Goal: Information Seeking & Learning: Learn about a topic

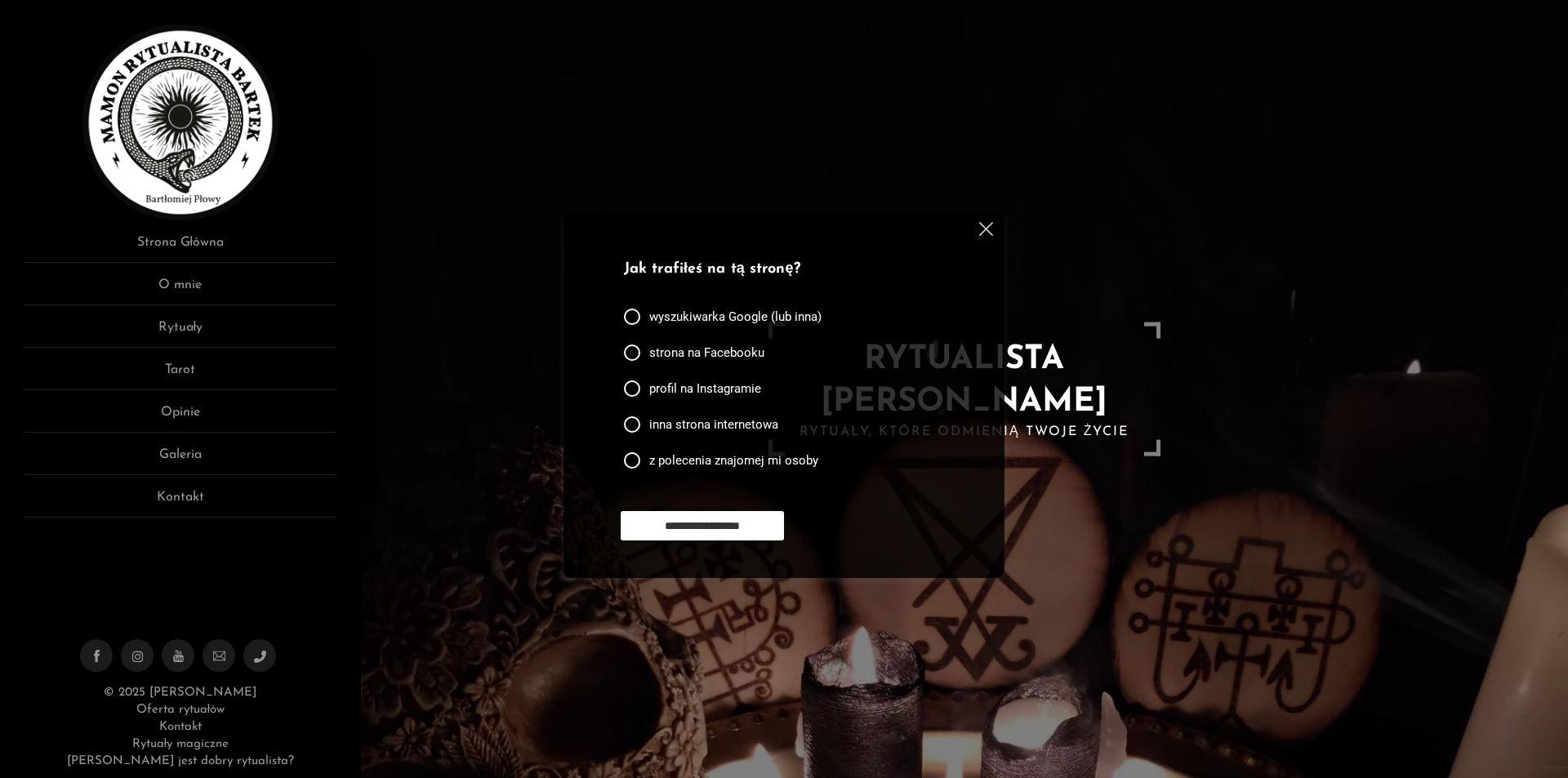
click at [978, 229] on div at bounding box center [982, 232] width 20 height 20
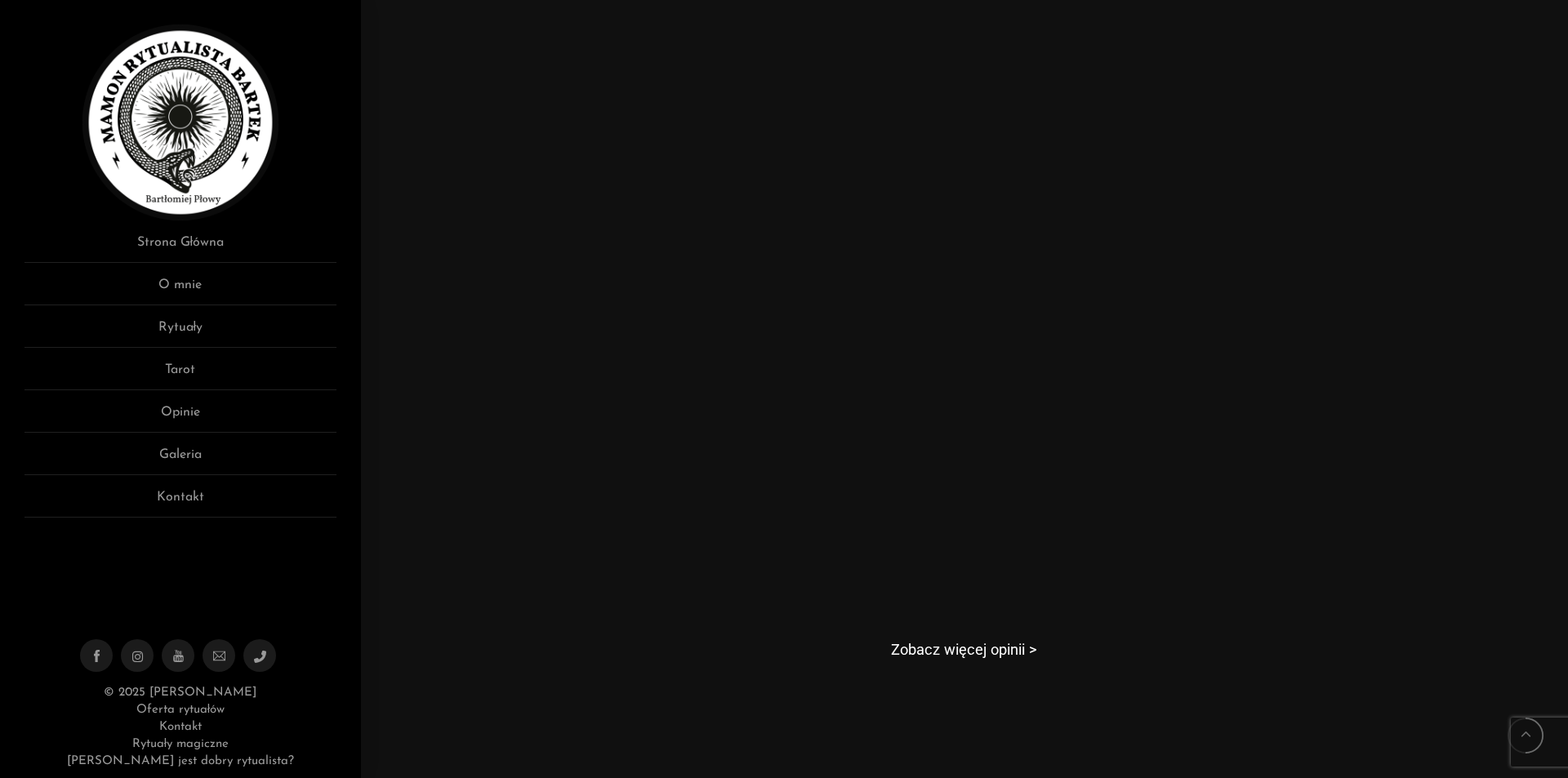
scroll to position [1224, 0]
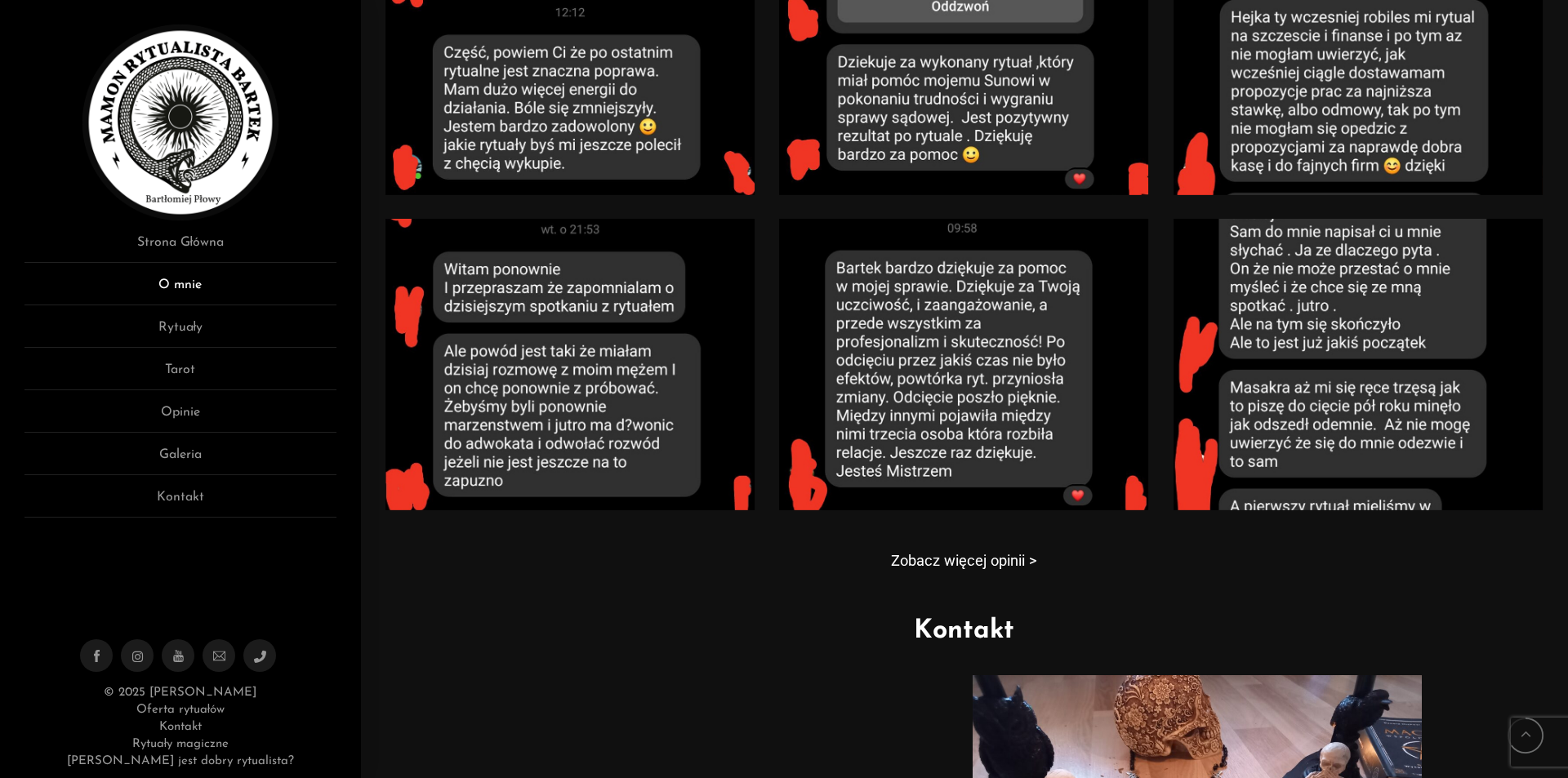
click at [234, 297] on link "O mnie" at bounding box center [180, 290] width 312 height 30
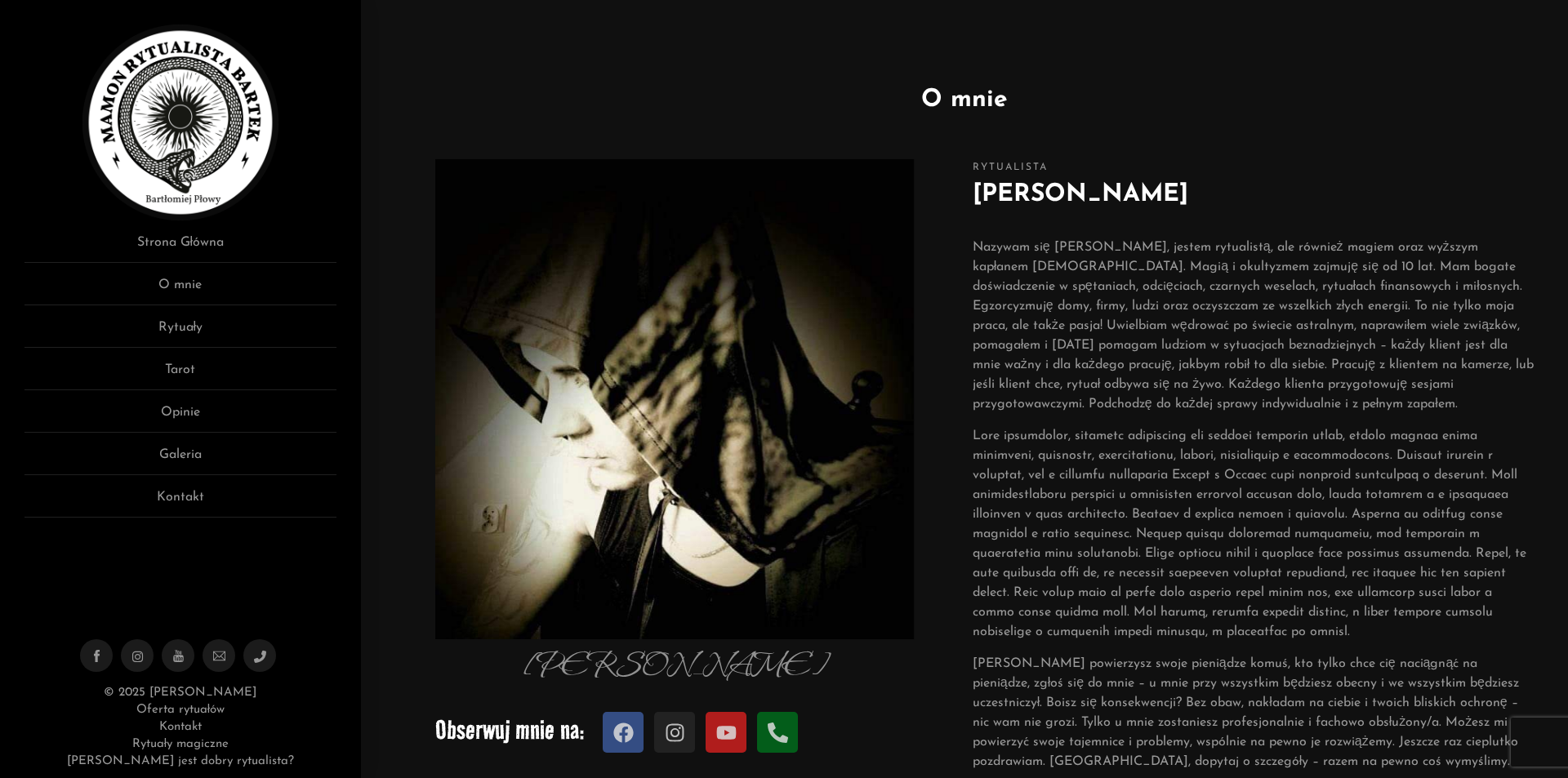
scroll to position [82, 0]
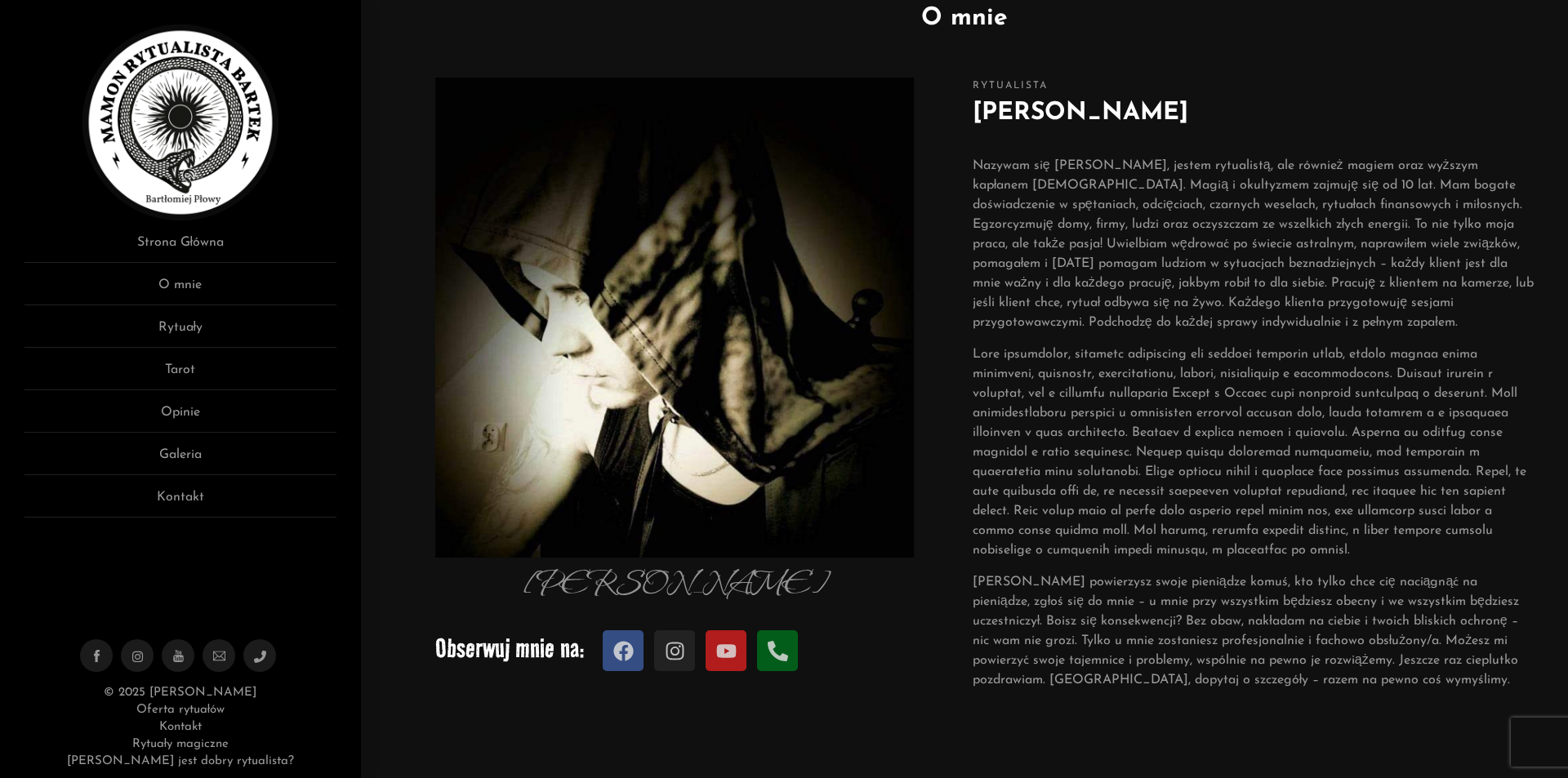
drag, startPoint x: 1192, startPoint y: 102, endPoint x: 974, endPoint y: 108, distance: 218.1
click at [974, 108] on h2 "[PERSON_NAME]" at bounding box center [1254, 113] width 563 height 36
click at [188, 317] on ul "Strona Główna O mnie Rytuały Tarot Opinie Galeria Kontakt" at bounding box center [180, 375] width 312 height 285
click at [178, 365] on link "Tarot" at bounding box center [180, 375] width 312 height 30
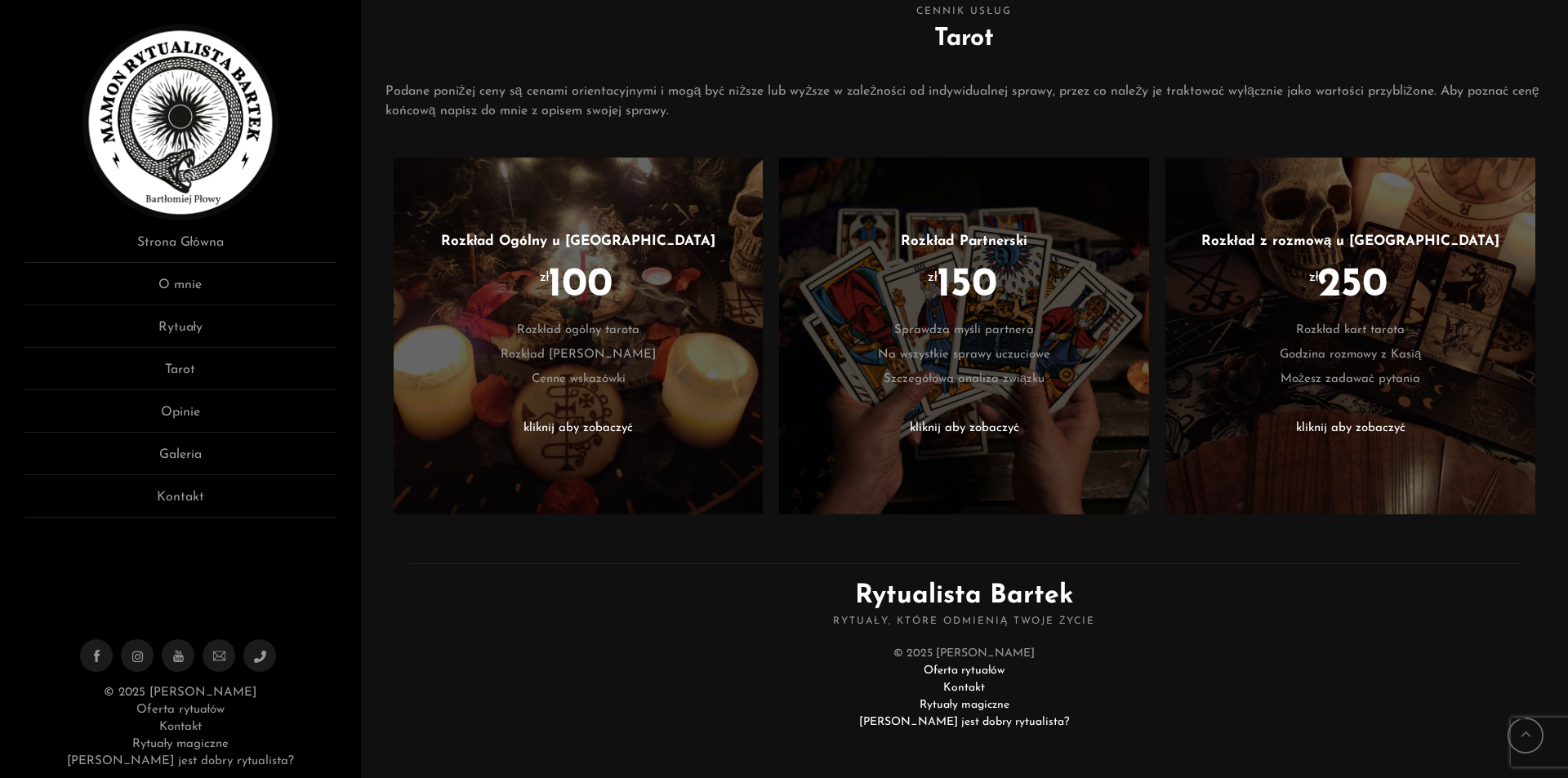
scroll to position [659, 0]
click at [186, 333] on link "Rytuały" at bounding box center [180, 333] width 312 height 30
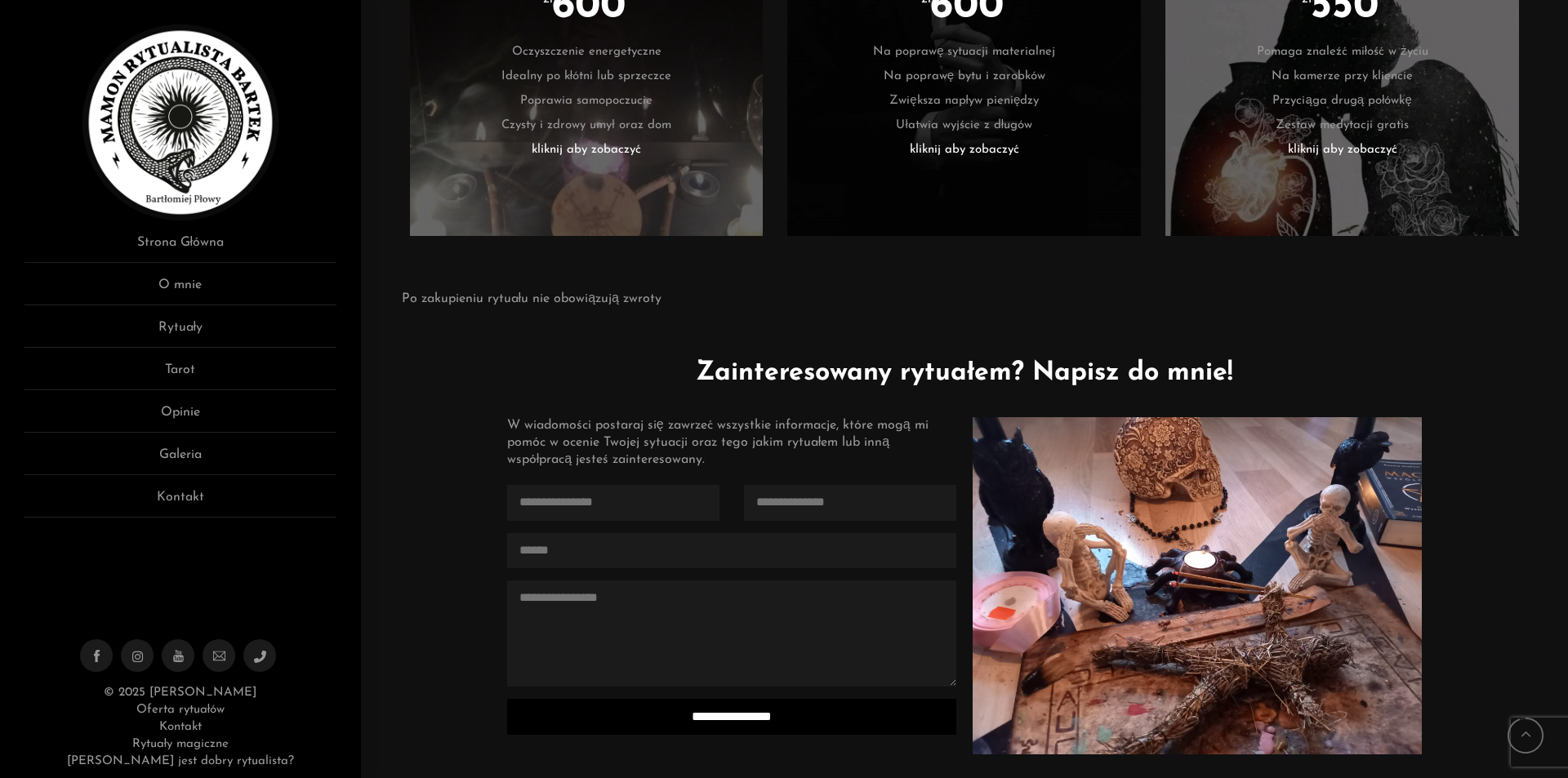
scroll to position [3689, 0]
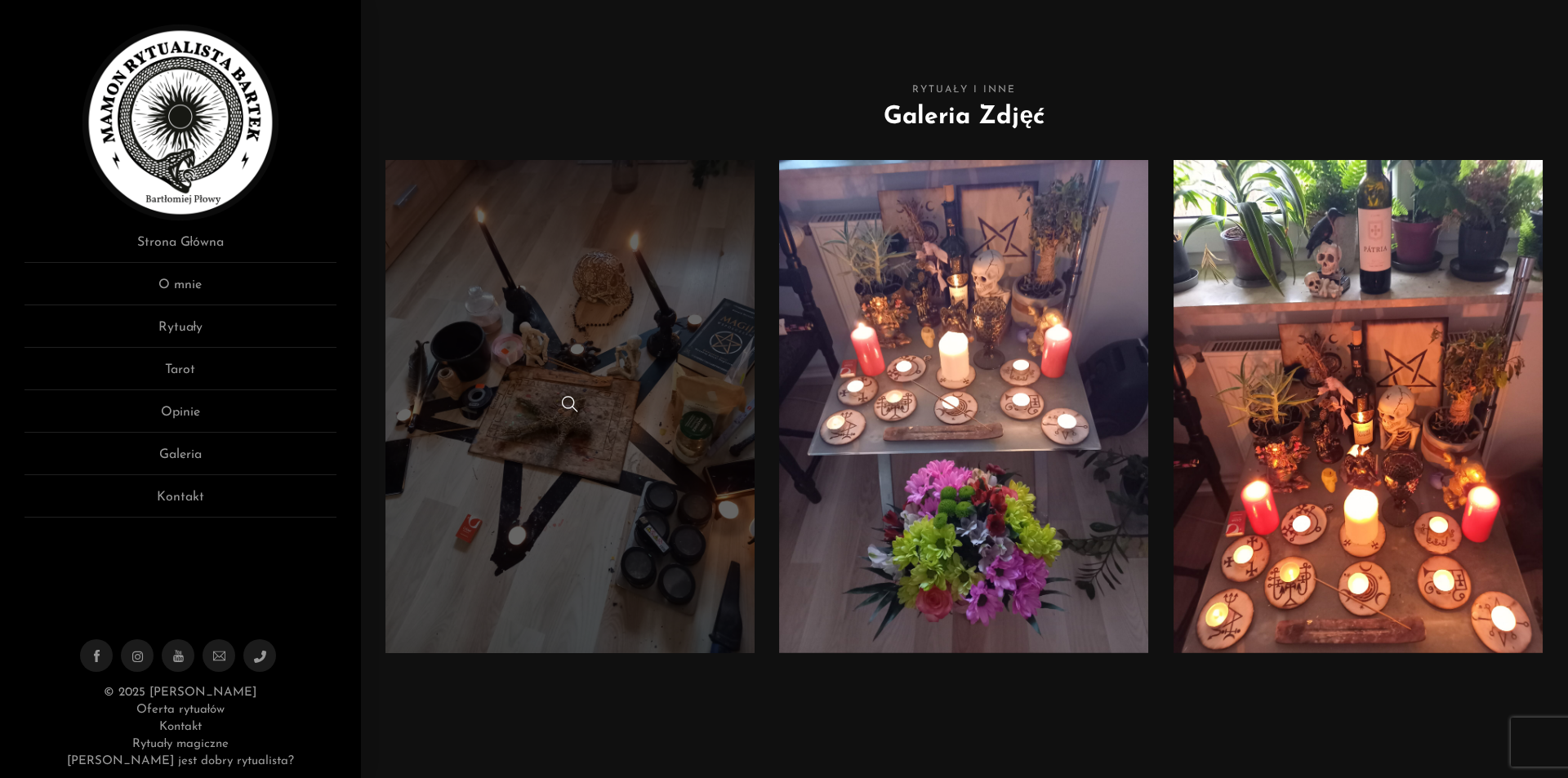
click at [627, 316] on link at bounding box center [571, 406] width 370 height 493
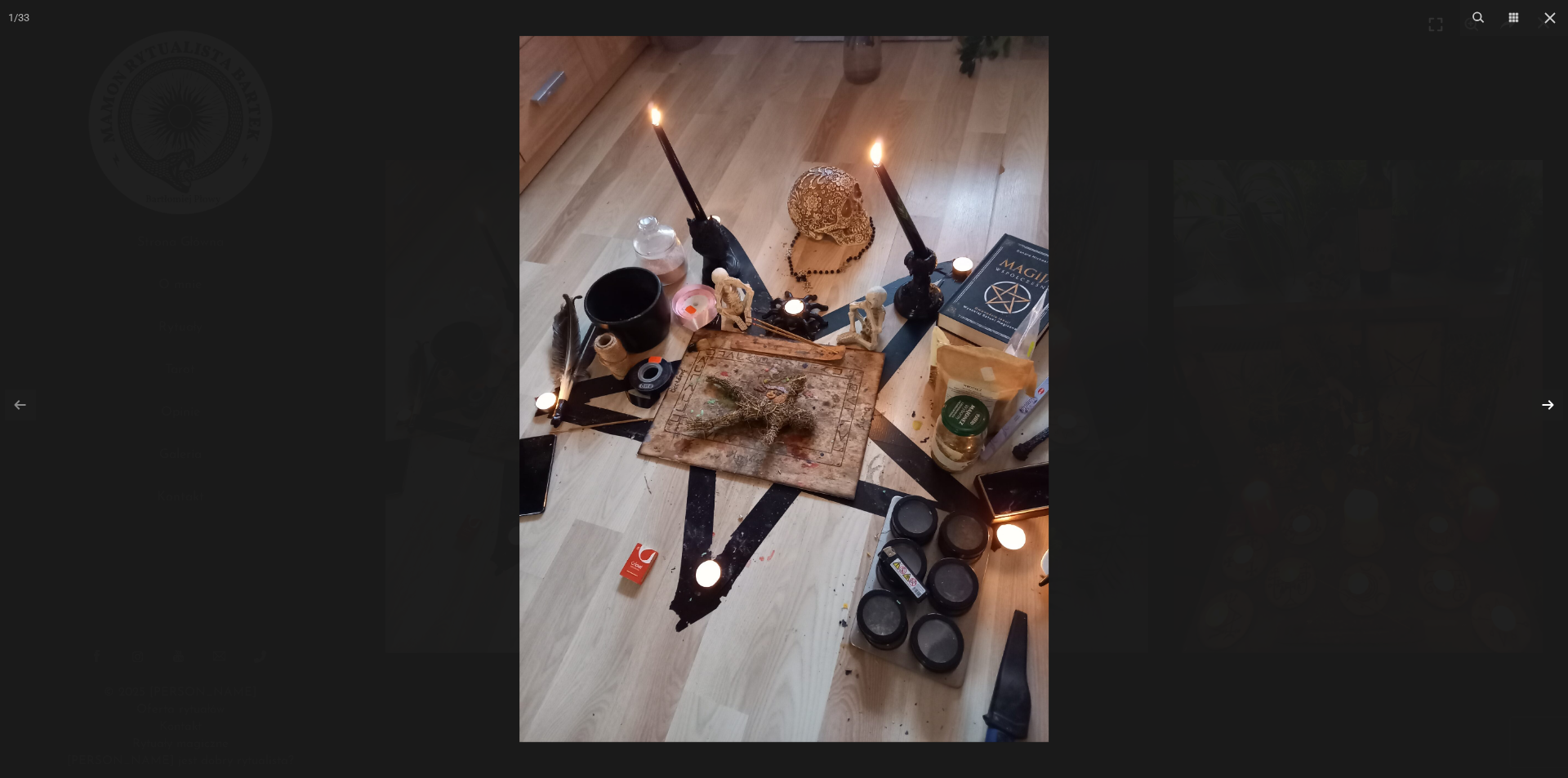
click at [1537, 397] on link at bounding box center [1547, 405] width 31 height 31
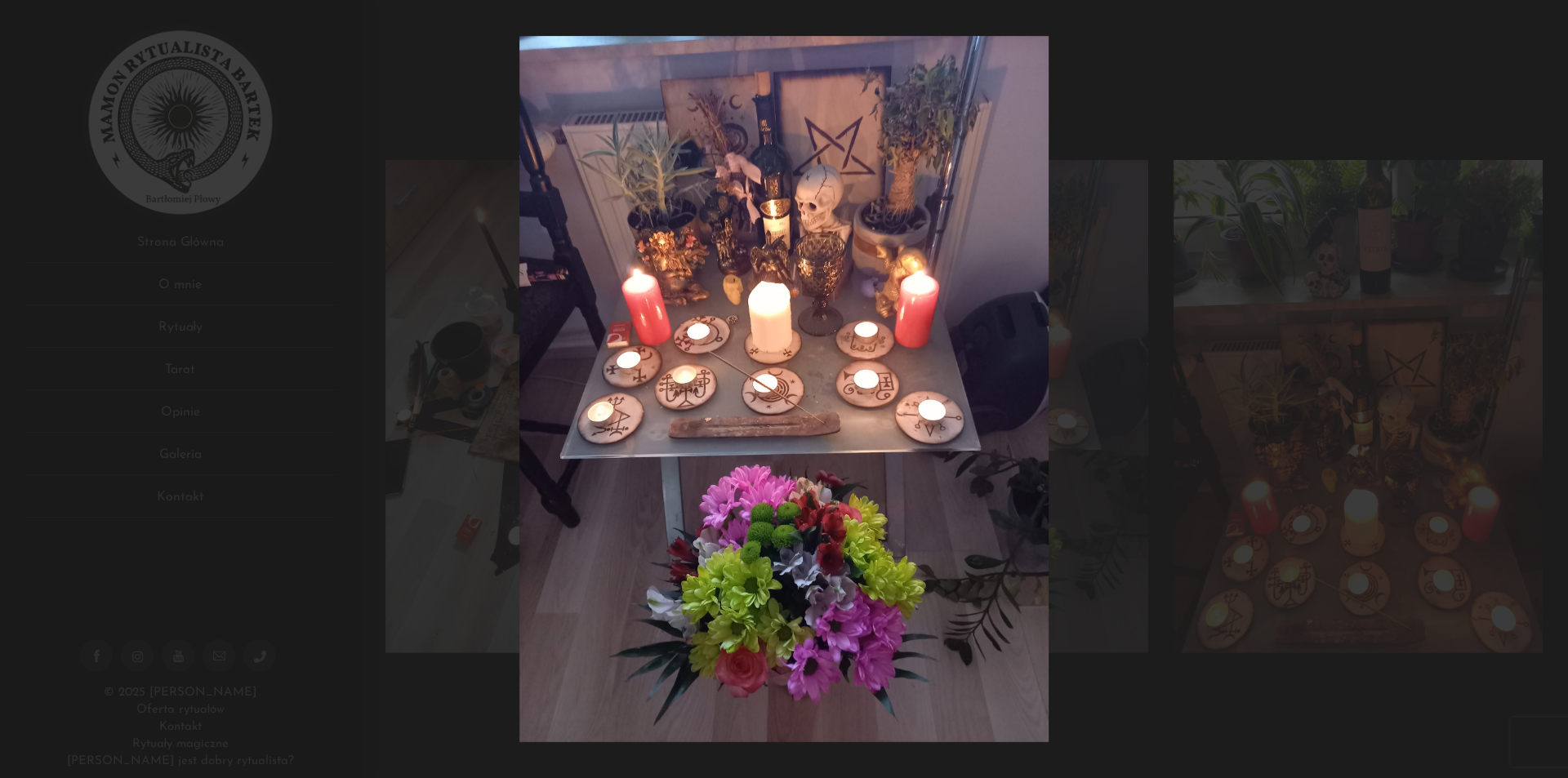
click at [1537, 397] on div at bounding box center [784, 389] width 1568 height 778
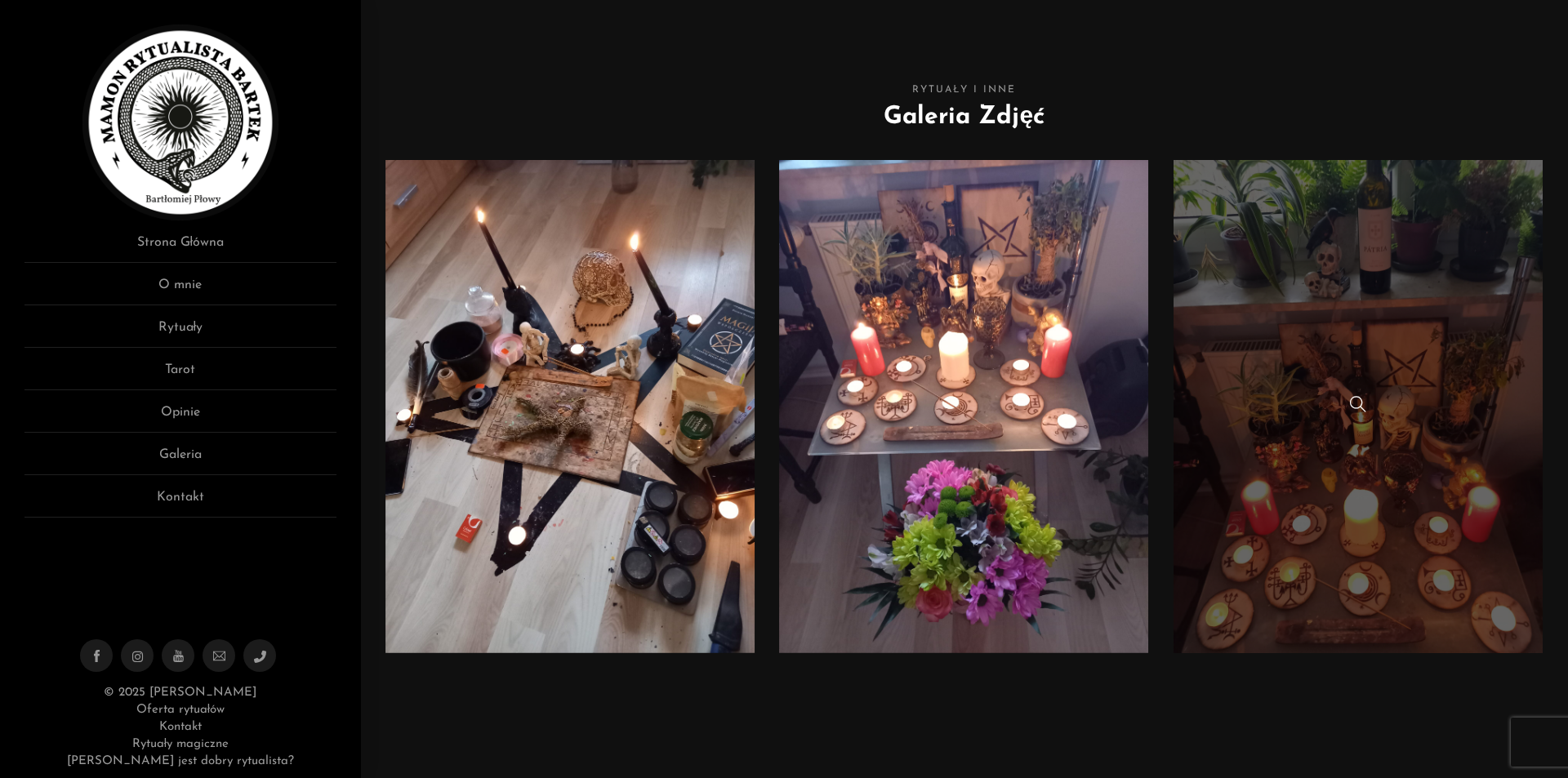
click at [1499, 414] on div at bounding box center [1359, 406] width 370 height 21
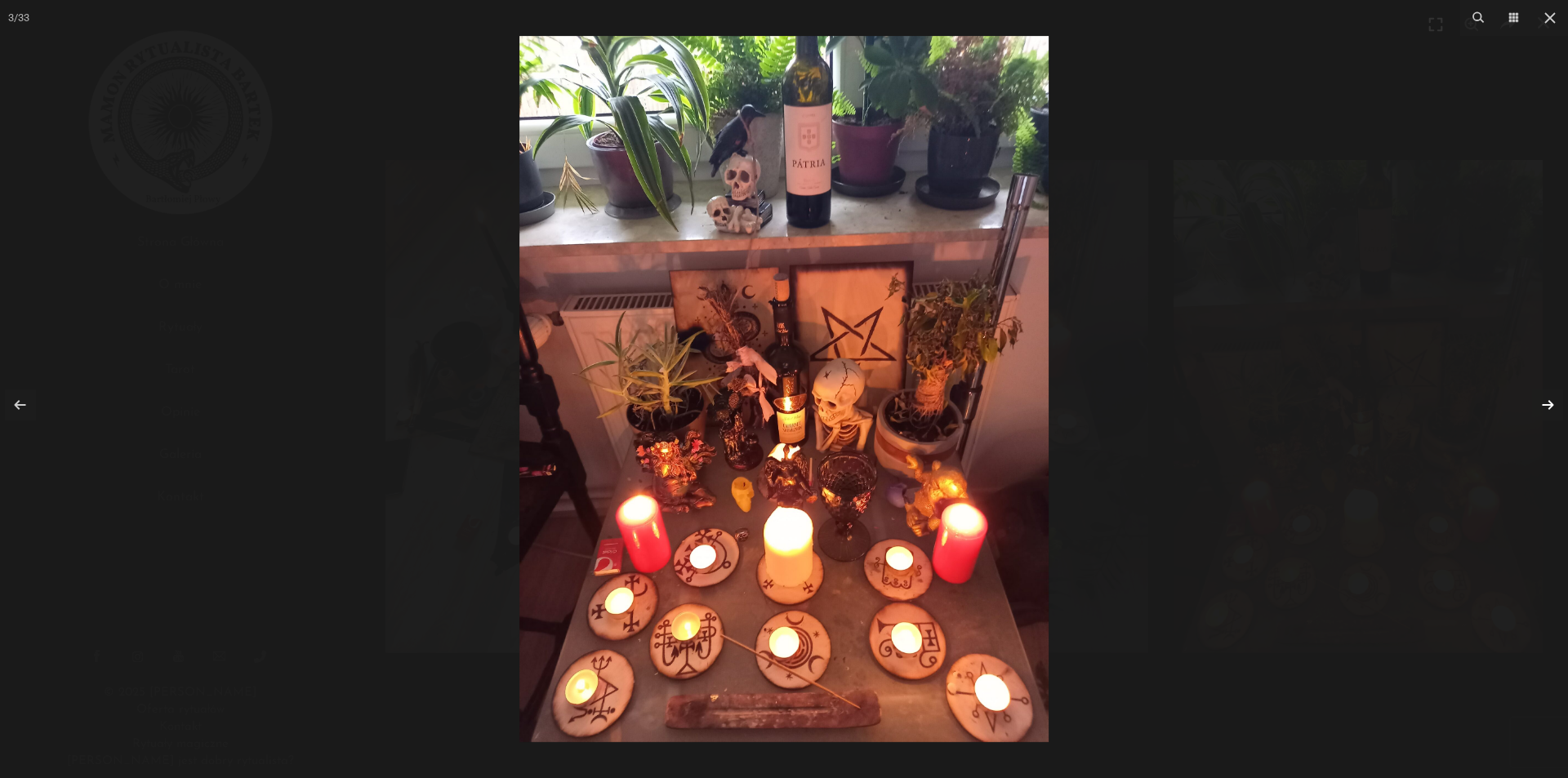
click at [1543, 404] on link at bounding box center [1547, 405] width 31 height 31
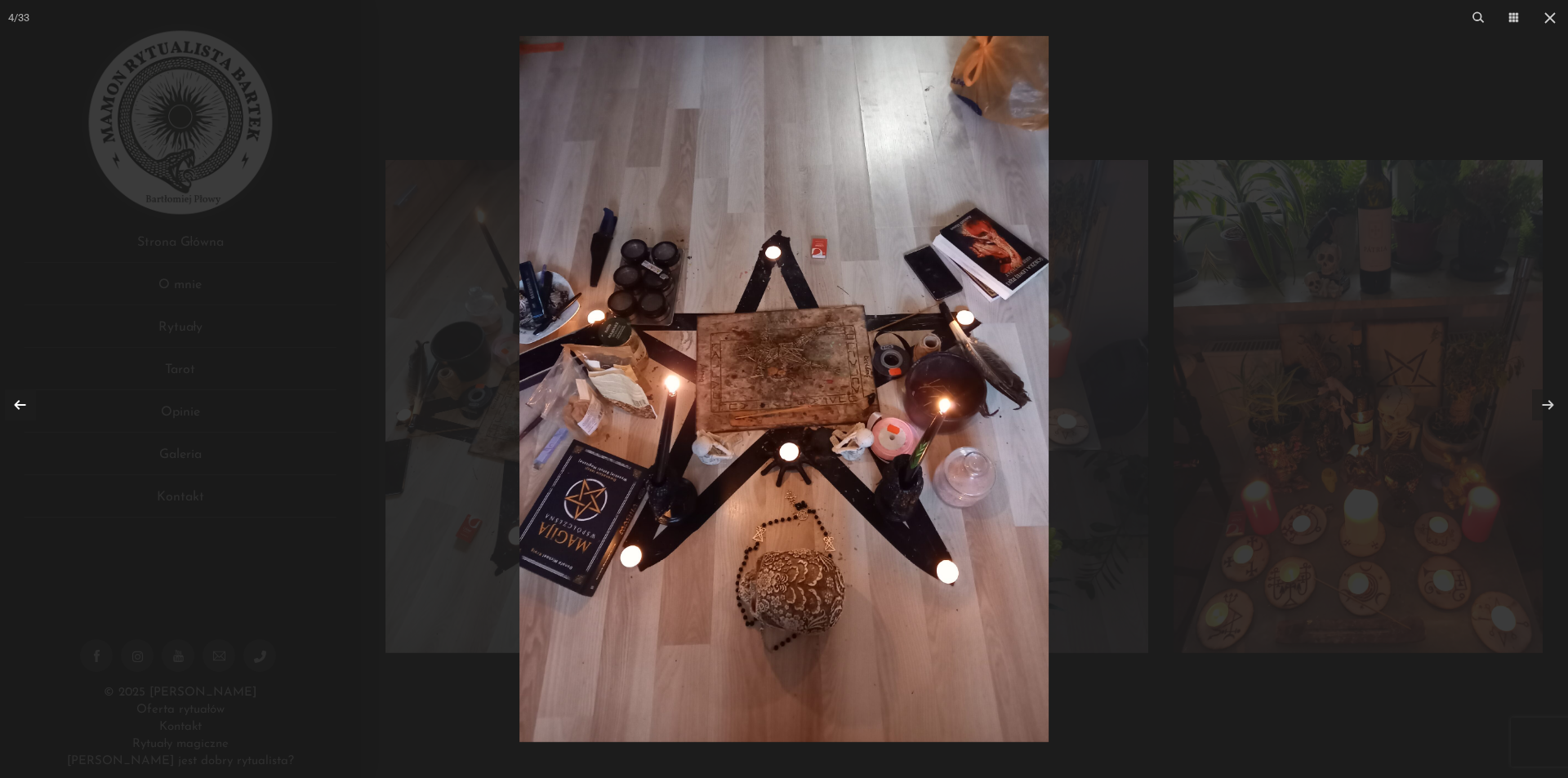
click at [11, 406] on link at bounding box center [21, 405] width 31 height 31
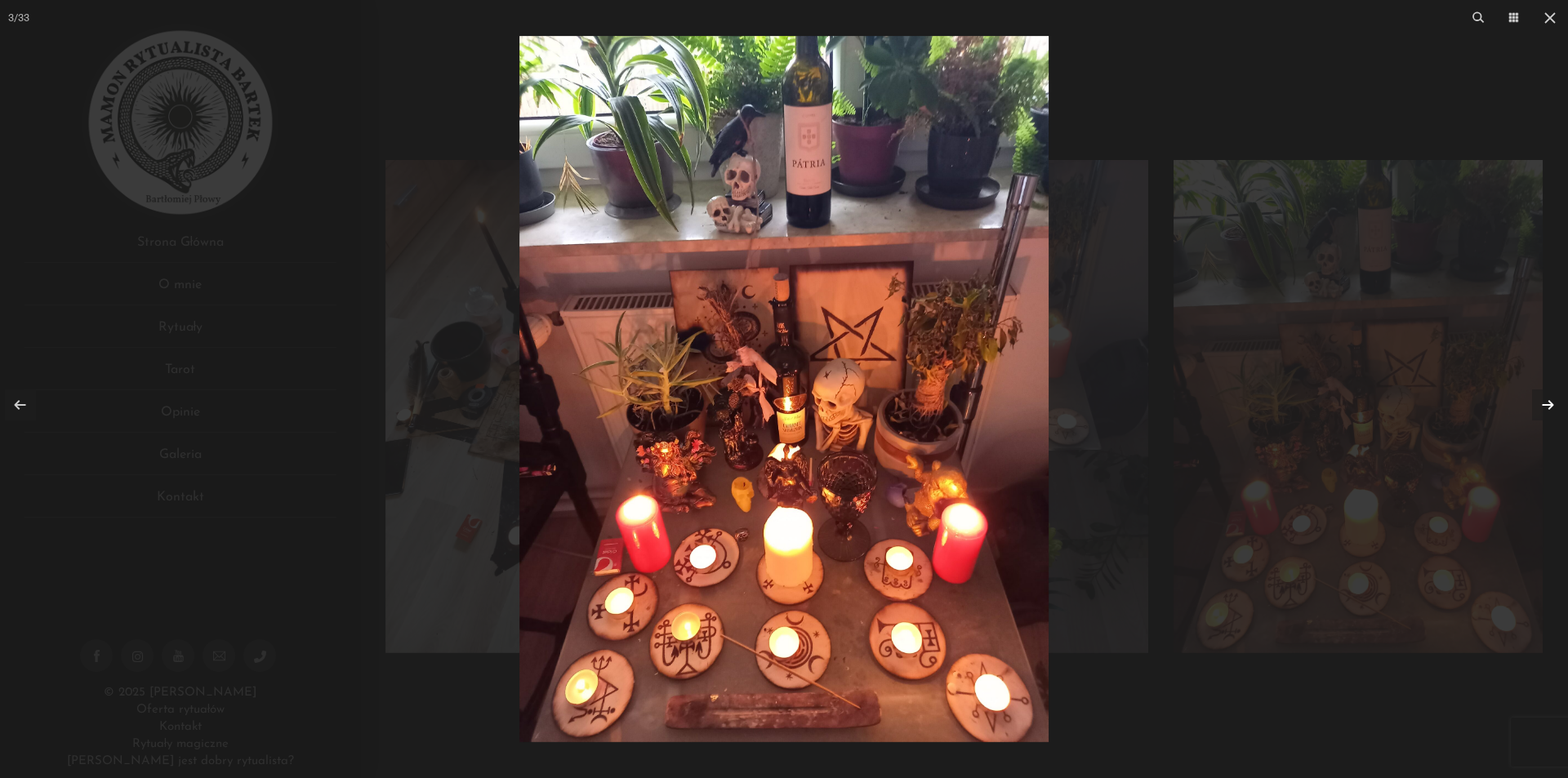
click at [1540, 395] on link at bounding box center [1547, 405] width 31 height 31
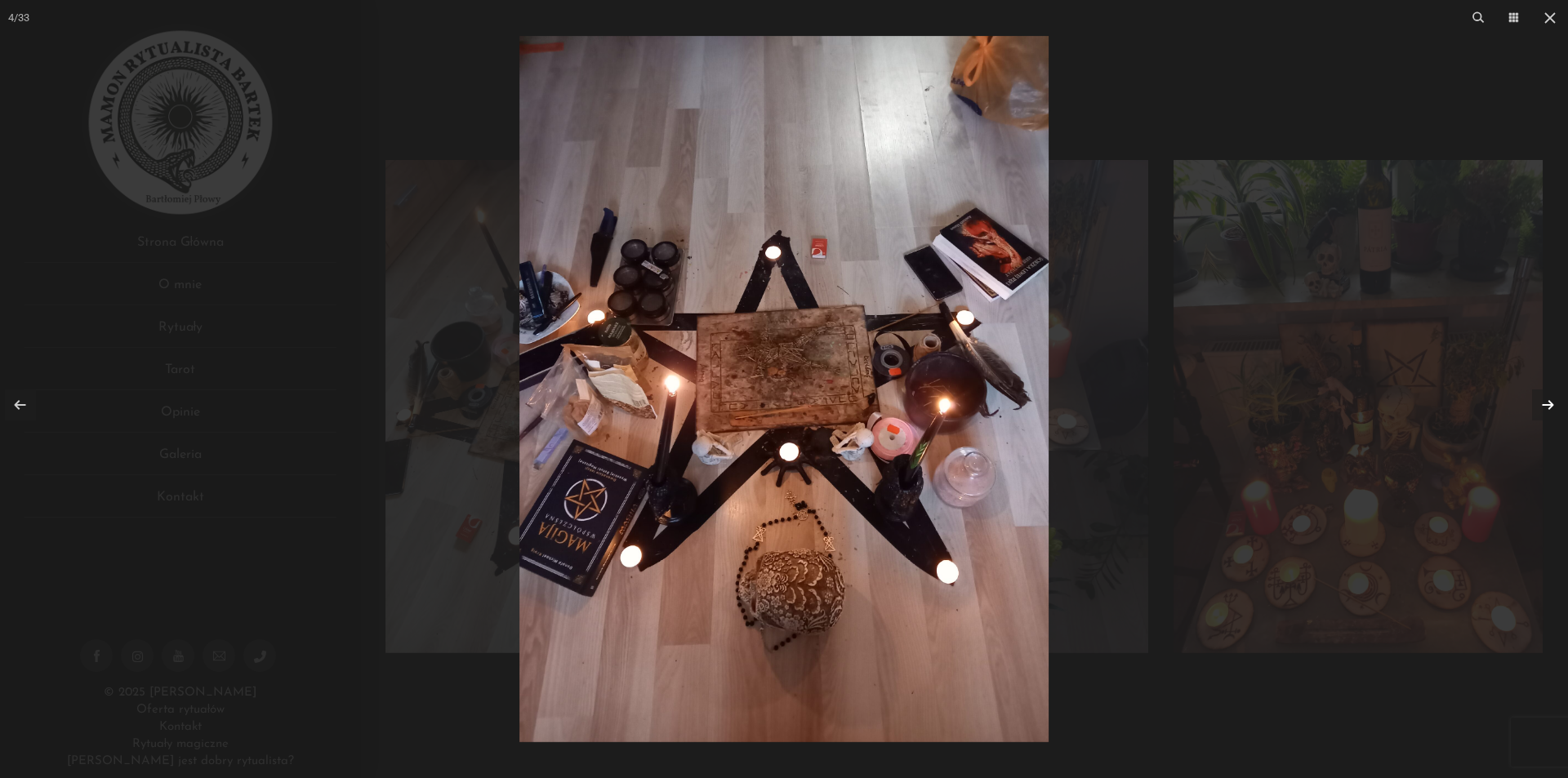
click at [1540, 395] on link at bounding box center [1547, 405] width 31 height 31
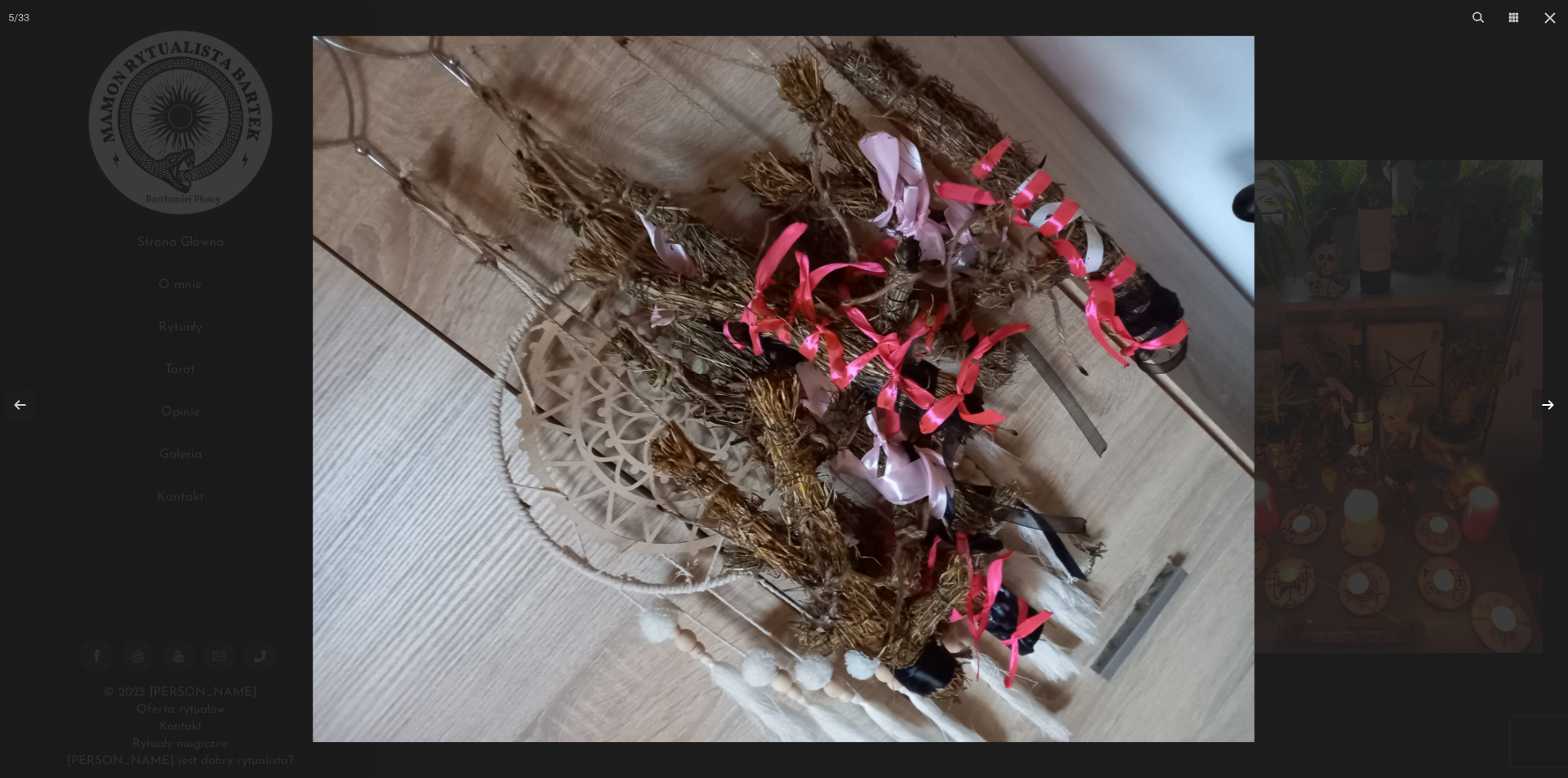
click at [1540, 395] on link at bounding box center [1547, 405] width 31 height 31
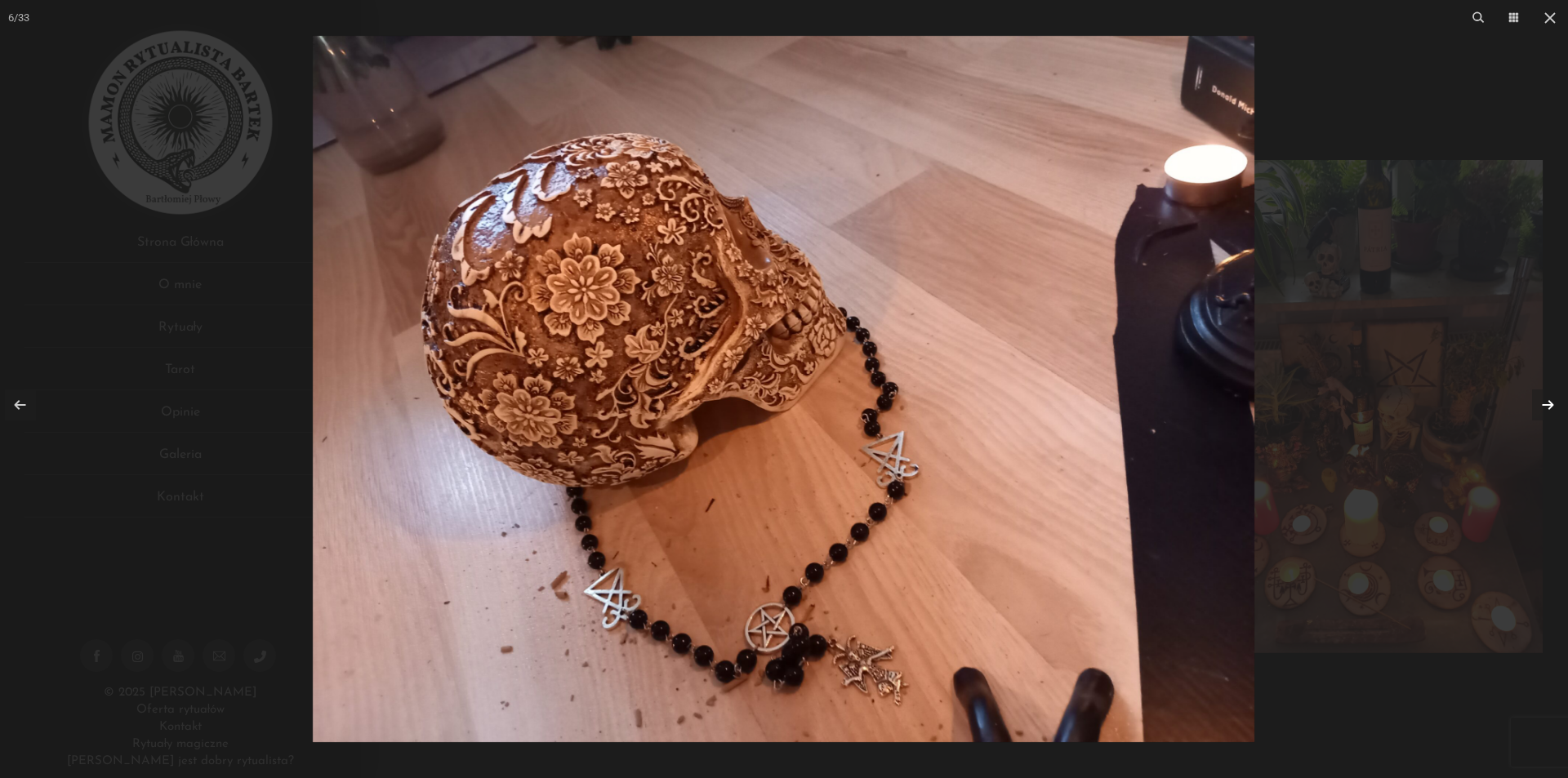
click at [1540, 395] on link at bounding box center [1547, 405] width 31 height 31
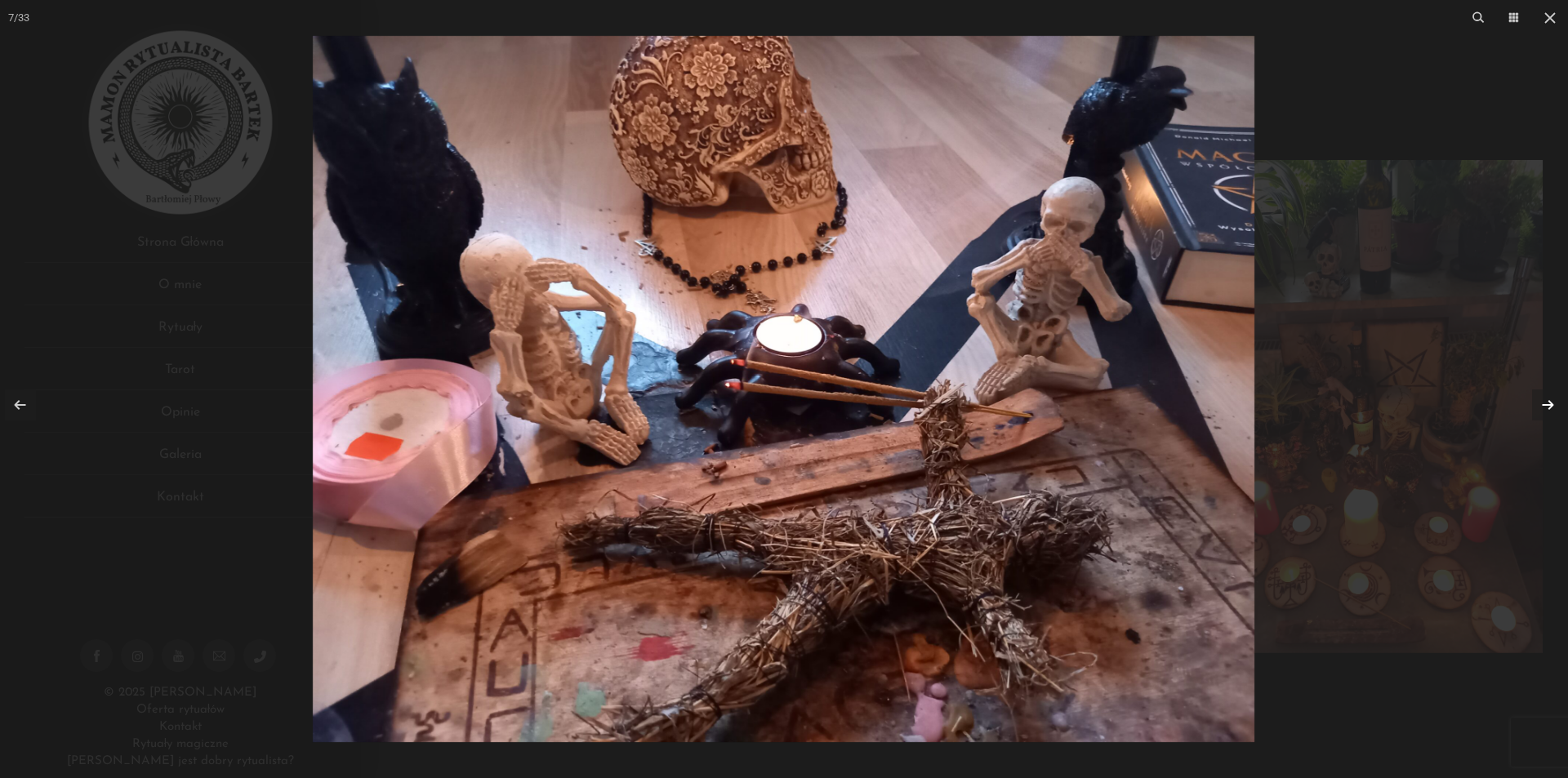
click at [1419, 341] on div at bounding box center [784, 389] width 1568 height 778
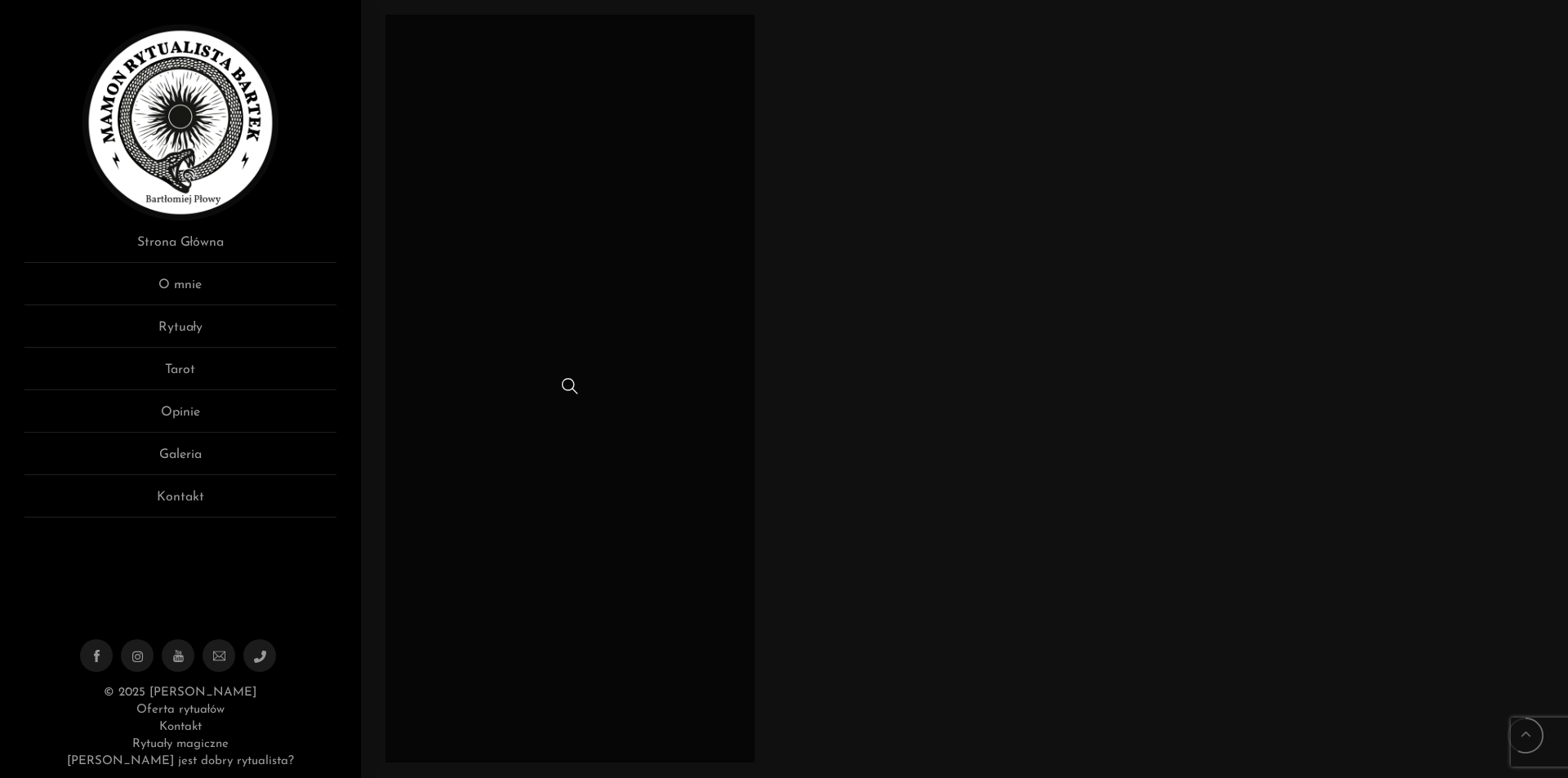
scroll to position [4244, 0]
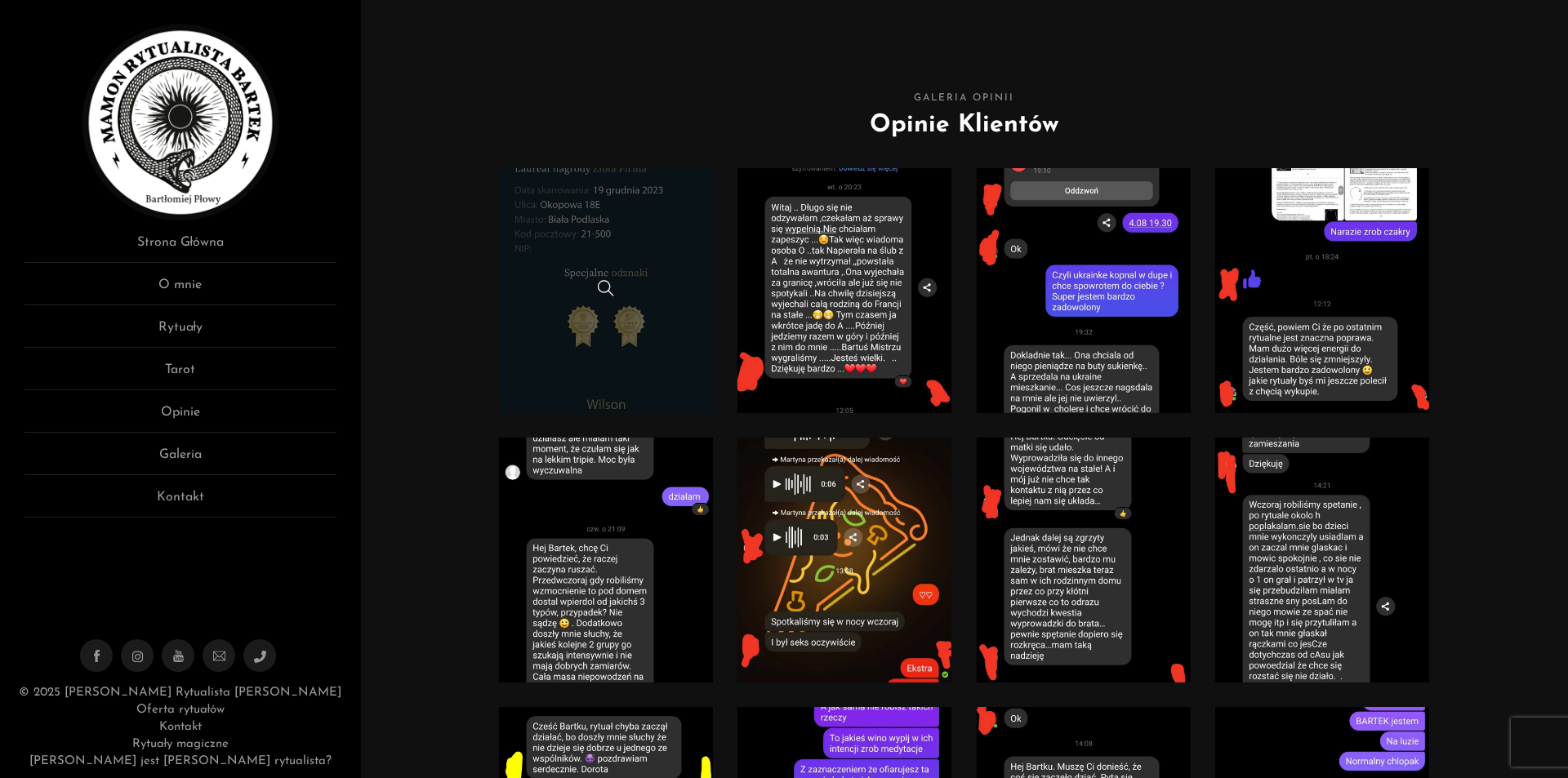
click at [657, 218] on link at bounding box center [605, 291] width 215 height 245
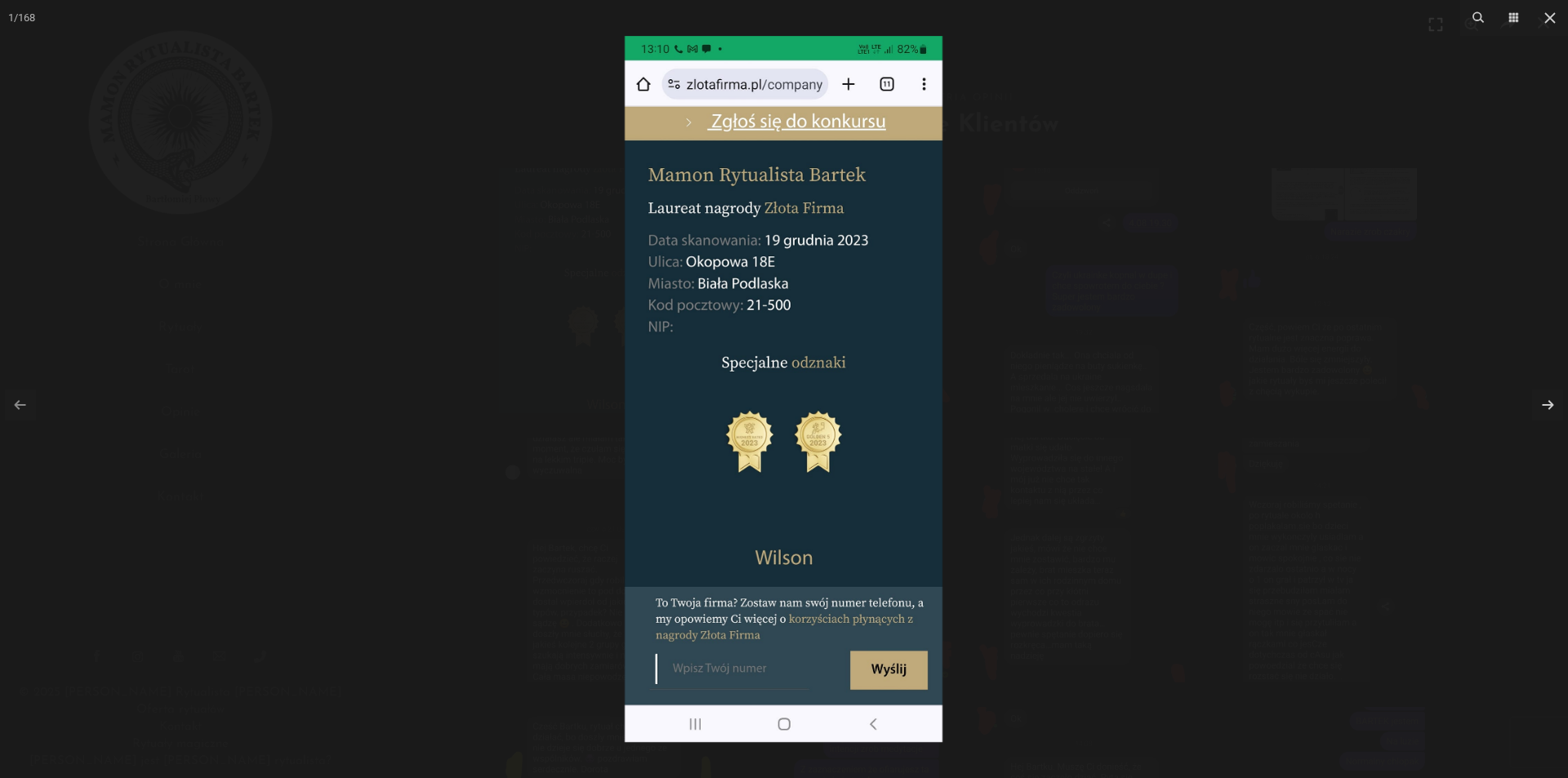
click at [1193, 71] on div at bounding box center [784, 389] width 1568 height 778
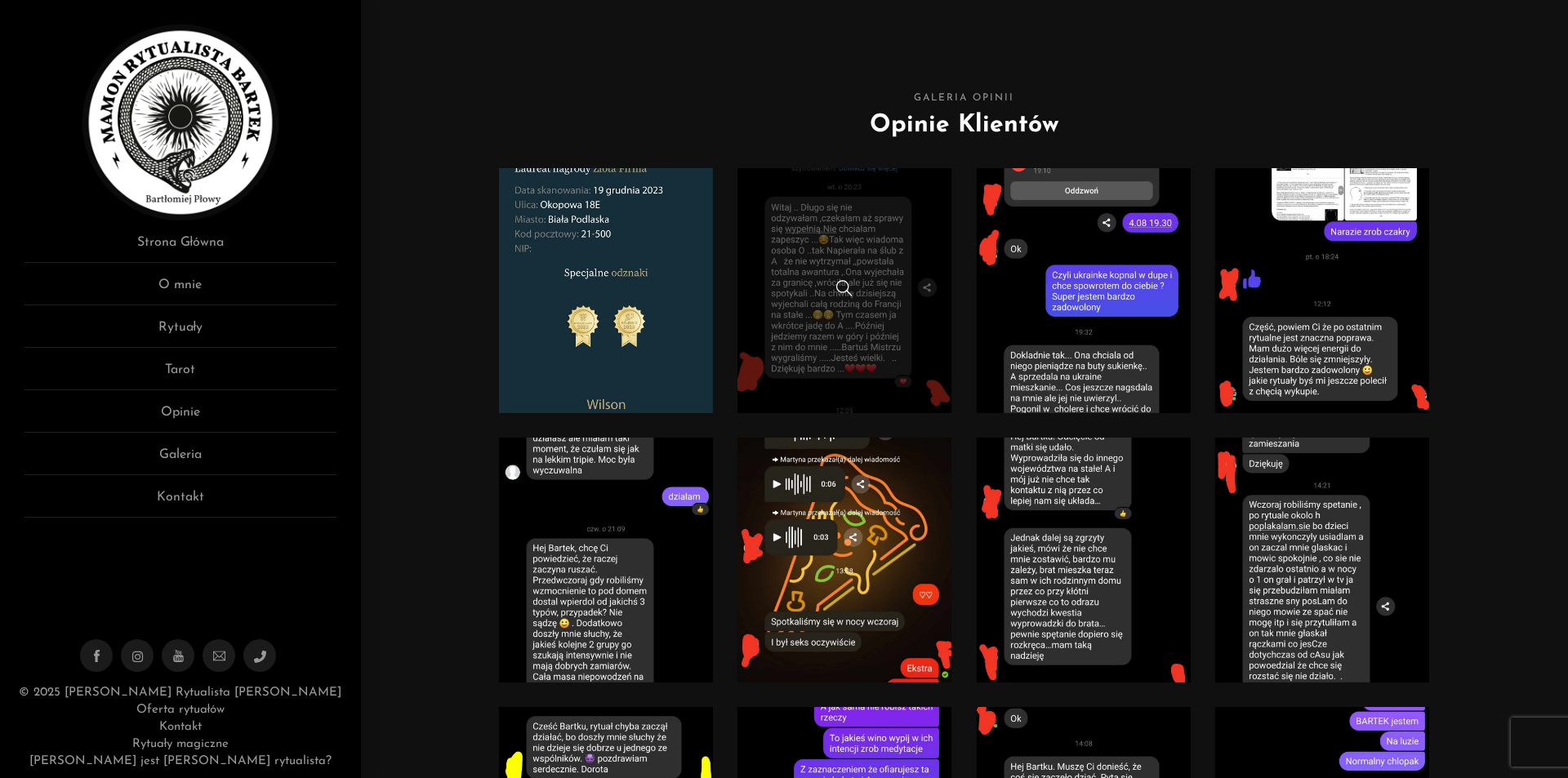
click at [857, 205] on link at bounding box center [844, 291] width 215 height 245
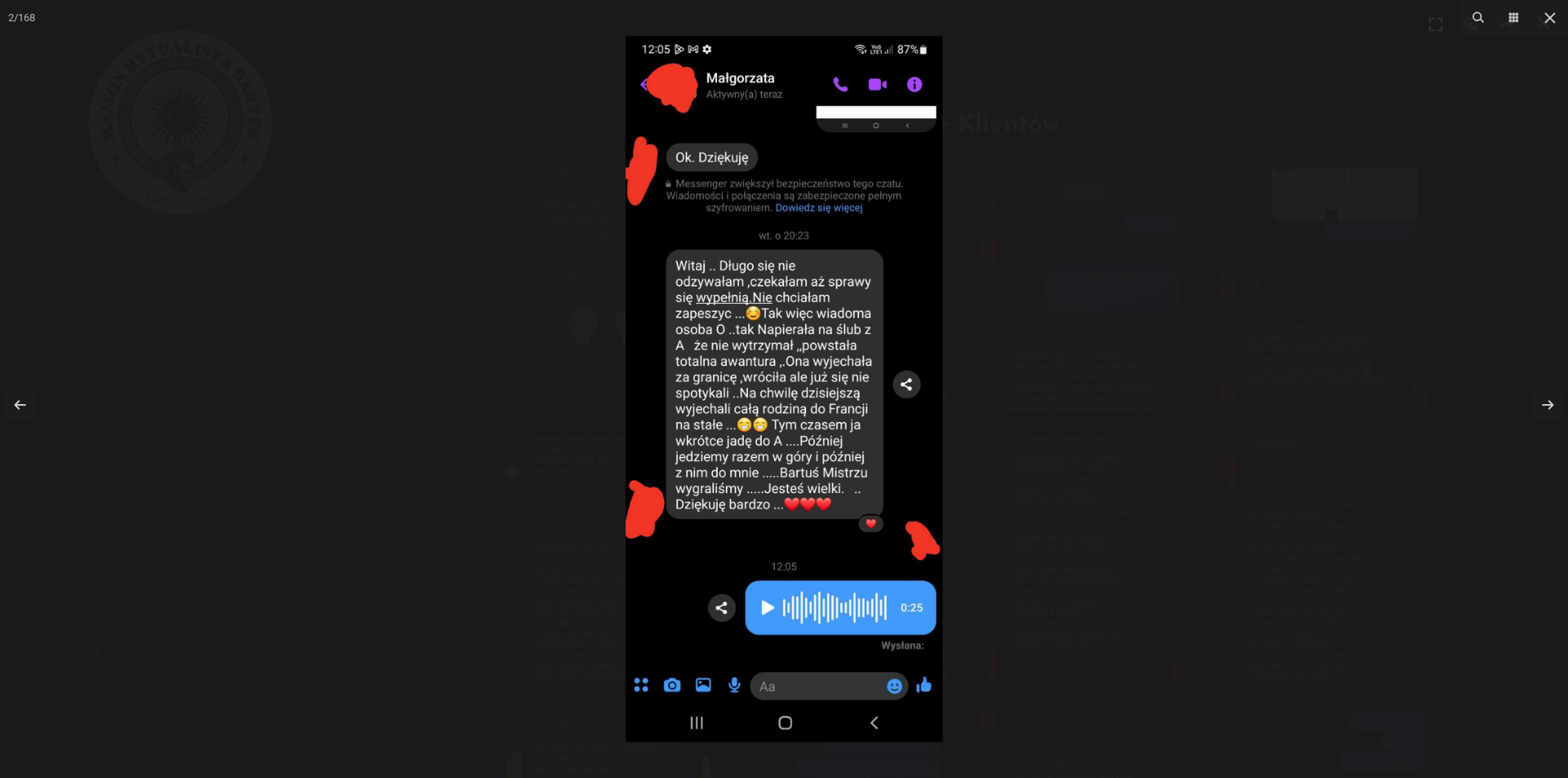
click at [1188, 38] on div at bounding box center [784, 389] width 1568 height 778
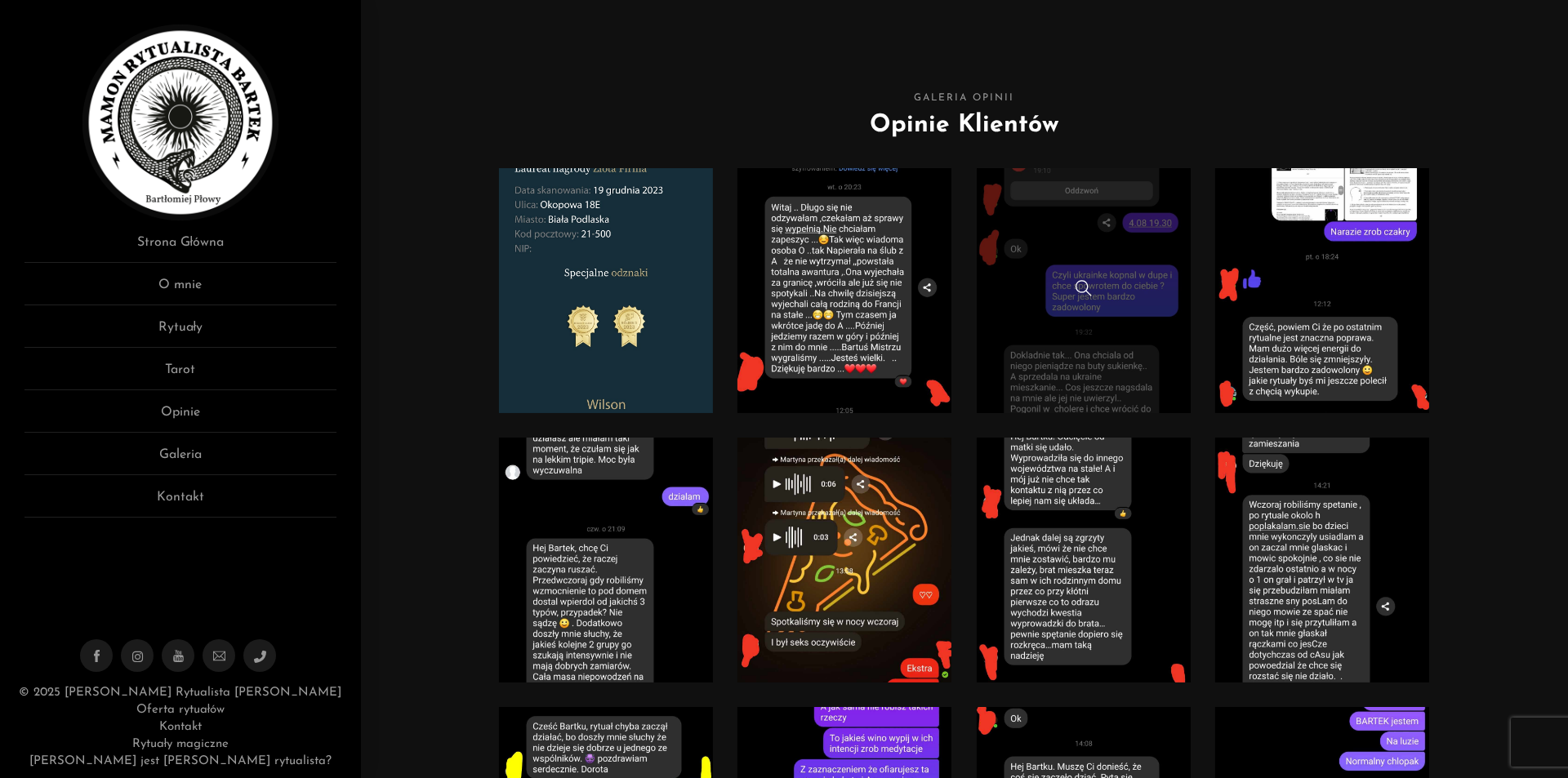
click at [1127, 211] on link at bounding box center [1083, 291] width 215 height 245
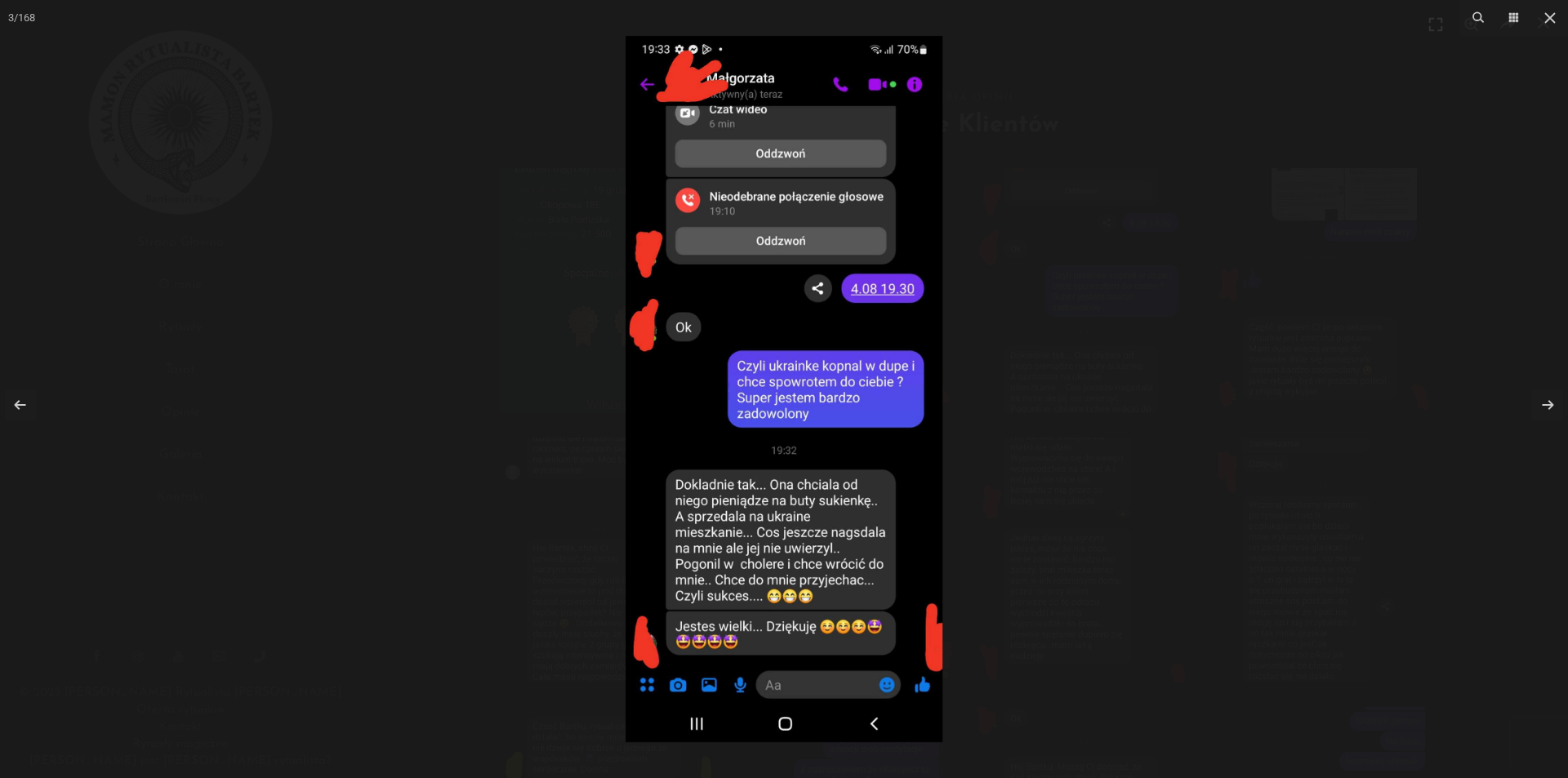
click at [1243, 44] on div at bounding box center [784, 389] width 1568 height 778
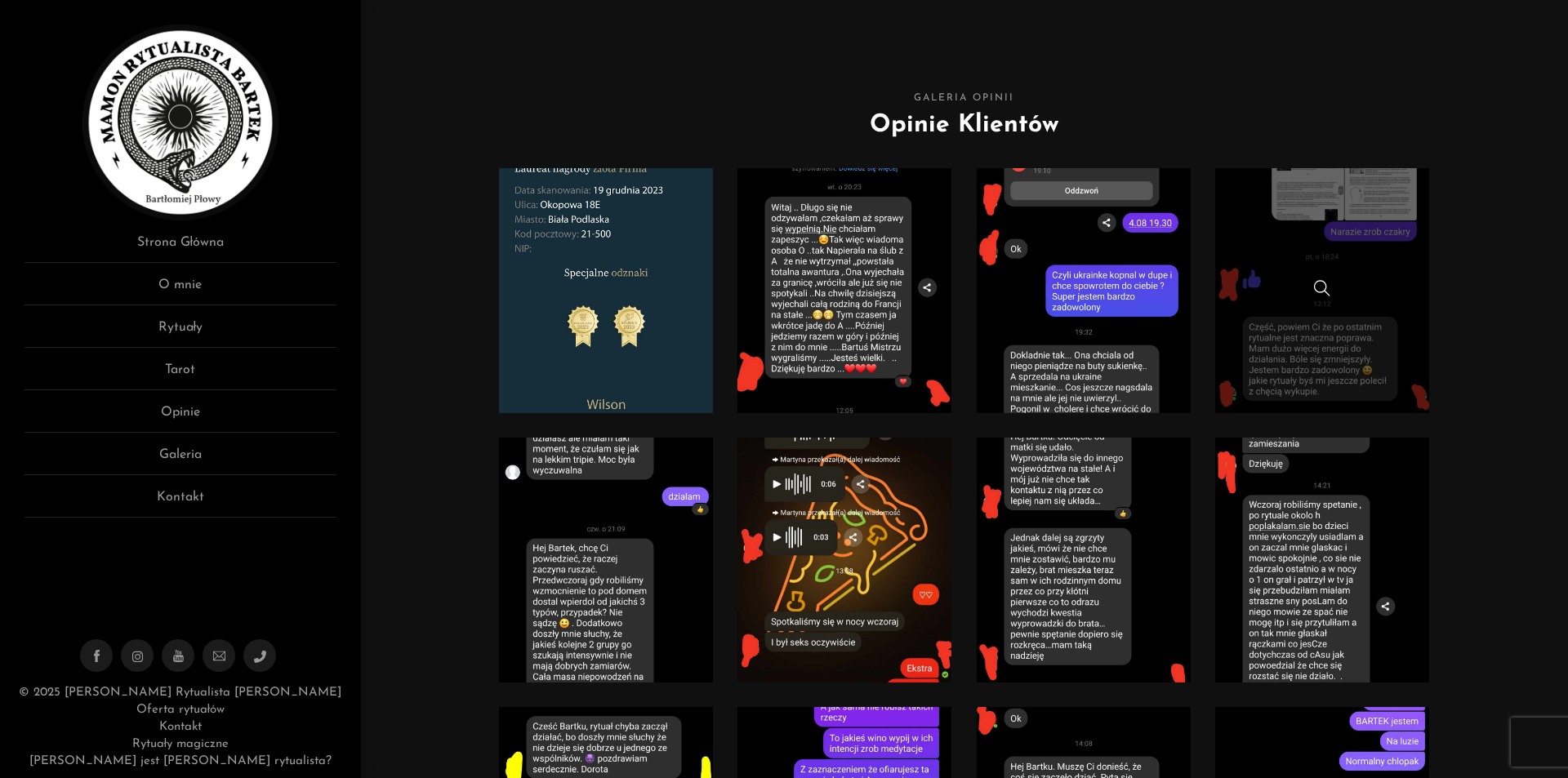
click at [1345, 262] on link at bounding box center [1322, 291] width 215 height 245
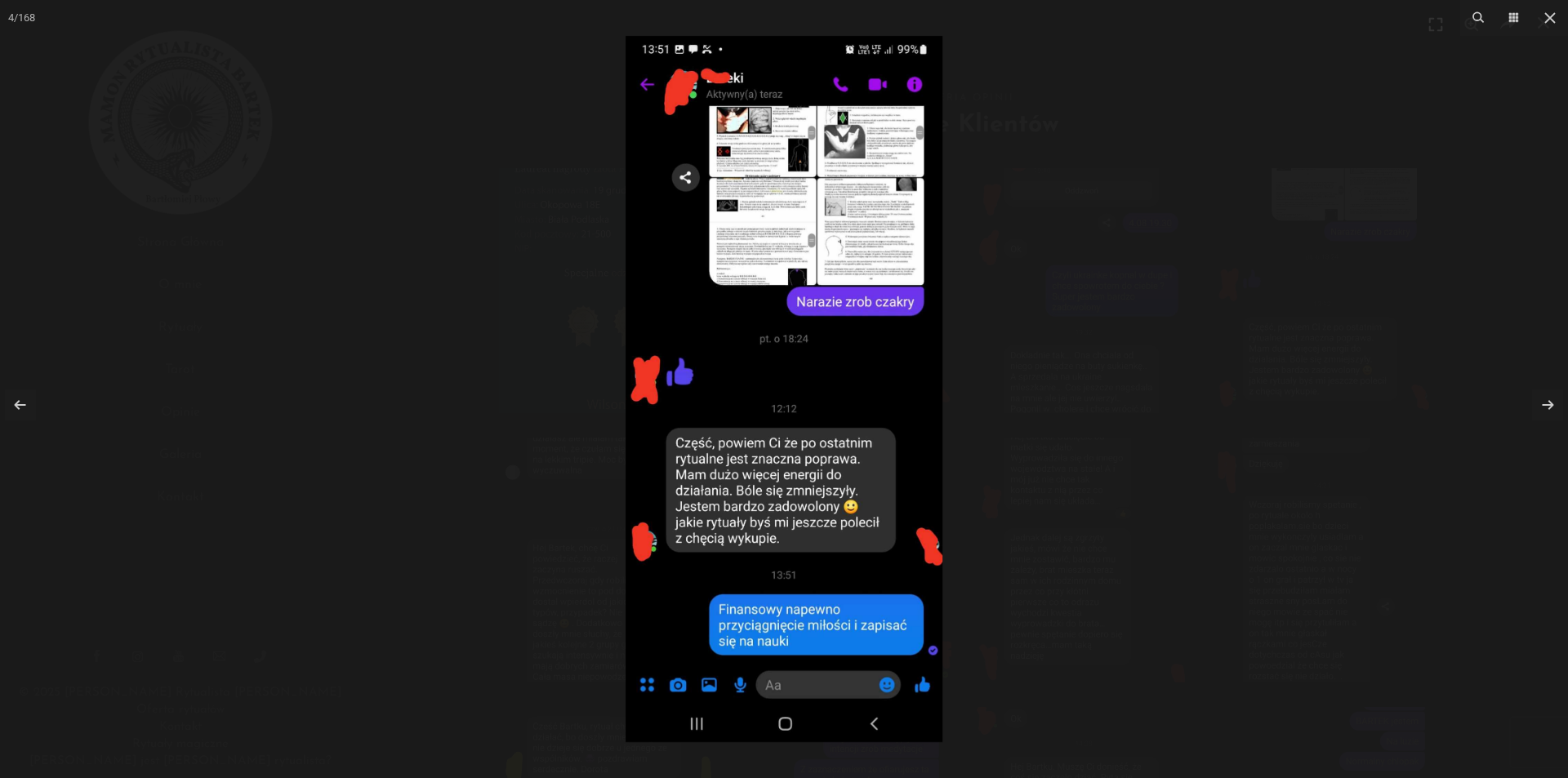
click at [1255, 190] on div at bounding box center [784, 389] width 1568 height 778
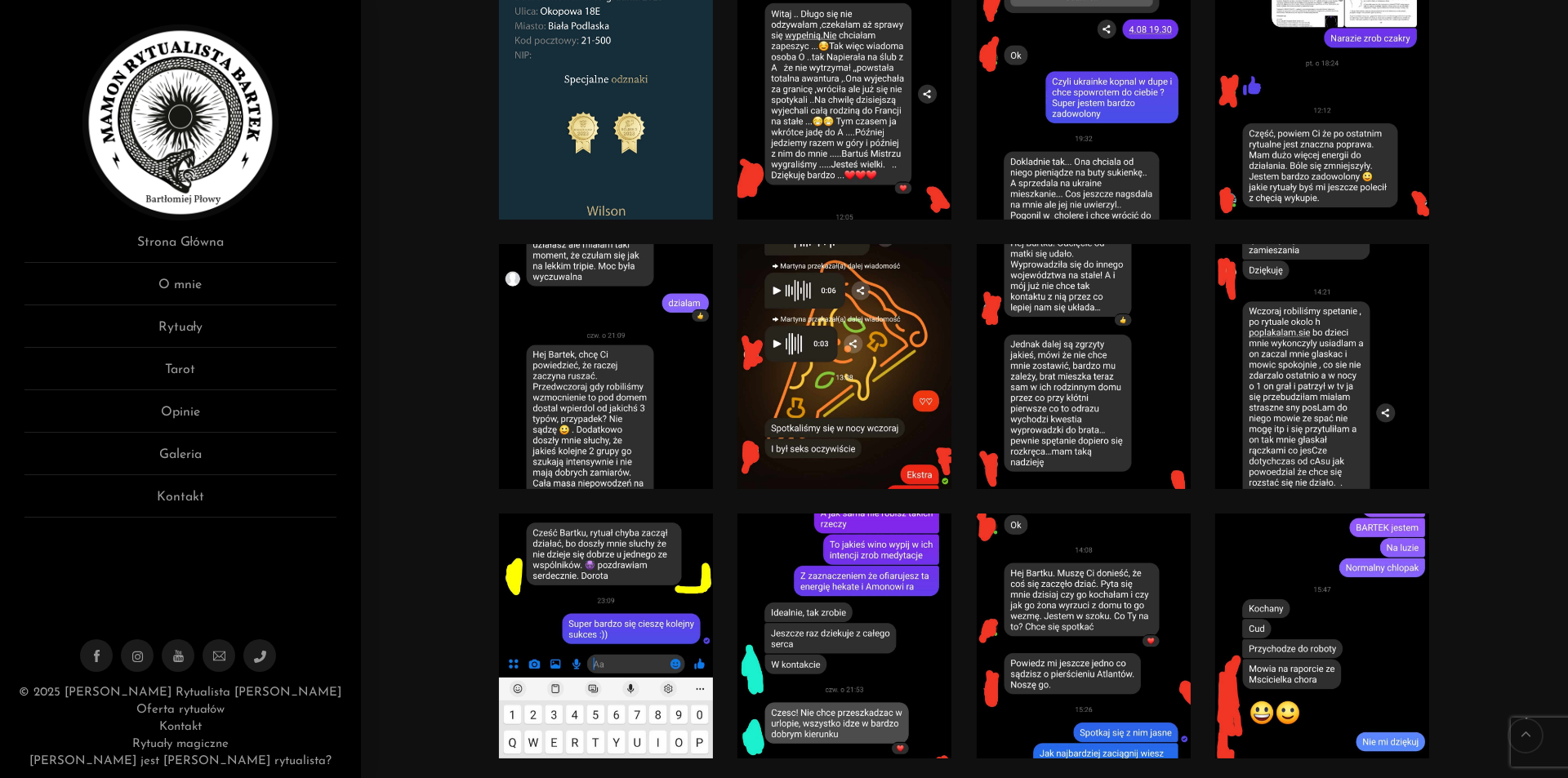
scroll to position [245, 0]
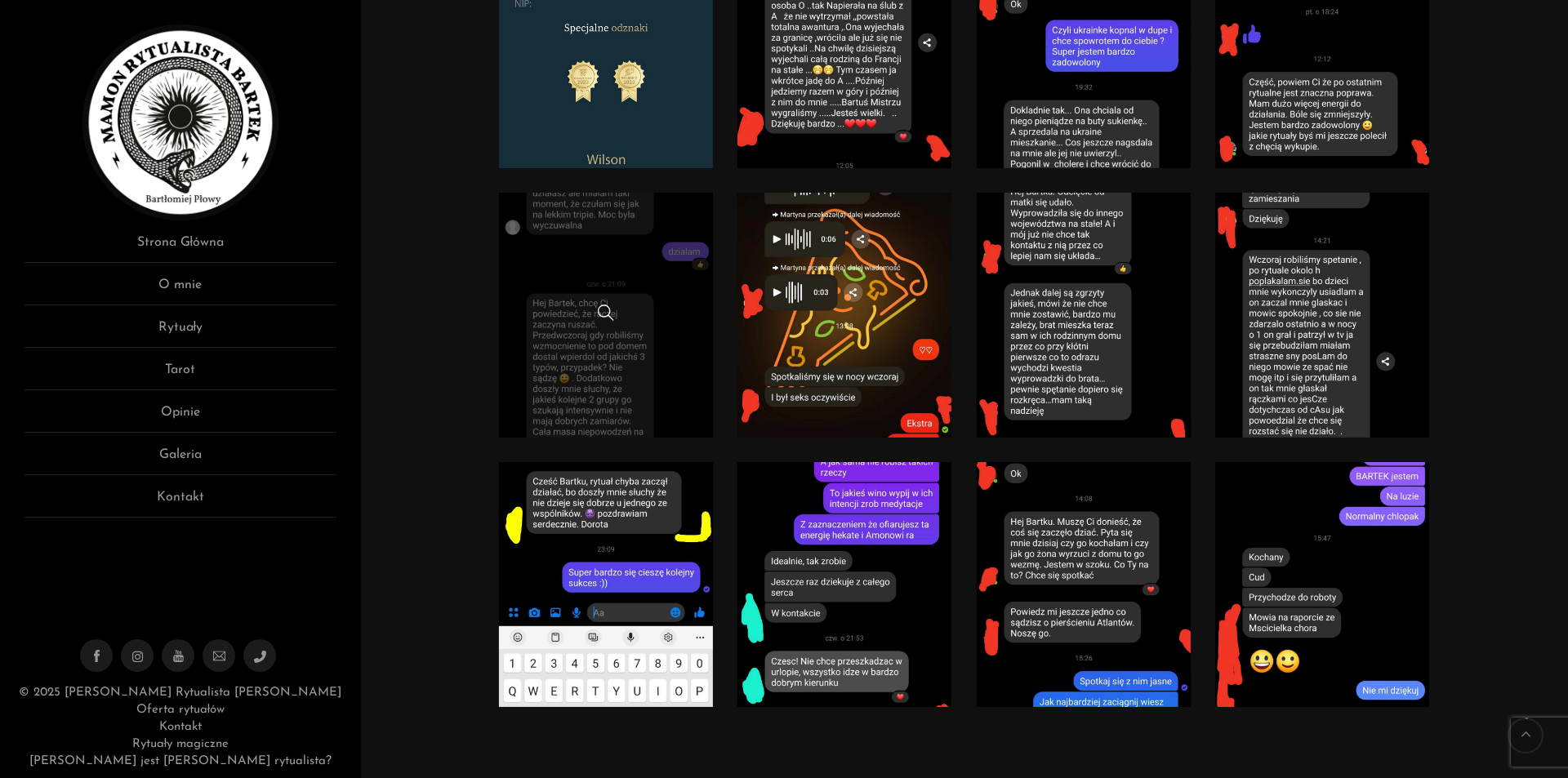
click at [630, 281] on link at bounding box center [605, 315] width 215 height 245
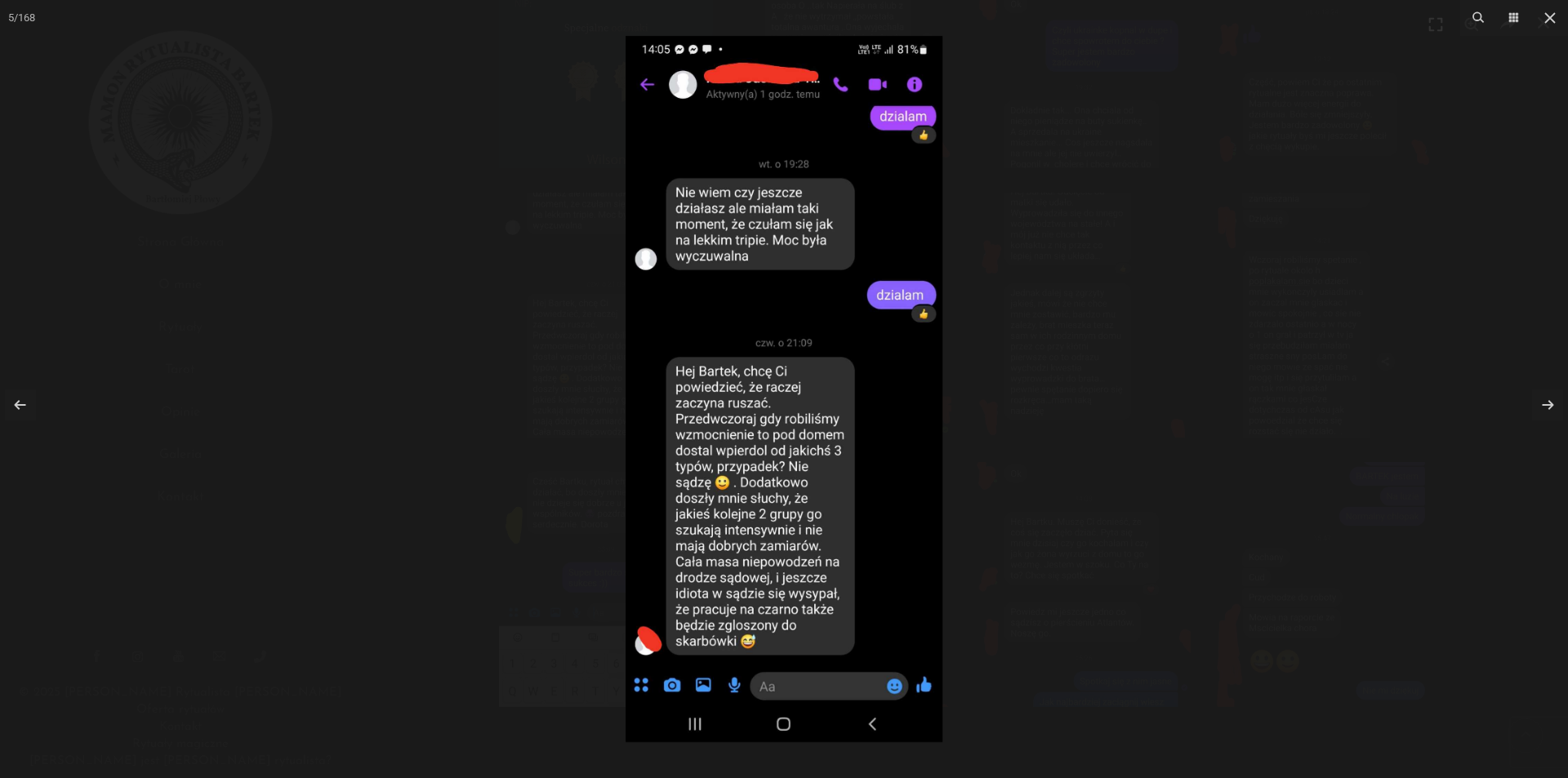
click at [1308, 97] on div at bounding box center [784, 389] width 1568 height 778
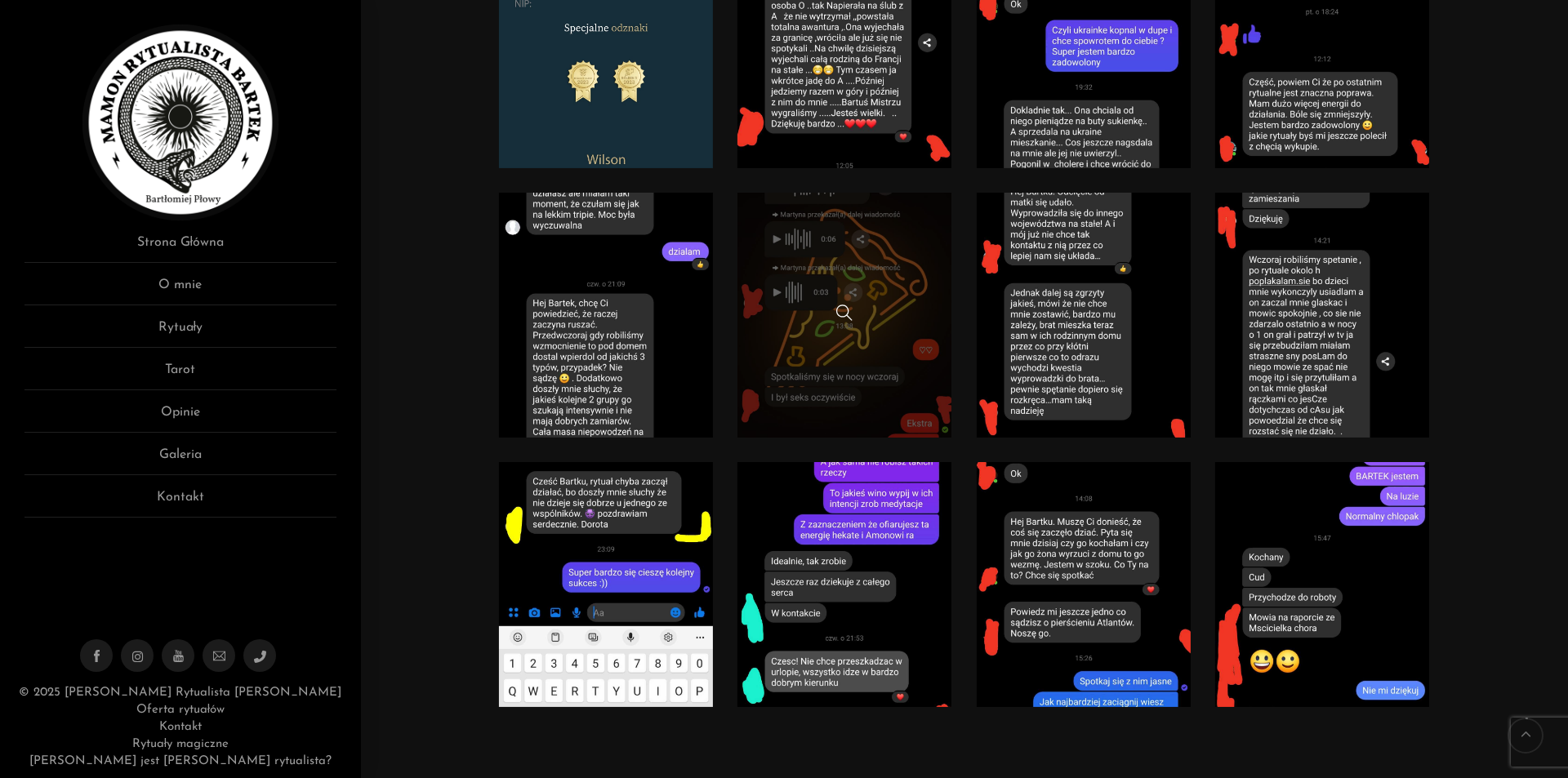
click at [884, 320] on div at bounding box center [844, 315] width 215 height 21
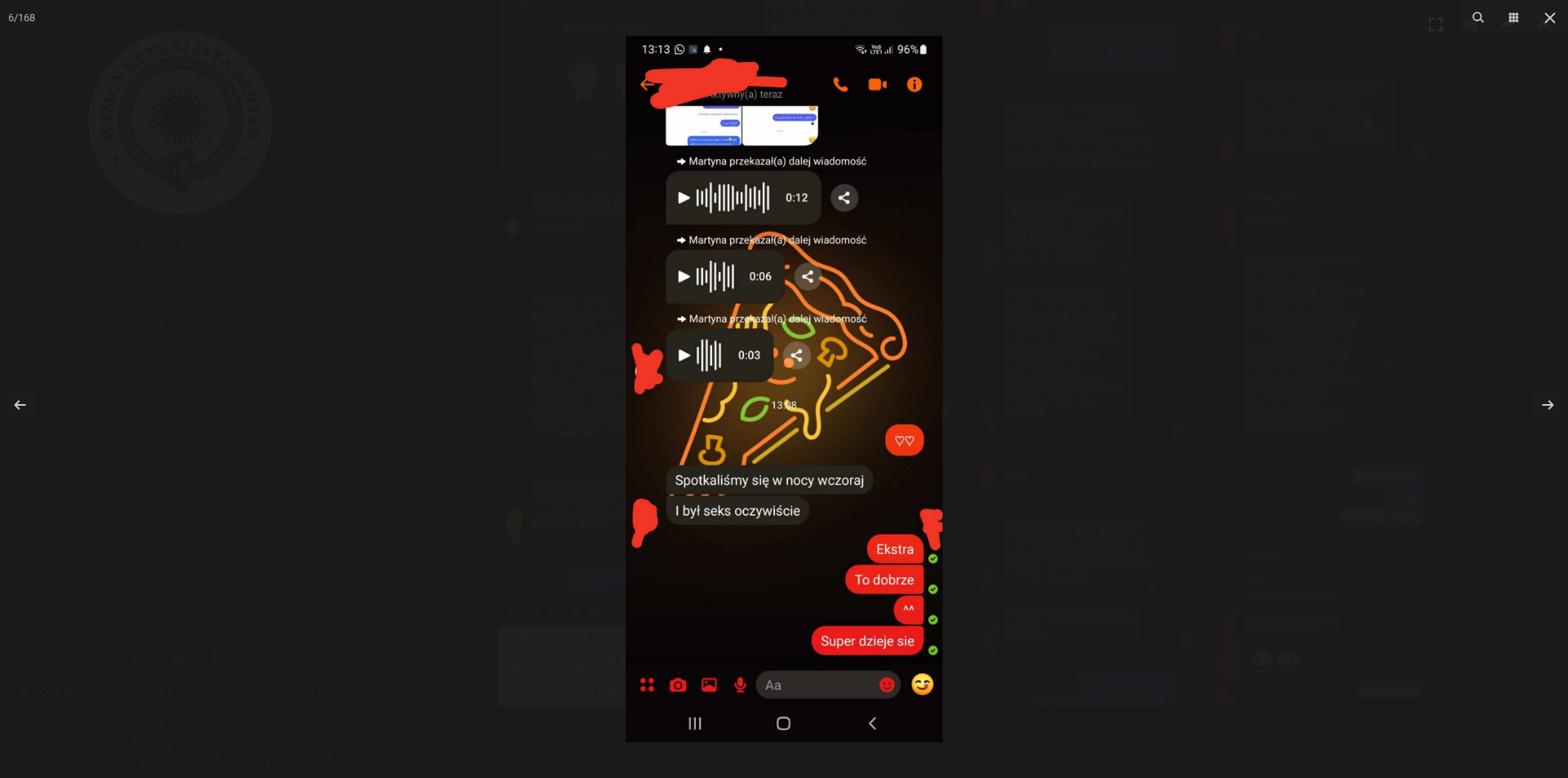
click at [1227, 277] on div at bounding box center [784, 389] width 1568 height 778
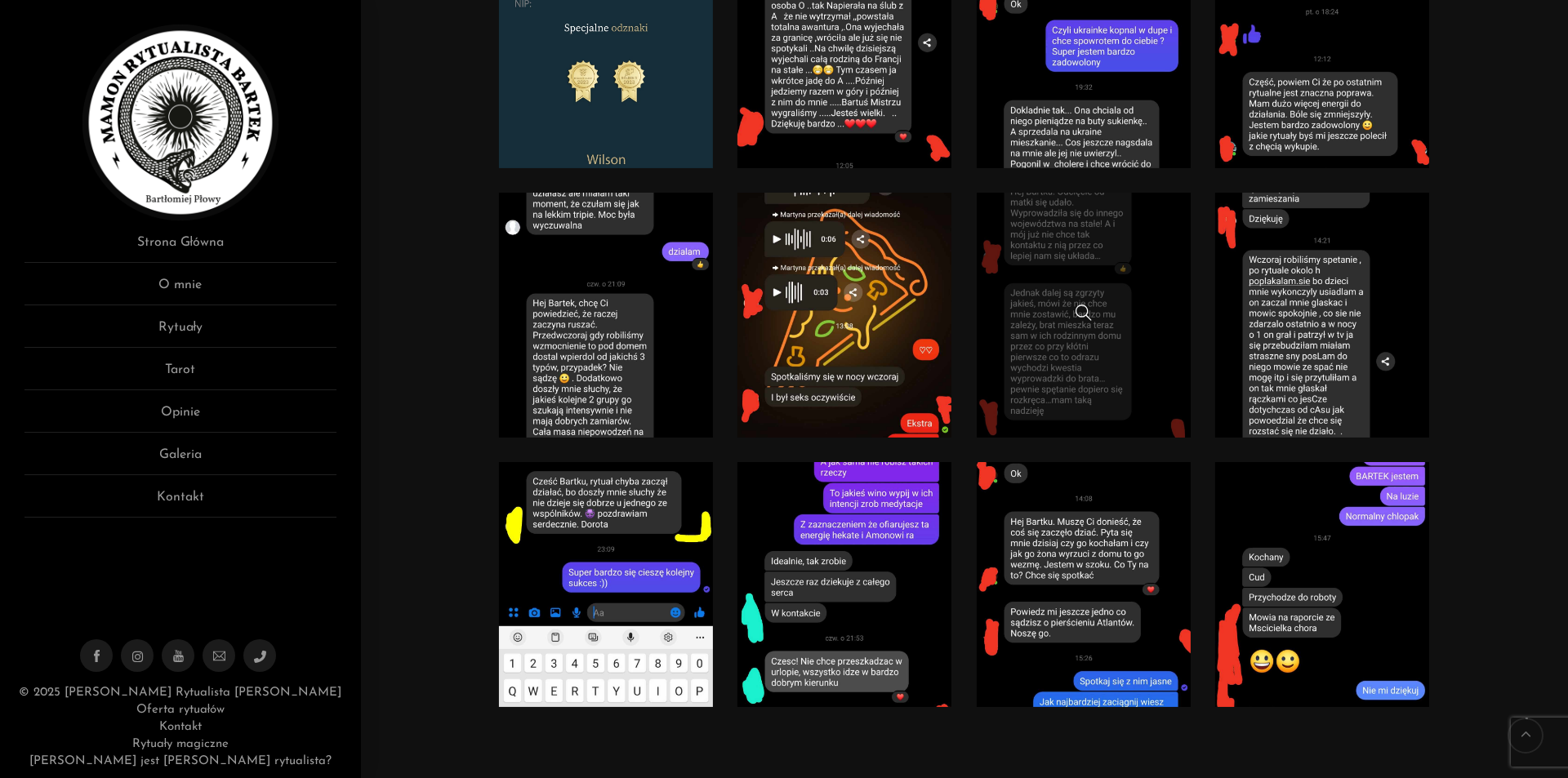
click at [1135, 311] on div at bounding box center [1083, 315] width 215 height 21
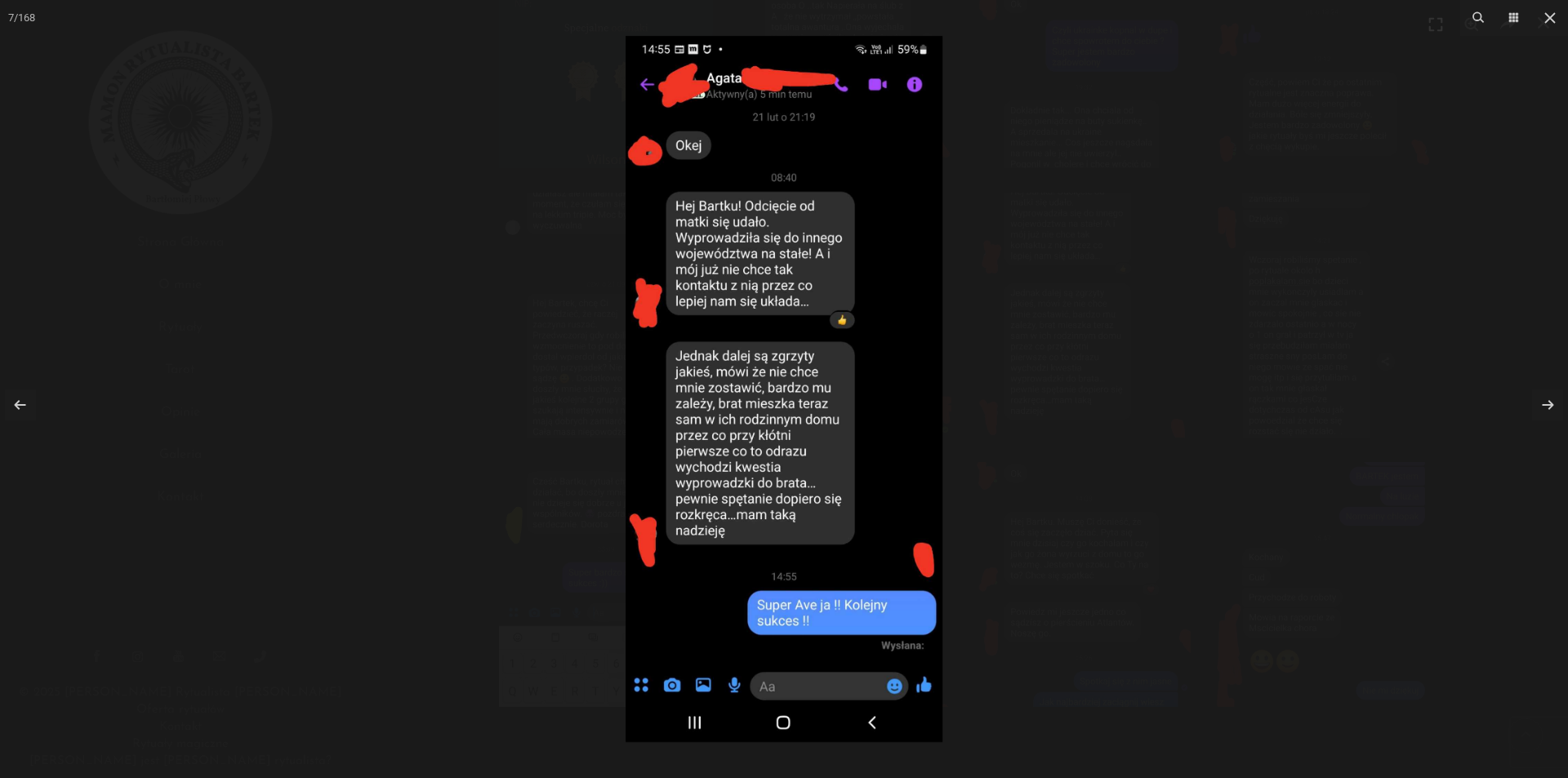
click at [1239, 191] on div at bounding box center [784, 389] width 1568 height 778
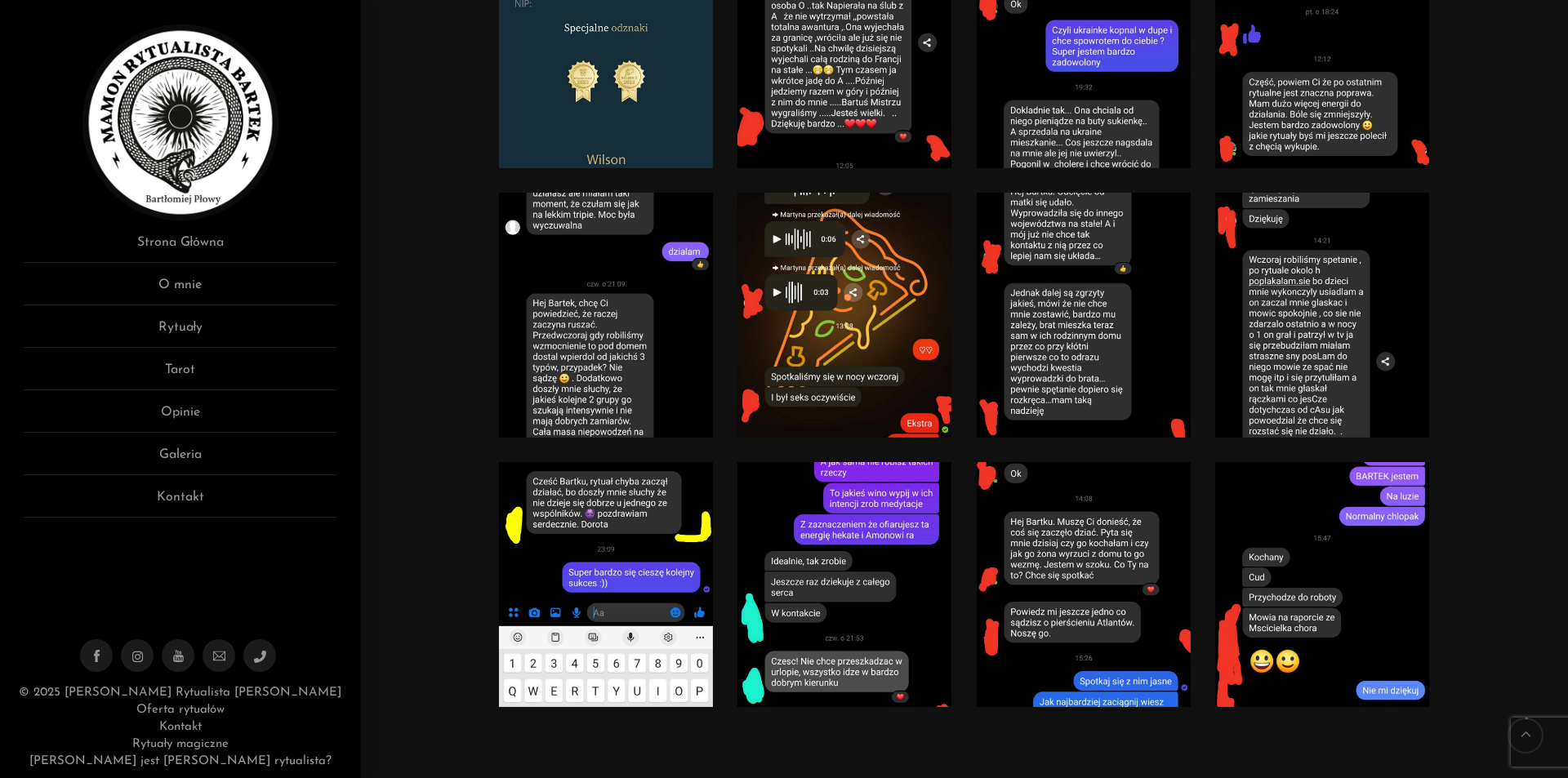
click at [1355, 293] on link at bounding box center [1322, 315] width 215 height 245
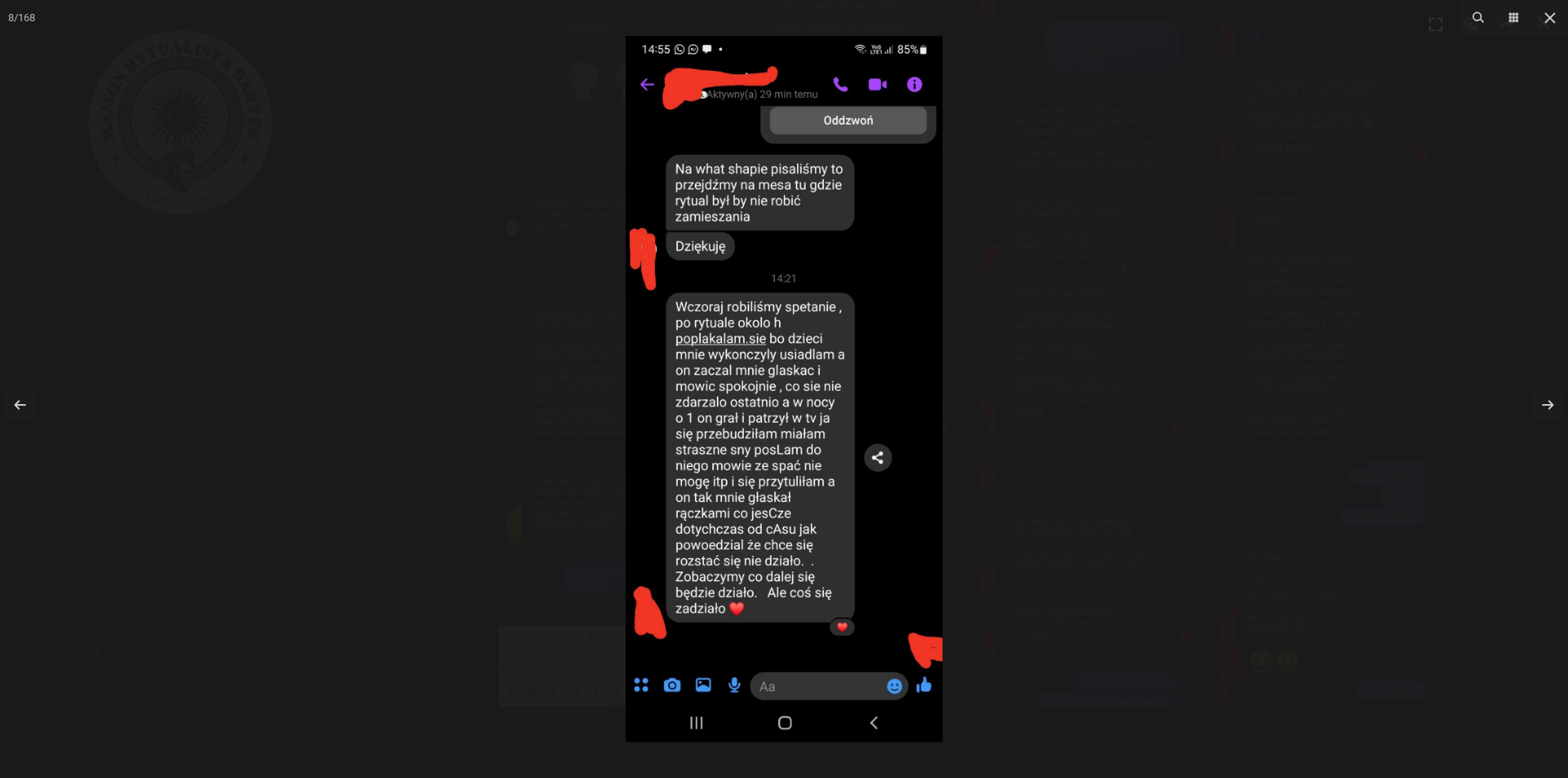
click at [1089, 238] on div at bounding box center [784, 389] width 1568 height 778
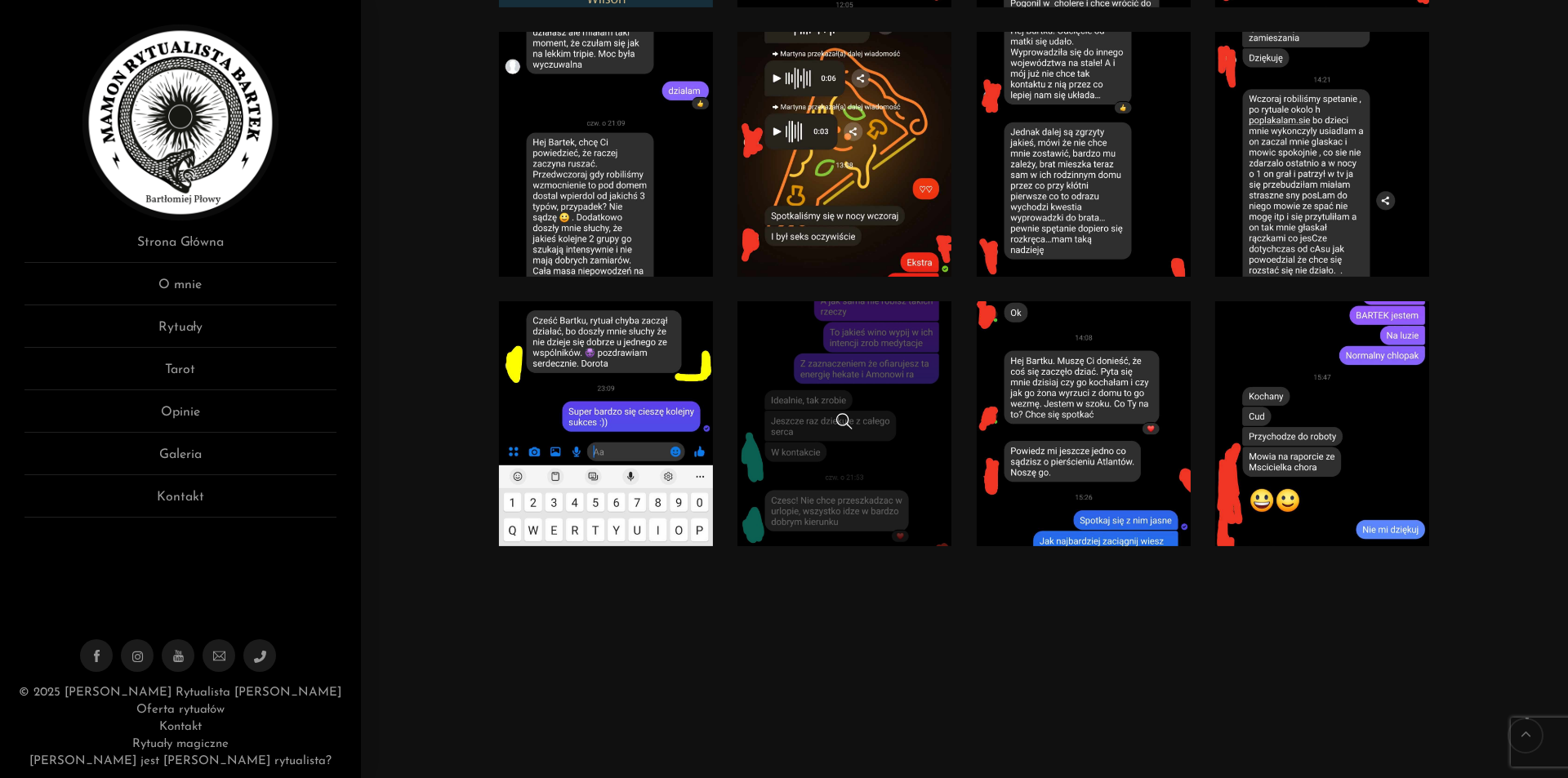
scroll to position [490, 0]
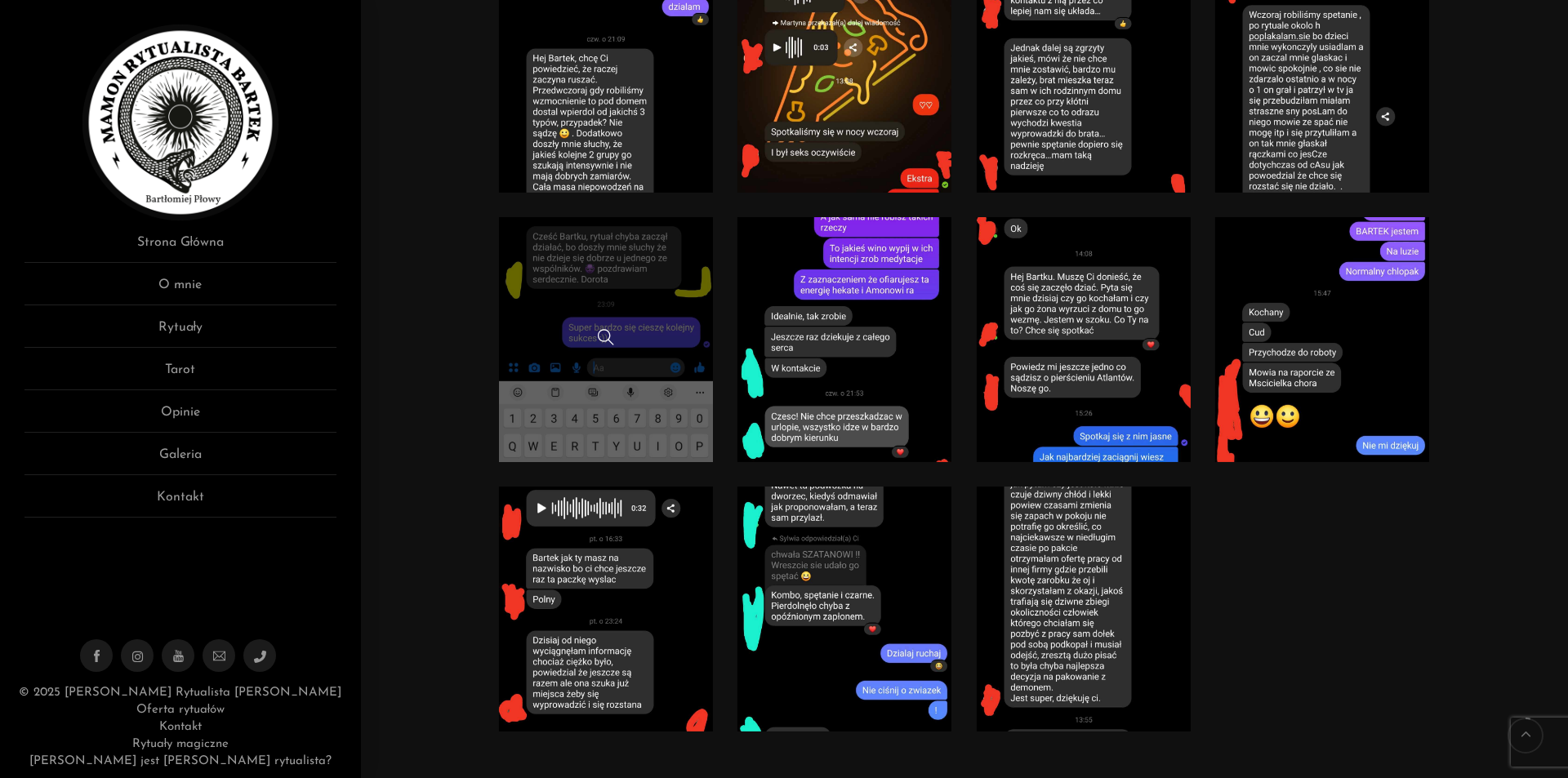
click at [609, 385] on link at bounding box center [605, 340] width 215 height 245
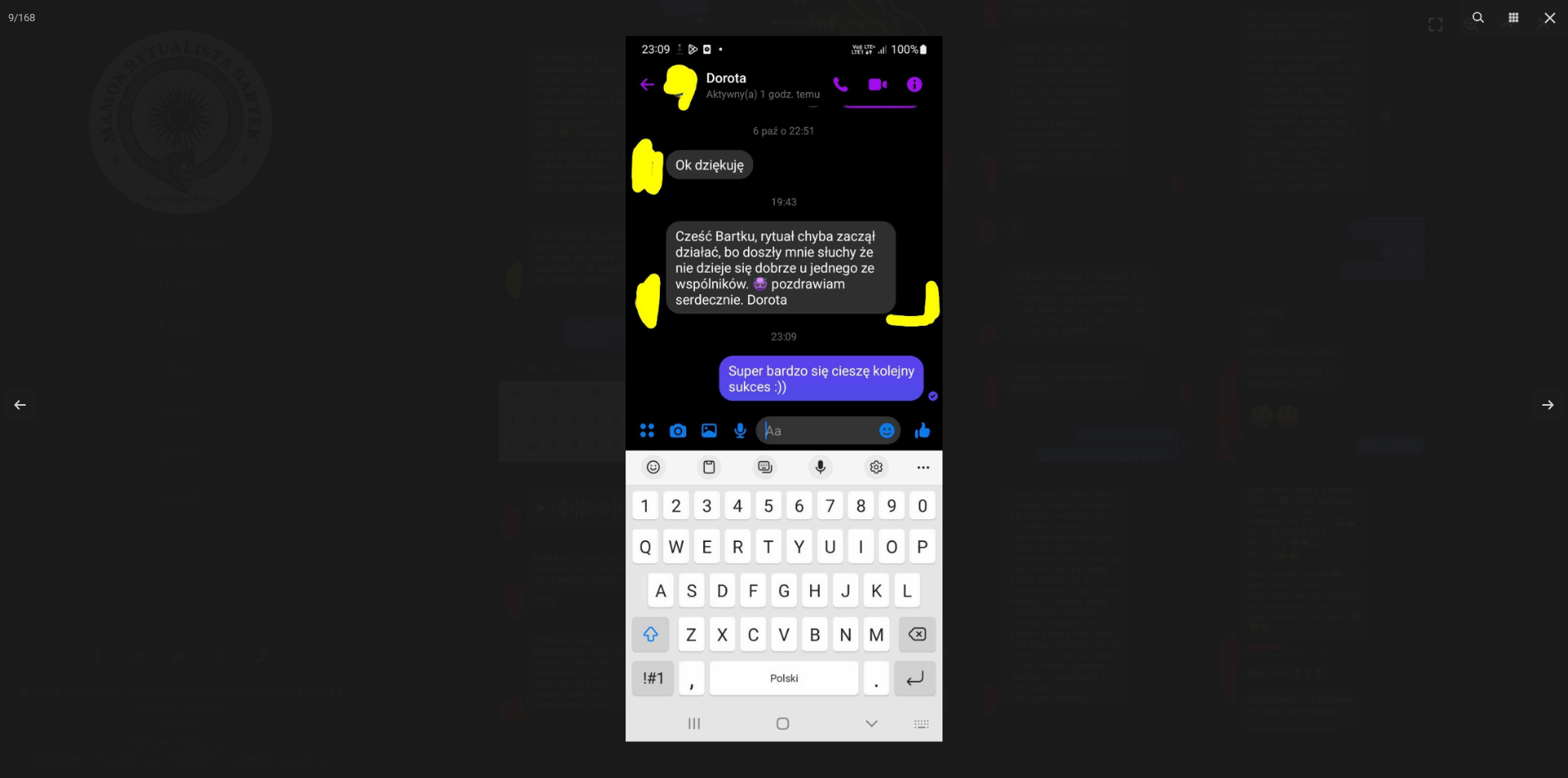
click at [1150, 142] on div at bounding box center [784, 389] width 1568 height 778
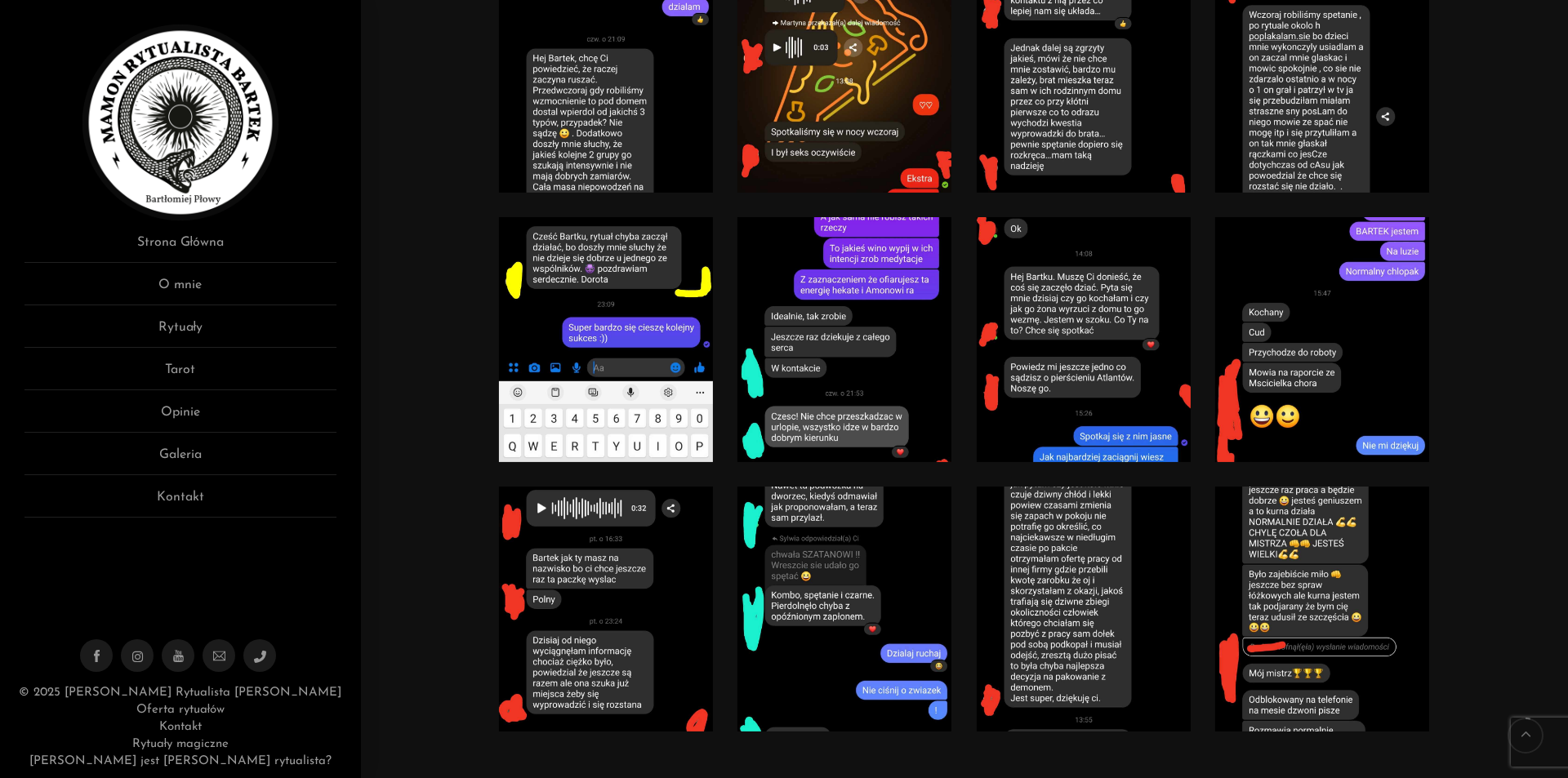
click at [883, 306] on link at bounding box center [844, 340] width 215 height 245
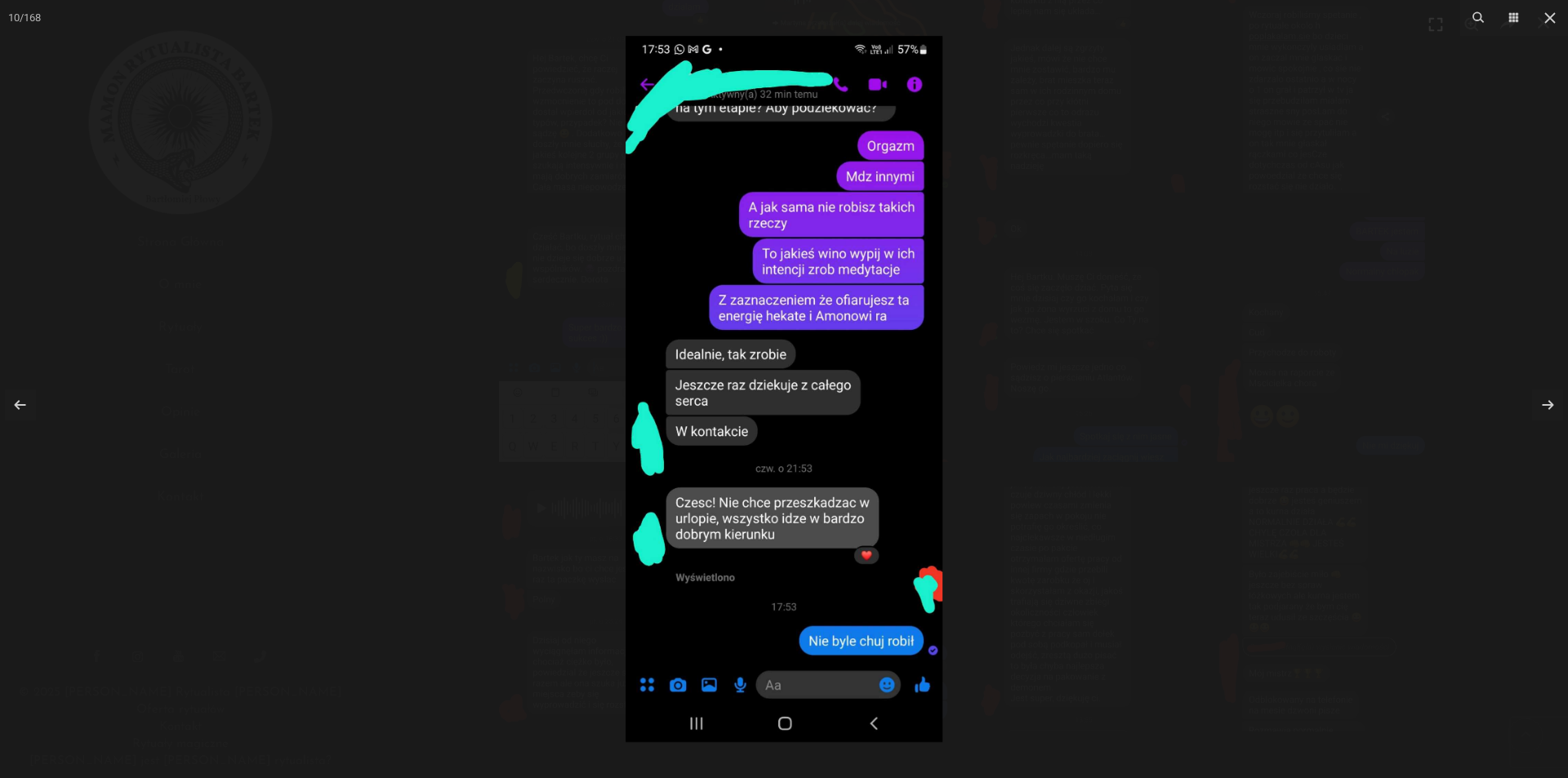
click at [1153, 240] on div at bounding box center [784, 389] width 1568 height 778
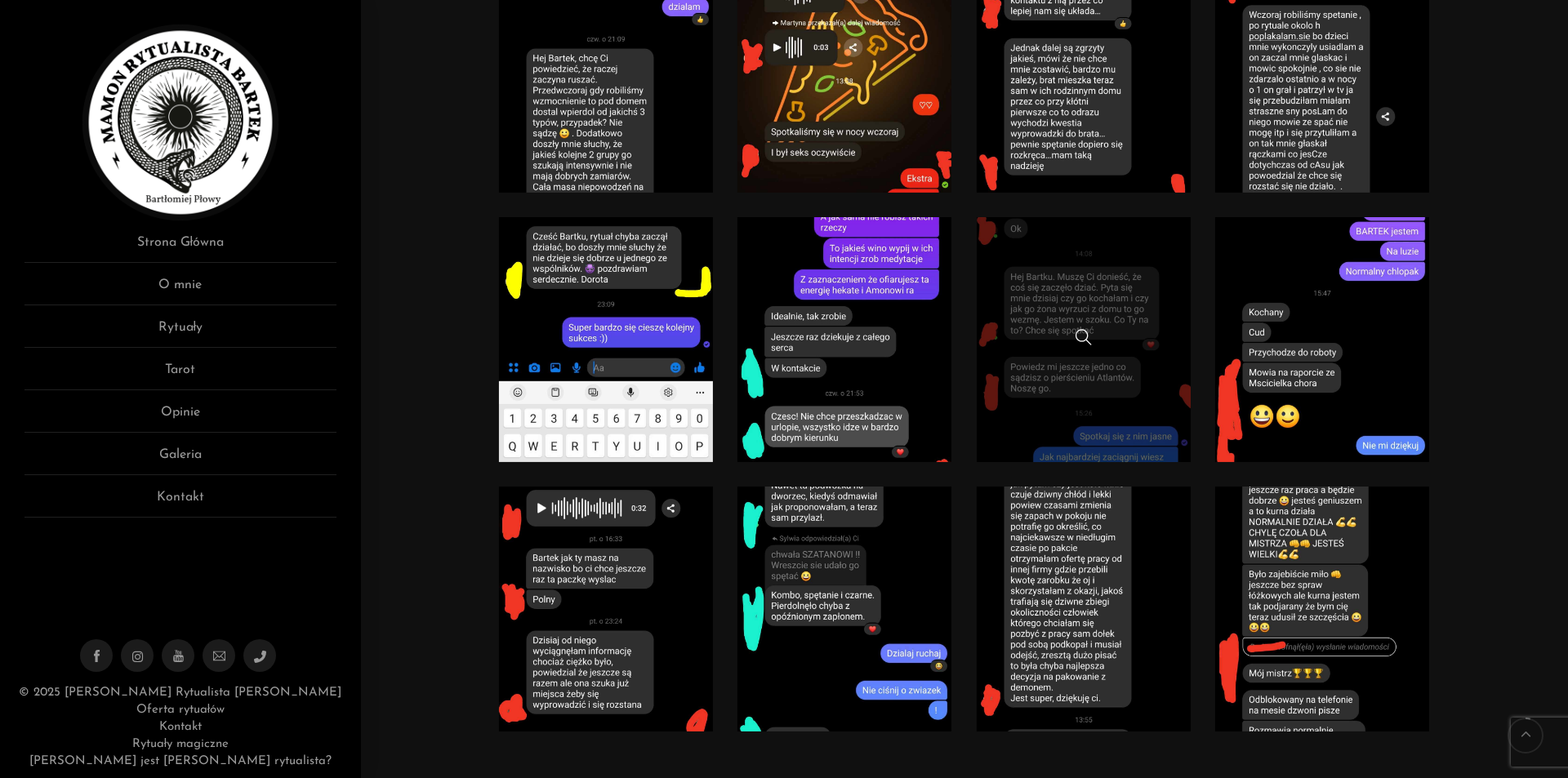
click at [1150, 316] on link at bounding box center [1083, 340] width 215 height 245
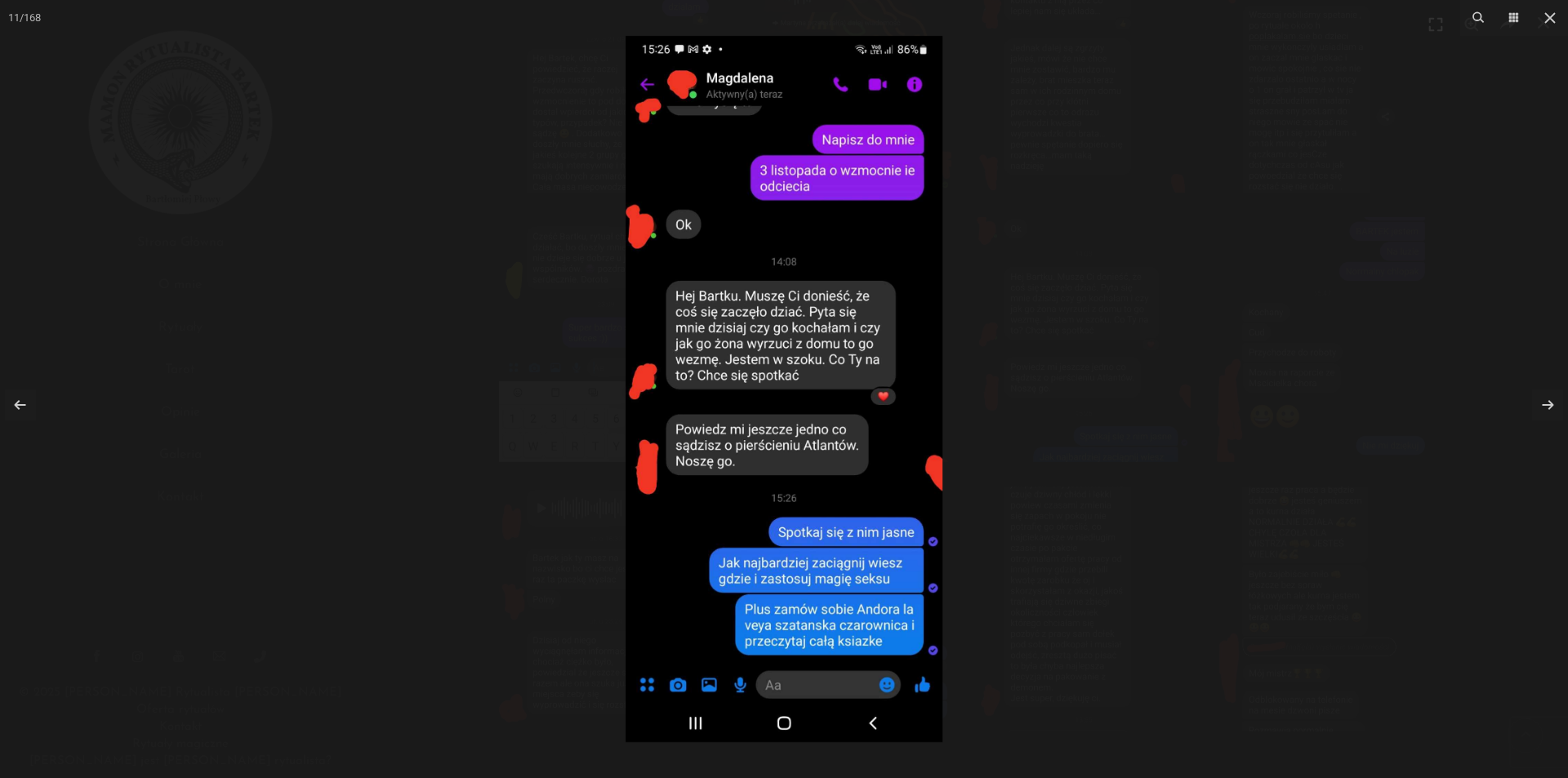
click at [1163, 254] on div at bounding box center [784, 389] width 1568 height 778
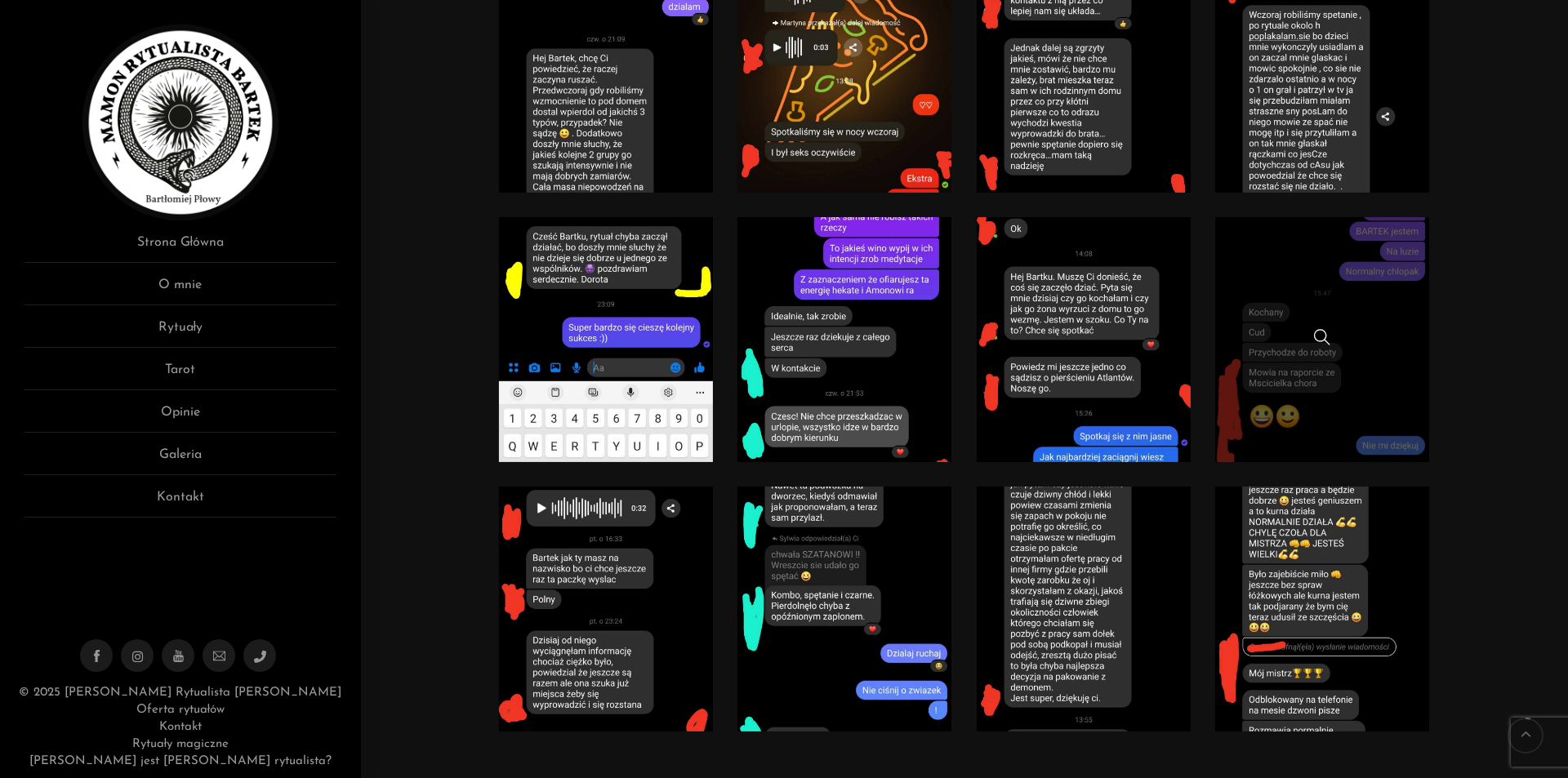
click at [1406, 360] on link at bounding box center [1322, 340] width 215 height 245
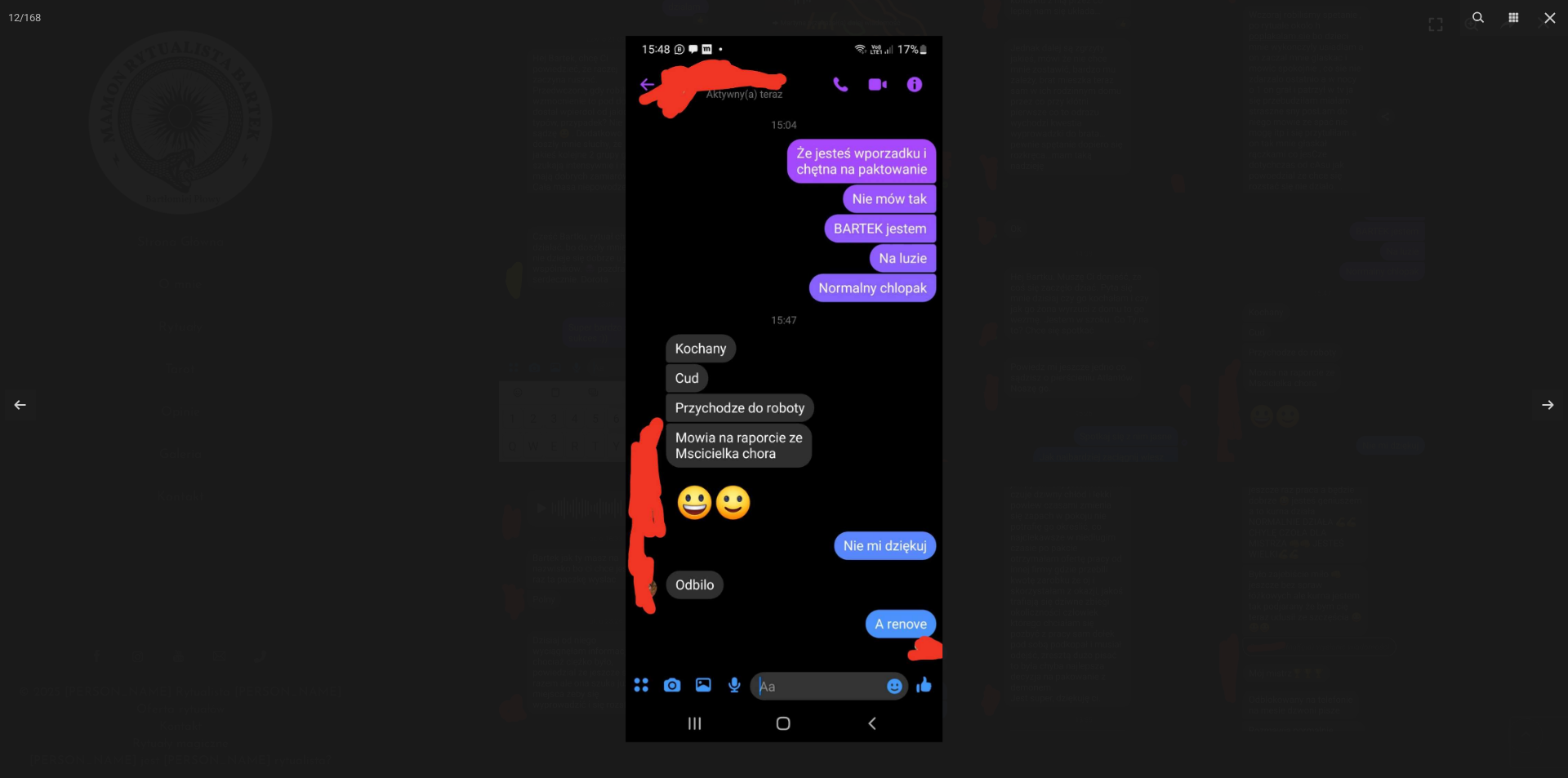
click at [1163, 115] on div at bounding box center [784, 389] width 1568 height 778
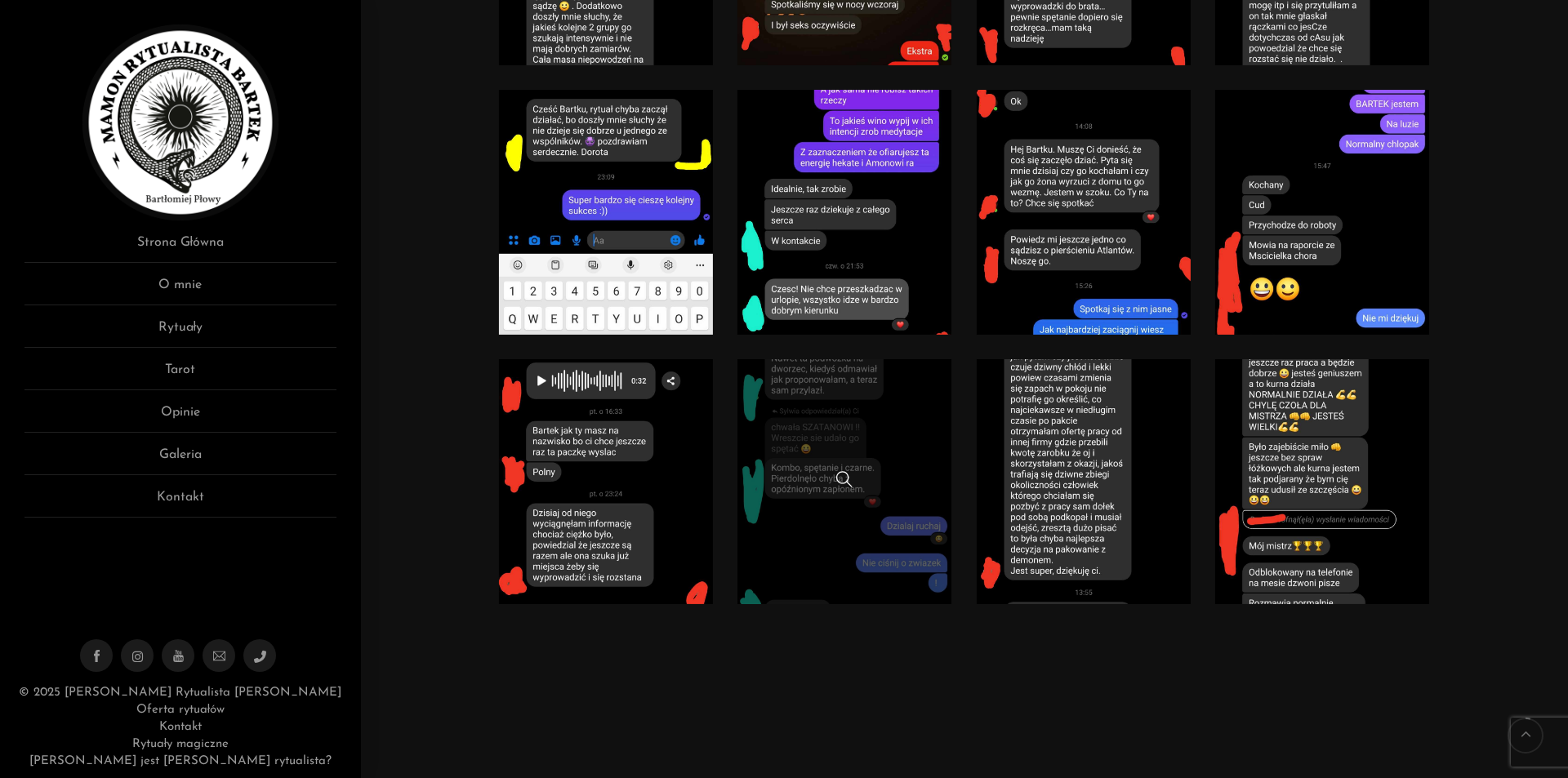
scroll to position [653, 0]
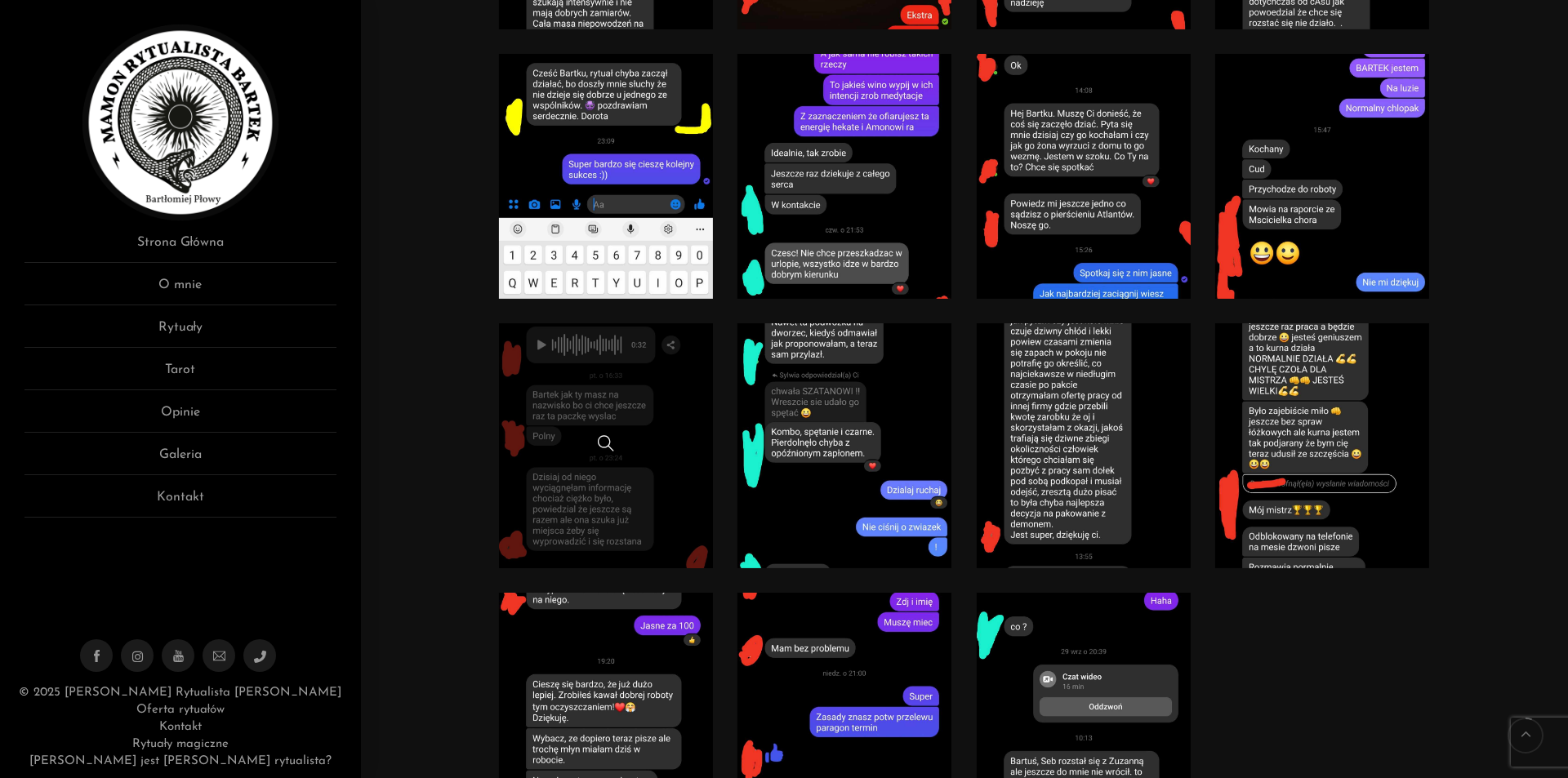
click at [636, 444] on div at bounding box center [605, 445] width 215 height 21
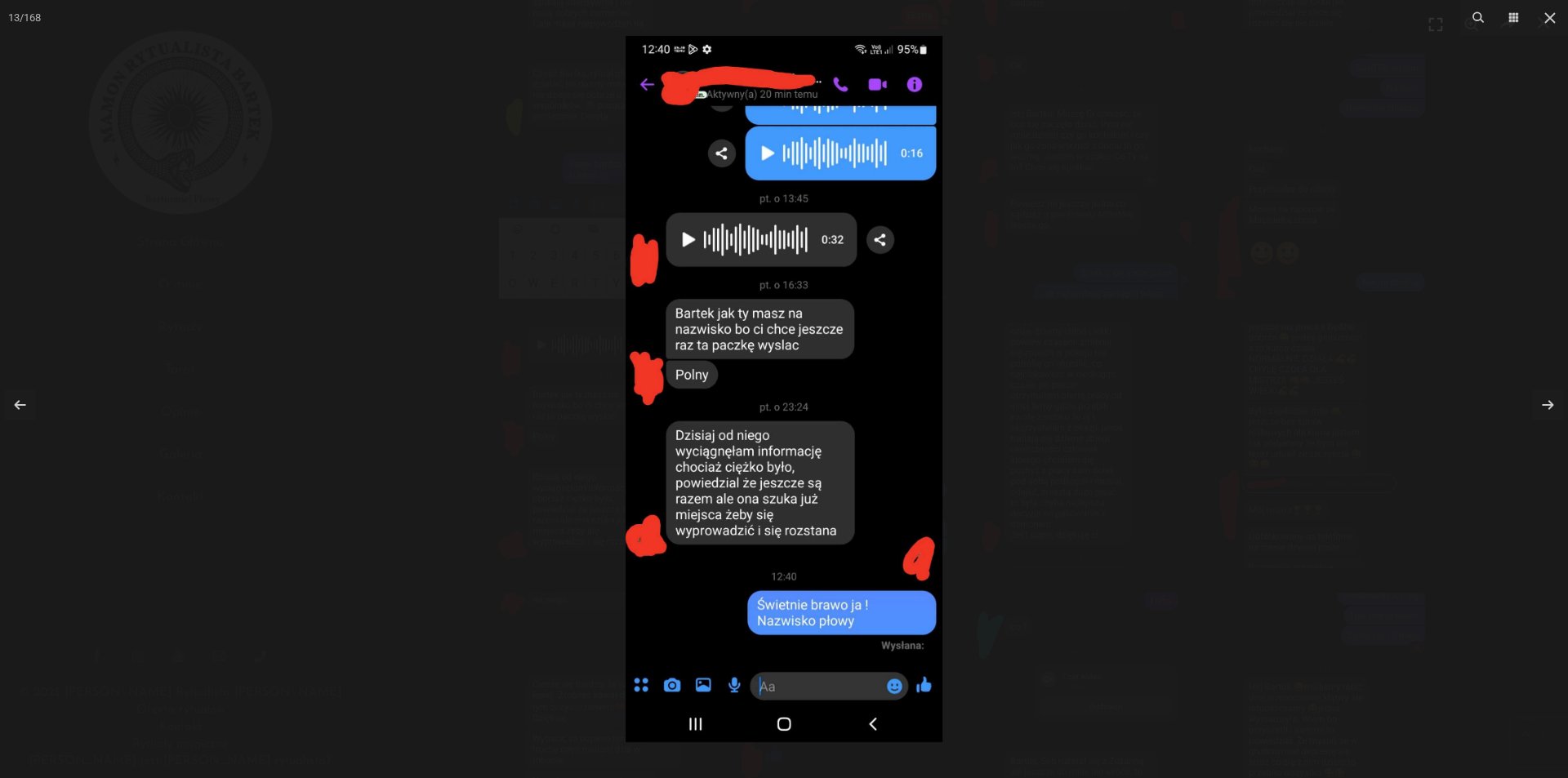
click at [1196, 159] on div at bounding box center [784, 389] width 1568 height 778
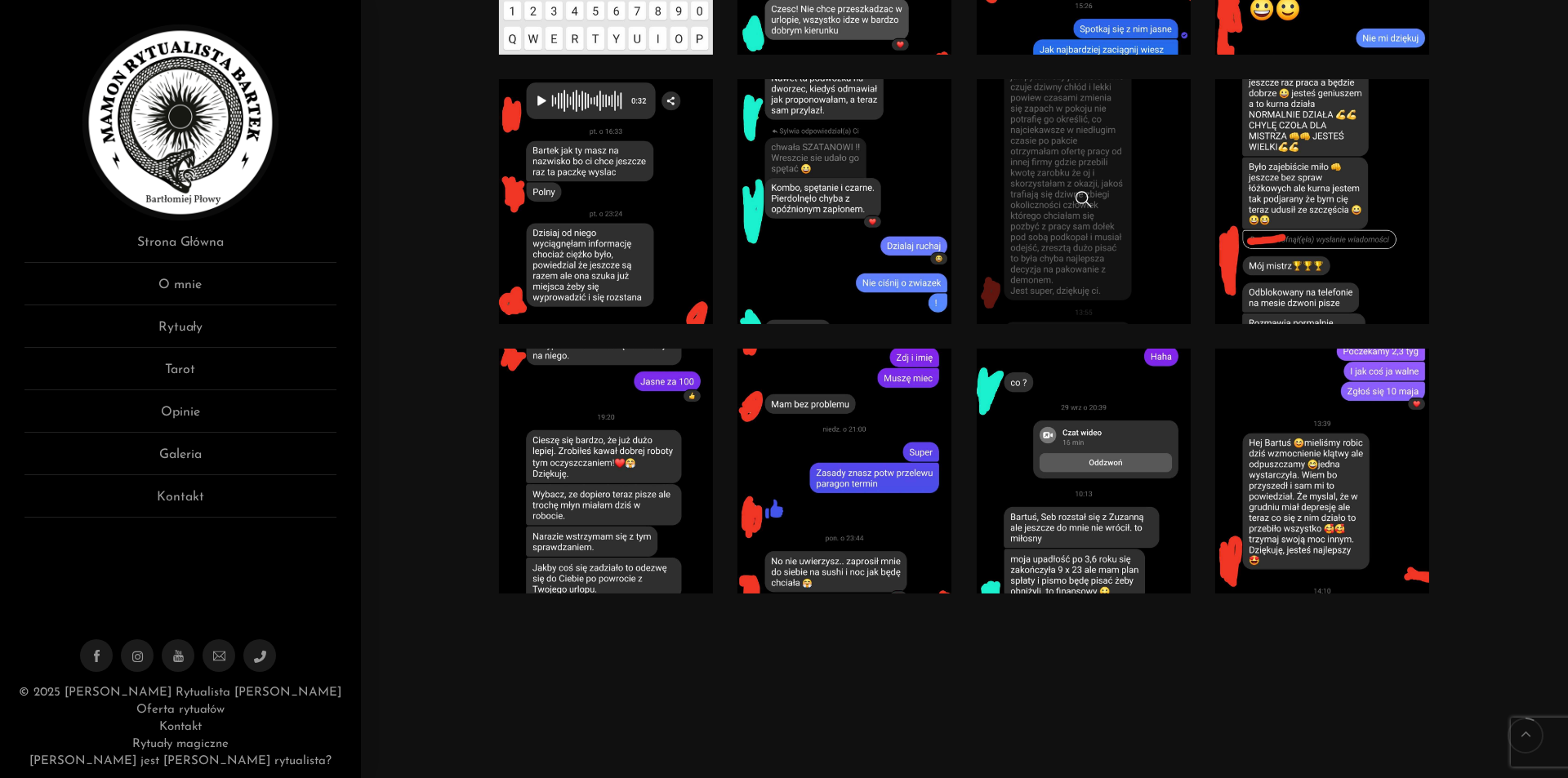
scroll to position [898, 0]
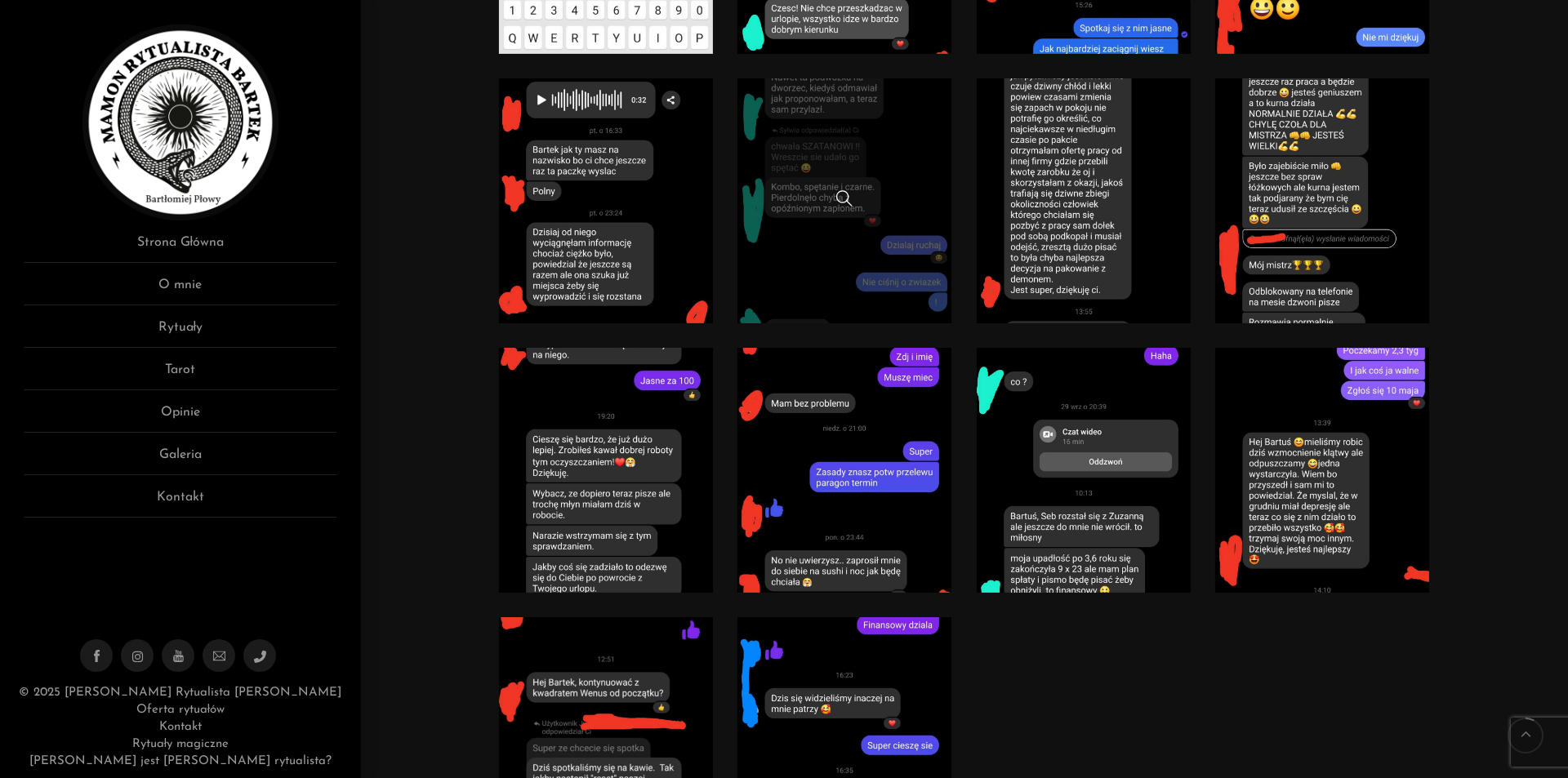
click at [914, 177] on link at bounding box center [844, 201] width 215 height 245
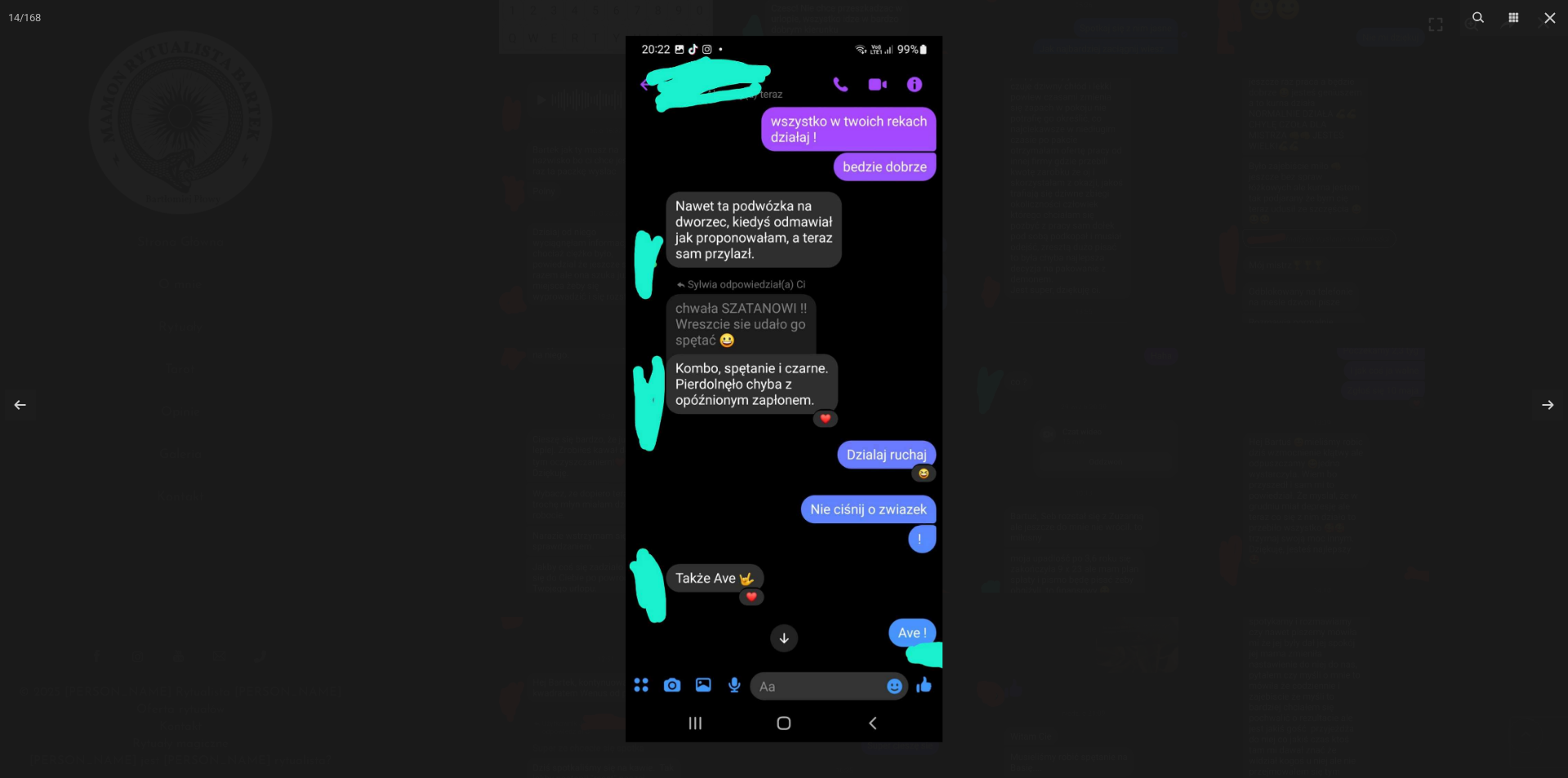
click at [1176, 63] on div at bounding box center [784, 389] width 1568 height 778
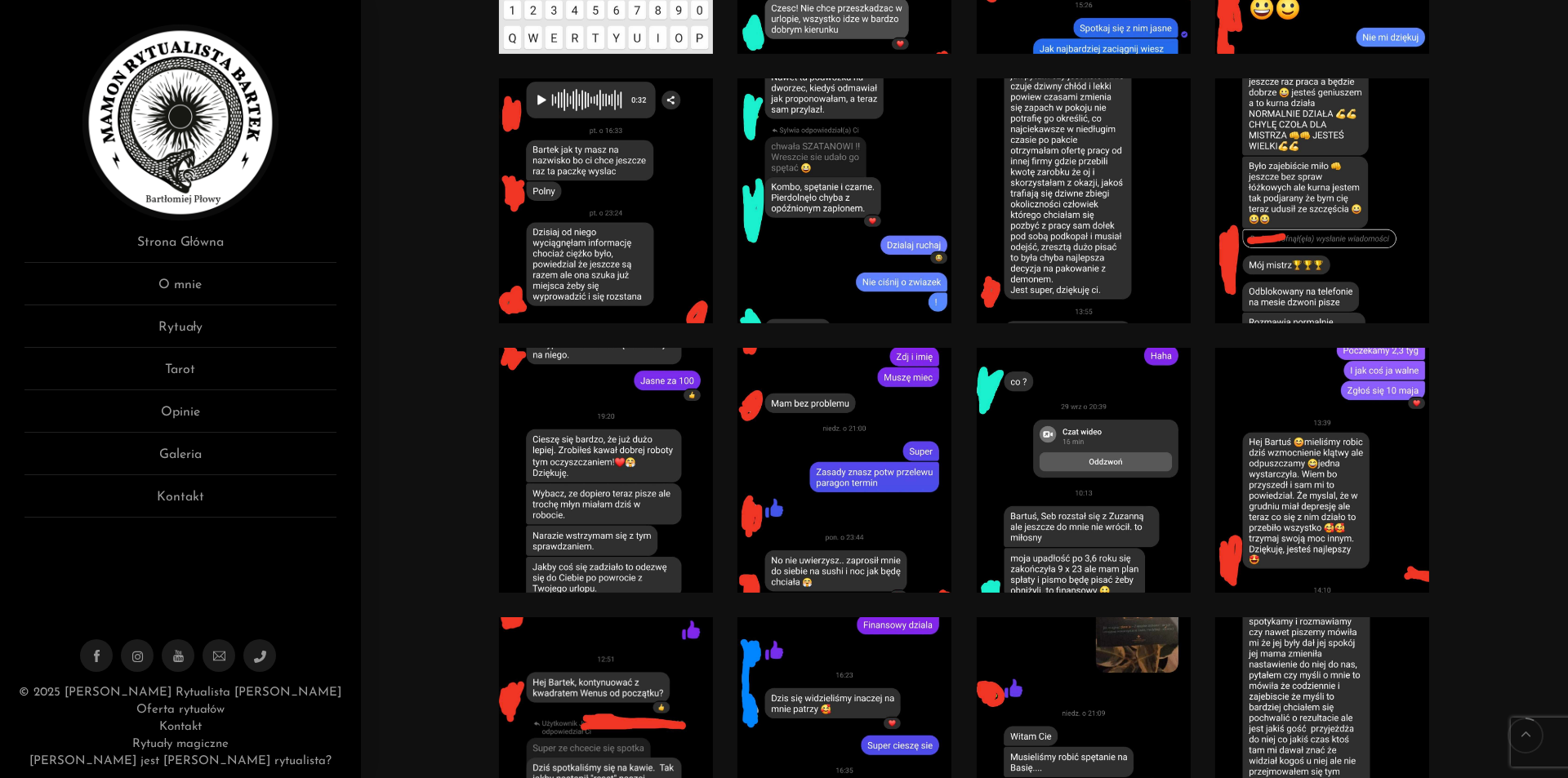
scroll to position [816, 0]
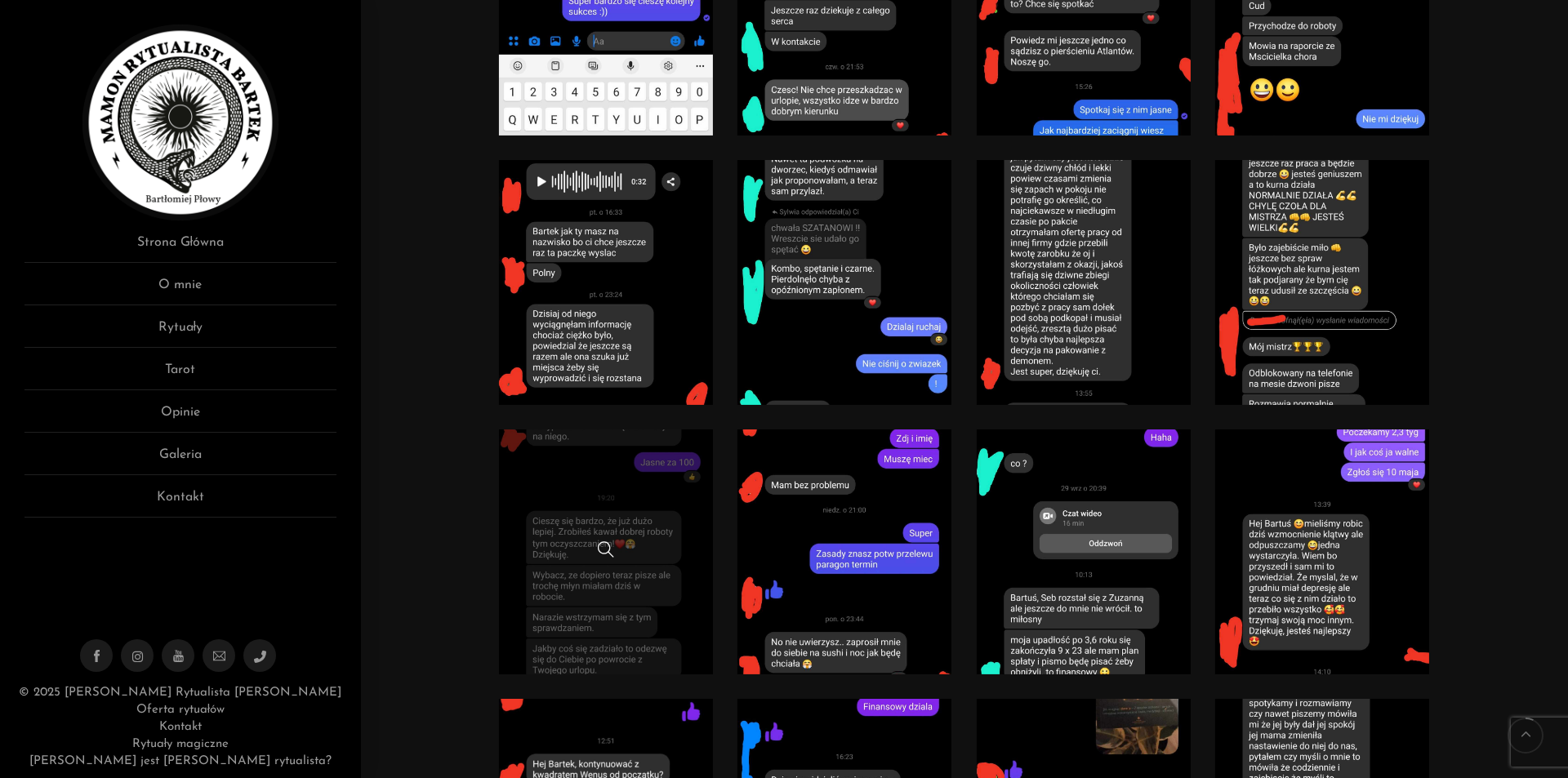
click at [587, 465] on link at bounding box center [605, 551] width 215 height 245
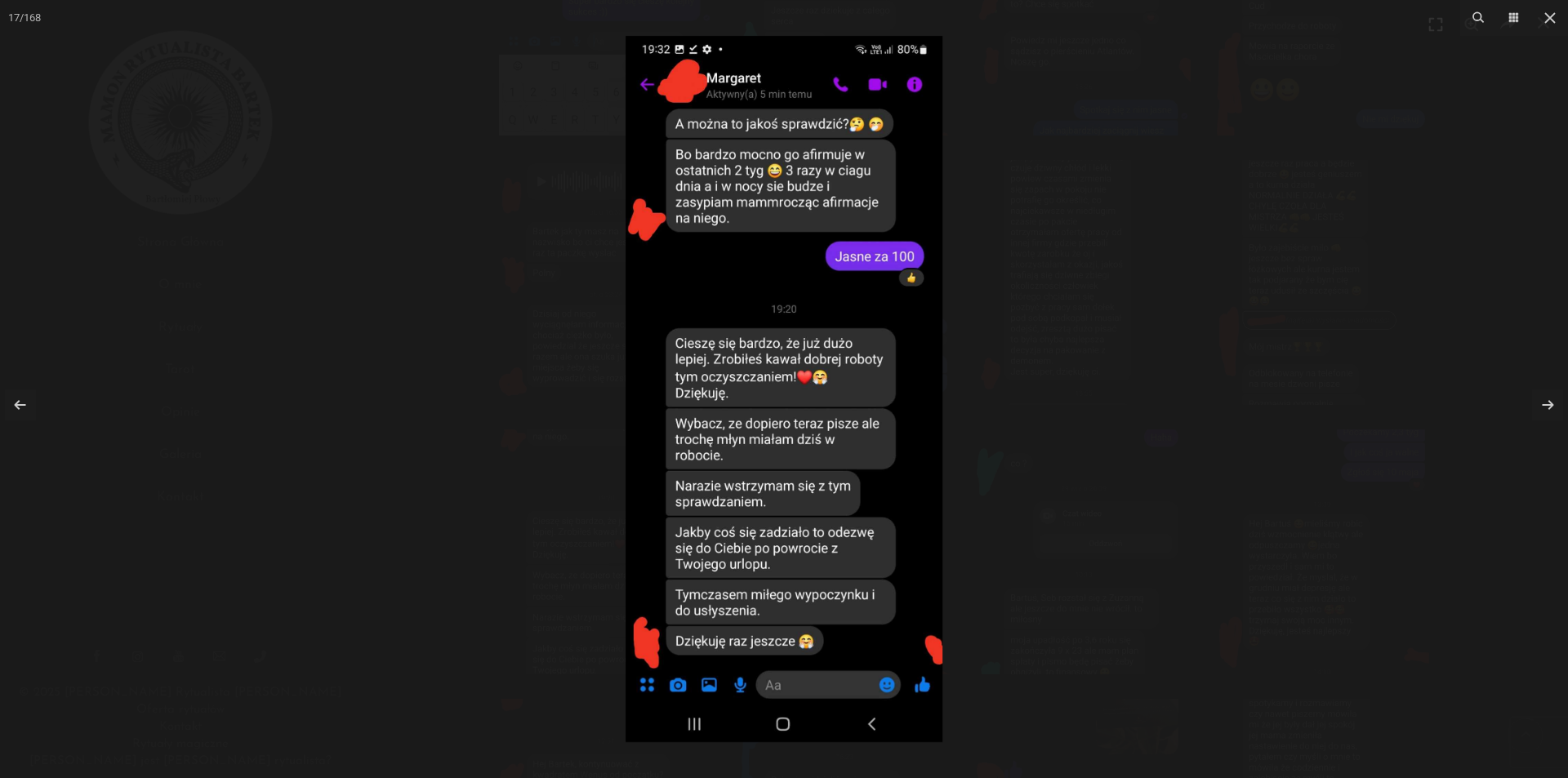
click at [1154, 139] on div at bounding box center [784, 389] width 1568 height 778
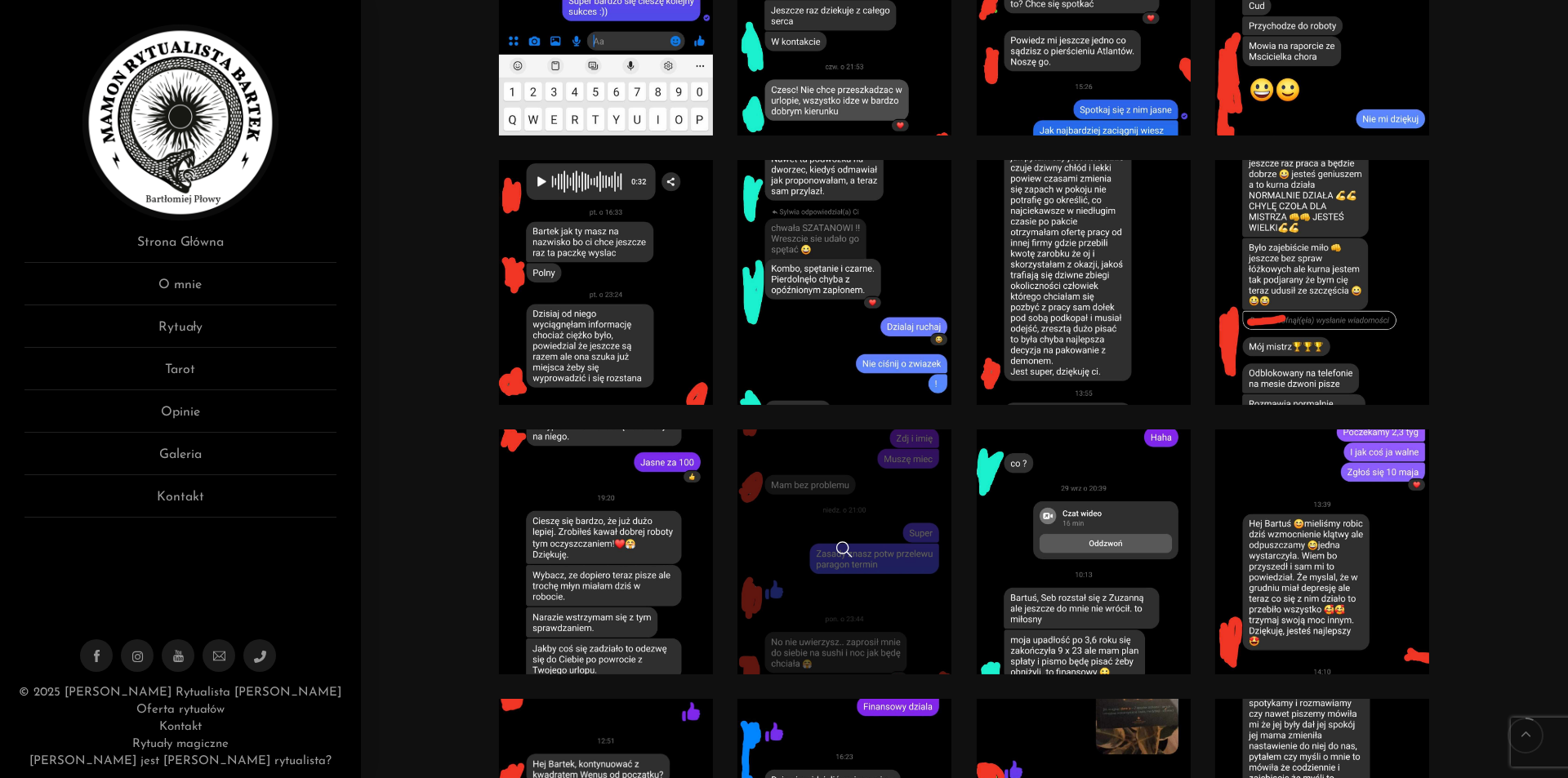
click at [830, 491] on link at bounding box center [844, 551] width 215 height 245
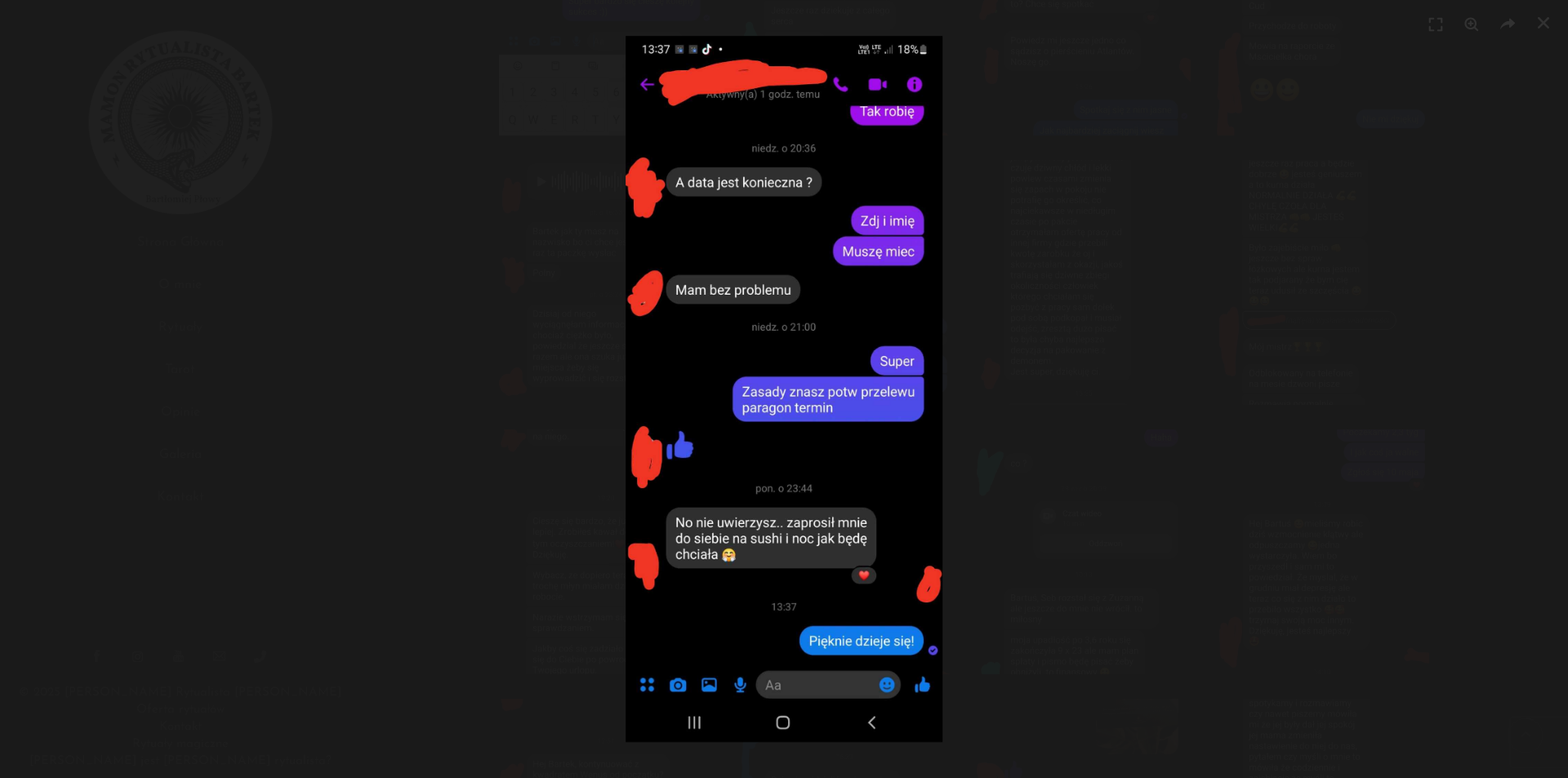
click at [1194, 61] on div at bounding box center [784, 389] width 1568 height 778
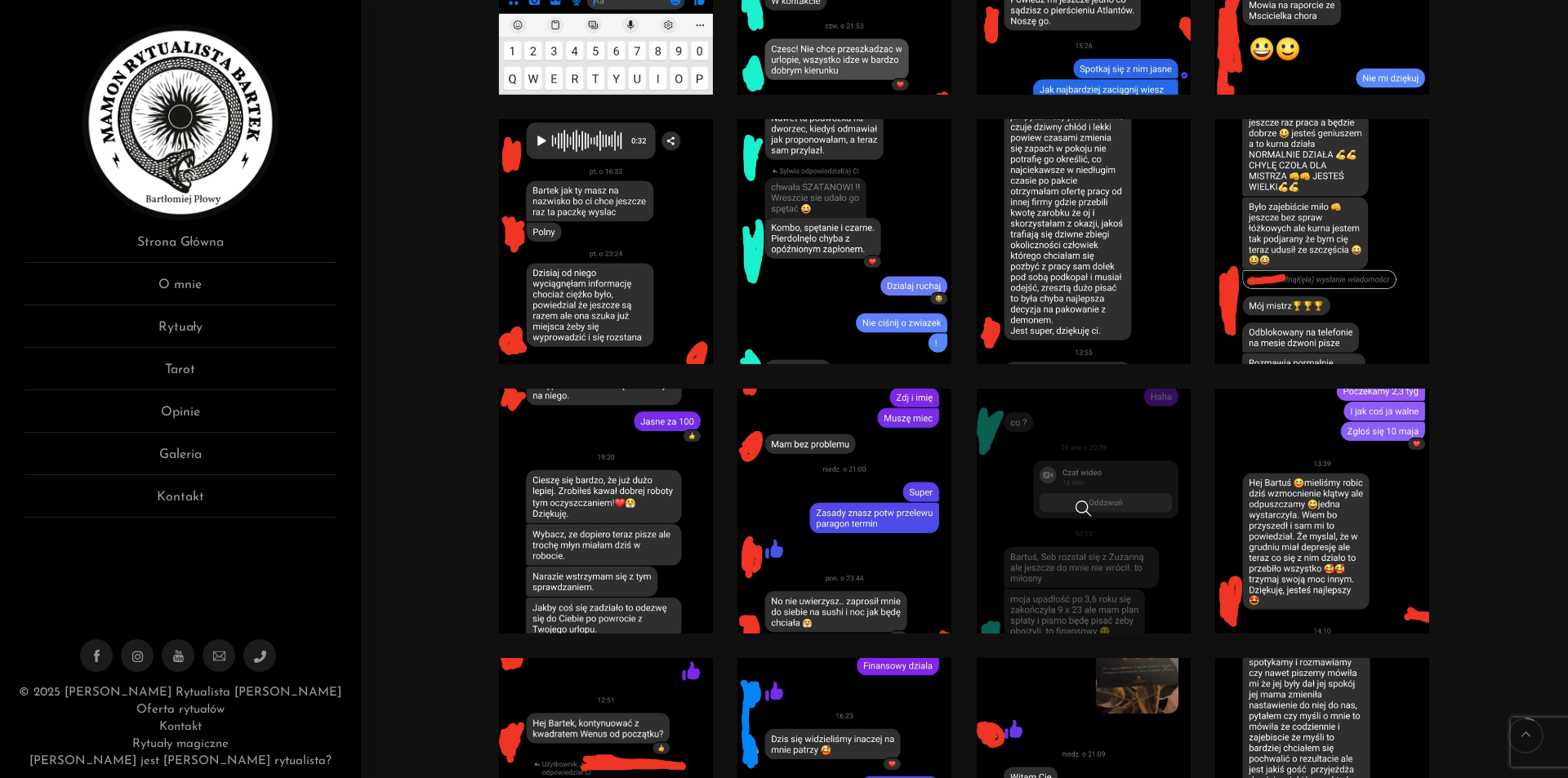
scroll to position [898, 0]
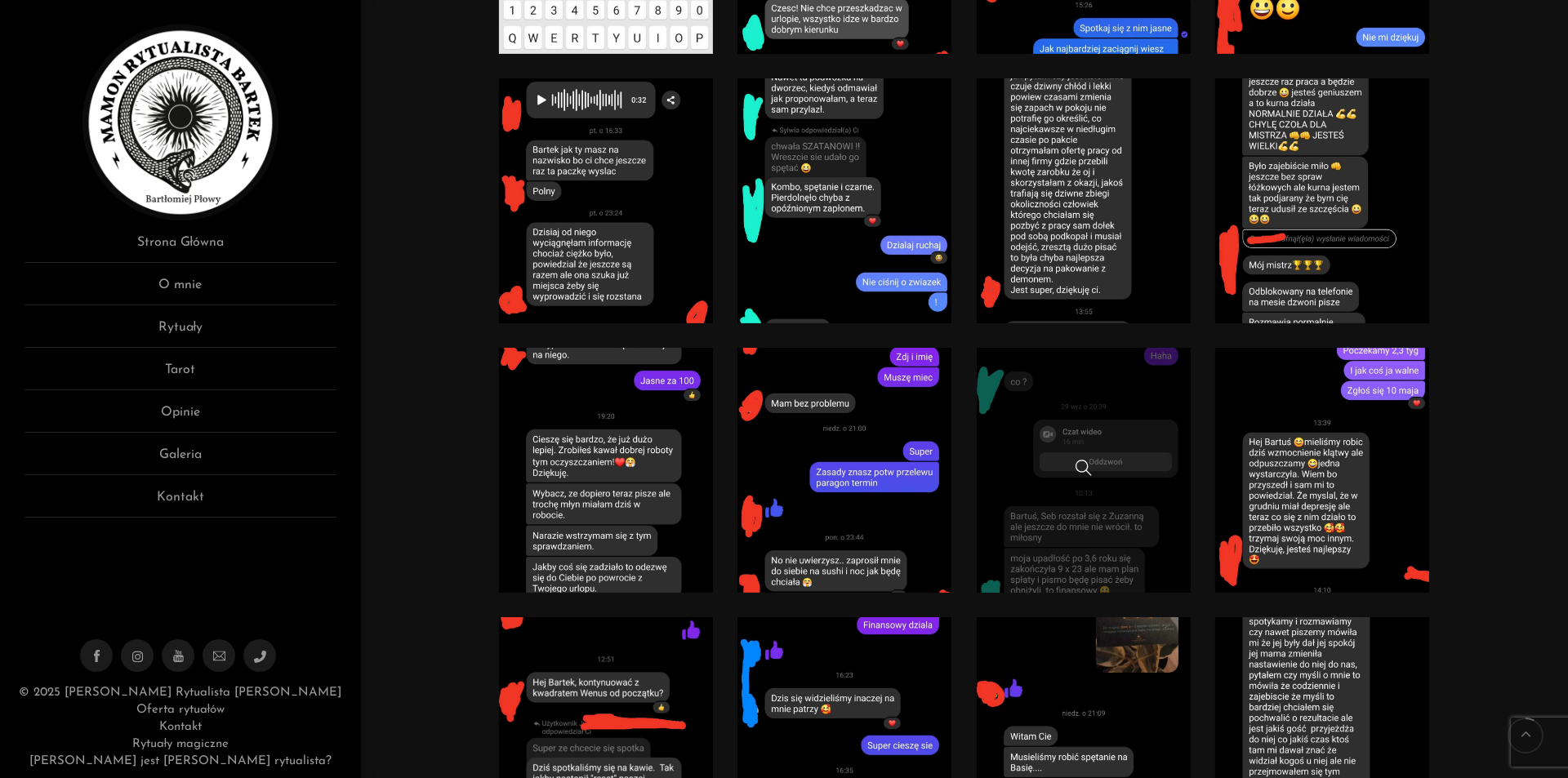
click at [1146, 383] on link at bounding box center [1083, 470] width 215 height 245
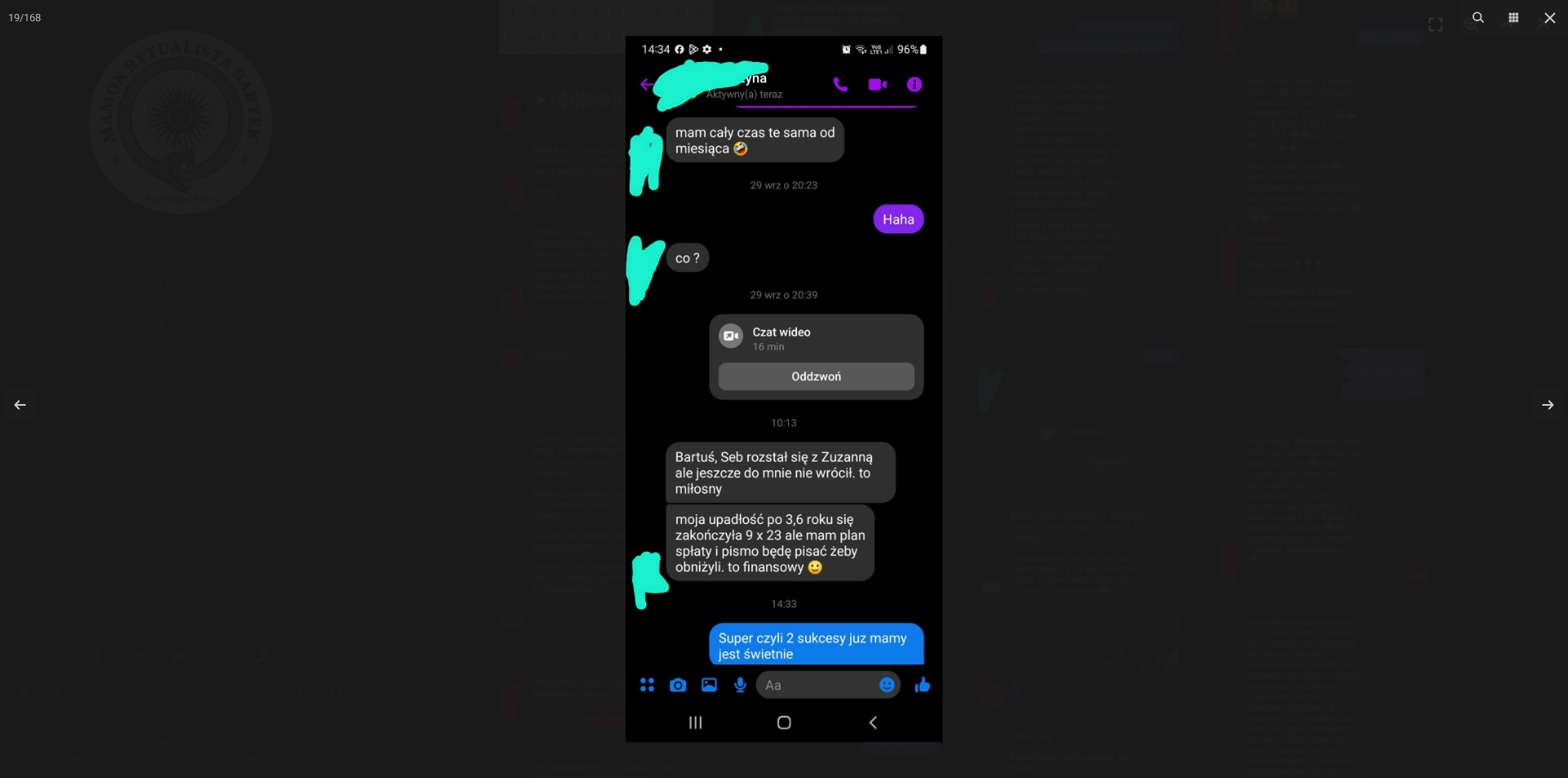
click at [1252, 194] on div at bounding box center [784, 389] width 1568 height 778
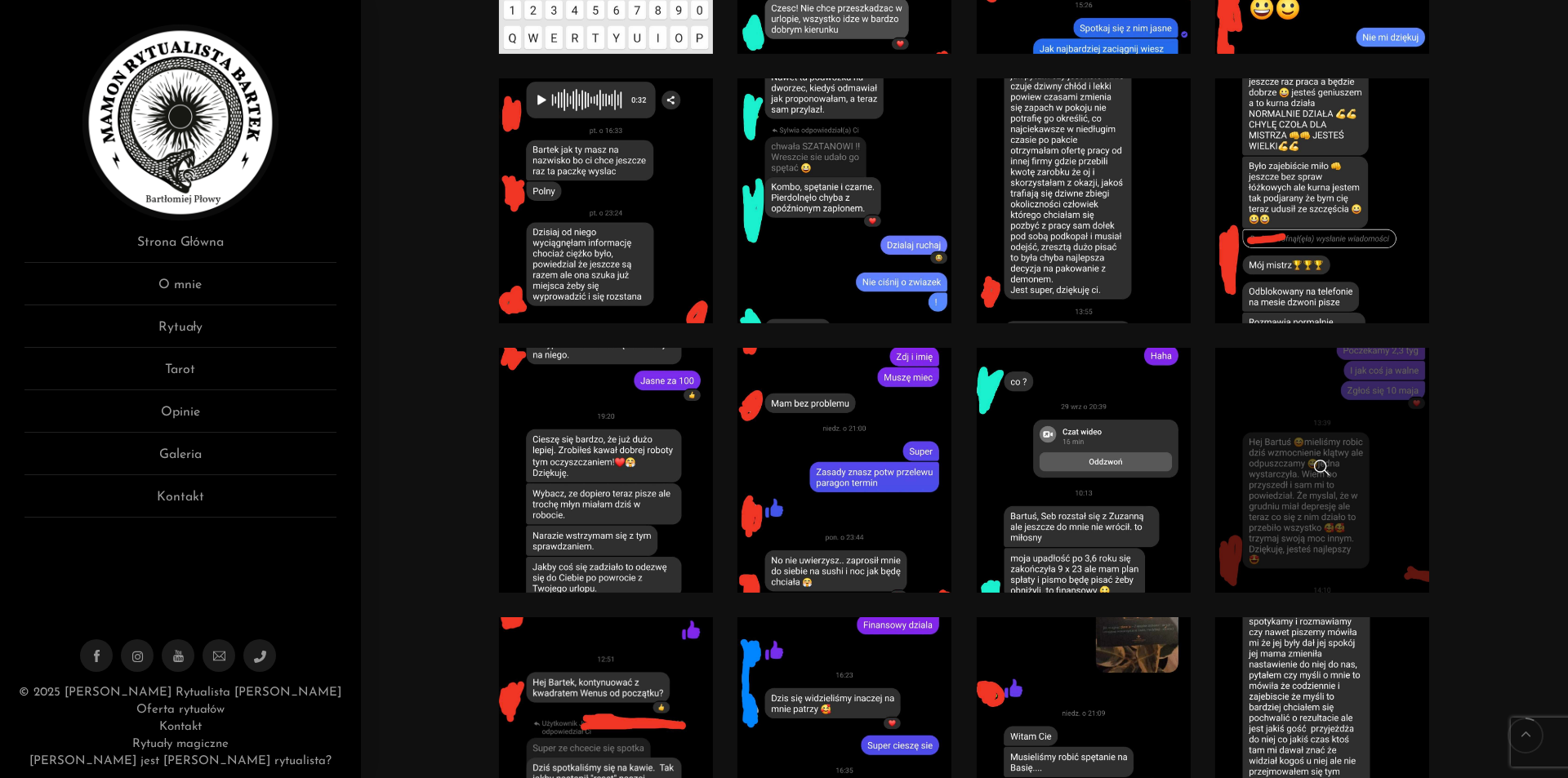
click at [1354, 434] on link at bounding box center [1322, 470] width 215 height 245
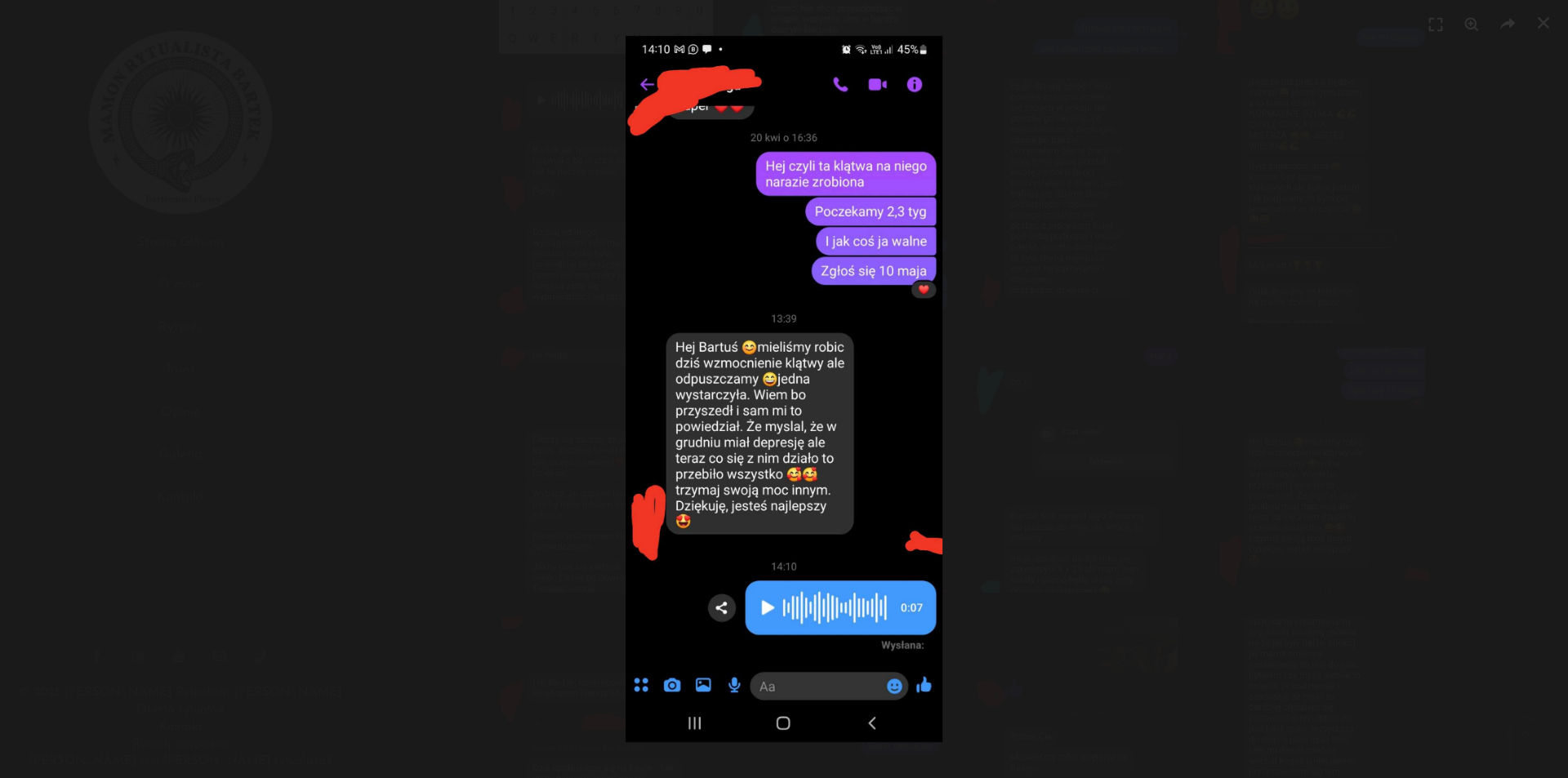
click at [1166, 309] on div at bounding box center [784, 389] width 1568 height 778
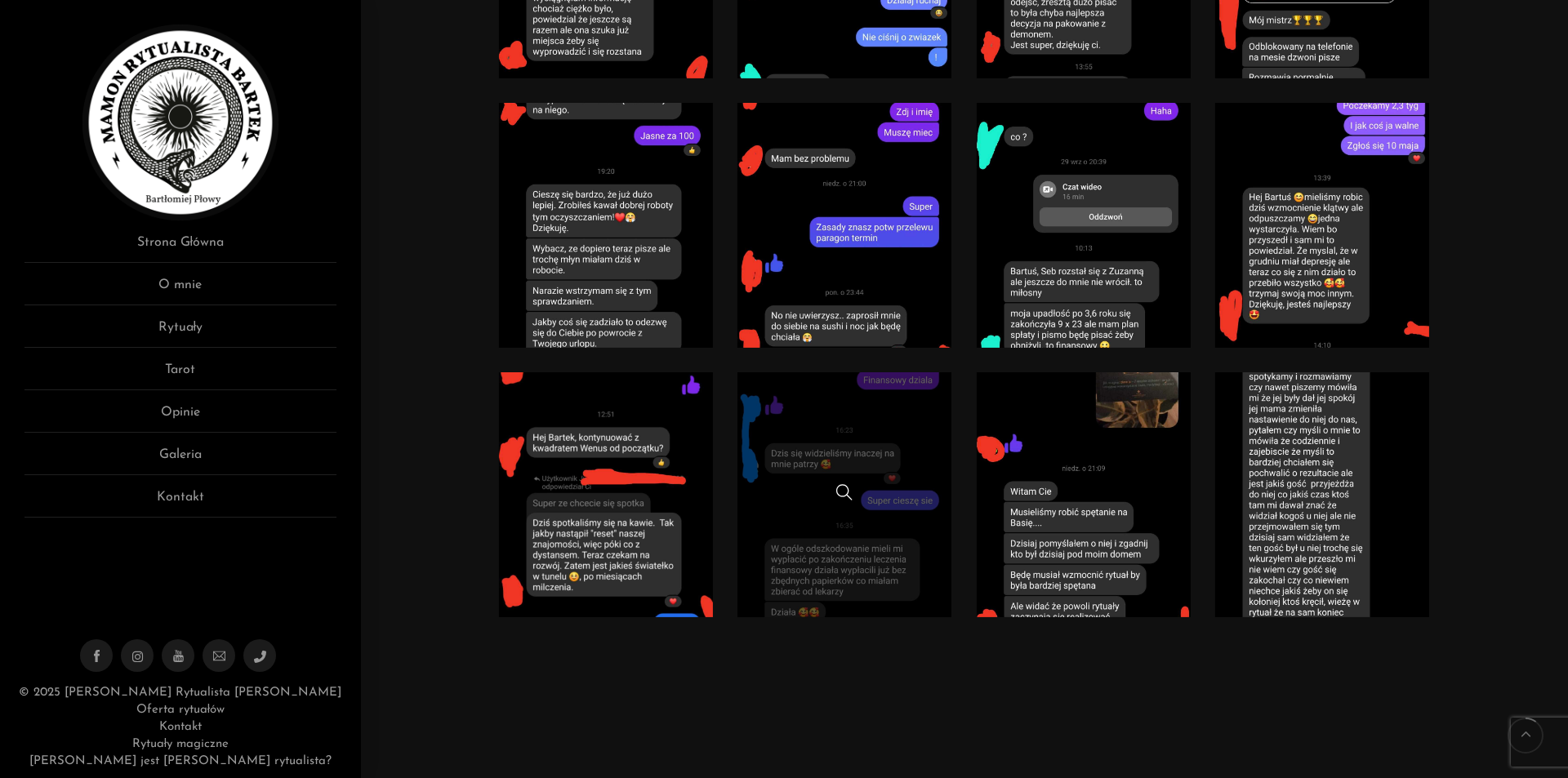
scroll to position [1306, 0]
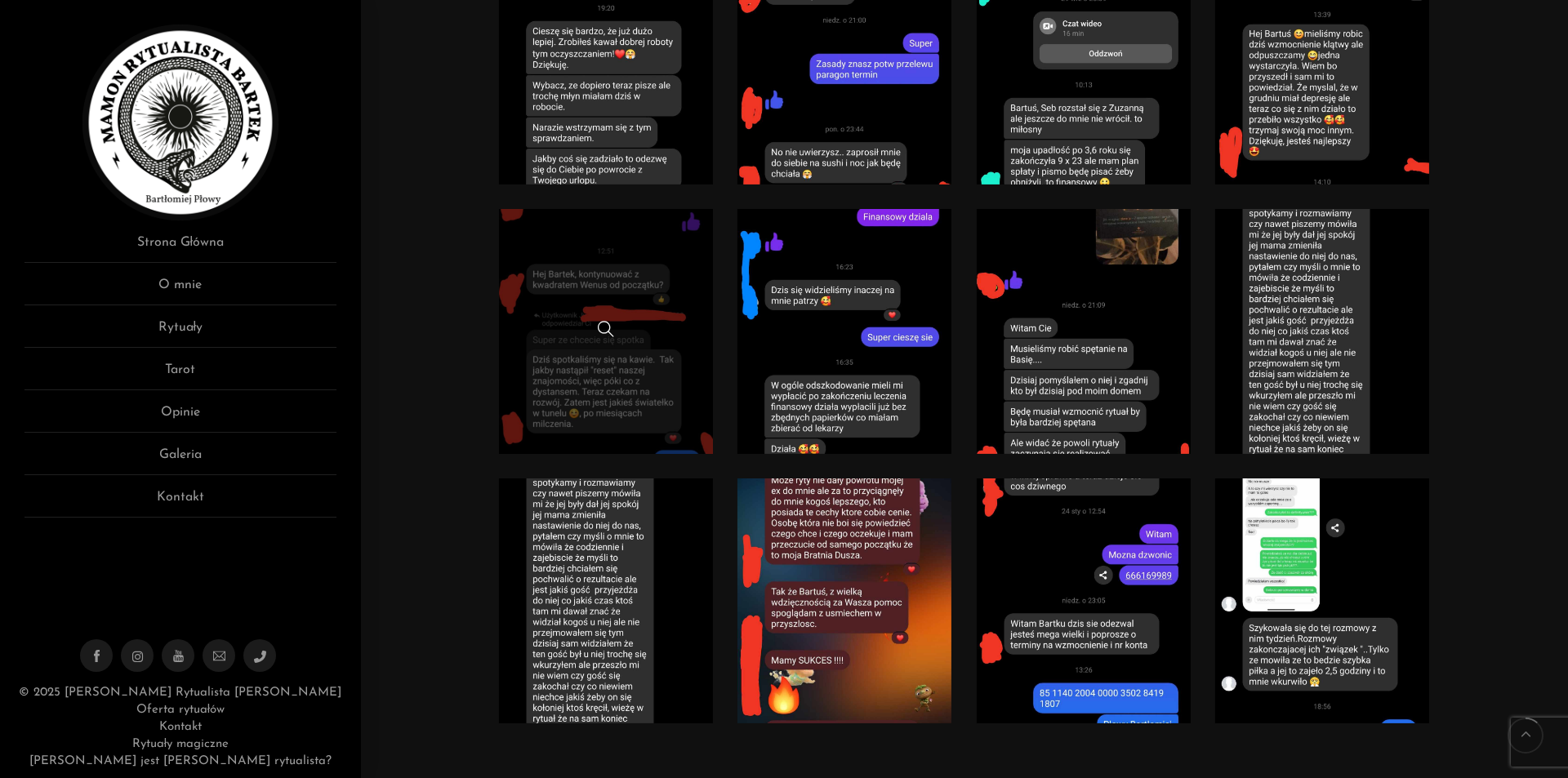
click at [671, 298] on link at bounding box center [605, 332] width 215 height 245
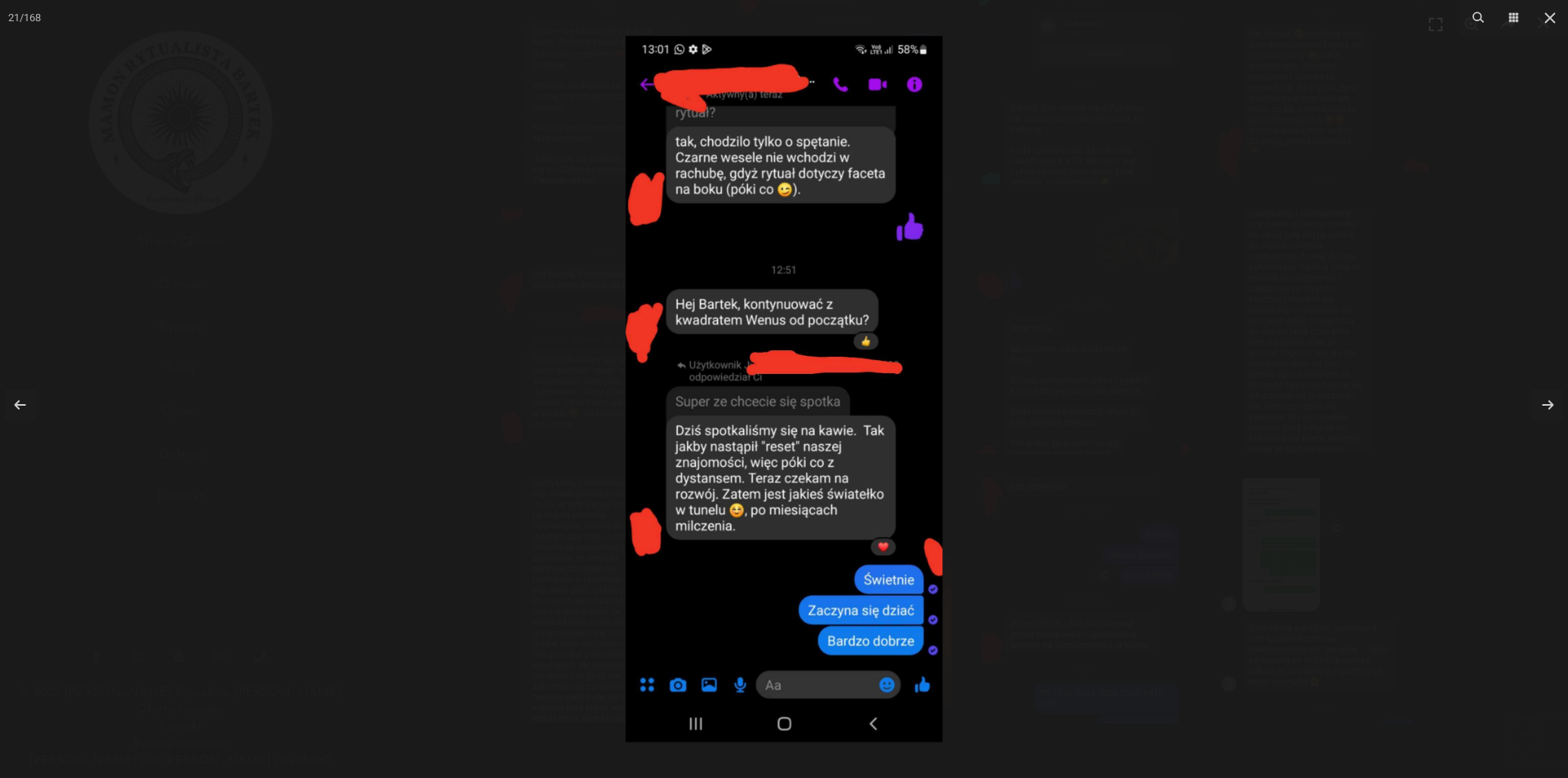
click at [1136, 274] on div at bounding box center [784, 389] width 1568 height 778
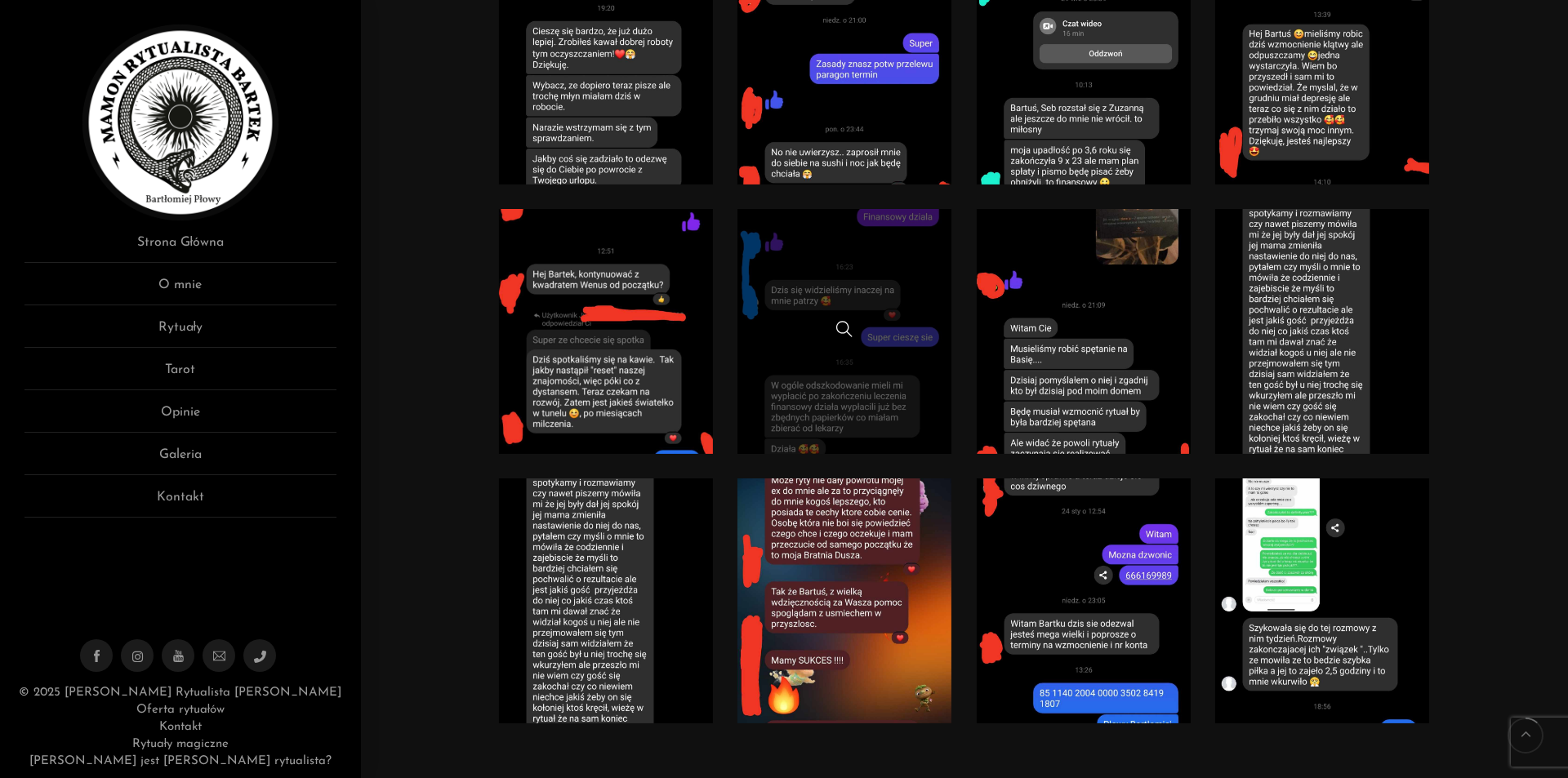
click at [903, 332] on div at bounding box center [844, 331] width 215 height 21
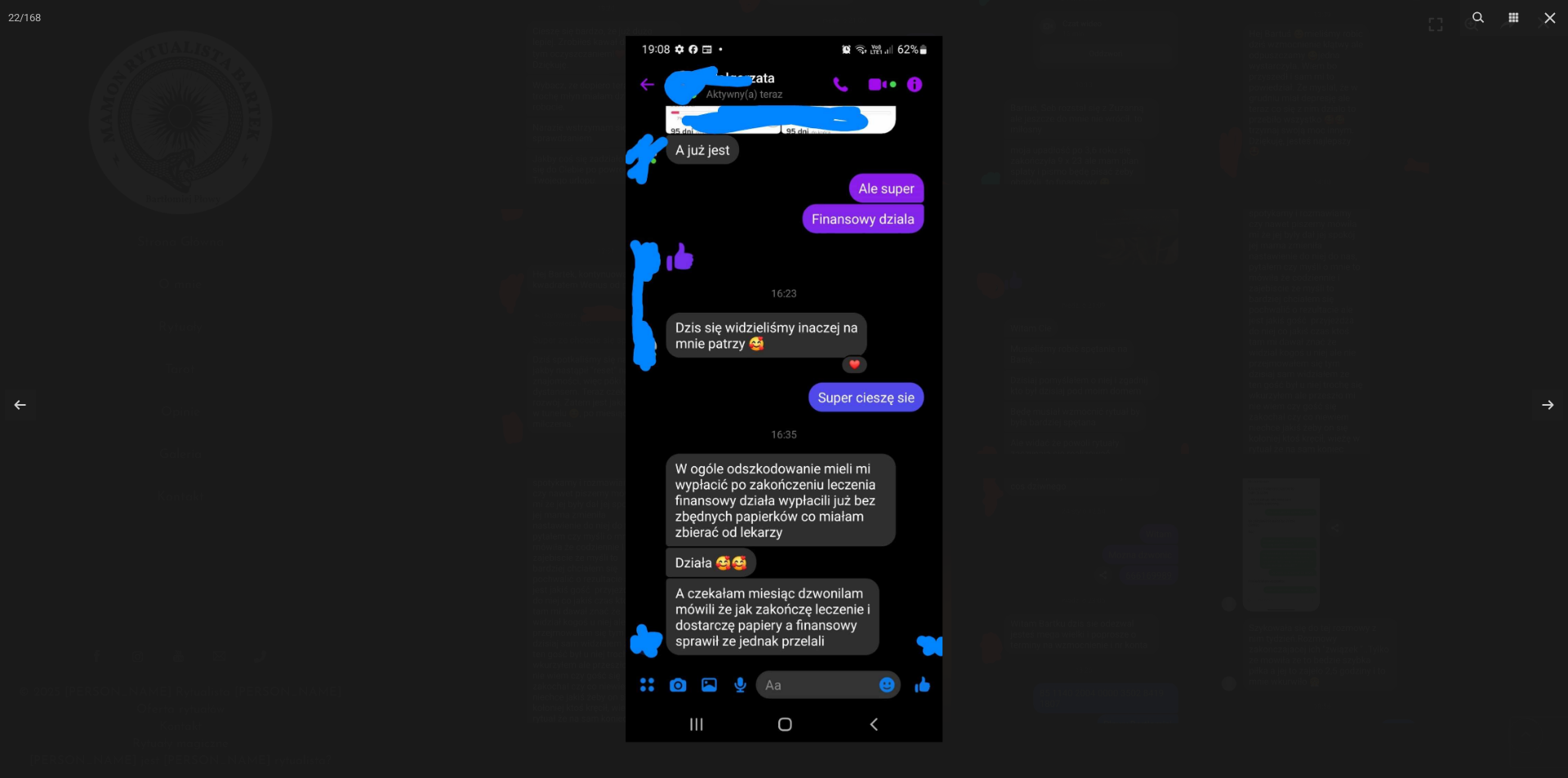
click at [1190, 193] on div at bounding box center [784, 389] width 1568 height 778
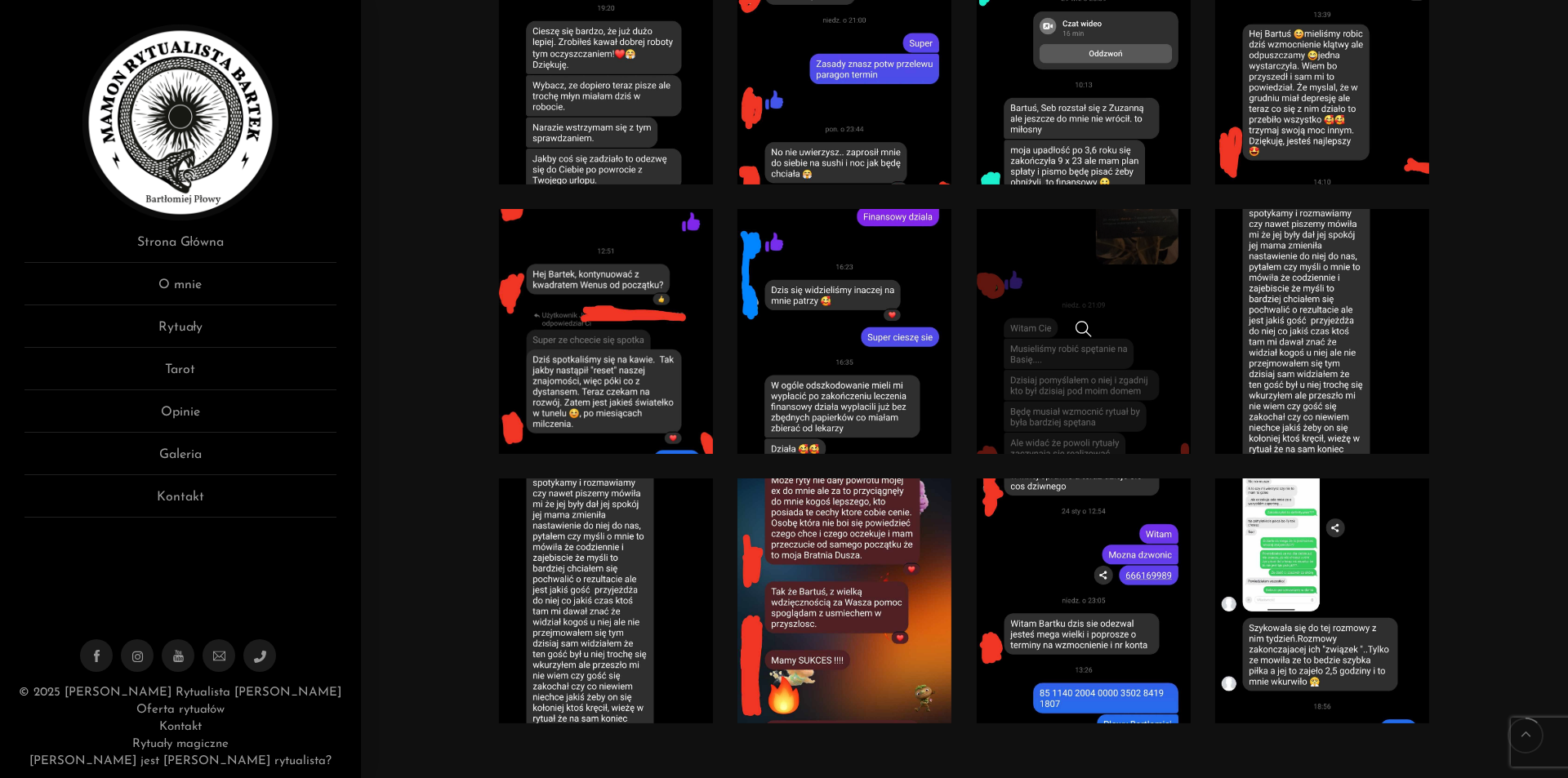
click at [1131, 325] on div at bounding box center [1083, 331] width 215 height 21
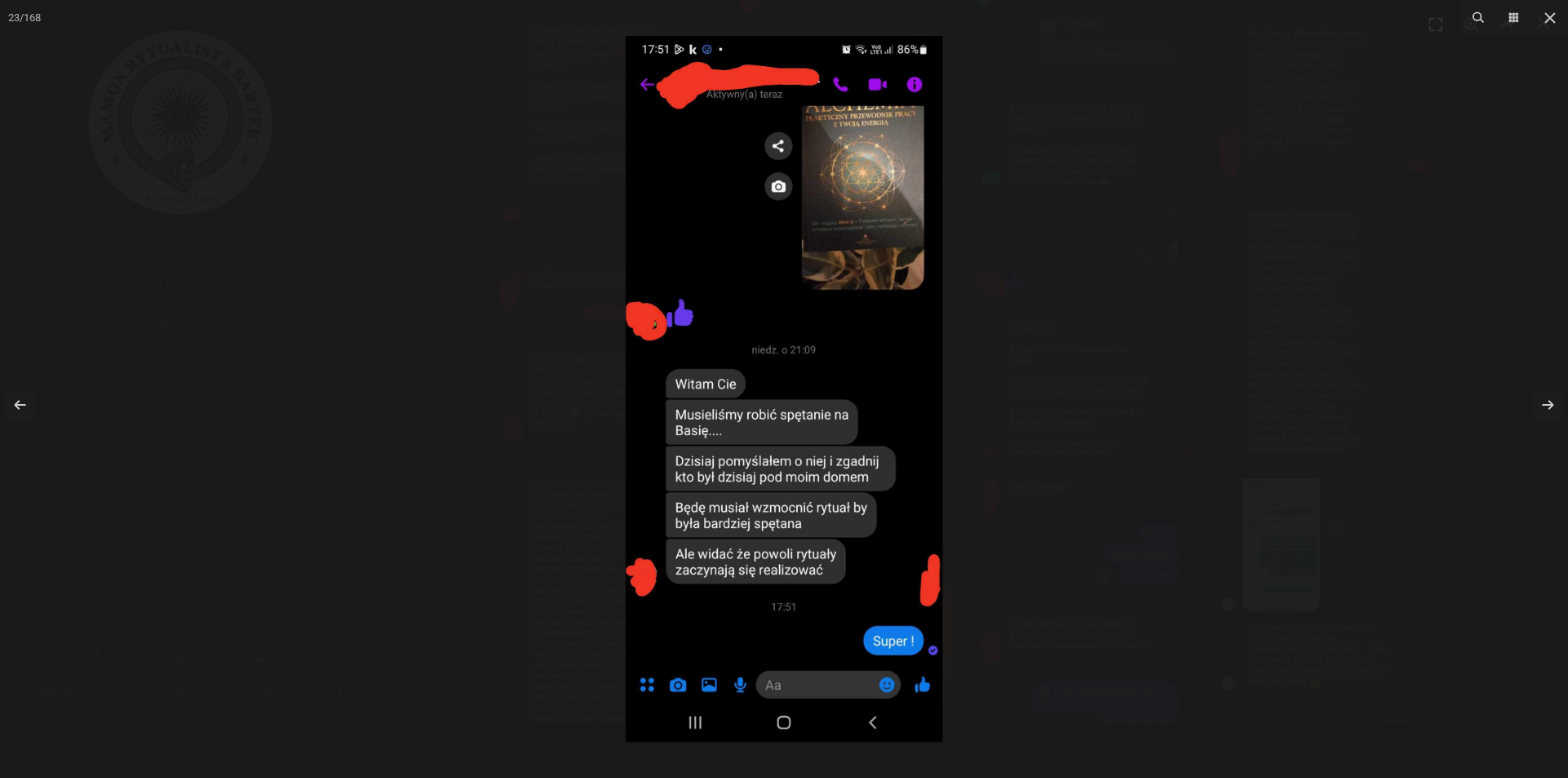
click at [1147, 115] on div at bounding box center [784, 389] width 1568 height 778
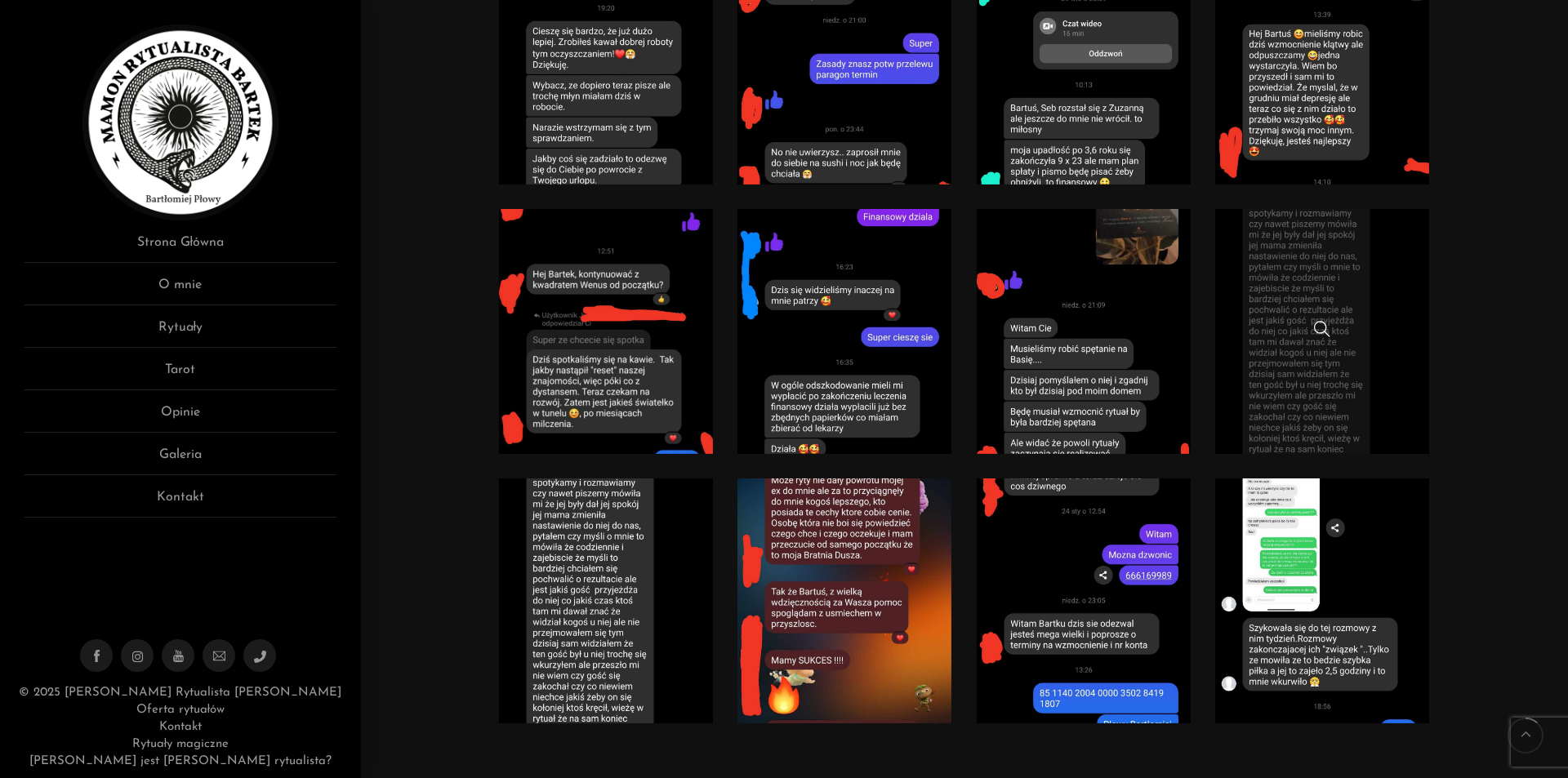
click at [1388, 260] on link at bounding box center [1322, 332] width 215 height 245
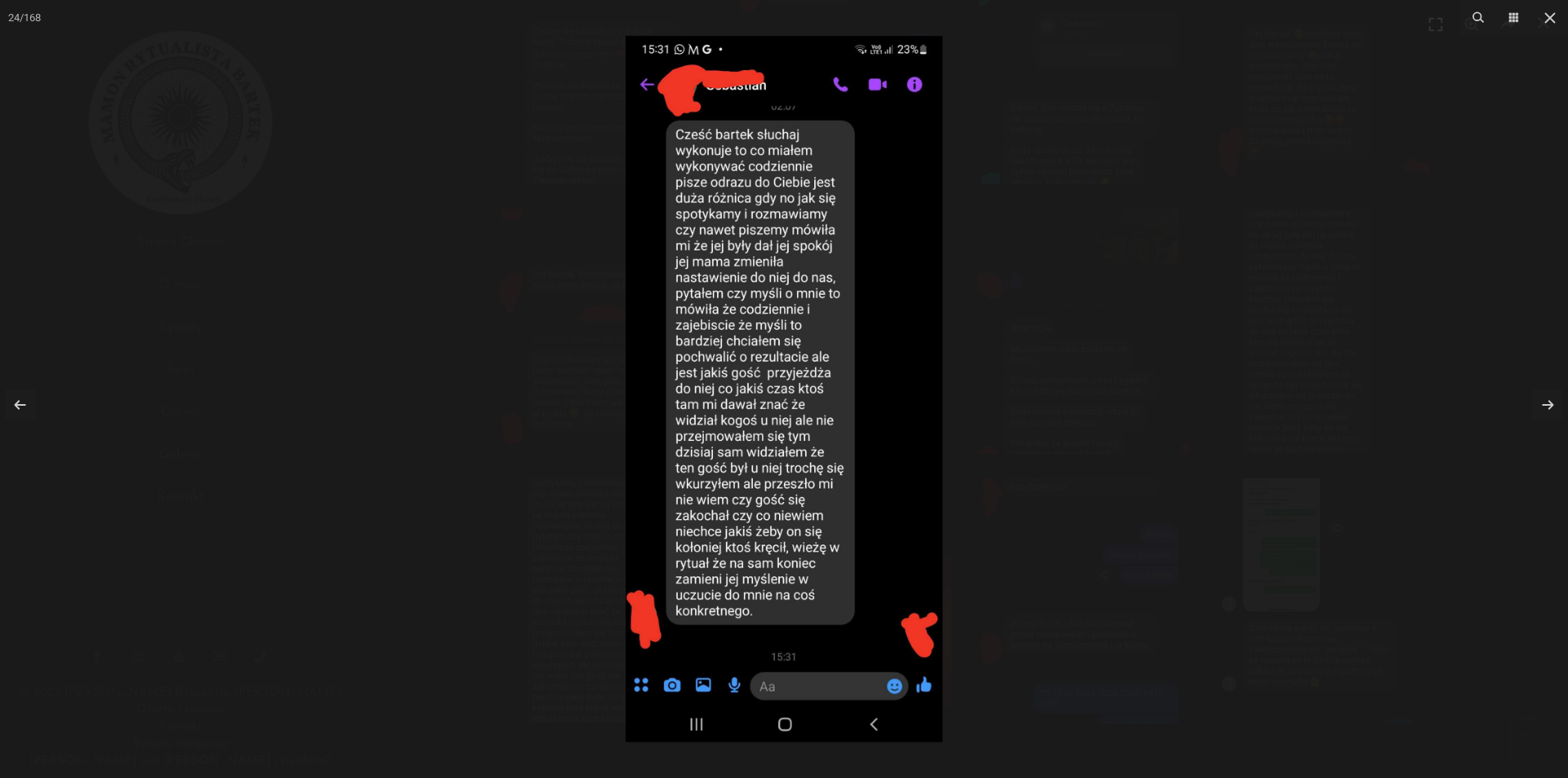
click at [1181, 144] on div at bounding box center [784, 389] width 1568 height 778
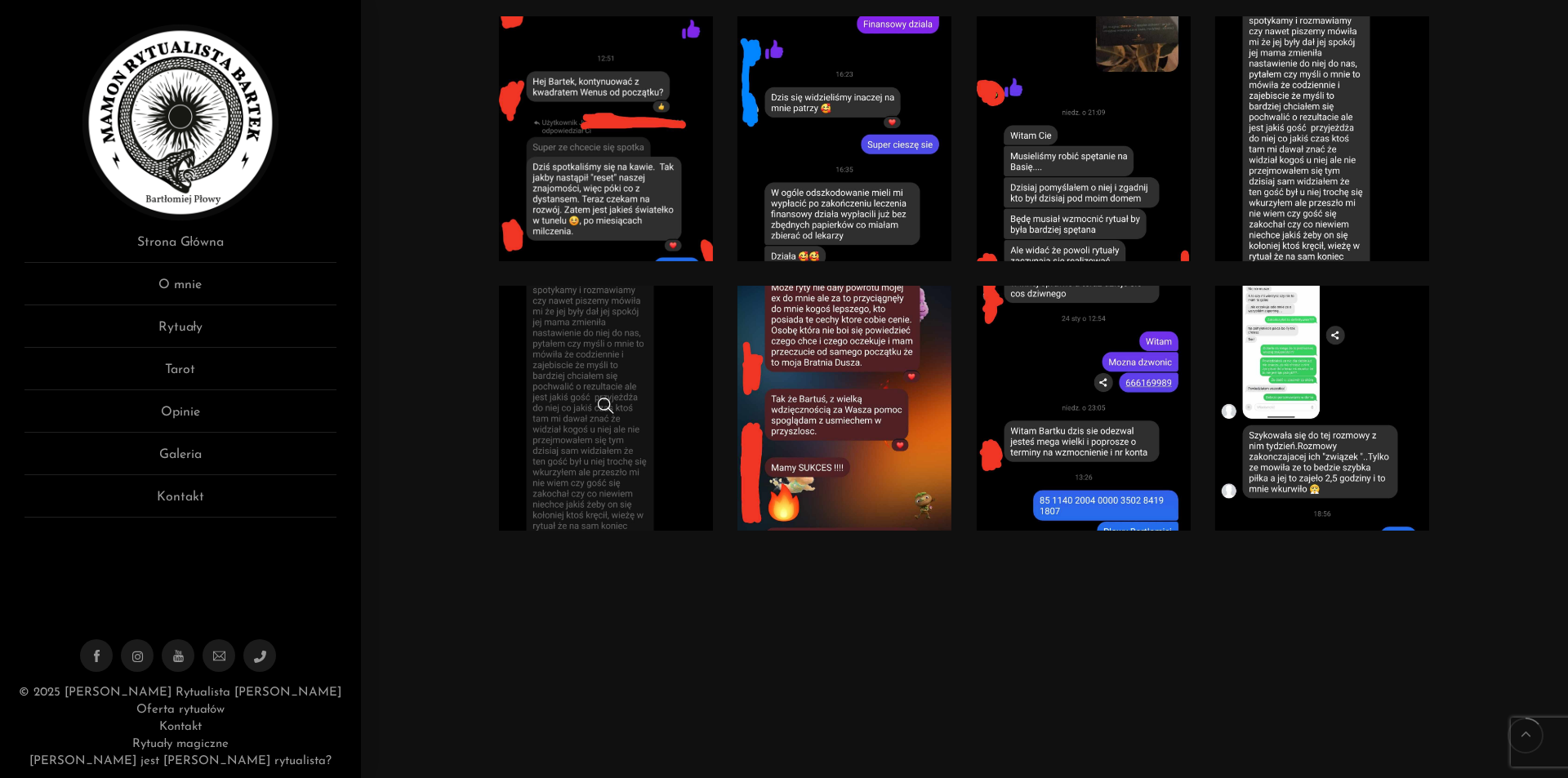
scroll to position [1551, 0]
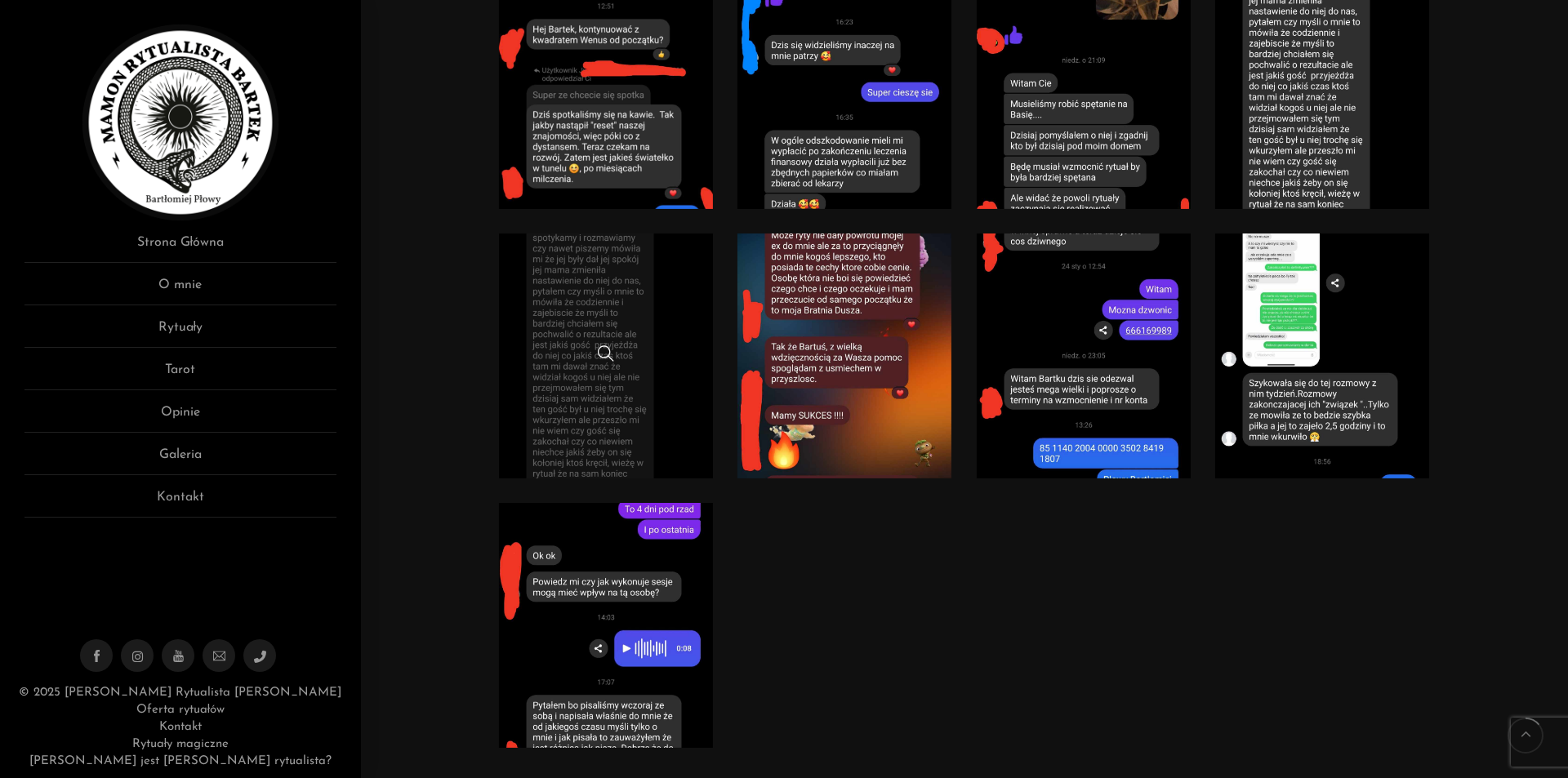
click at [645, 298] on link at bounding box center [605, 356] width 215 height 245
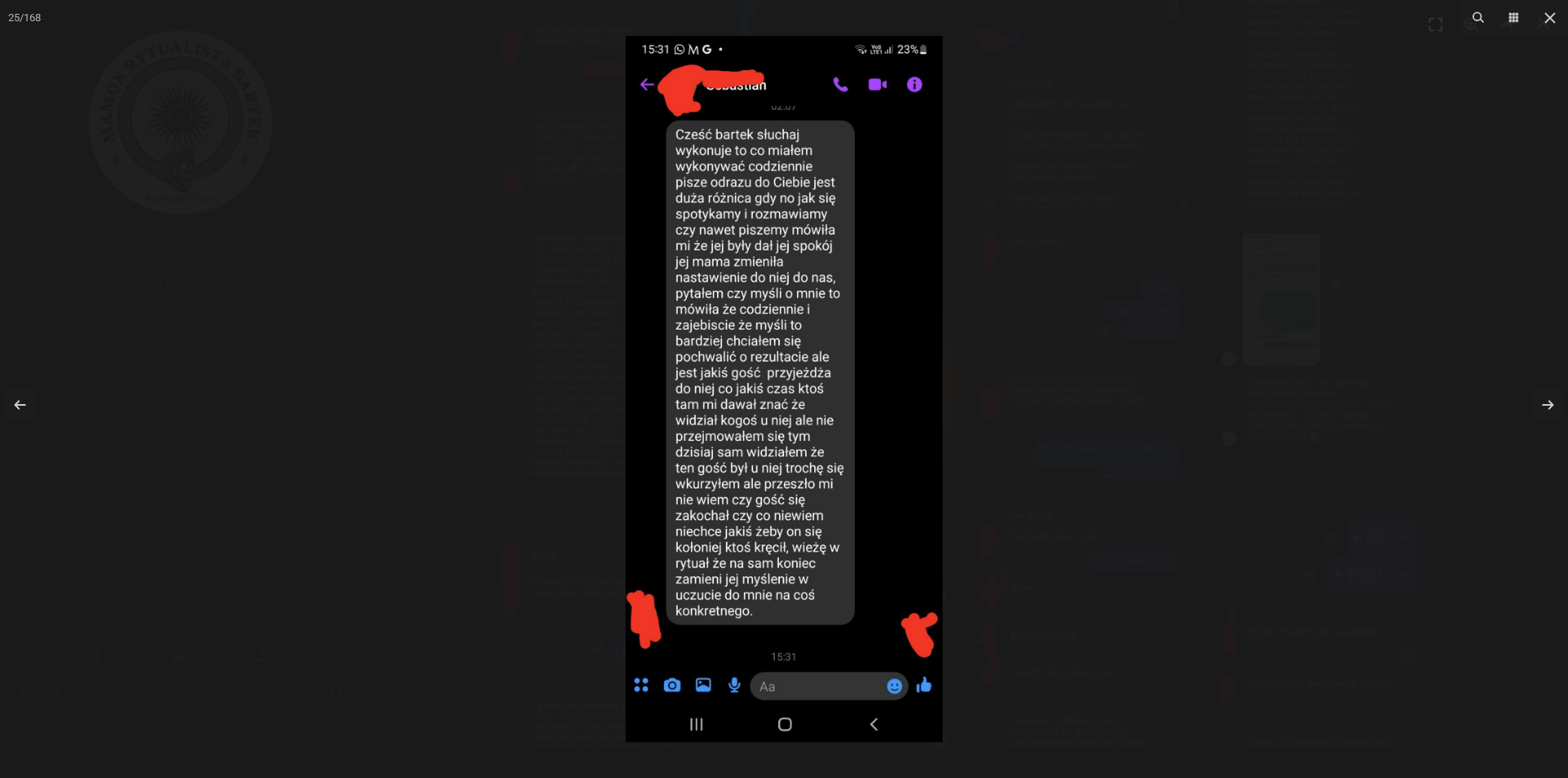
click at [1056, 255] on div at bounding box center [784, 389] width 1568 height 778
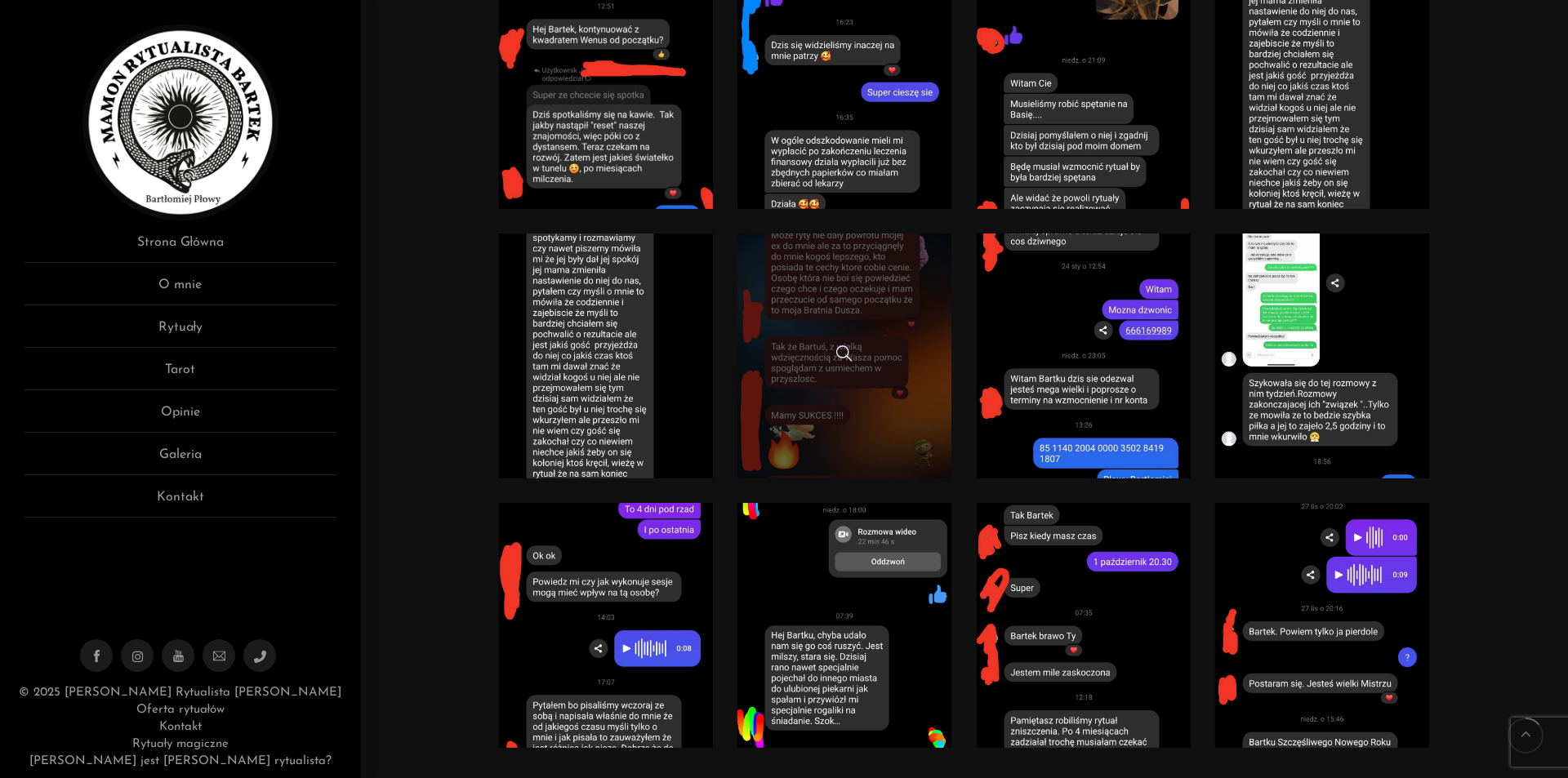
click at [873, 340] on link at bounding box center [844, 356] width 215 height 245
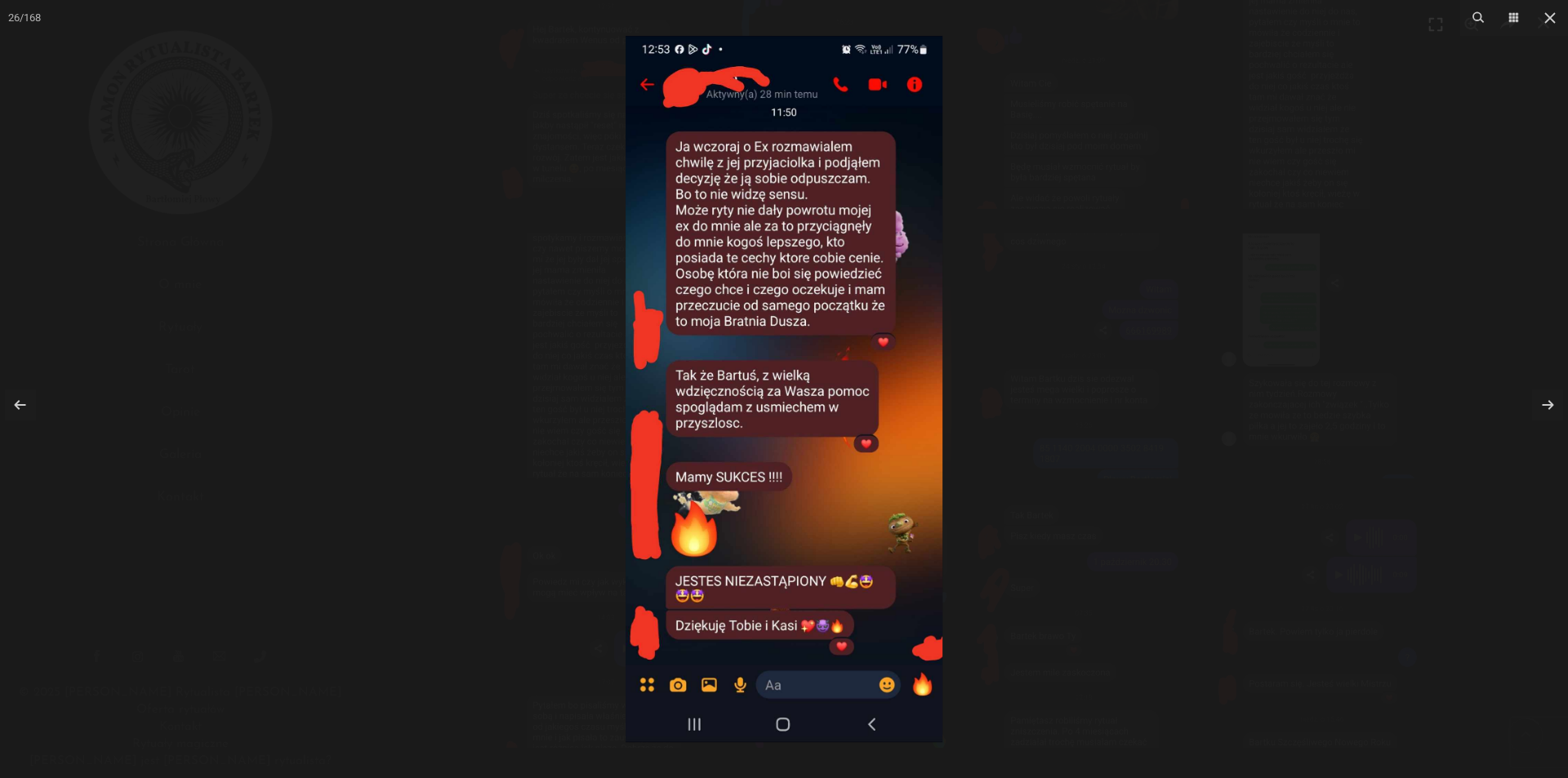
click at [1203, 175] on div at bounding box center [784, 389] width 1568 height 778
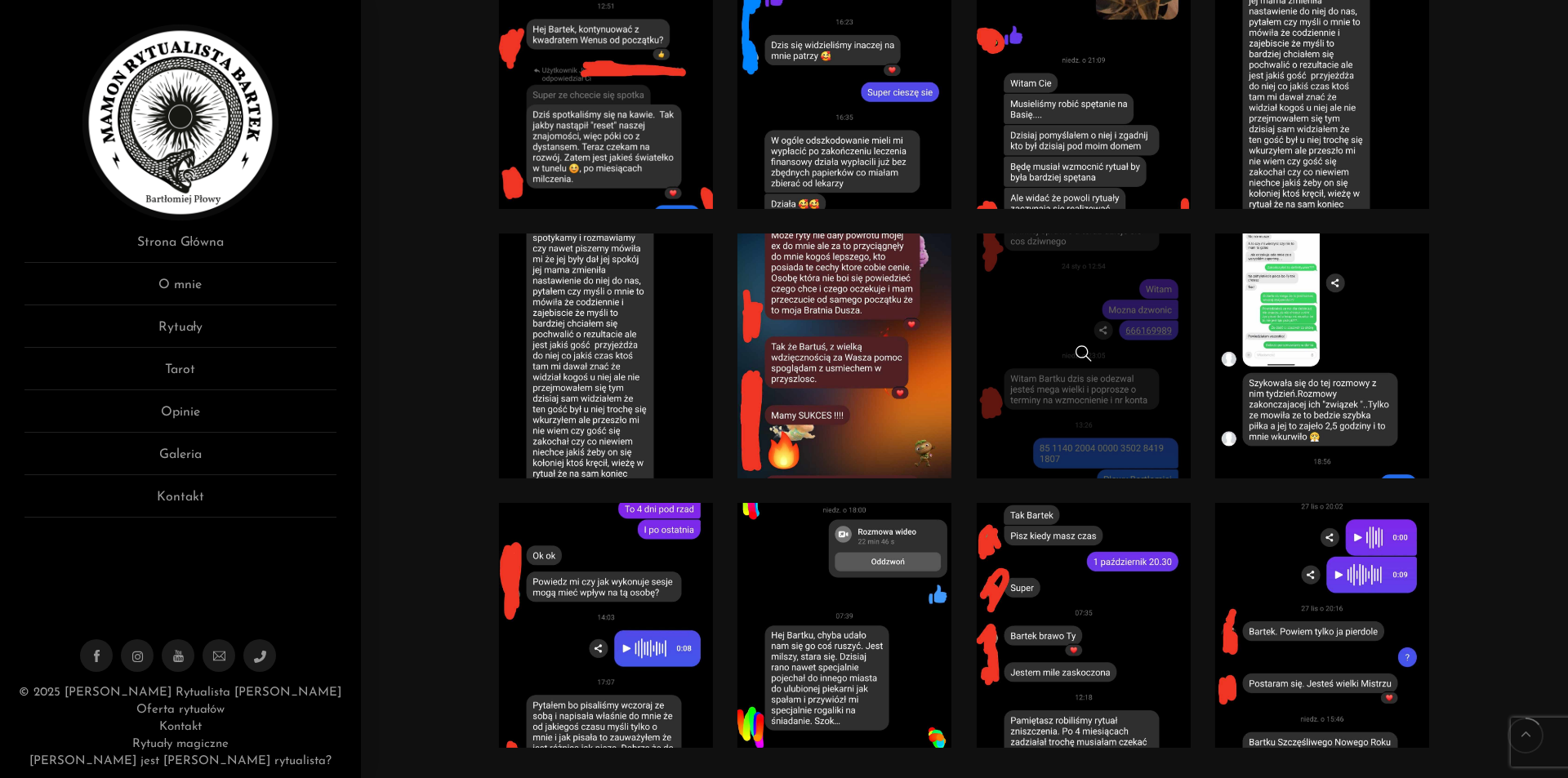
click at [1073, 287] on link at bounding box center [1083, 356] width 215 height 245
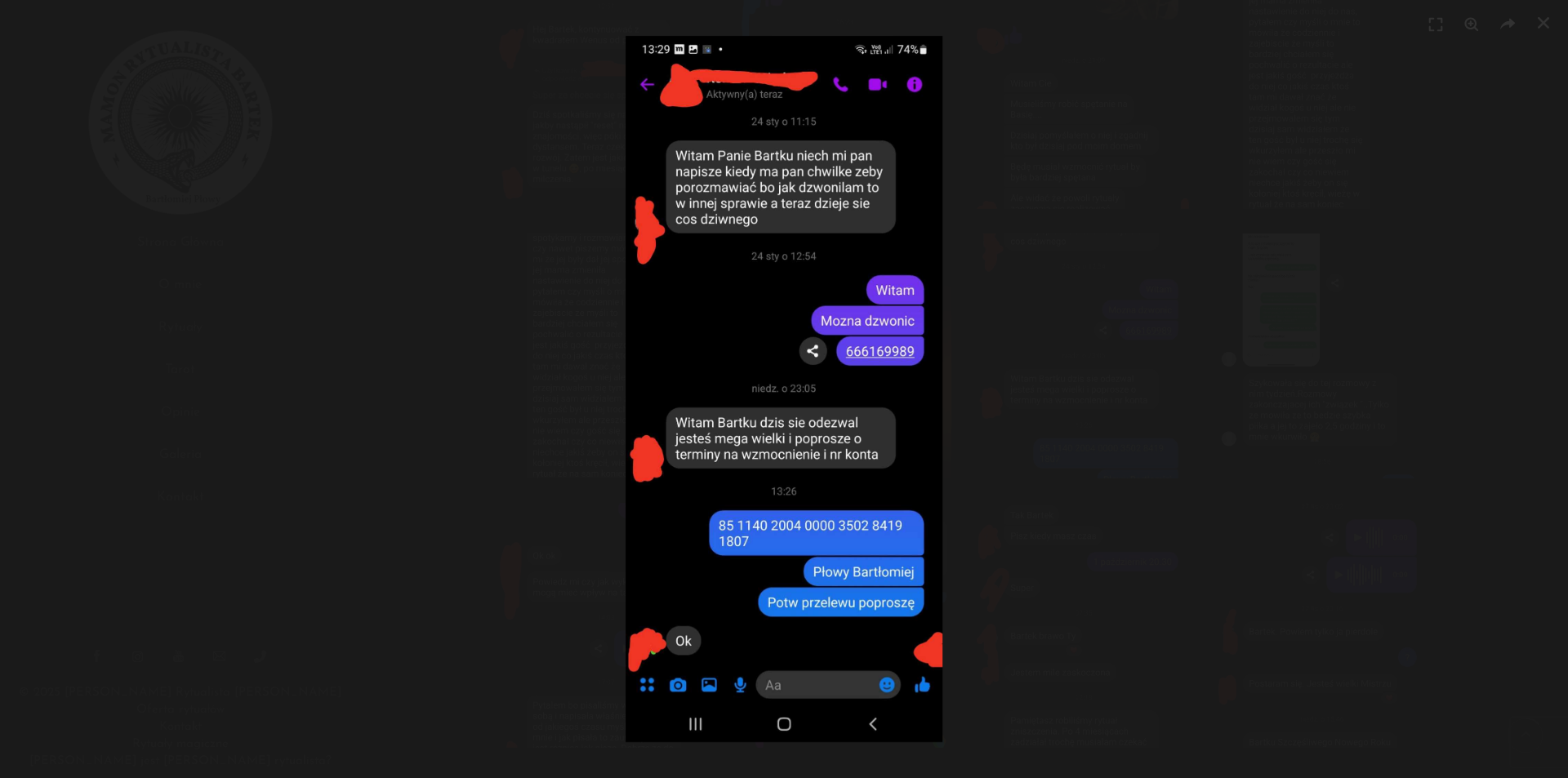
click at [1278, 227] on div at bounding box center [784, 389] width 1568 height 778
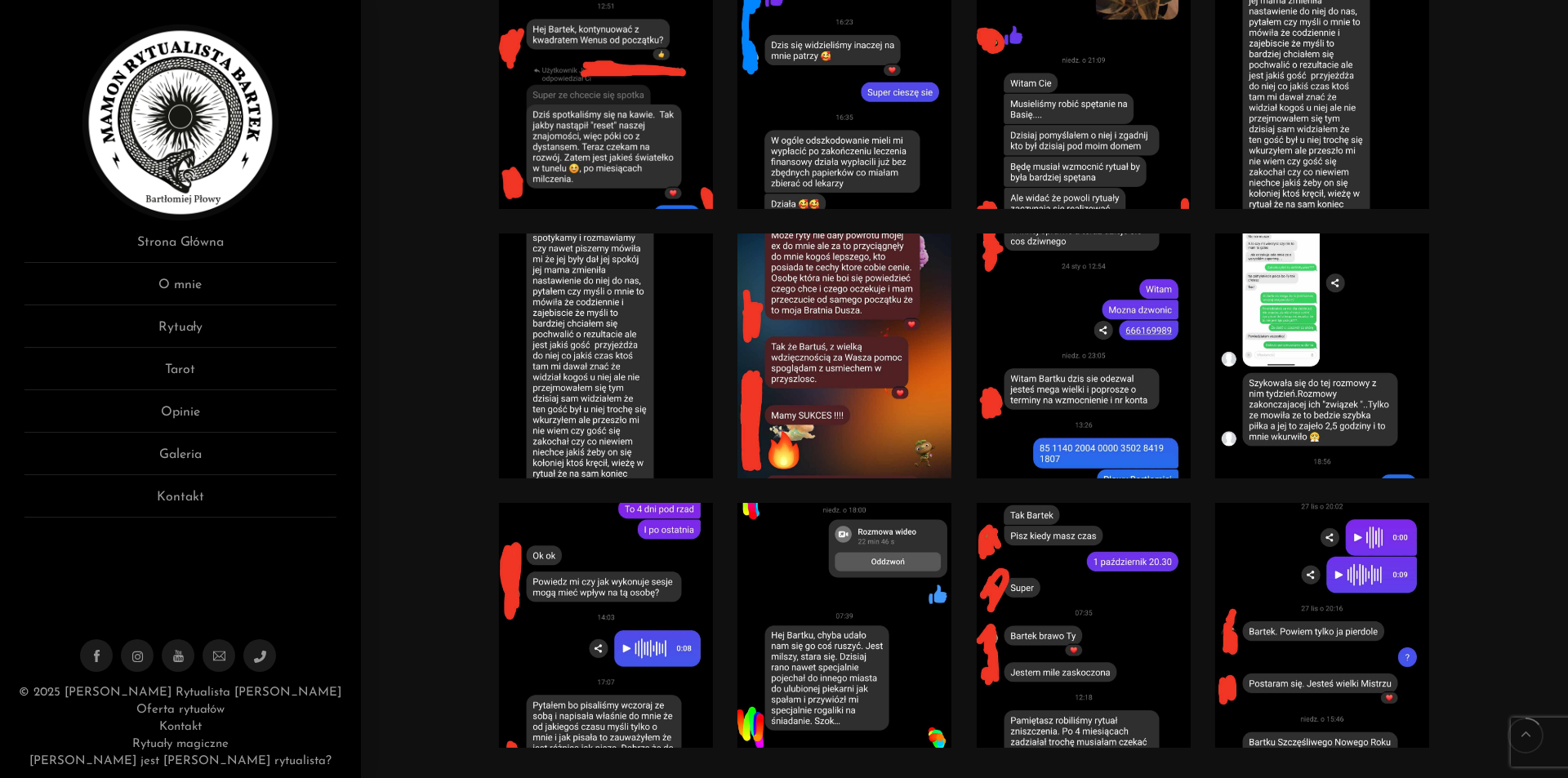
click at [1355, 308] on link at bounding box center [1322, 356] width 215 height 245
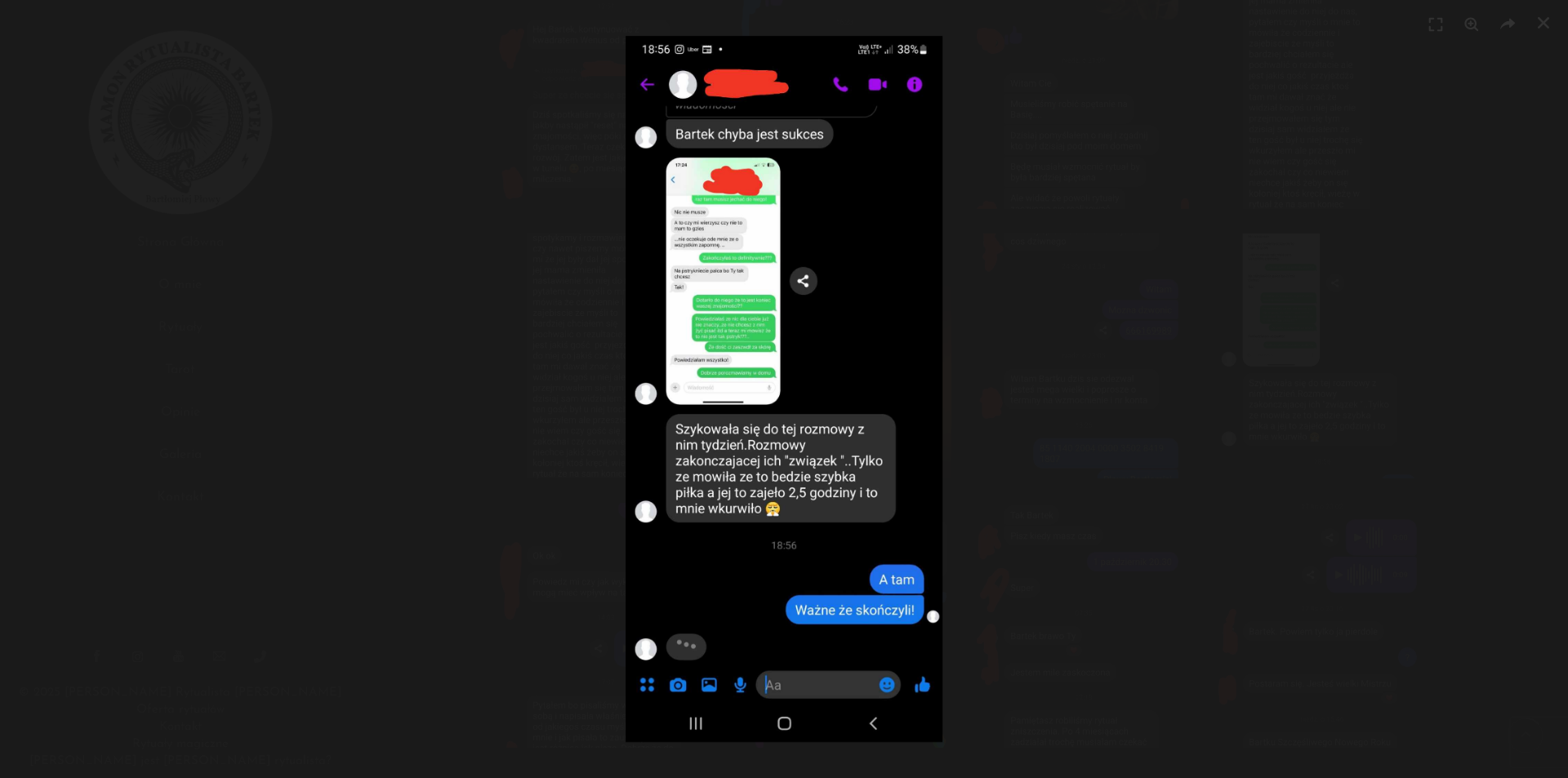
click at [1233, 125] on div at bounding box center [784, 389] width 1568 height 778
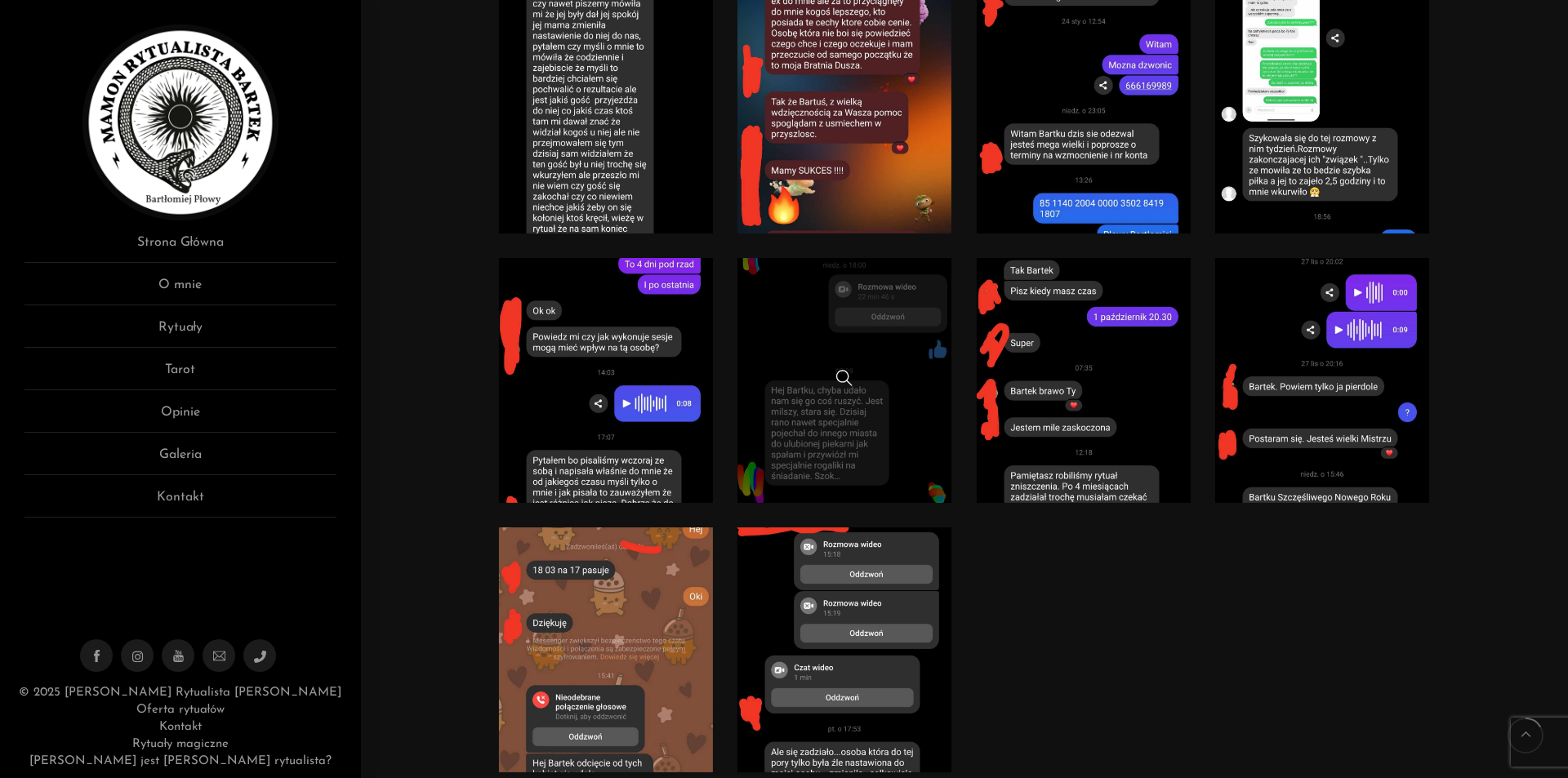
scroll to position [1877, 0]
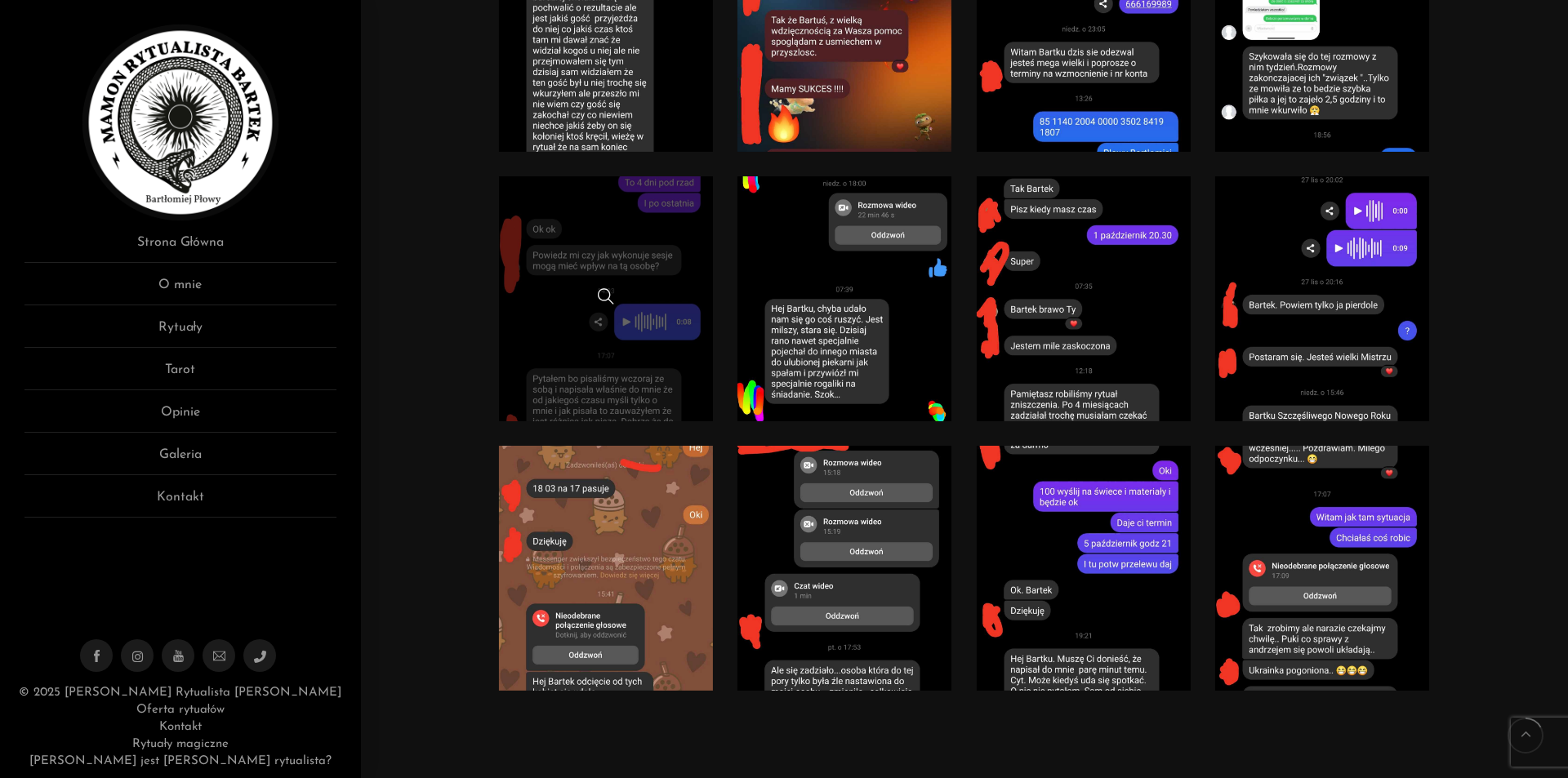
click at [659, 215] on link at bounding box center [605, 299] width 215 height 245
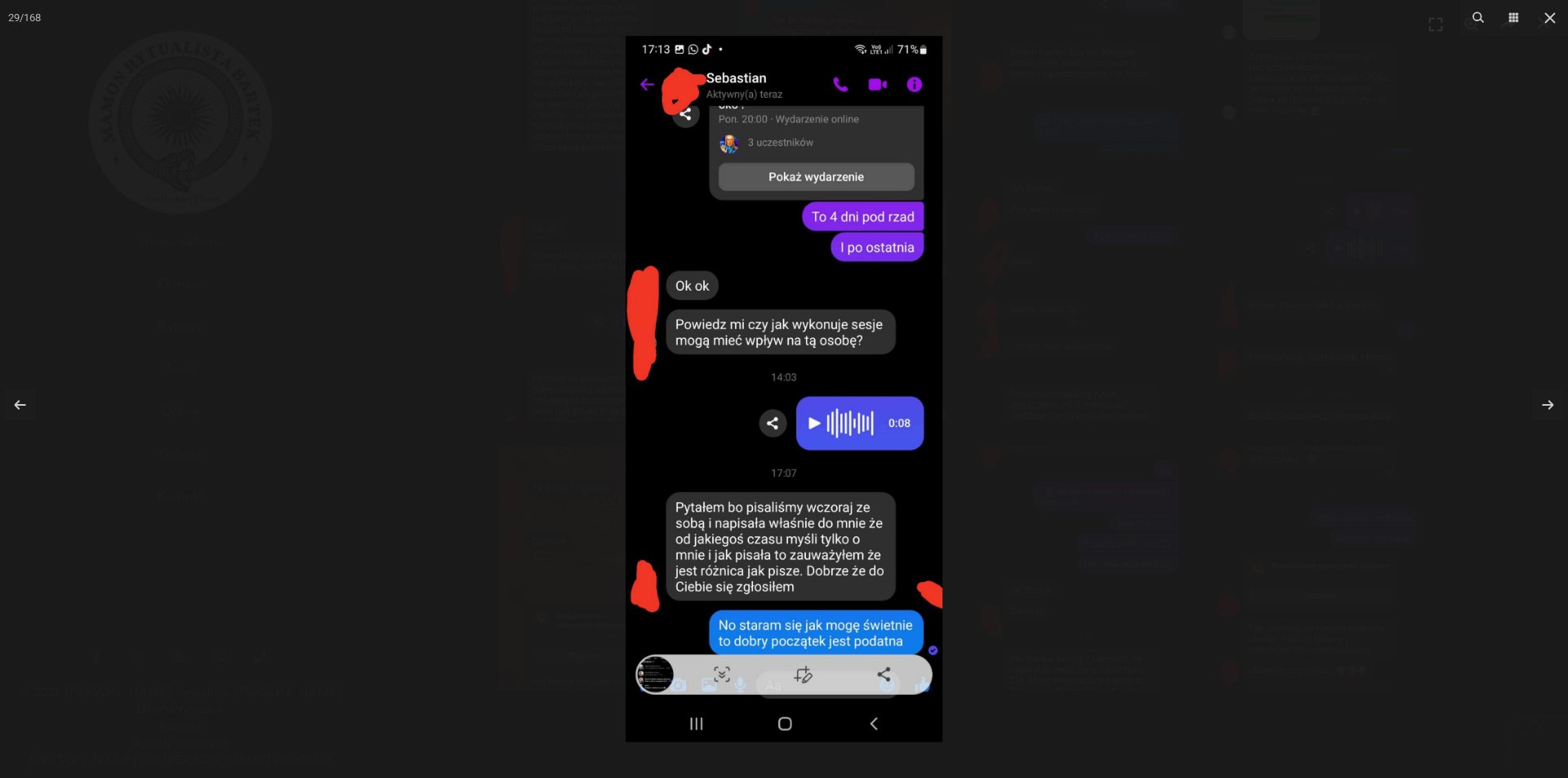
click at [1181, 248] on div at bounding box center [784, 389] width 1568 height 778
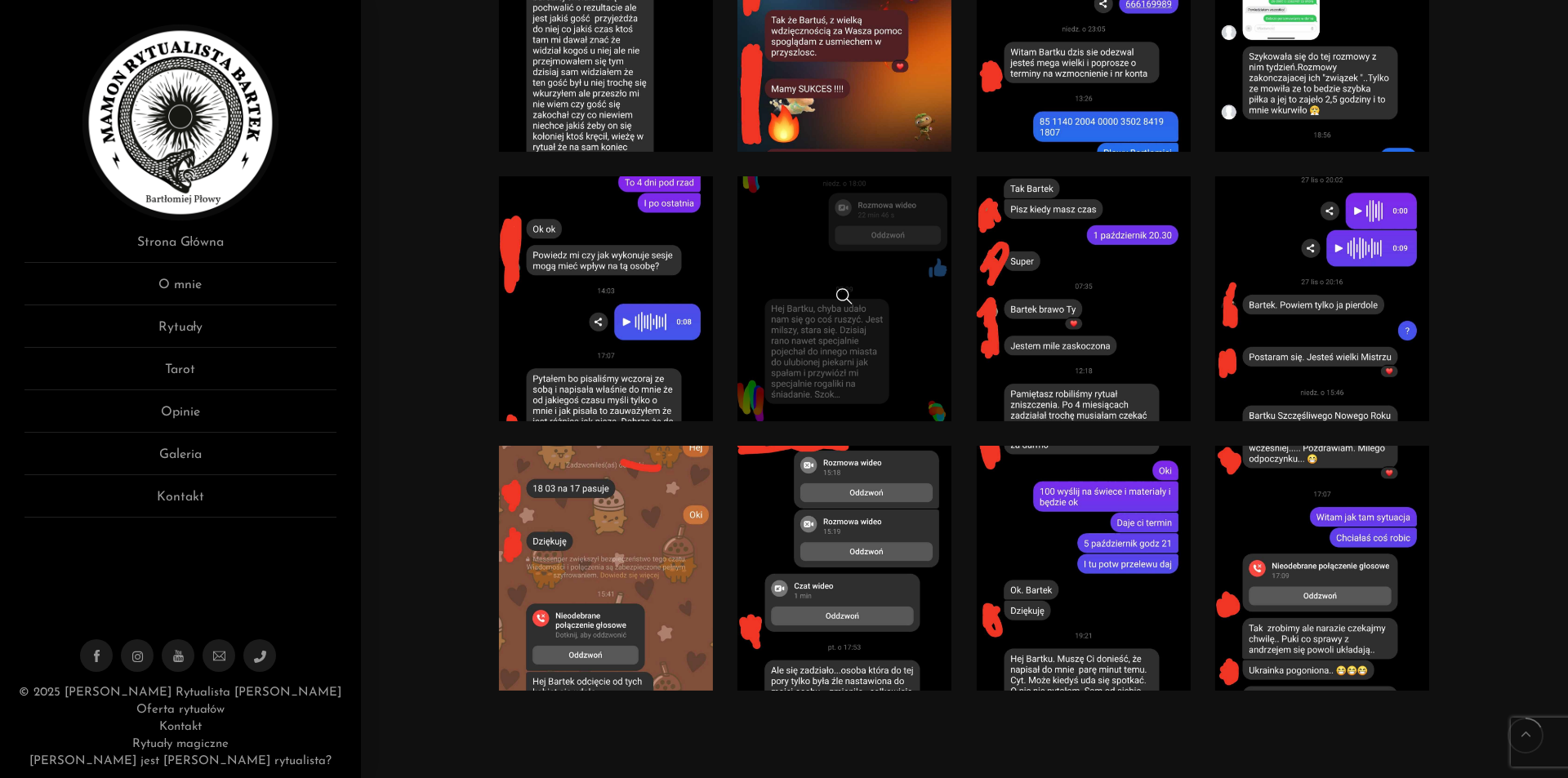
click at [892, 279] on link at bounding box center [844, 299] width 215 height 245
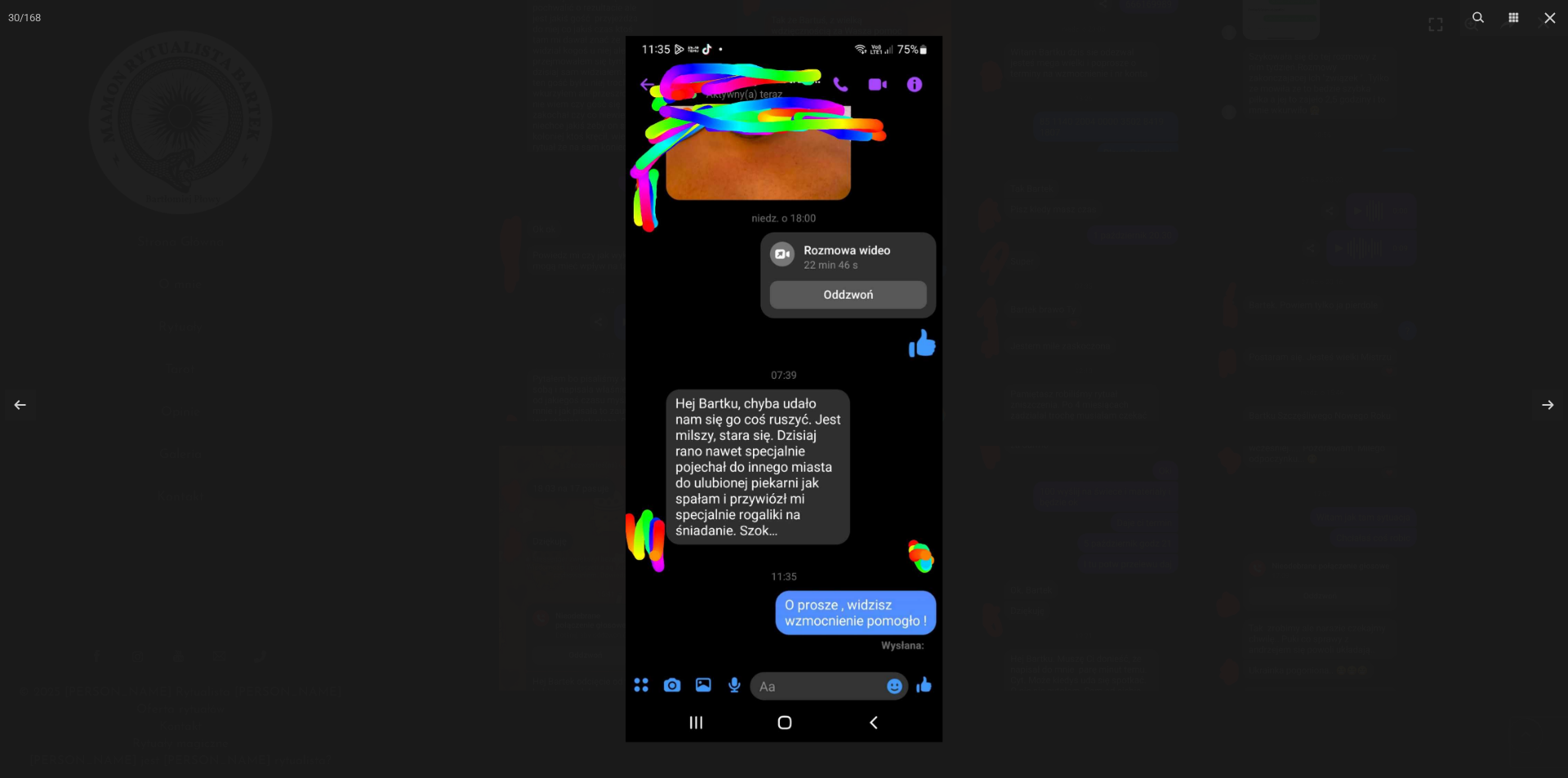
click at [1189, 202] on div at bounding box center [784, 389] width 1568 height 778
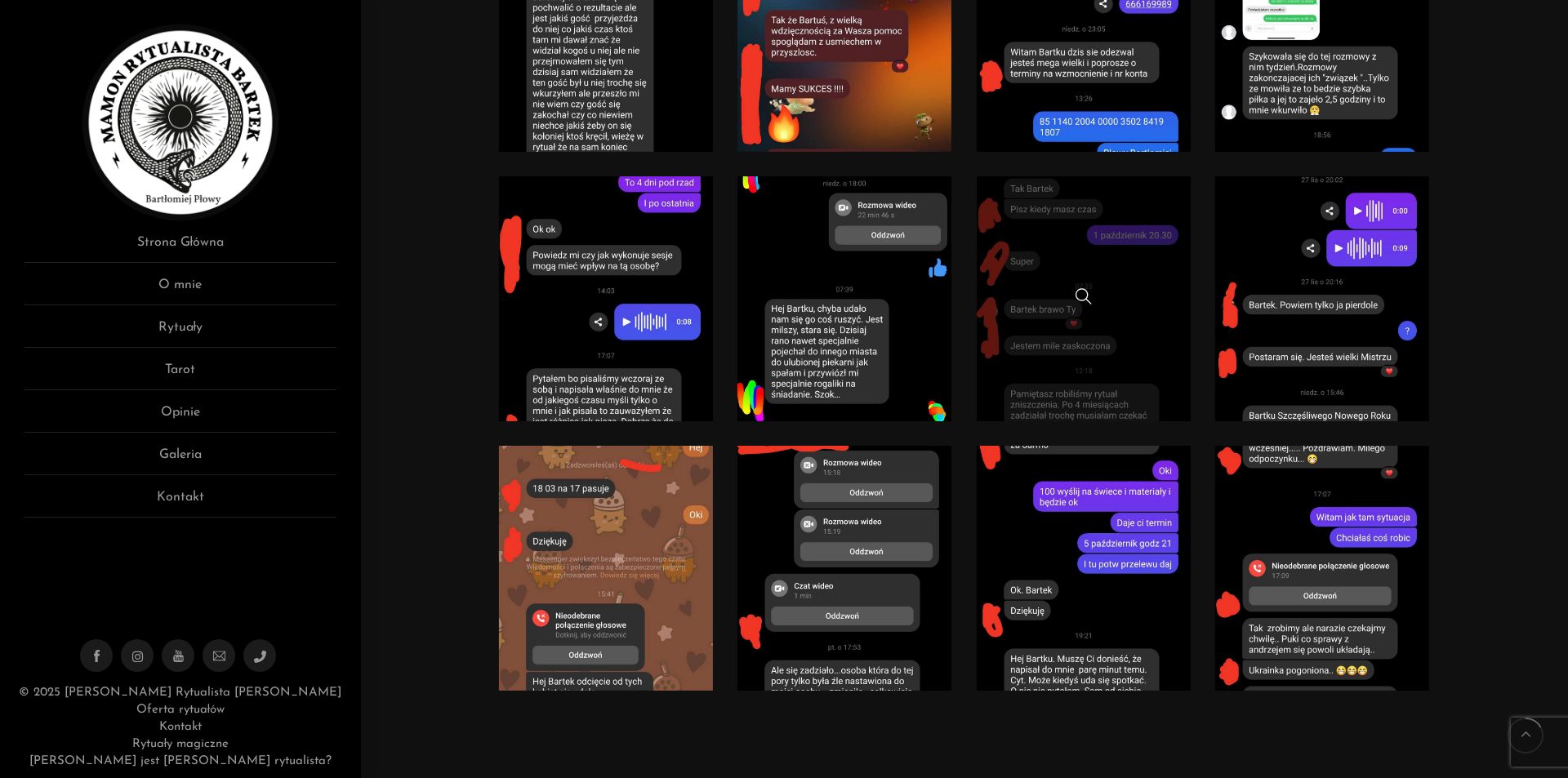
click at [1176, 287] on link at bounding box center [1083, 299] width 215 height 245
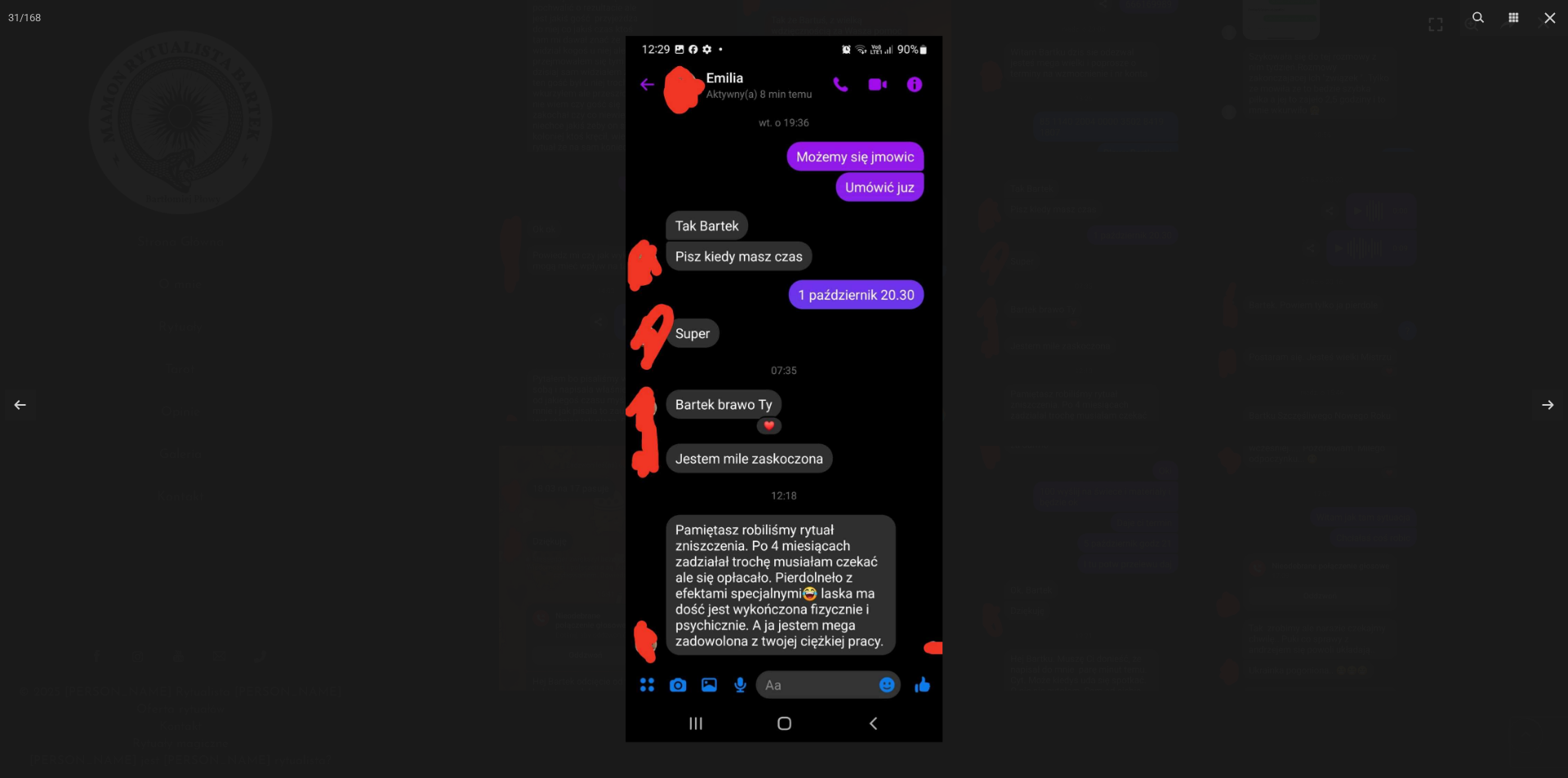
click at [1270, 188] on div at bounding box center [784, 389] width 1568 height 778
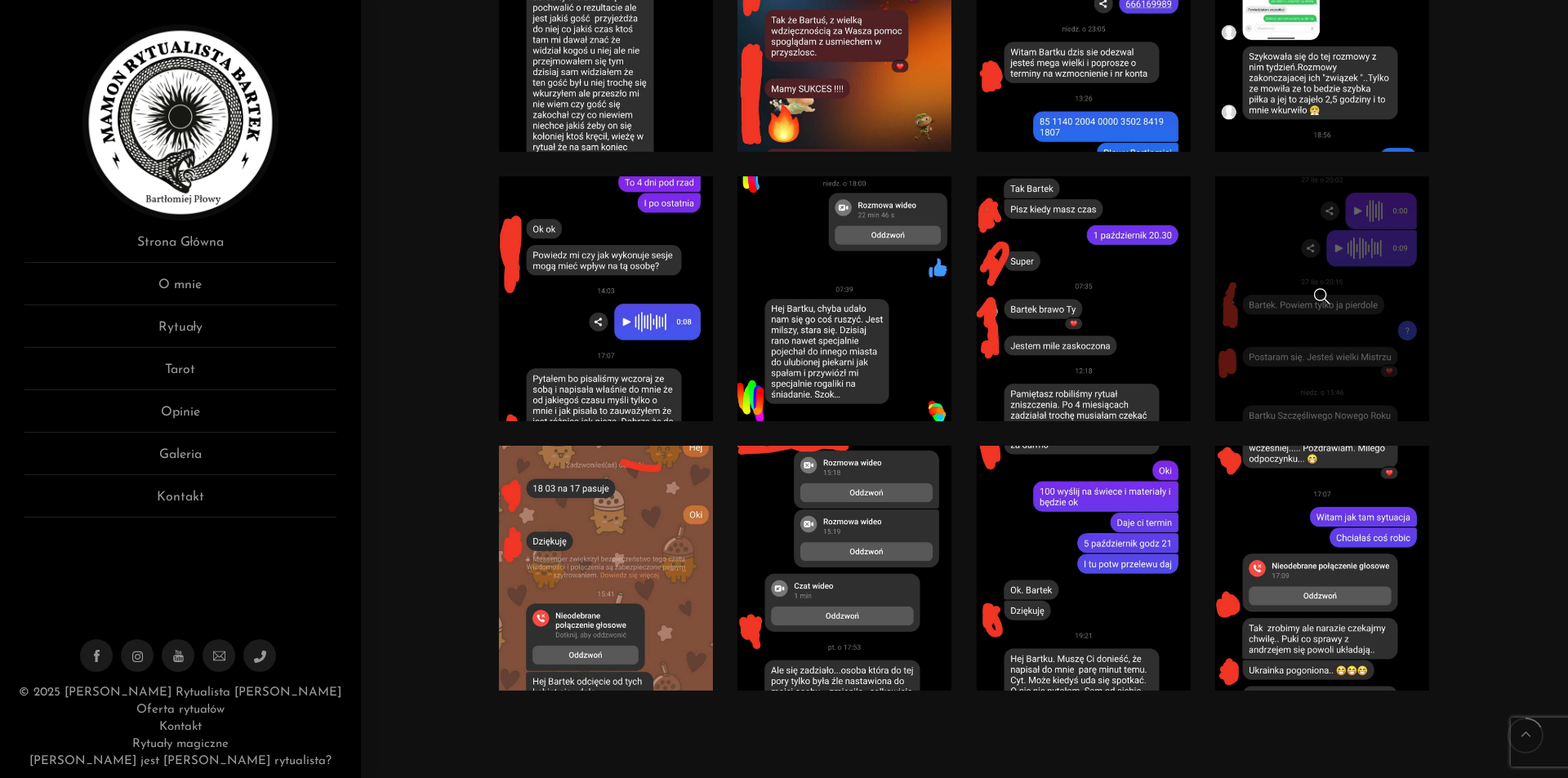
click at [1366, 287] on link at bounding box center [1322, 299] width 215 height 245
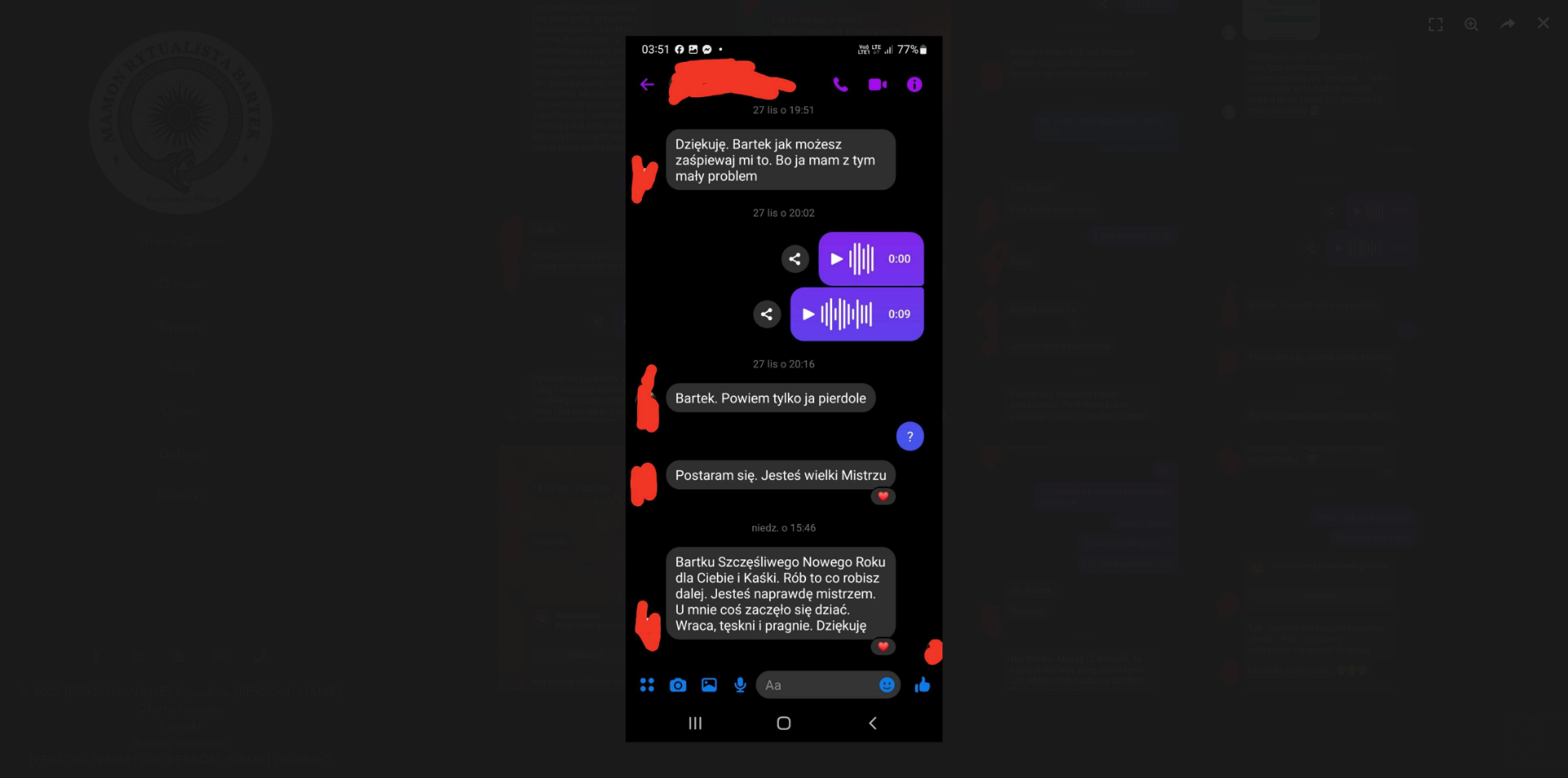
click at [1181, 197] on div at bounding box center [784, 389] width 1568 height 778
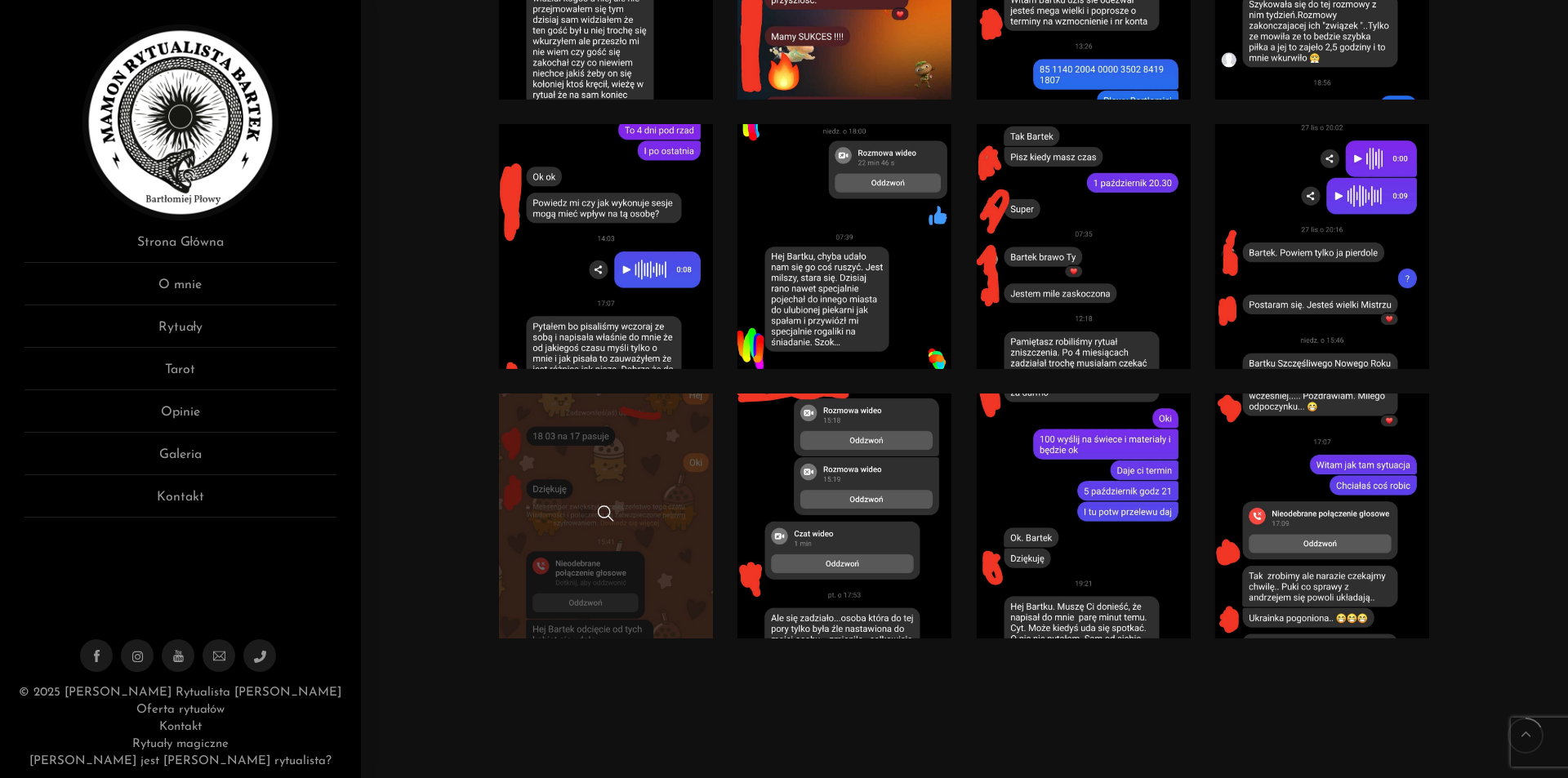
scroll to position [1959, 0]
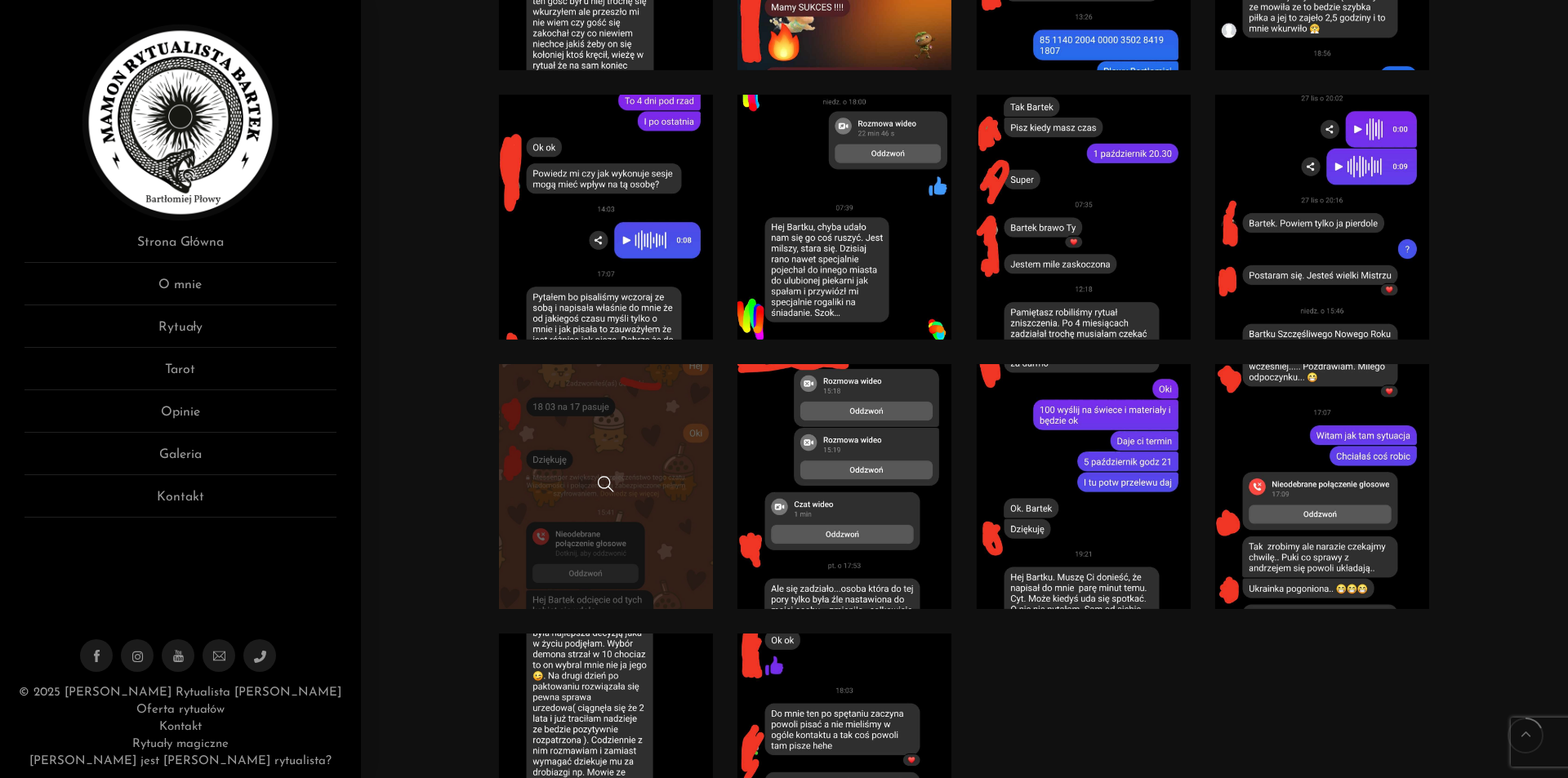
click at [653, 414] on link at bounding box center [605, 486] width 215 height 245
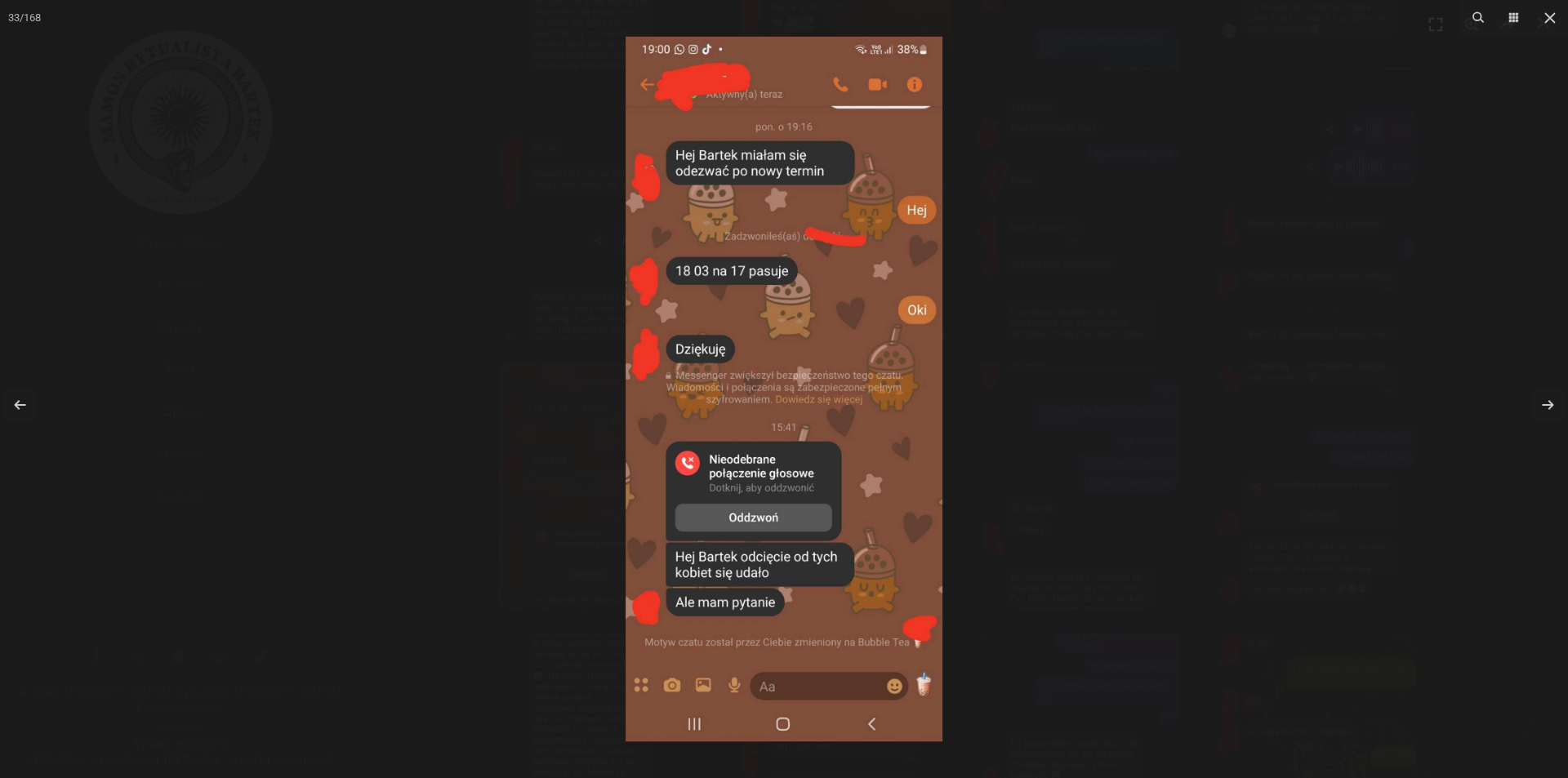
click at [1126, 253] on div at bounding box center [784, 389] width 1568 height 778
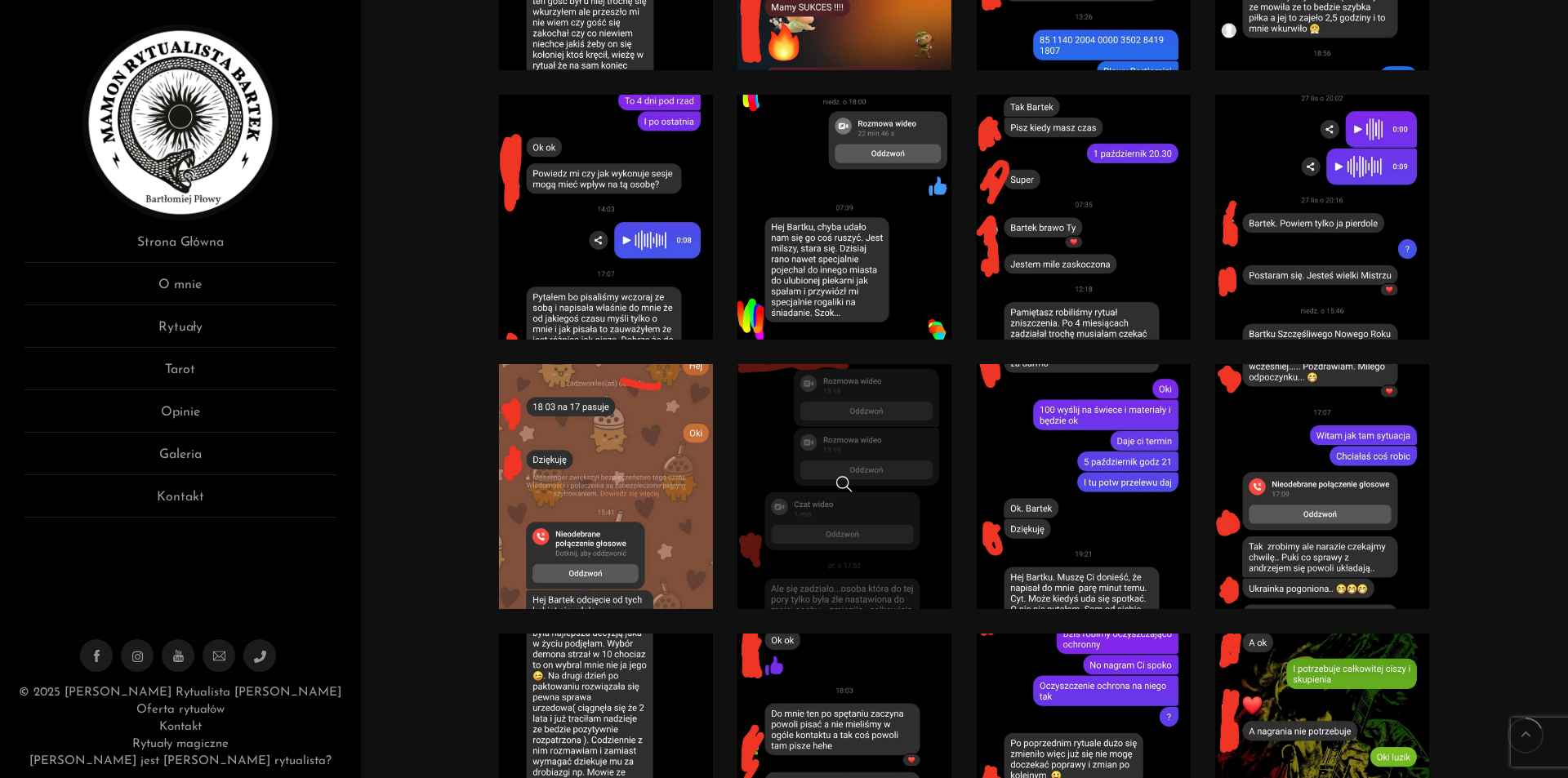
click at [902, 398] on link at bounding box center [844, 486] width 215 height 245
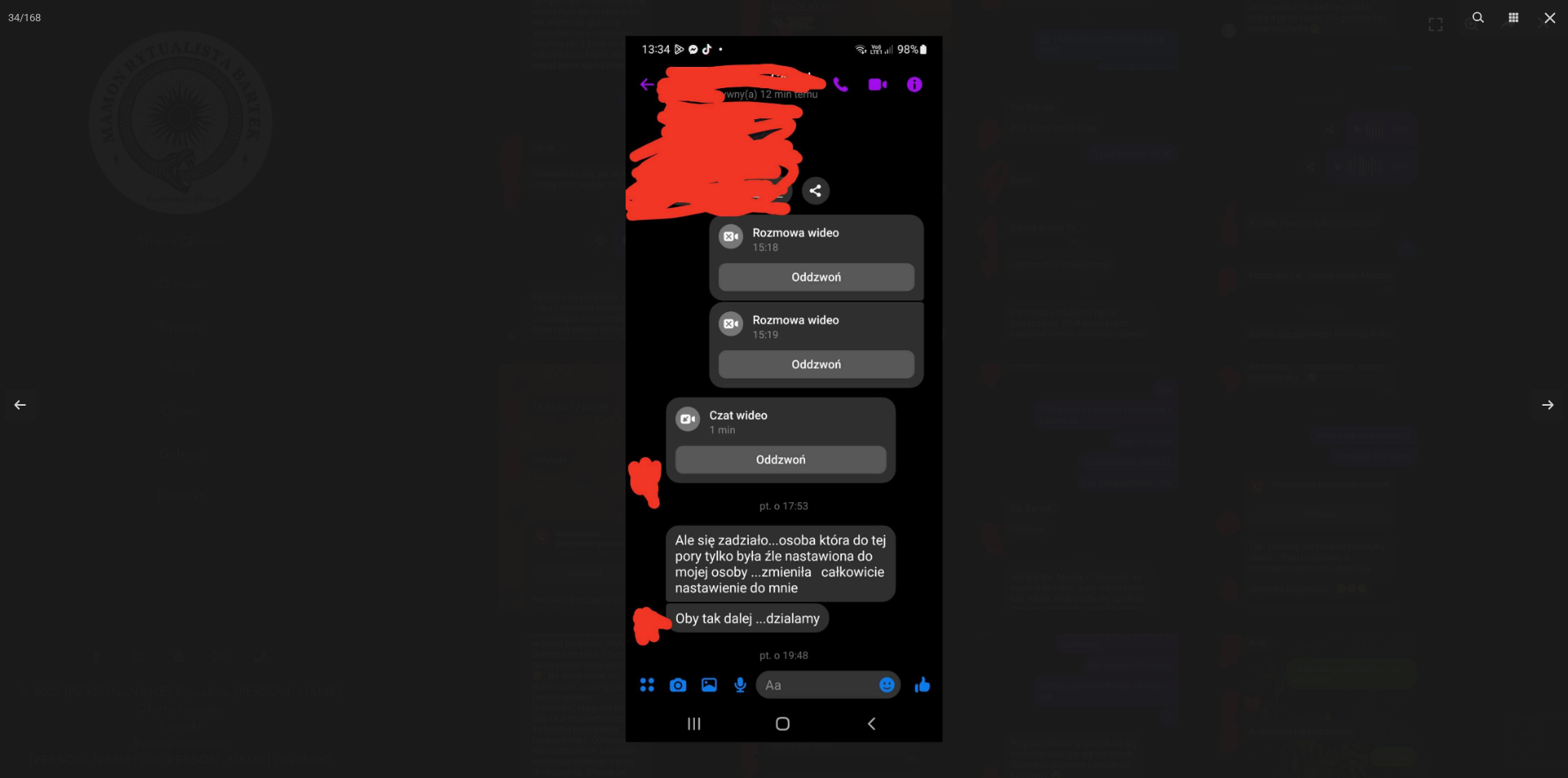
click at [1280, 208] on div at bounding box center [784, 389] width 1568 height 778
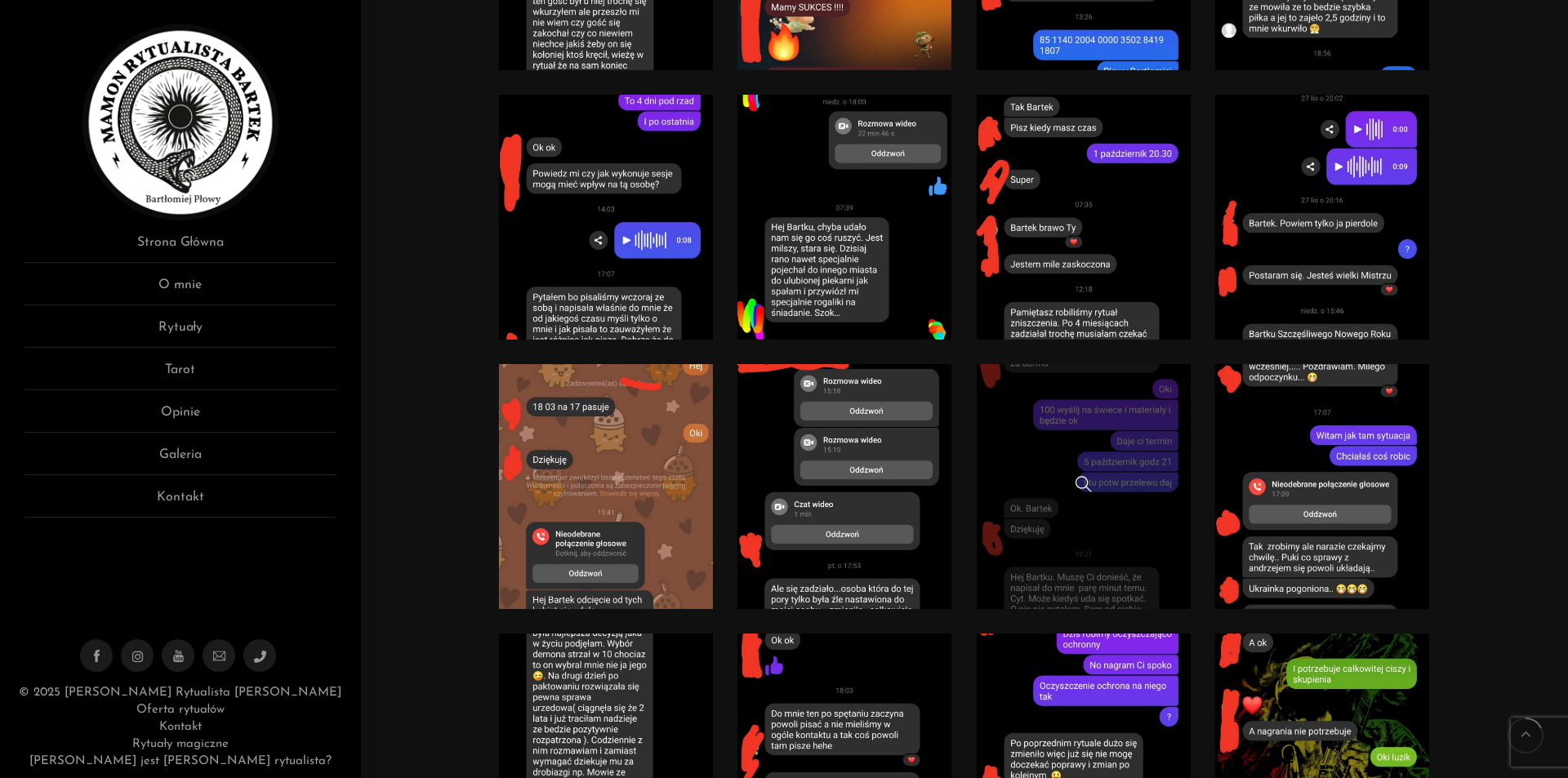
click at [1155, 414] on link at bounding box center [1083, 486] width 215 height 245
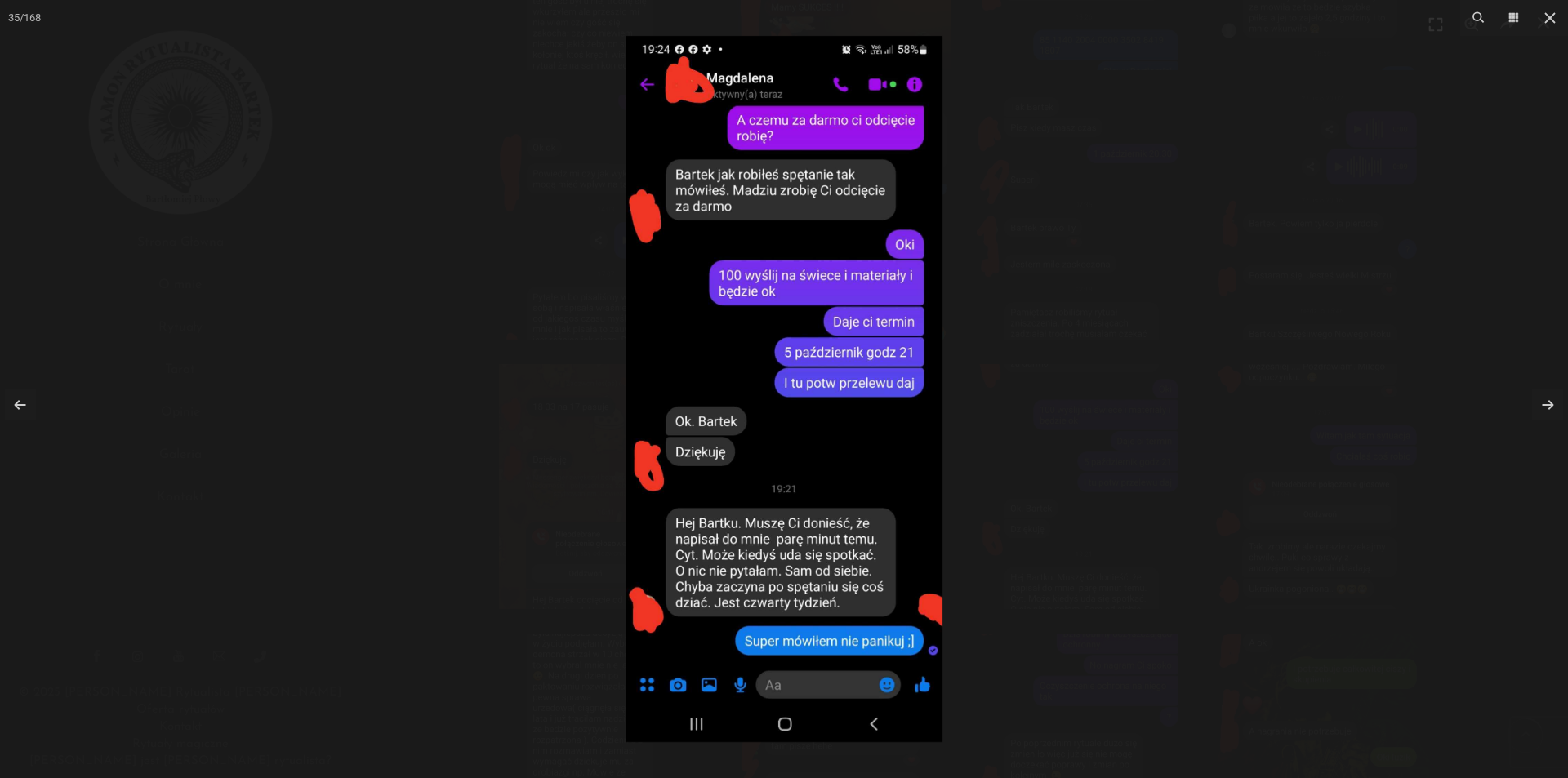
click at [1139, 271] on div at bounding box center [784, 389] width 1568 height 778
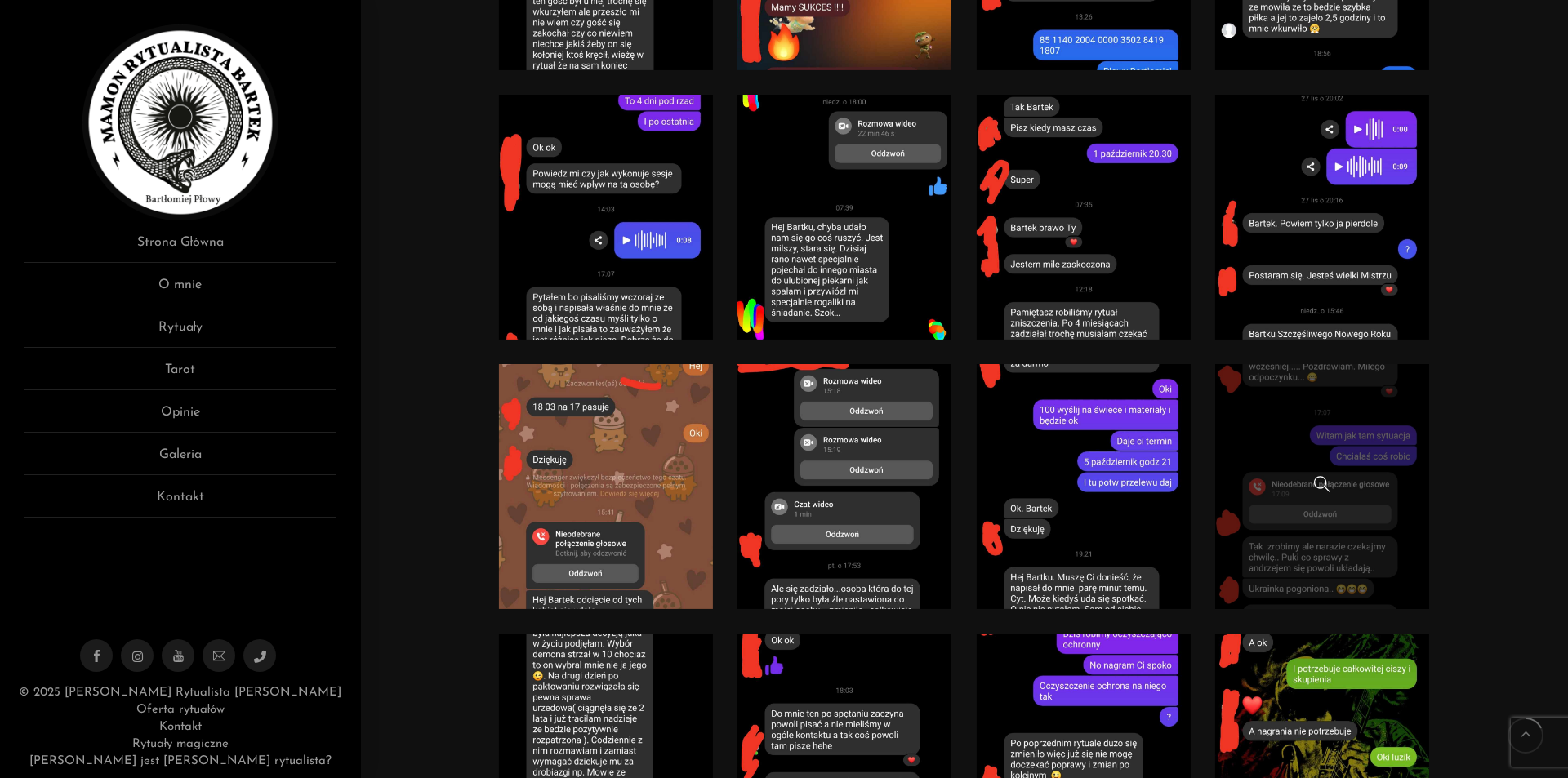
click at [1292, 432] on link at bounding box center [1322, 486] width 215 height 245
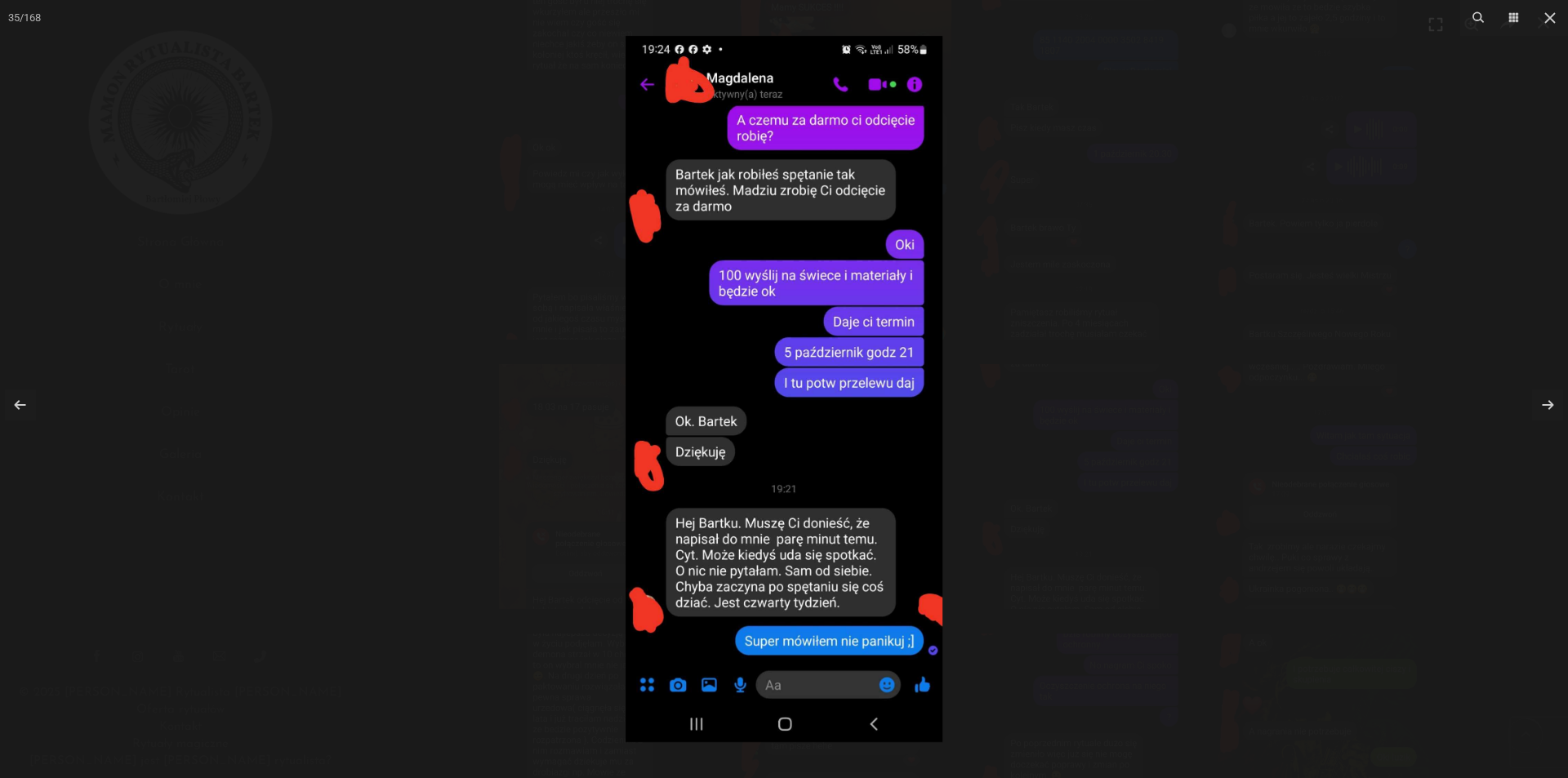
click at [1135, 193] on div at bounding box center [784, 389] width 1568 height 778
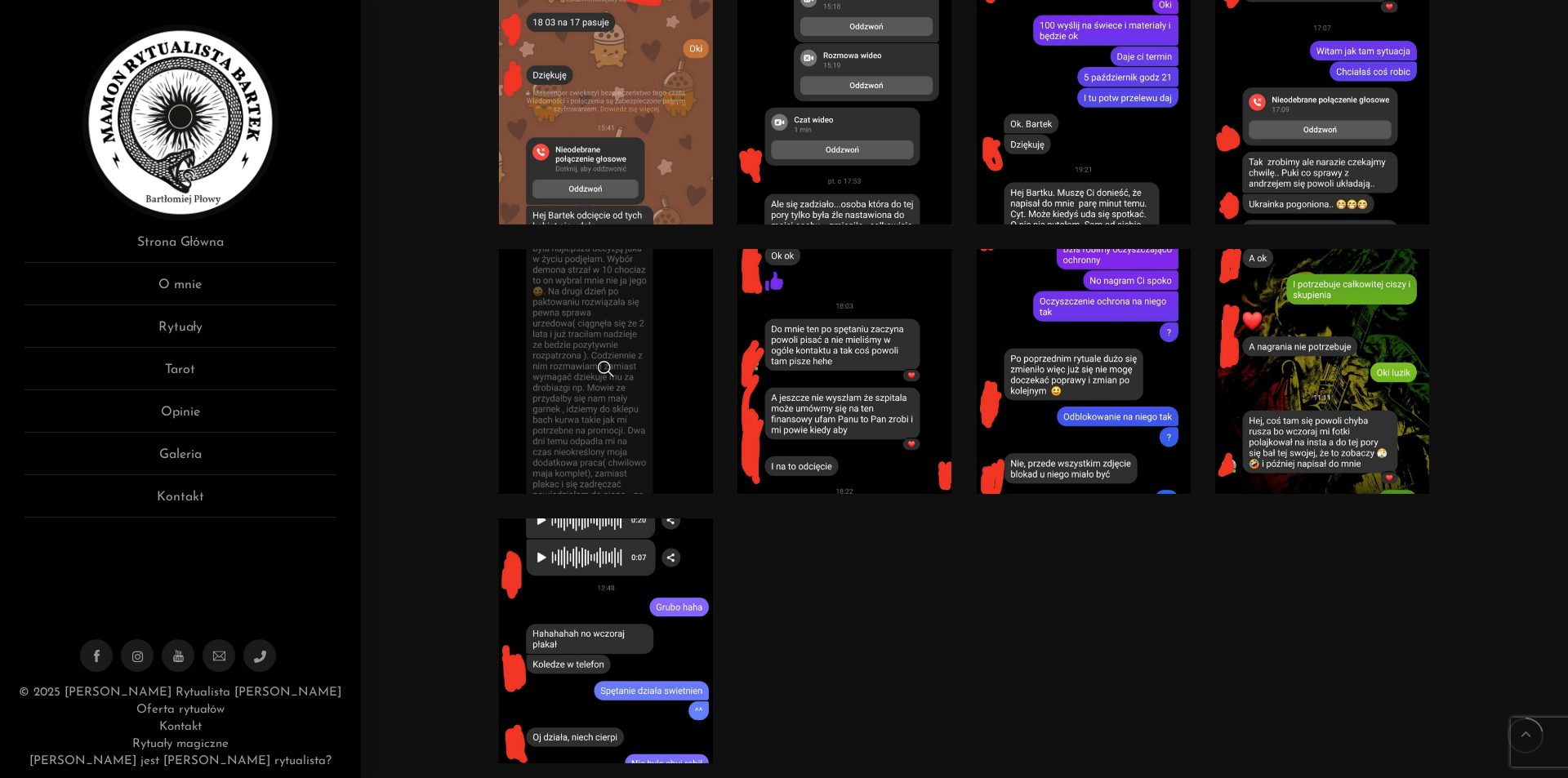
scroll to position [2367, 0]
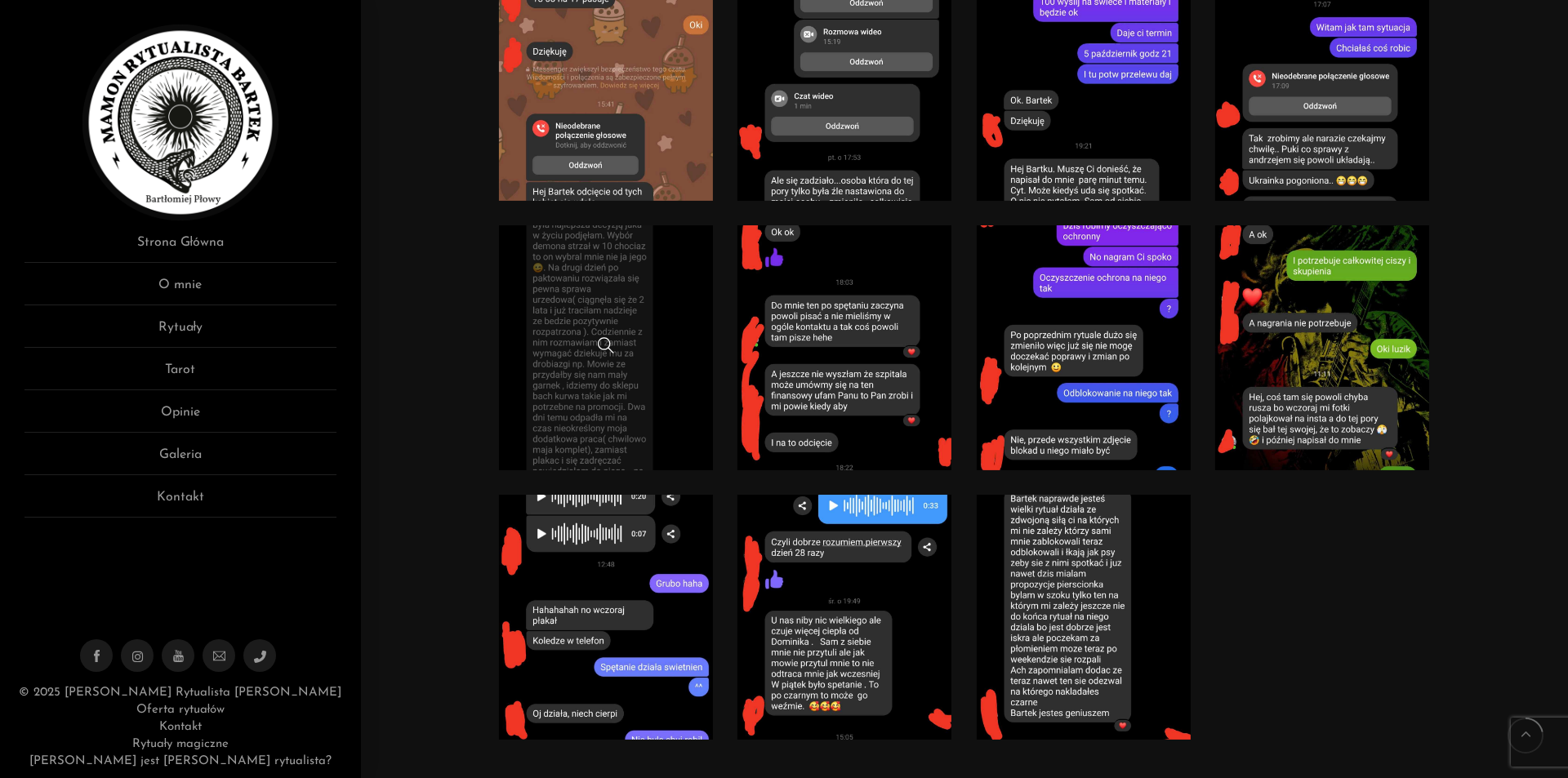
click at [664, 329] on link at bounding box center [605, 347] width 215 height 245
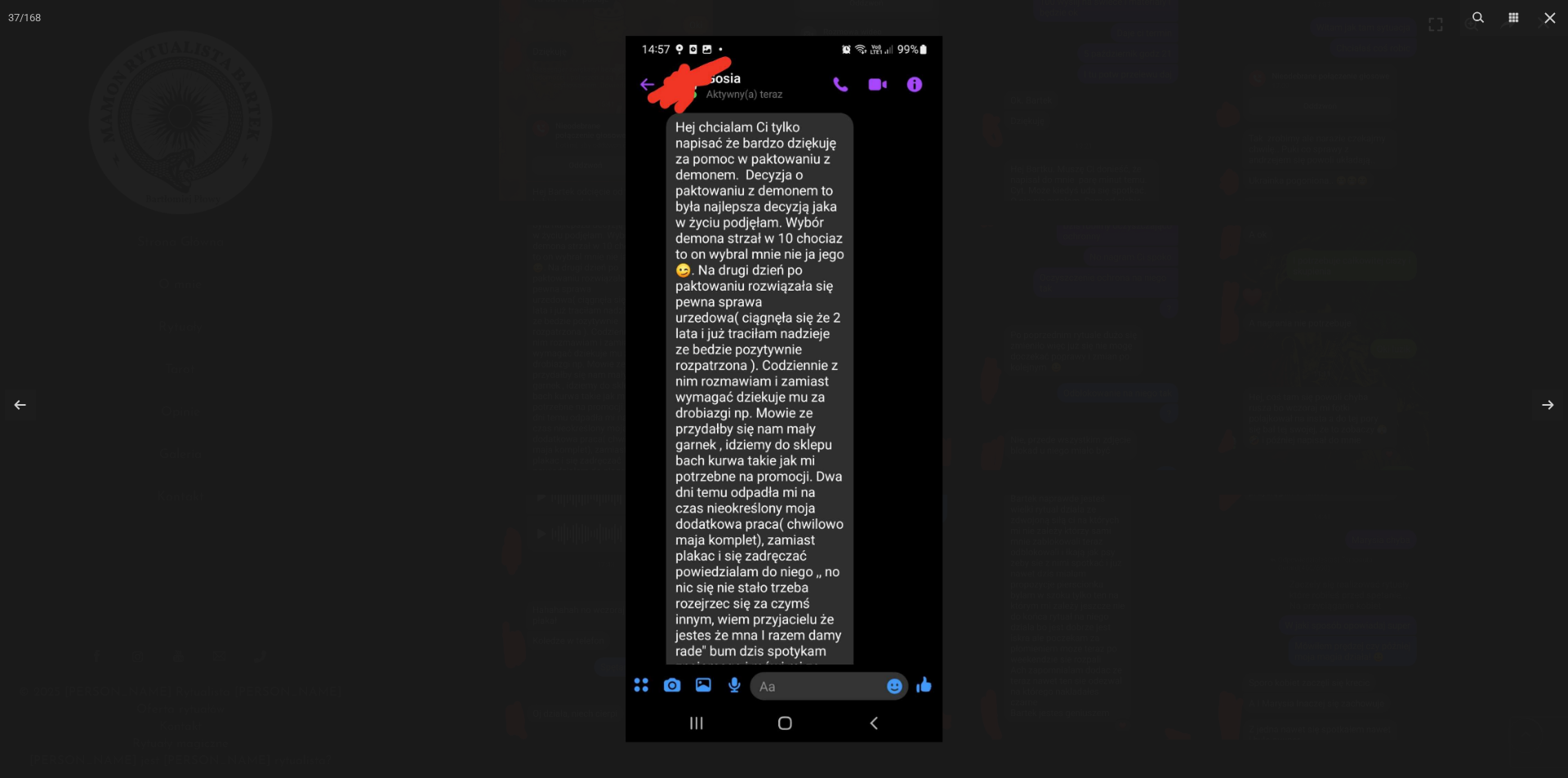
click at [1201, 232] on div at bounding box center [784, 389] width 1568 height 778
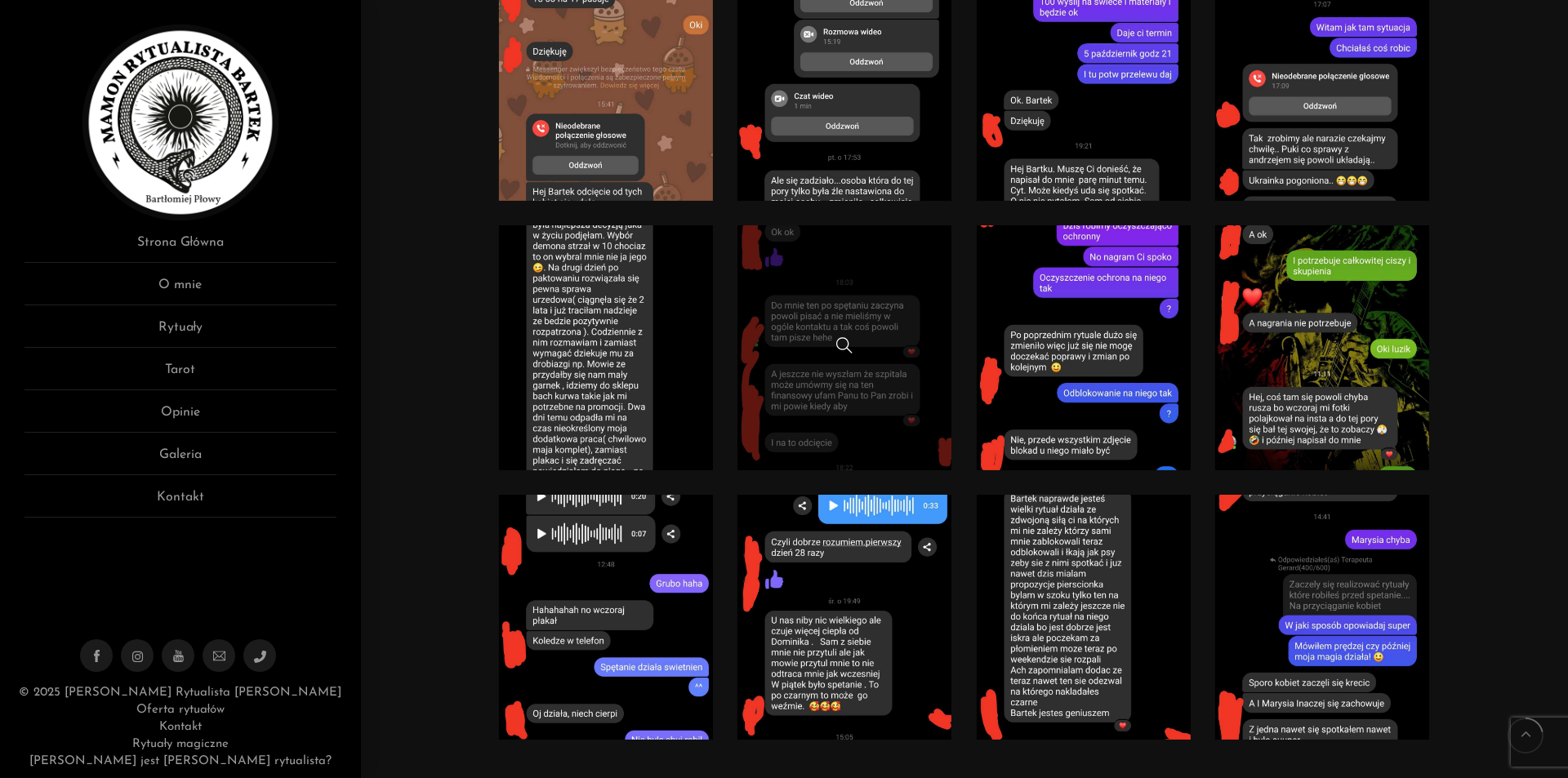
click at [911, 292] on link at bounding box center [844, 347] width 215 height 245
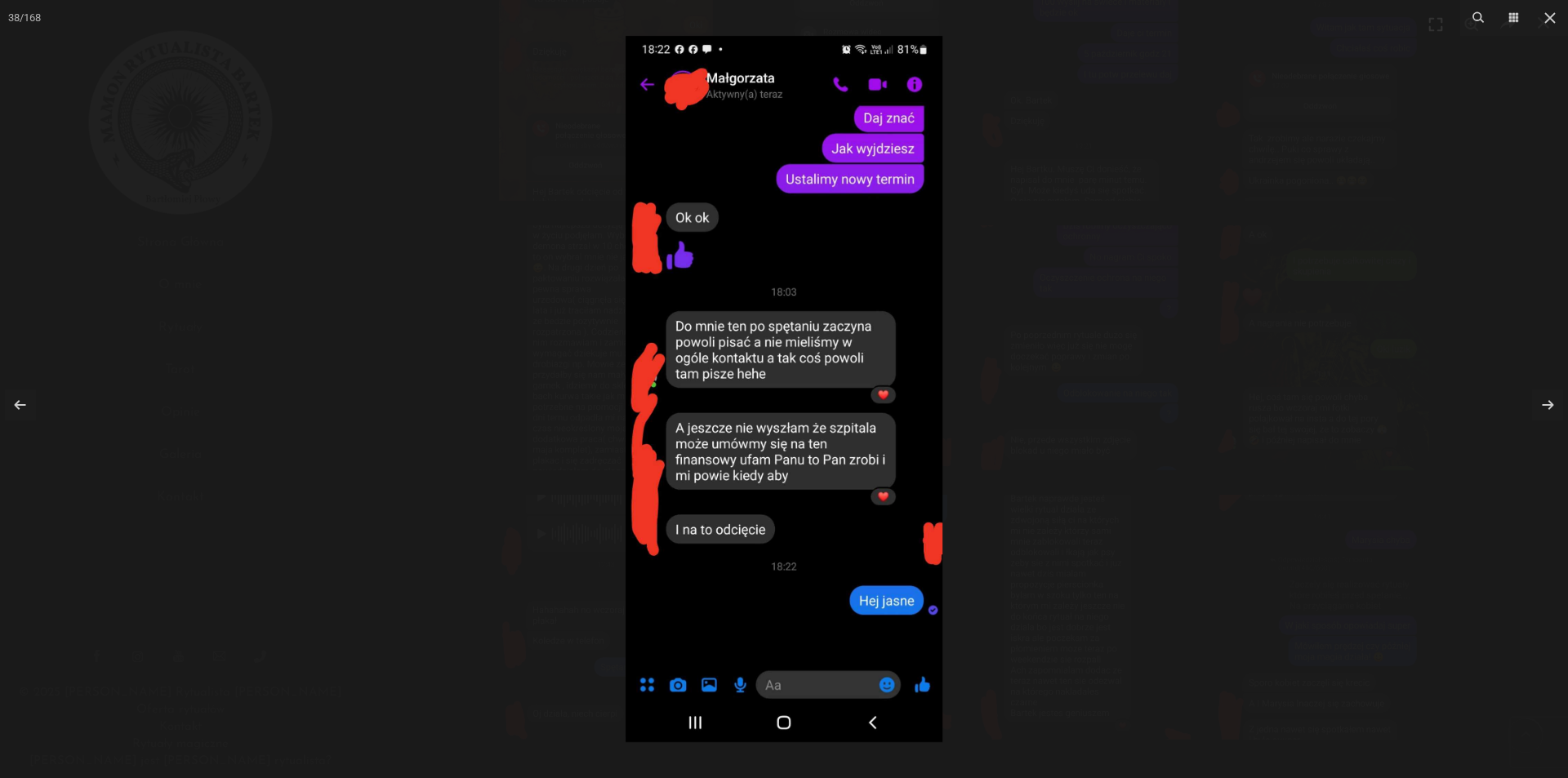
click at [1203, 221] on div at bounding box center [784, 389] width 1568 height 778
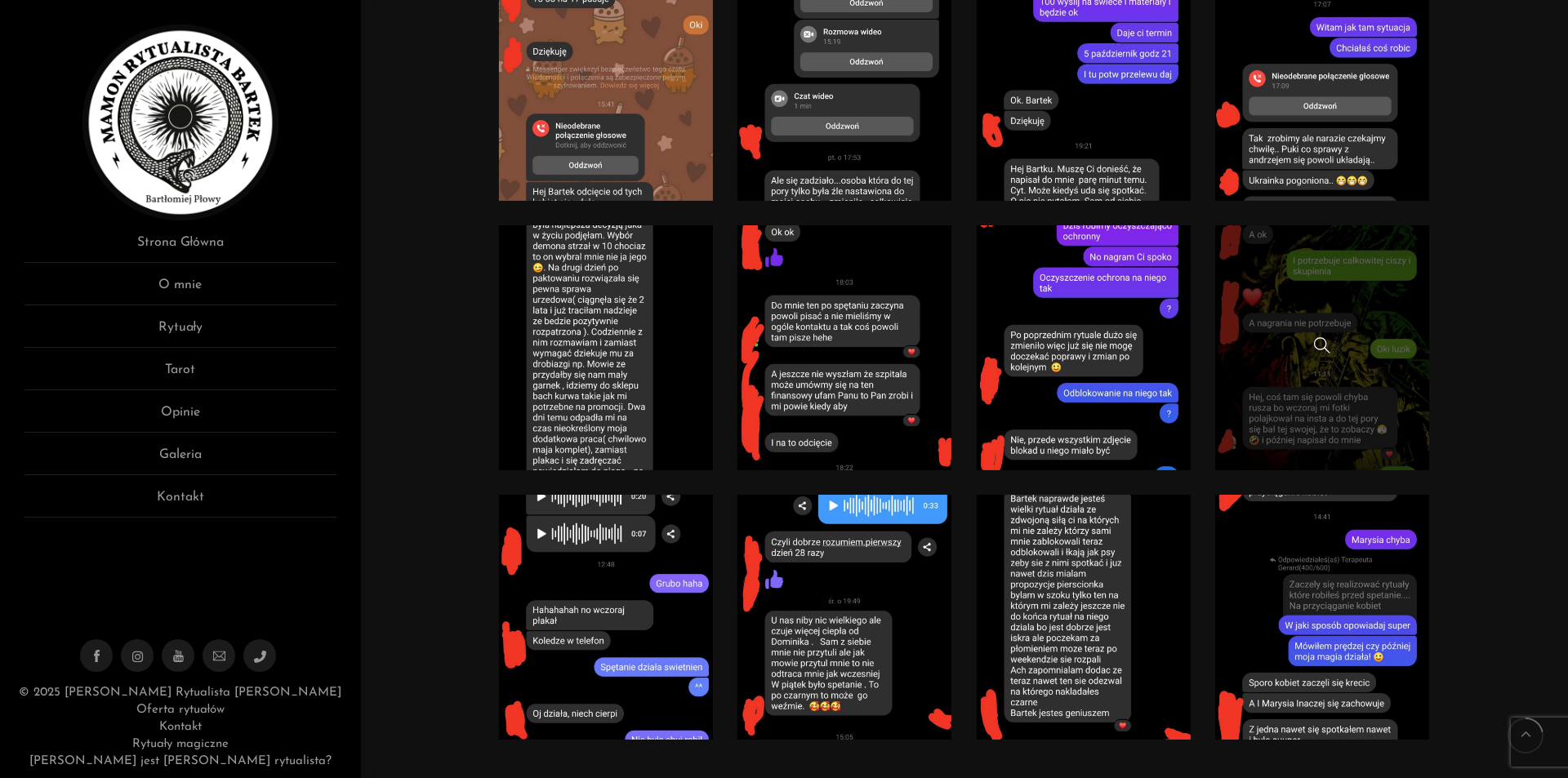
click at [1367, 292] on link at bounding box center [1322, 347] width 215 height 245
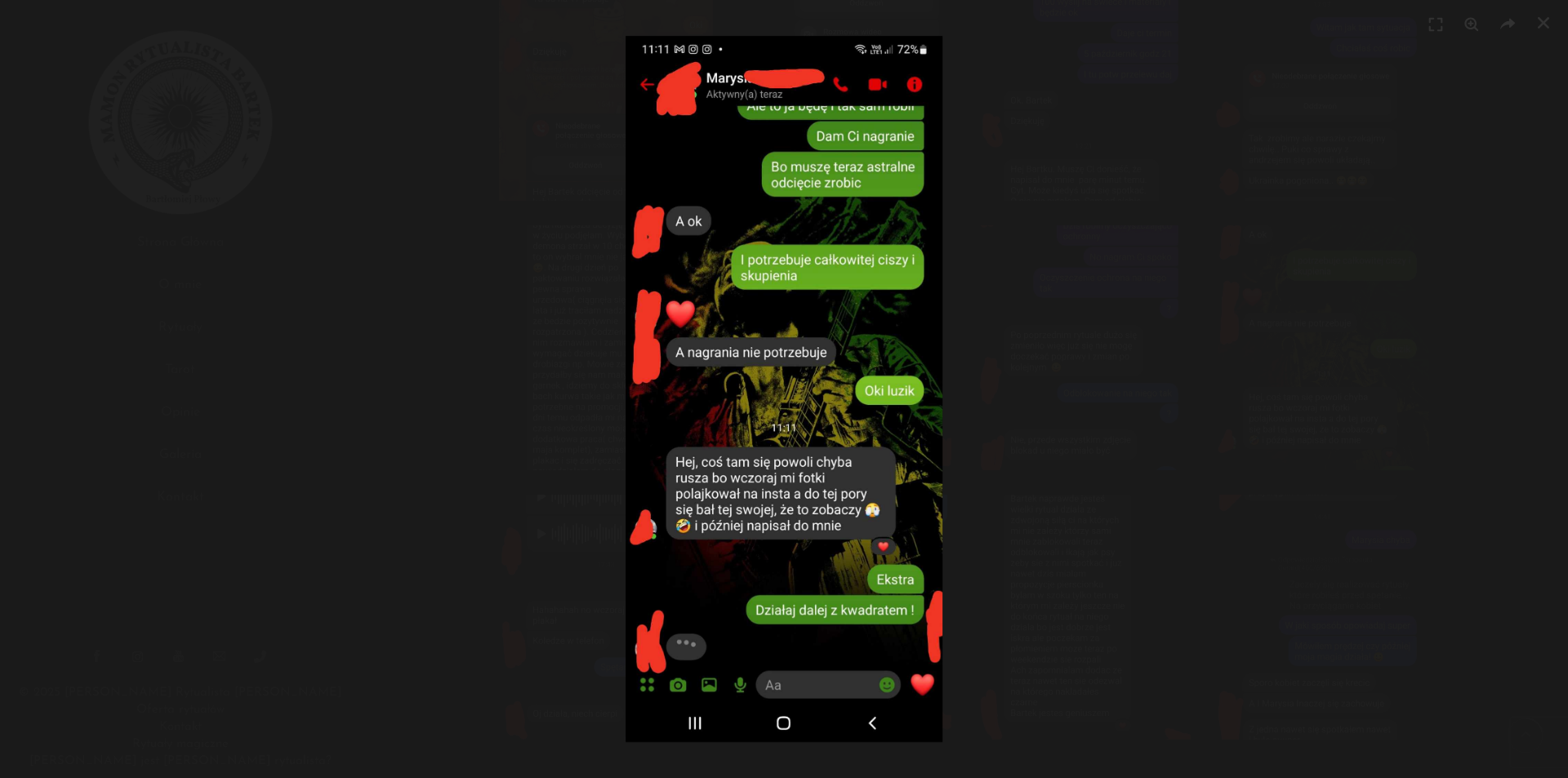
click at [1150, 191] on div at bounding box center [784, 389] width 1568 height 778
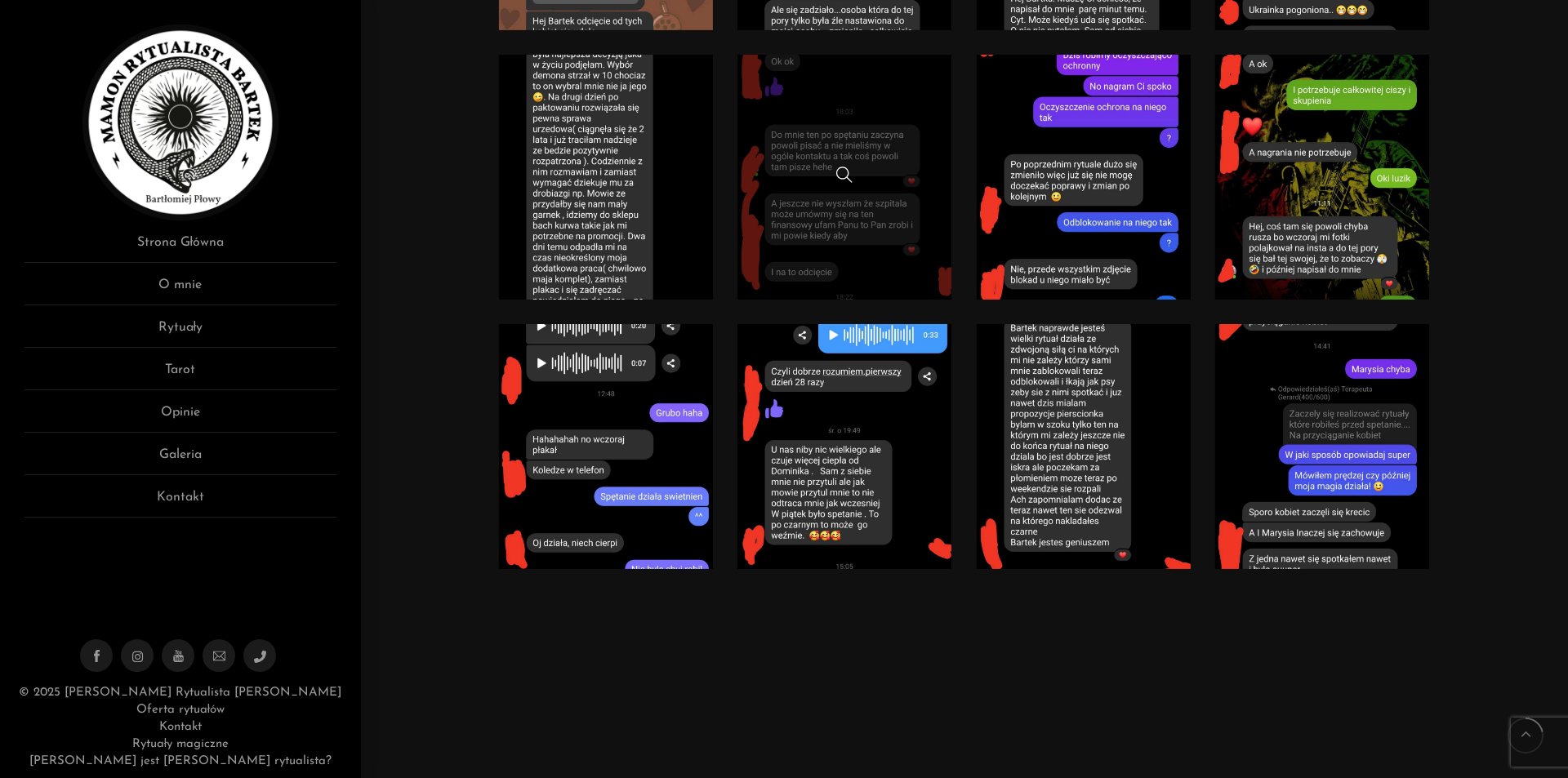
scroll to position [2693, 0]
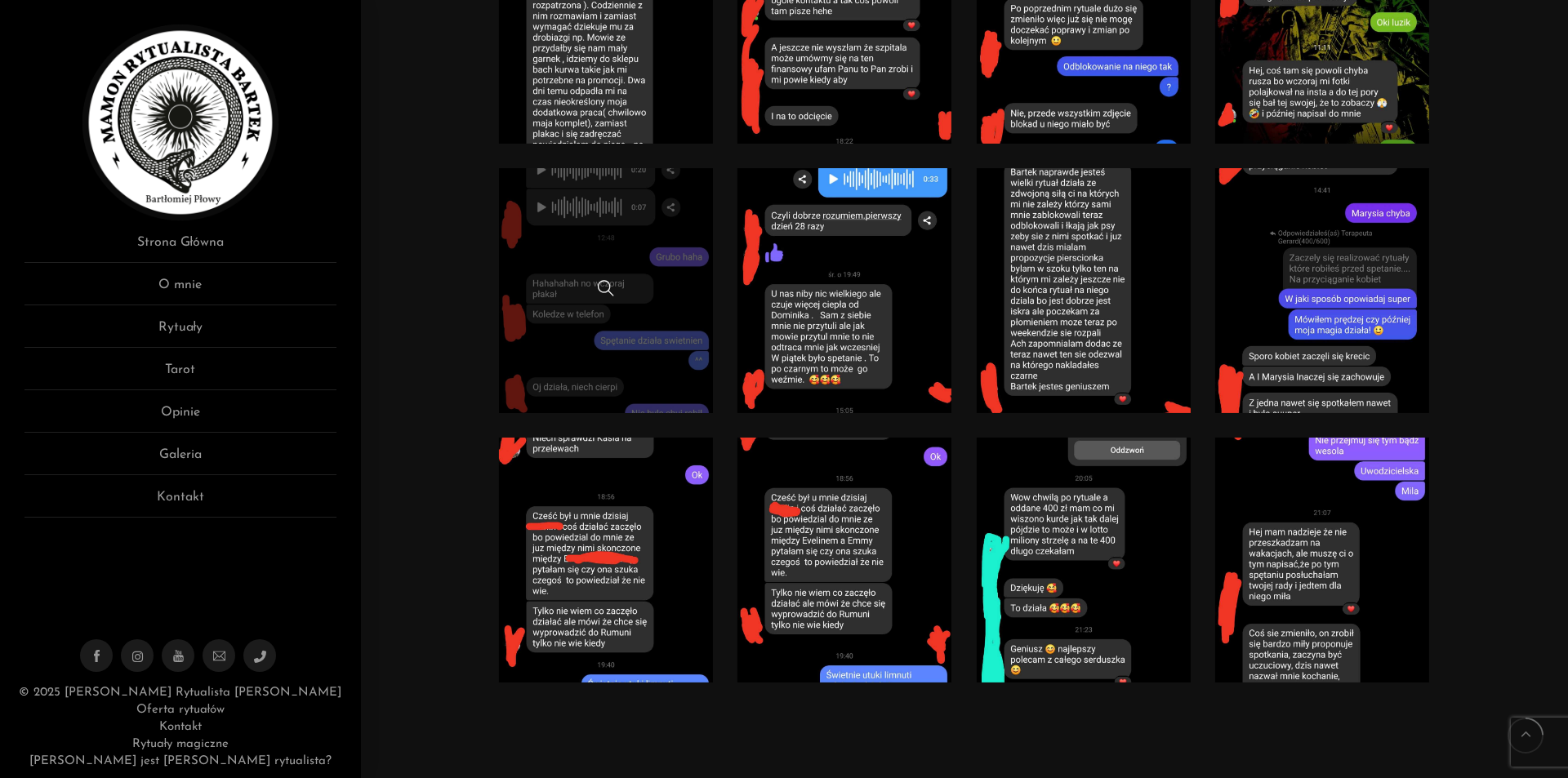
click at [674, 233] on link at bounding box center [605, 291] width 215 height 245
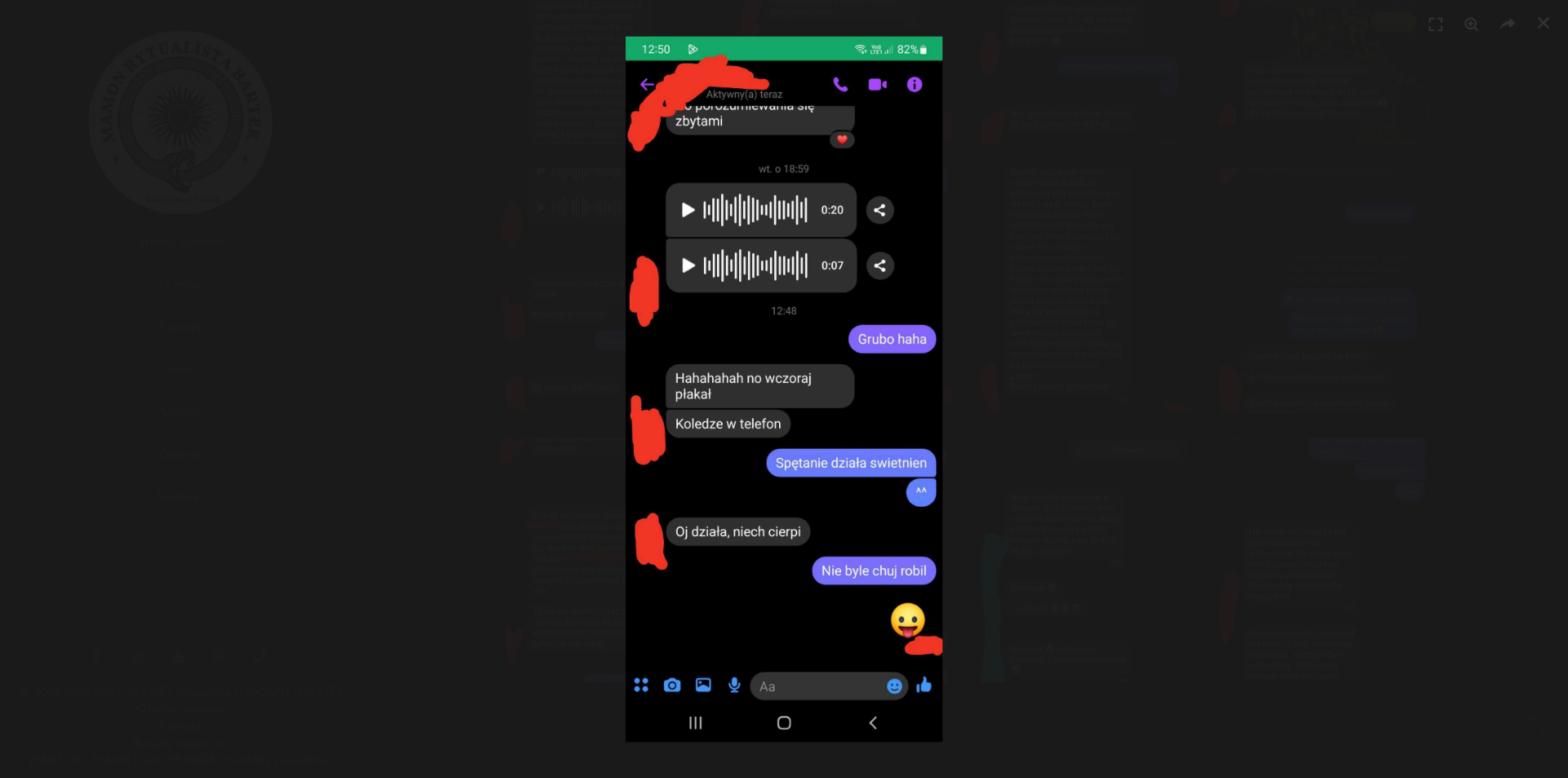
click at [1189, 282] on div at bounding box center [784, 389] width 1568 height 778
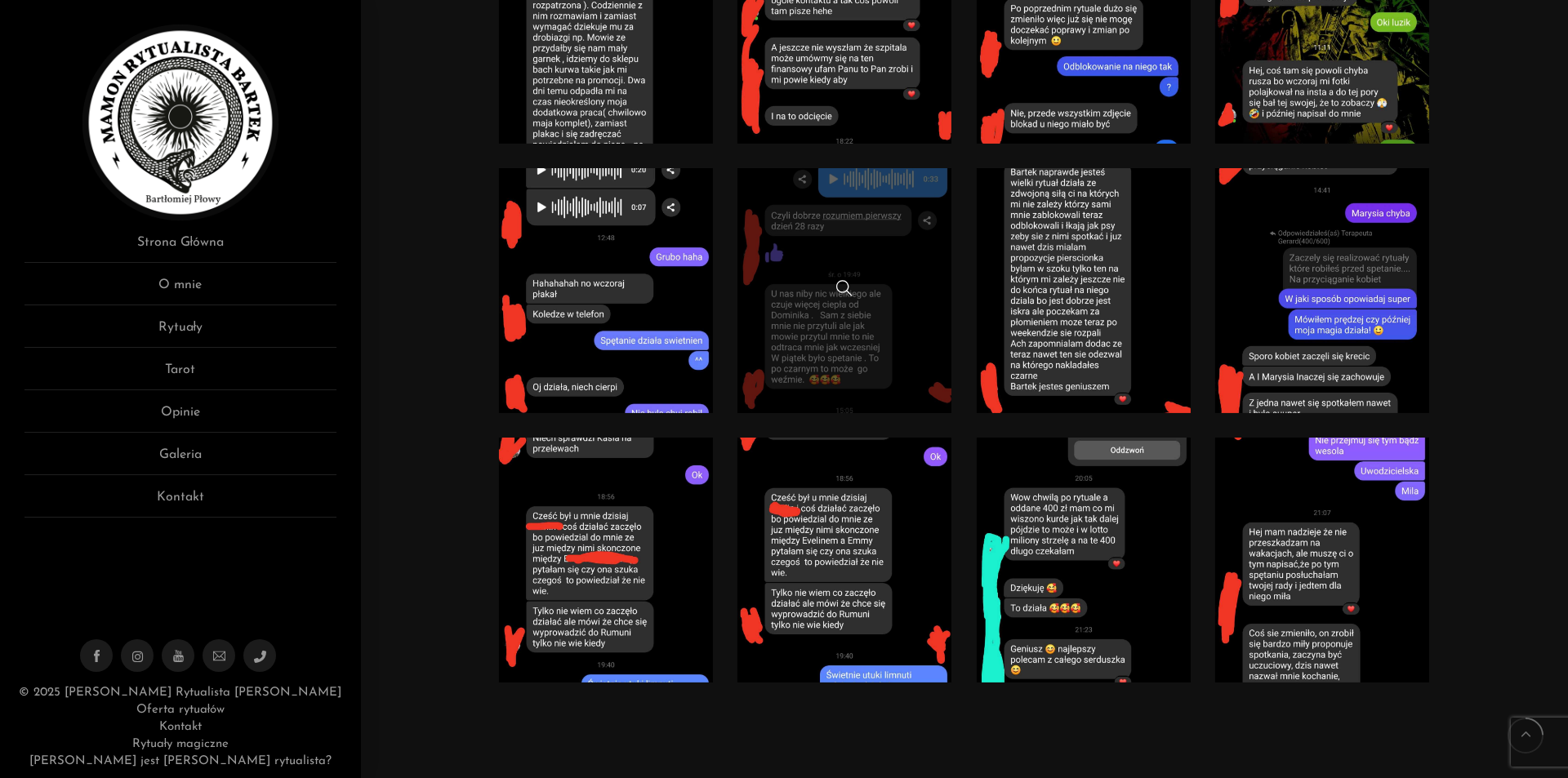
click at [927, 340] on link at bounding box center [844, 291] width 215 height 245
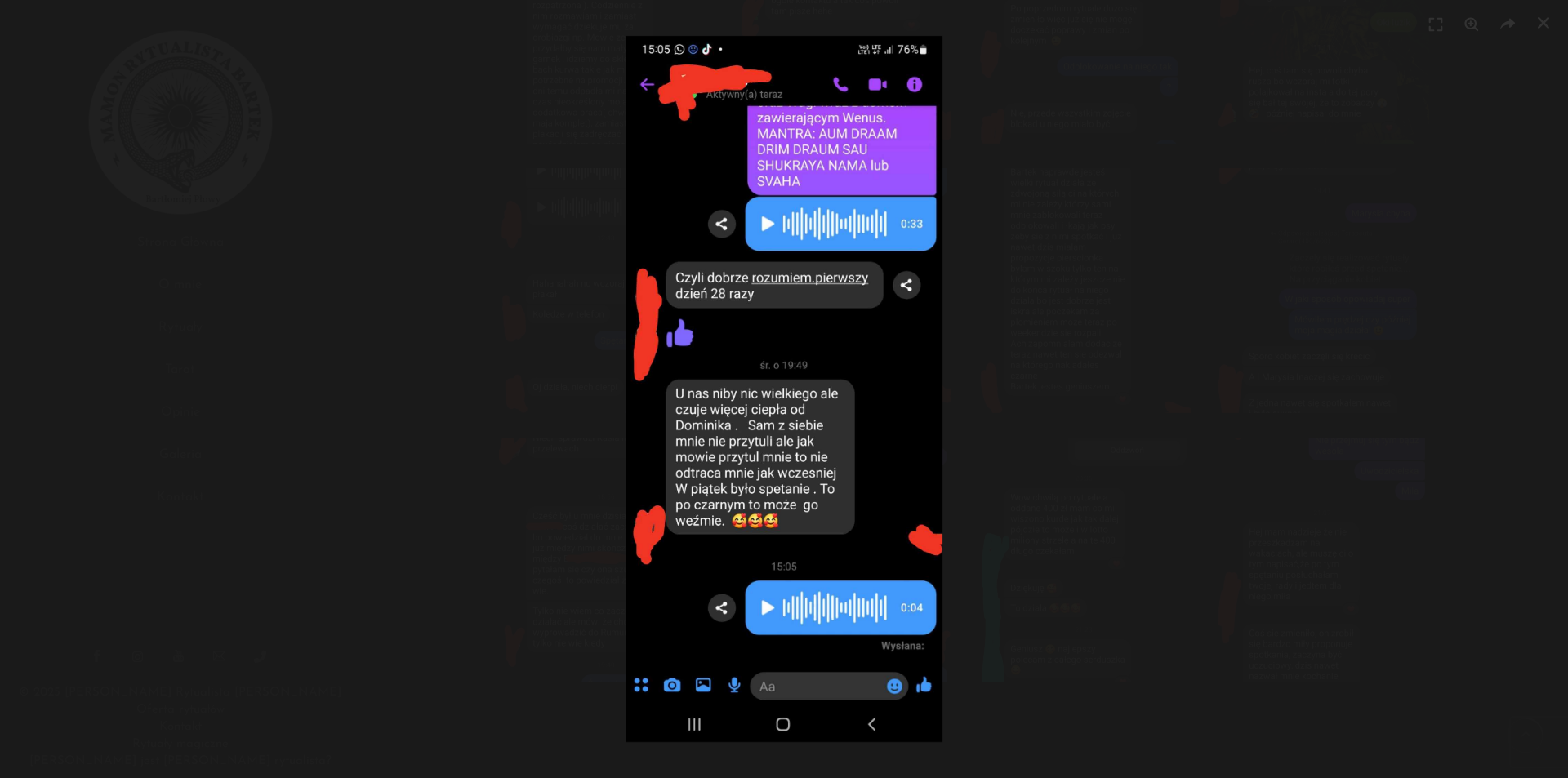
click at [1114, 265] on div at bounding box center [784, 389] width 1568 height 778
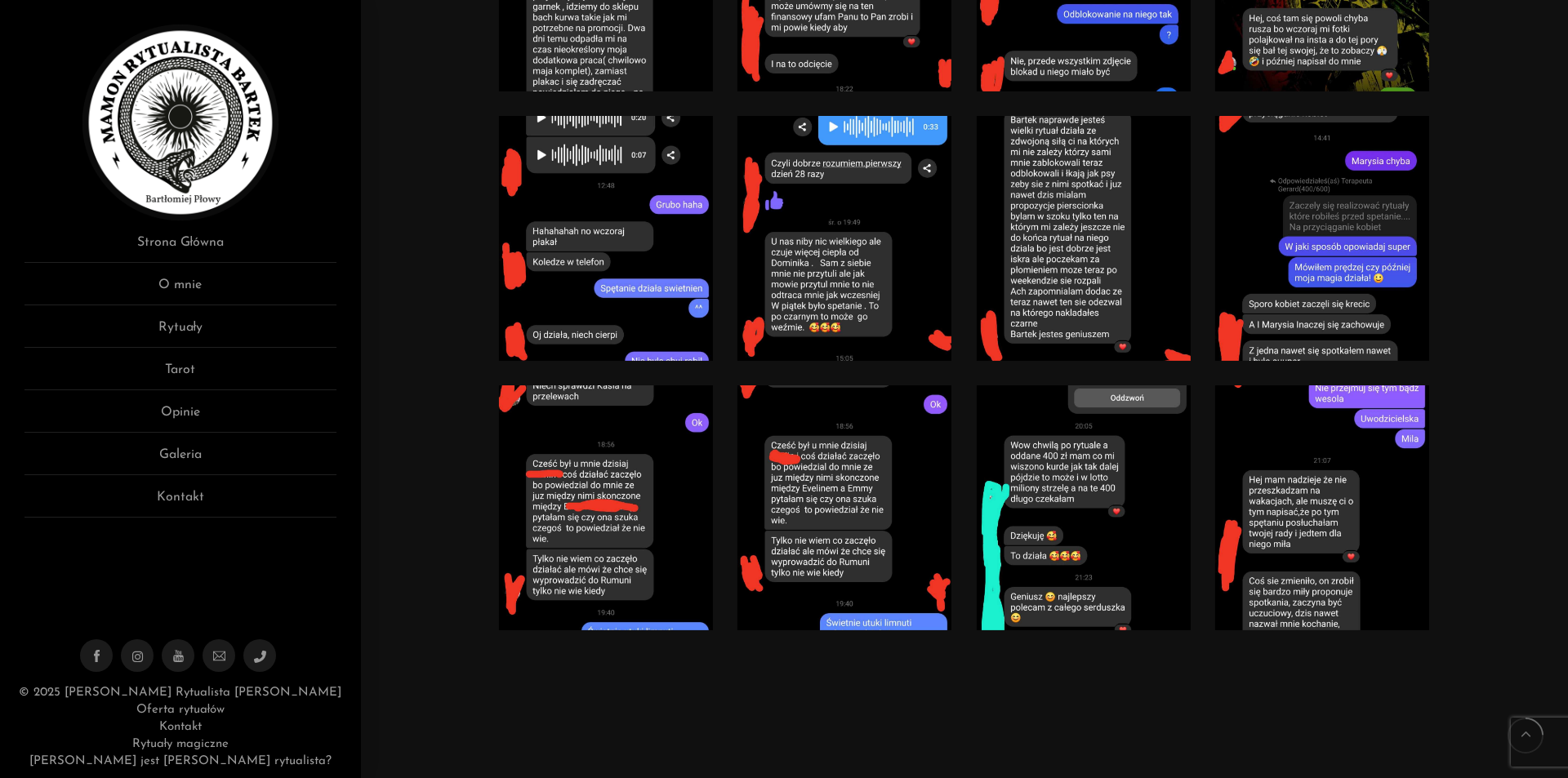
scroll to position [2775, 0]
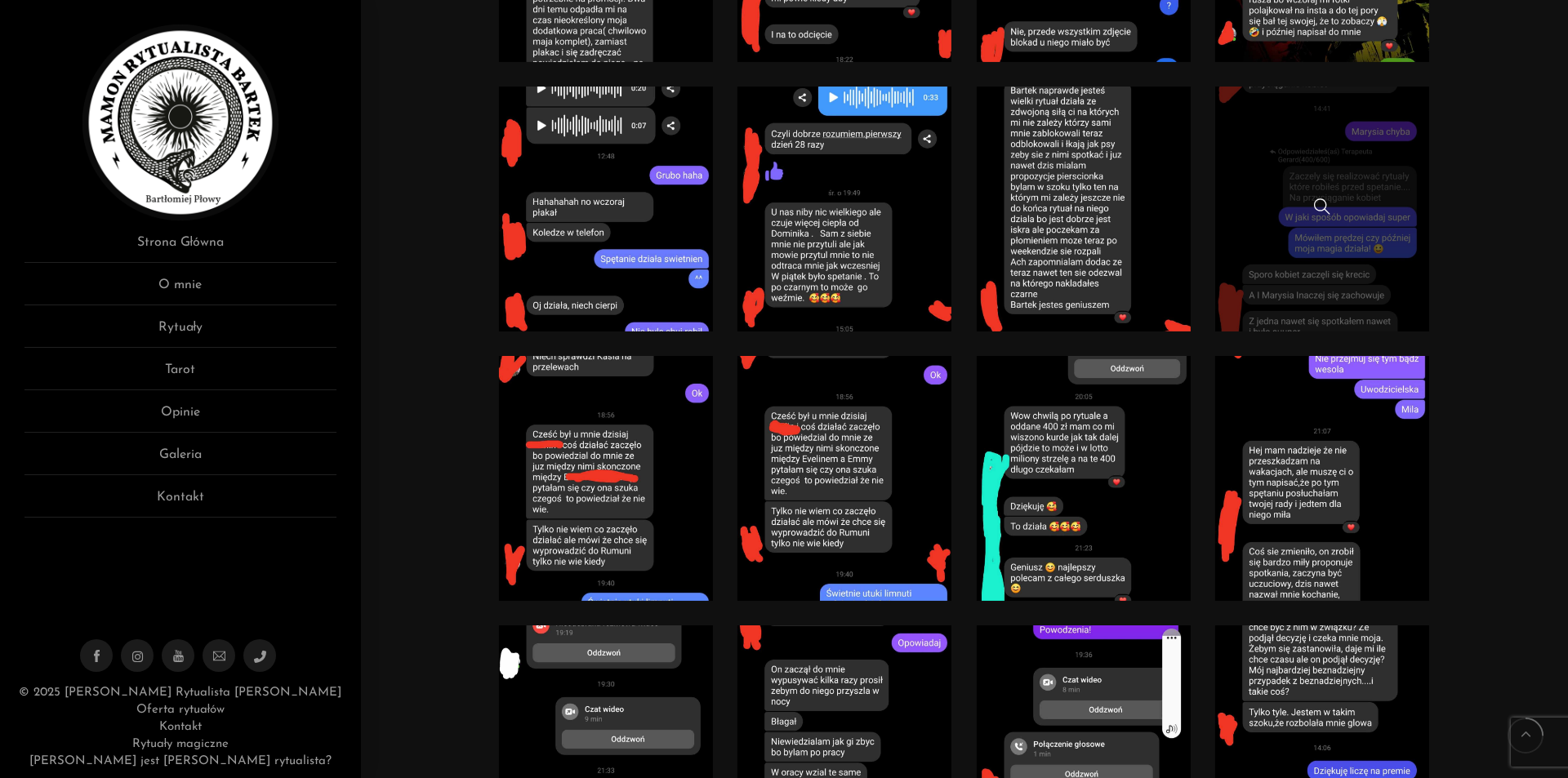
click at [1249, 197] on link at bounding box center [1322, 209] width 215 height 245
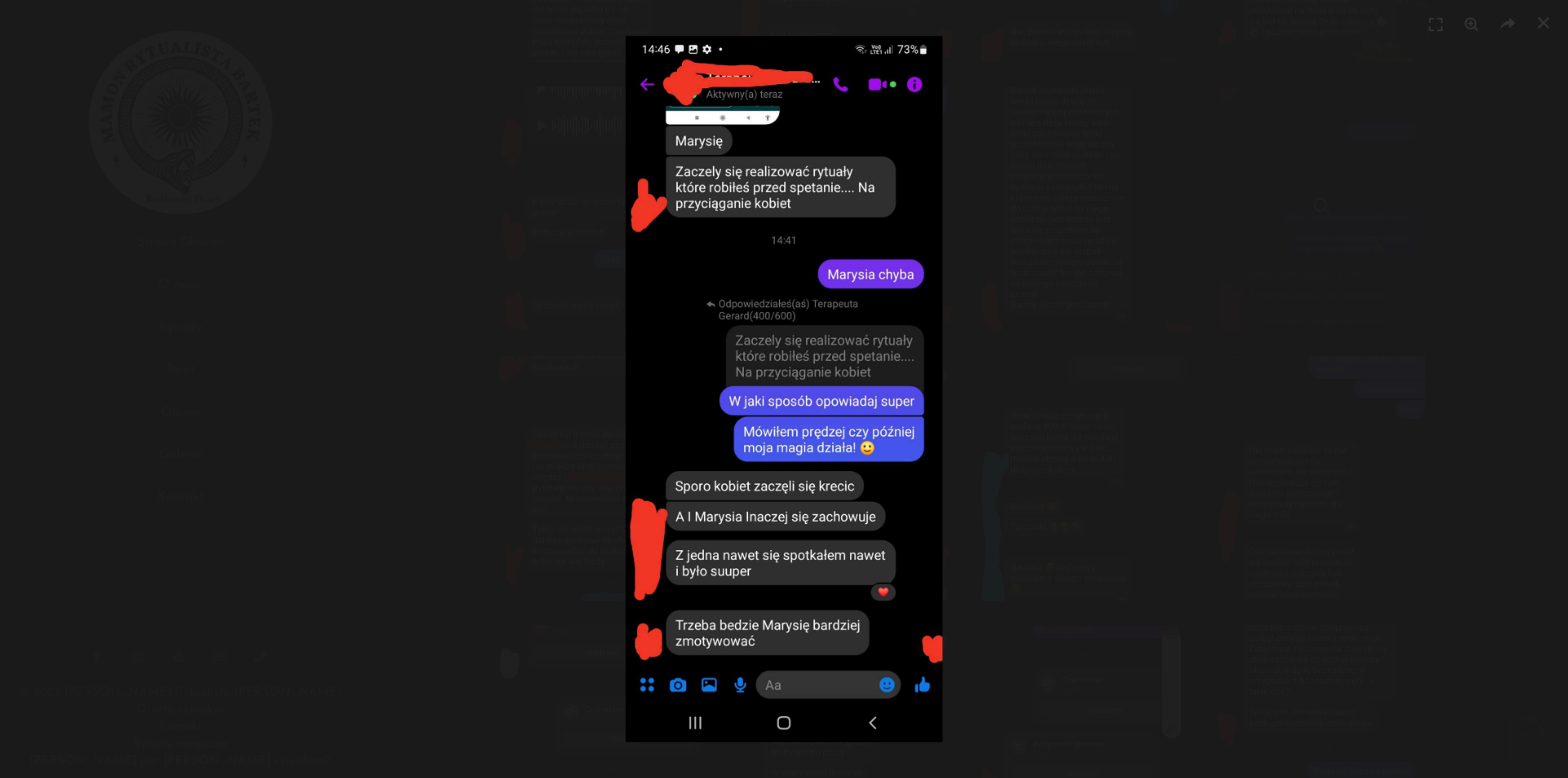
click at [1249, 197] on div at bounding box center [784, 389] width 1568 height 778
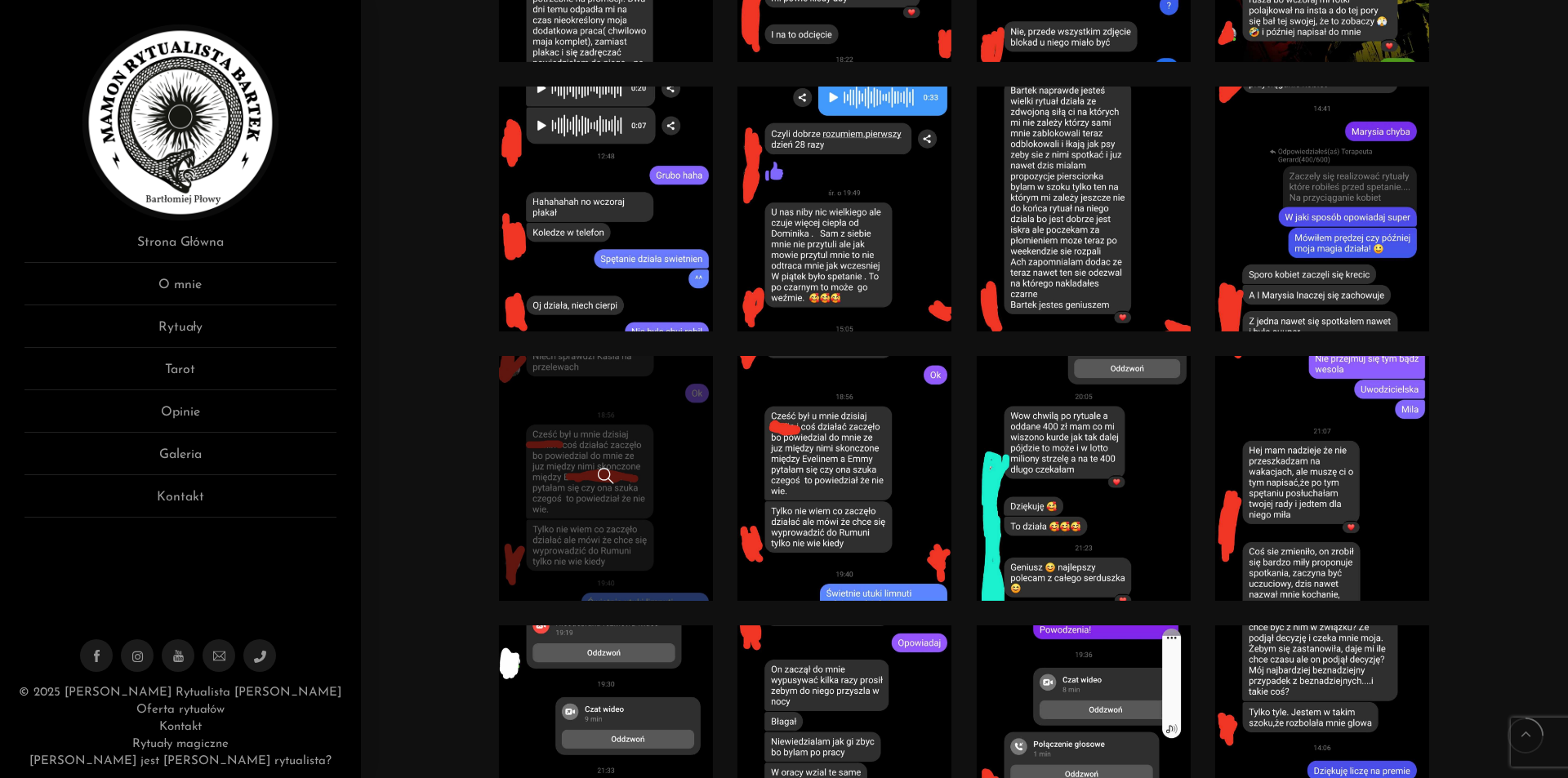
click at [645, 459] on link at bounding box center [605, 478] width 215 height 245
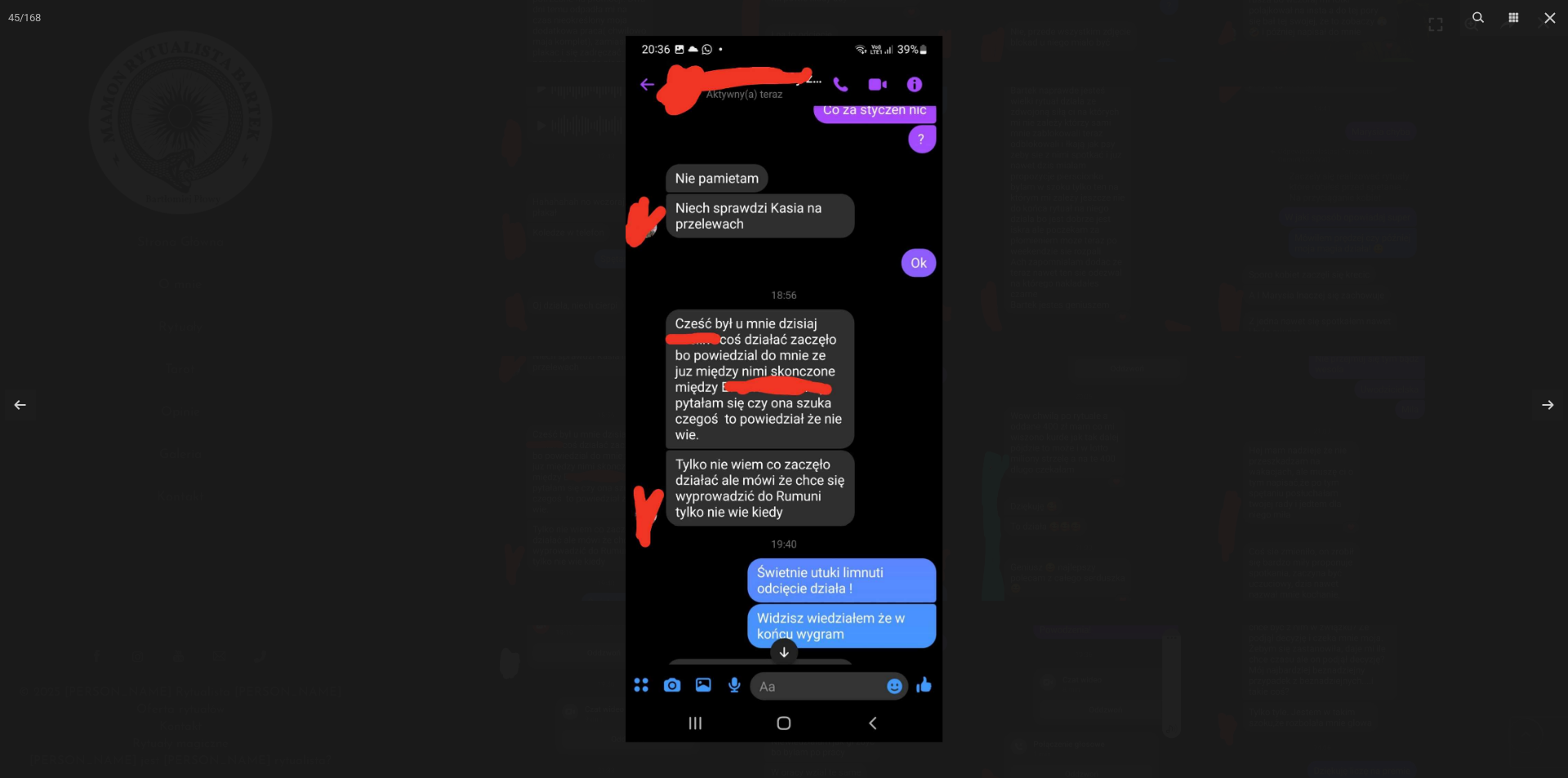
click at [1069, 261] on div at bounding box center [784, 389] width 1568 height 778
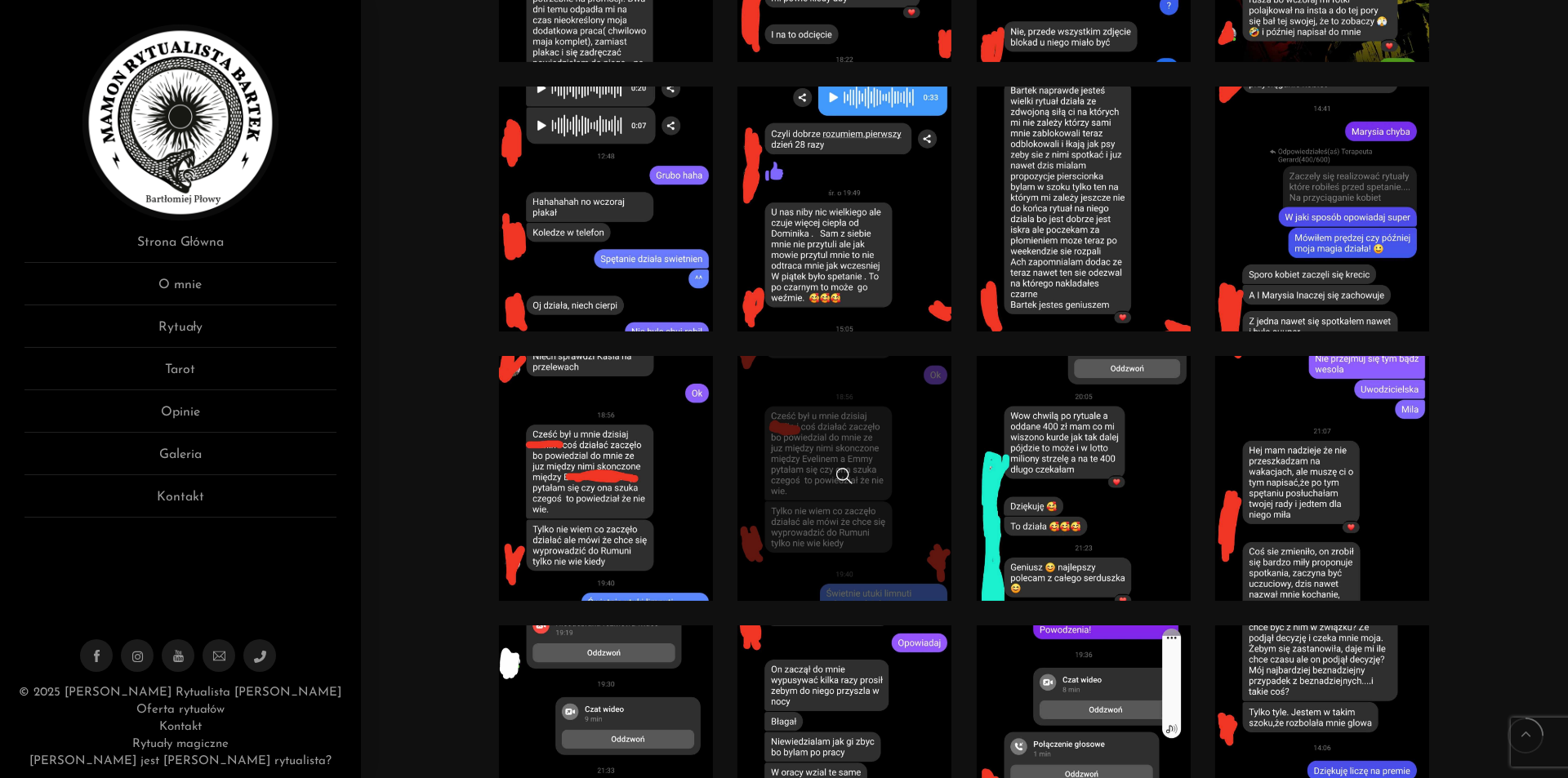
click at [910, 448] on link at bounding box center [844, 478] width 215 height 245
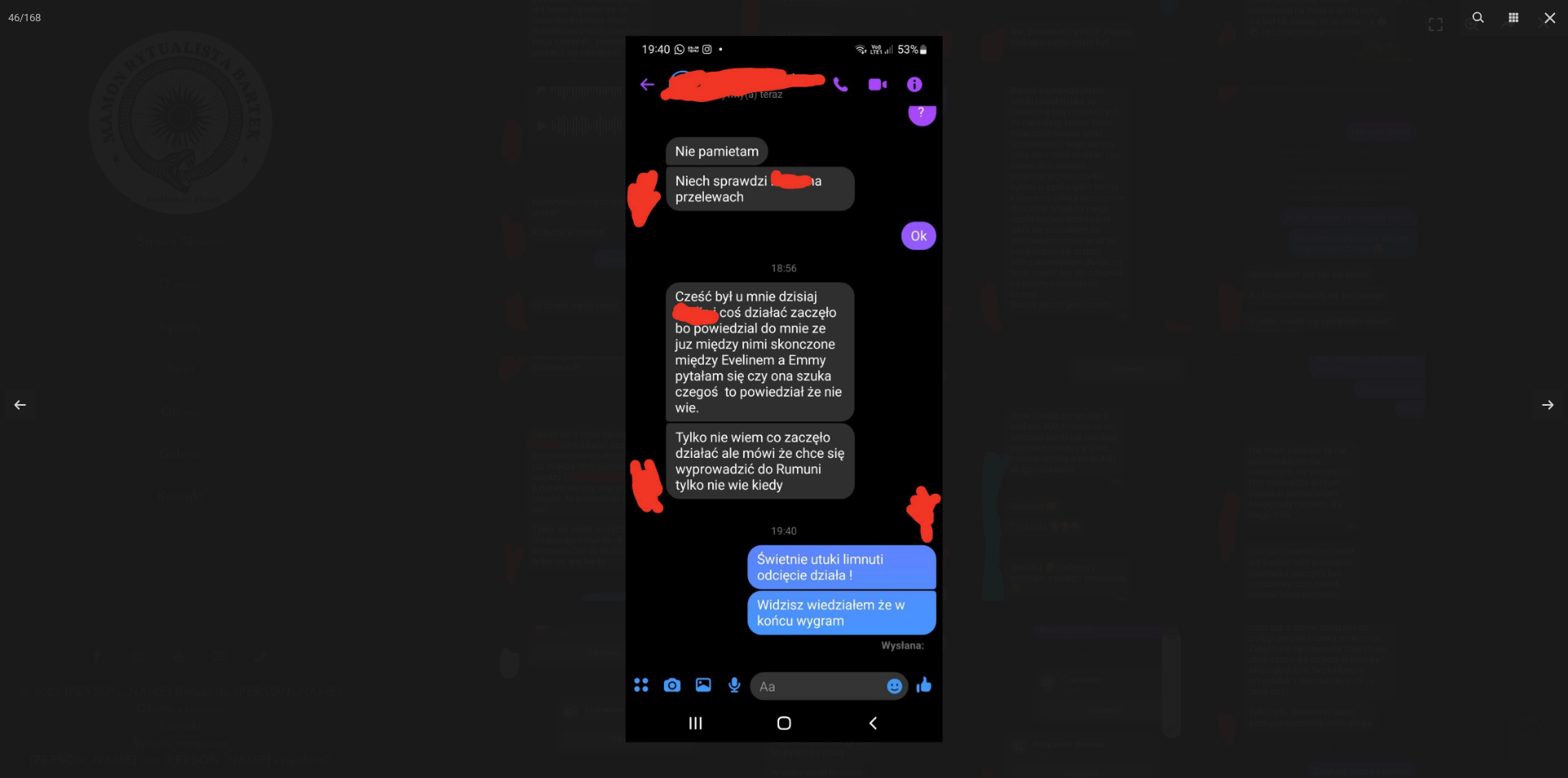
click at [1189, 140] on div at bounding box center [784, 389] width 1568 height 778
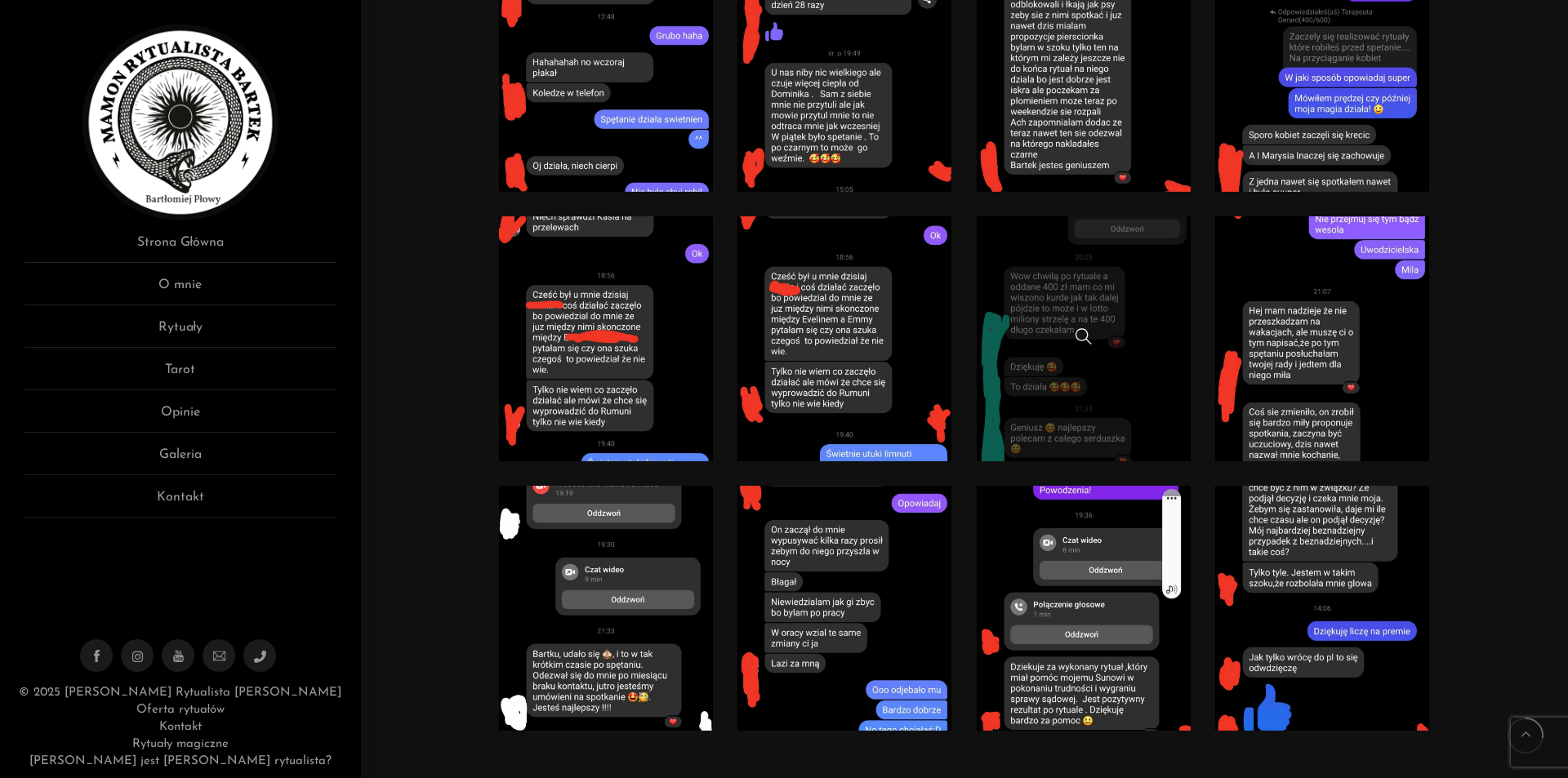
scroll to position [3020, 0]
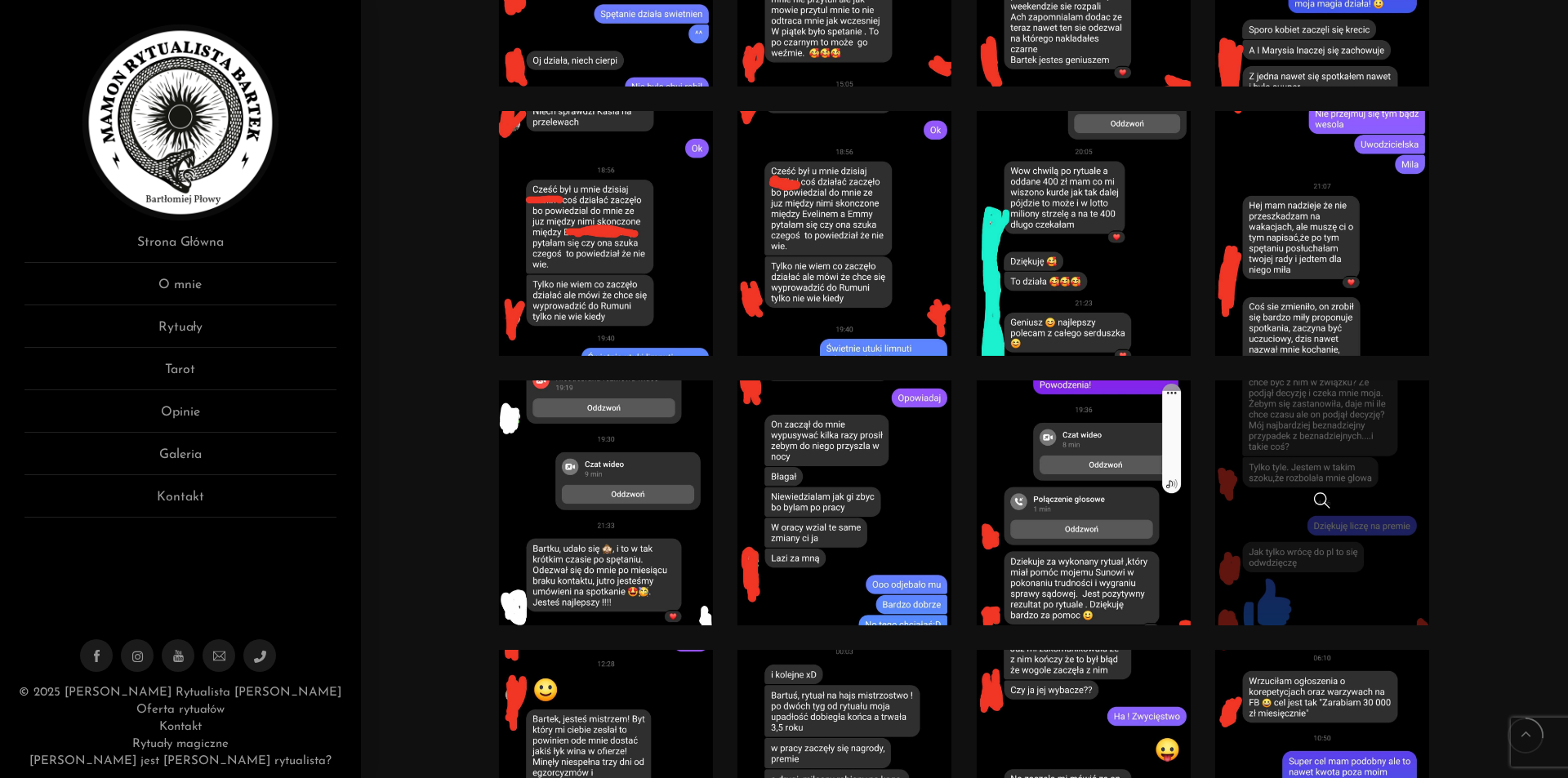
click at [1373, 440] on link at bounding box center [1322, 503] width 215 height 245
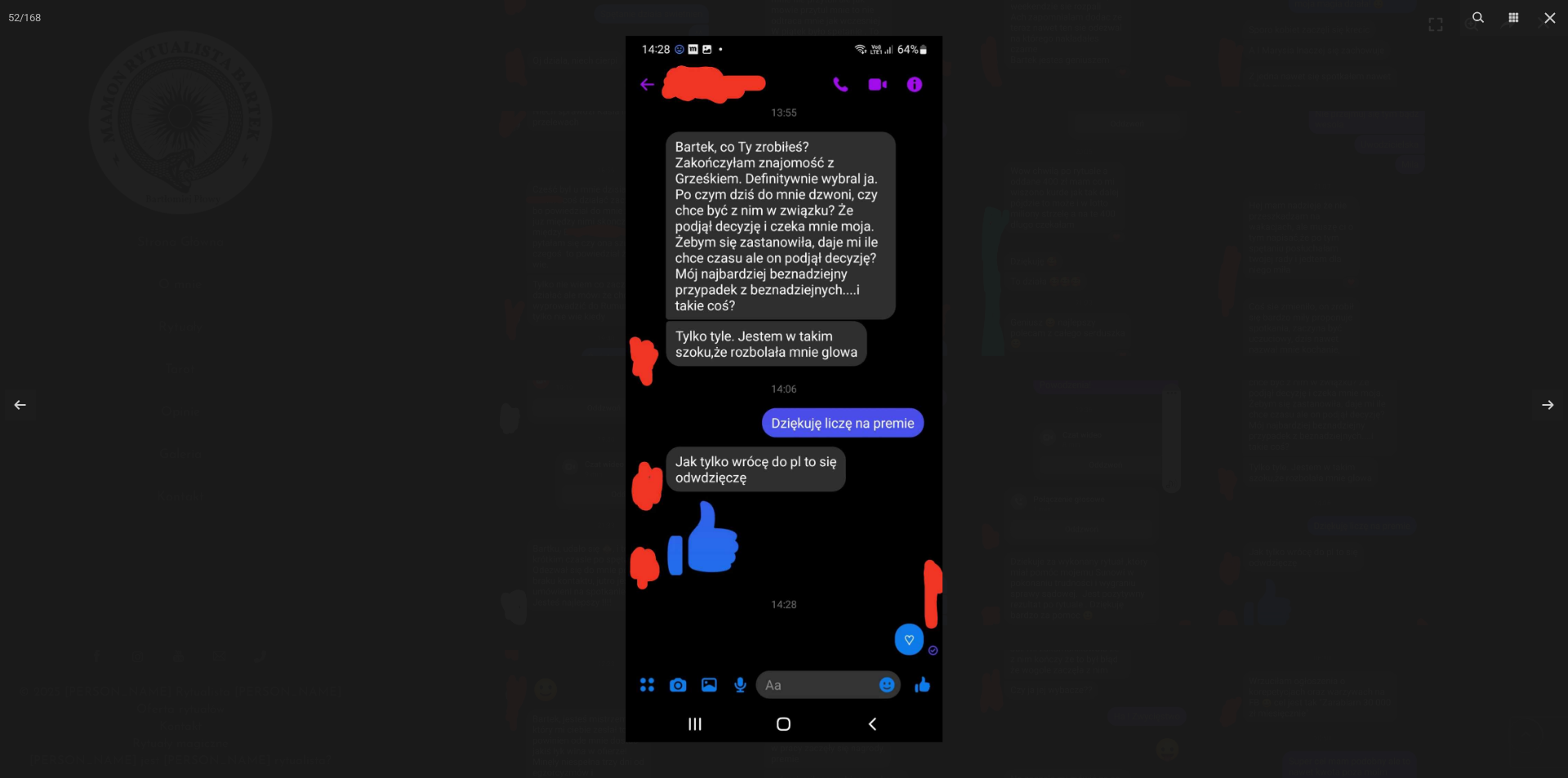
click at [1162, 22] on div at bounding box center [784, 389] width 1568 height 778
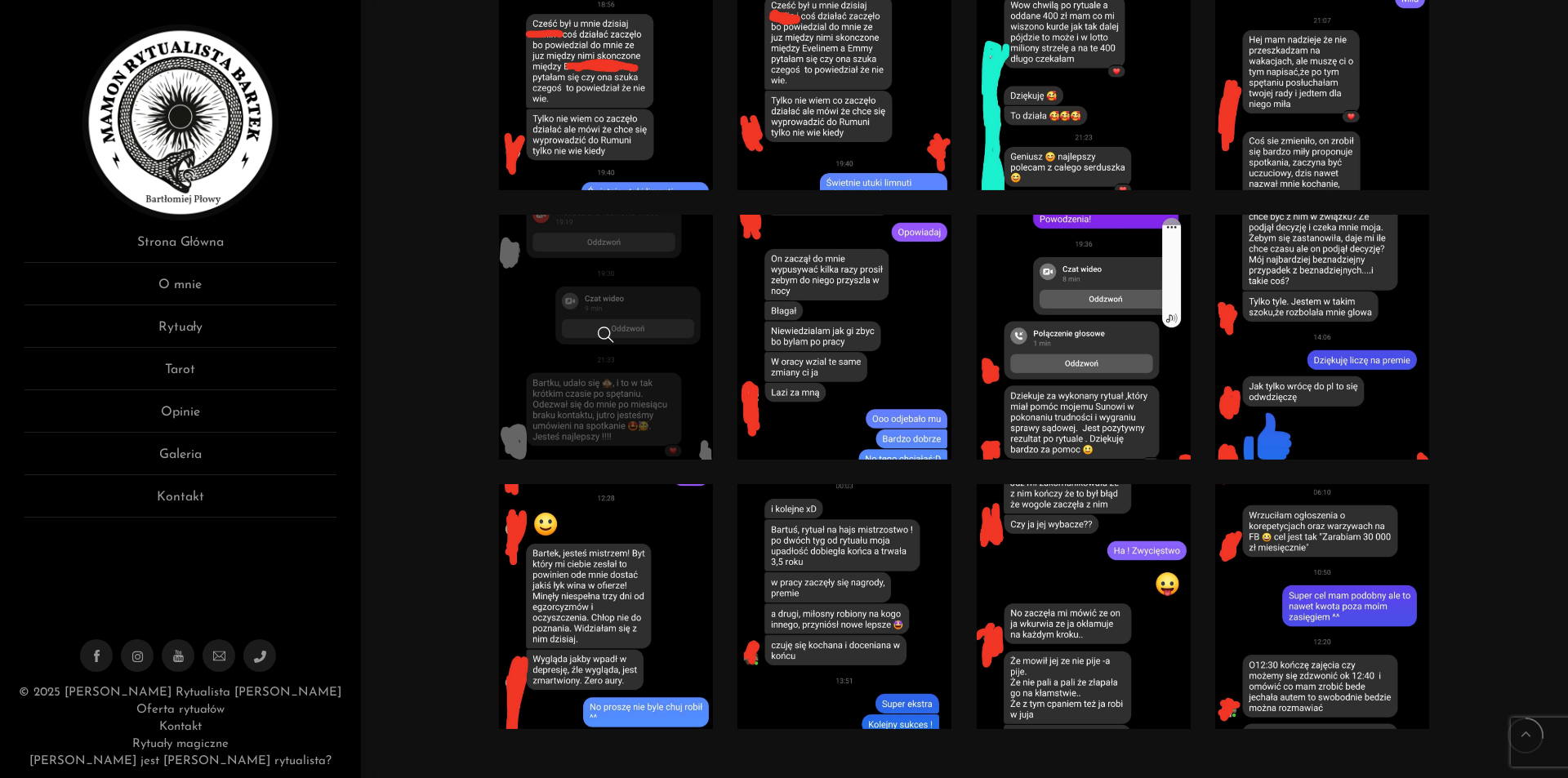
scroll to position [3265, 0]
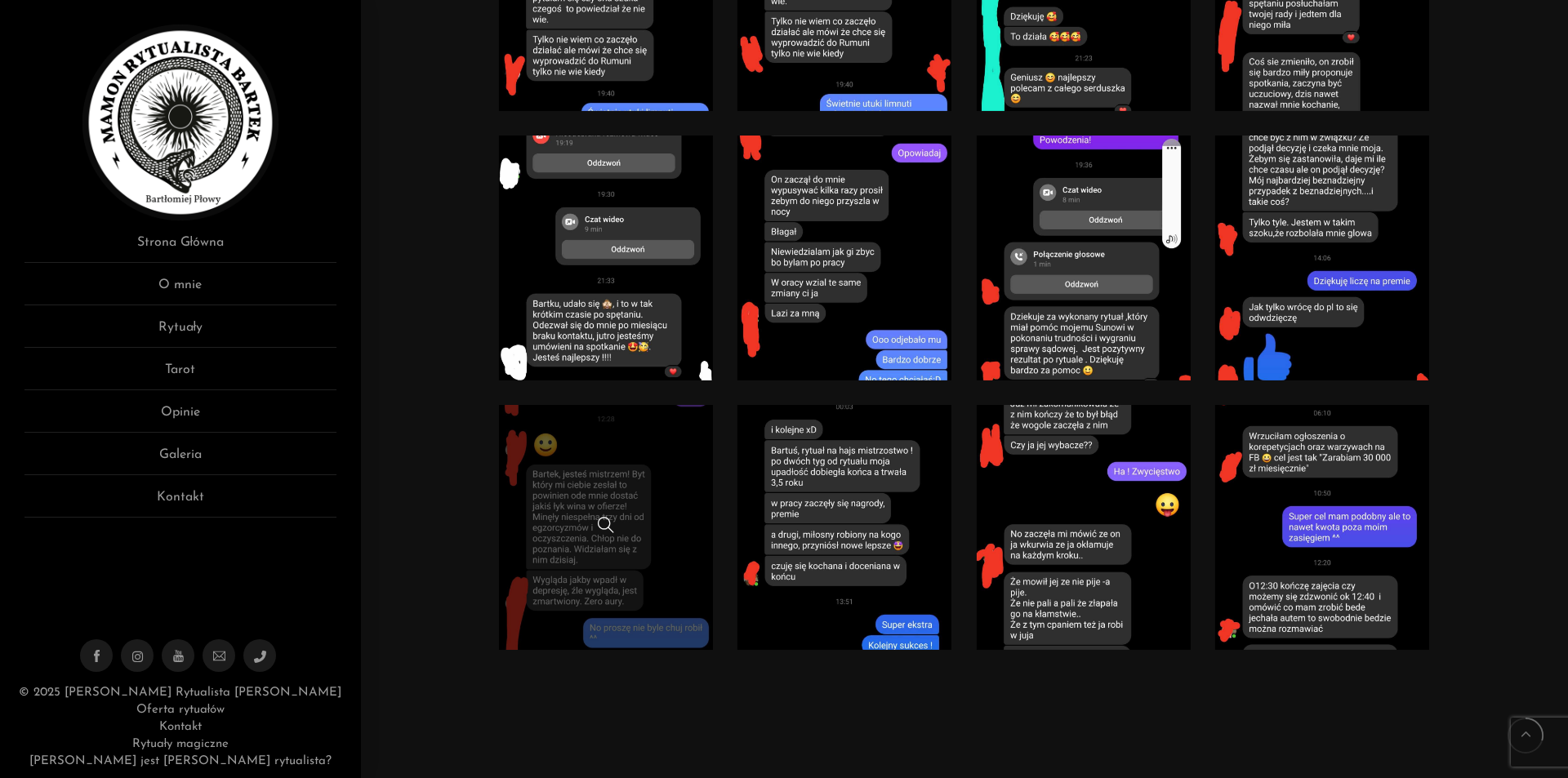
click at [646, 452] on link at bounding box center [605, 527] width 215 height 245
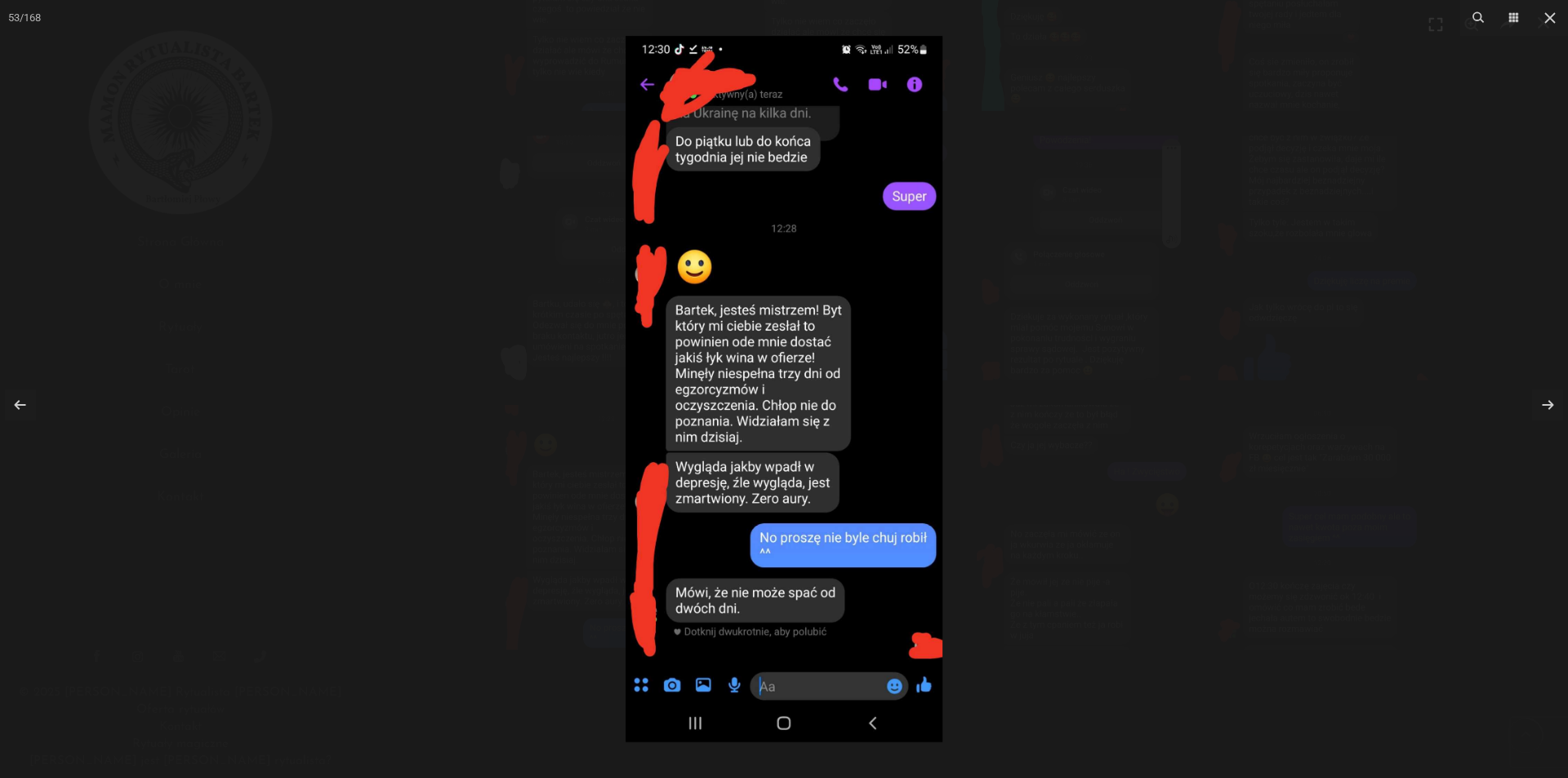
click at [1095, 261] on div at bounding box center [784, 389] width 1568 height 778
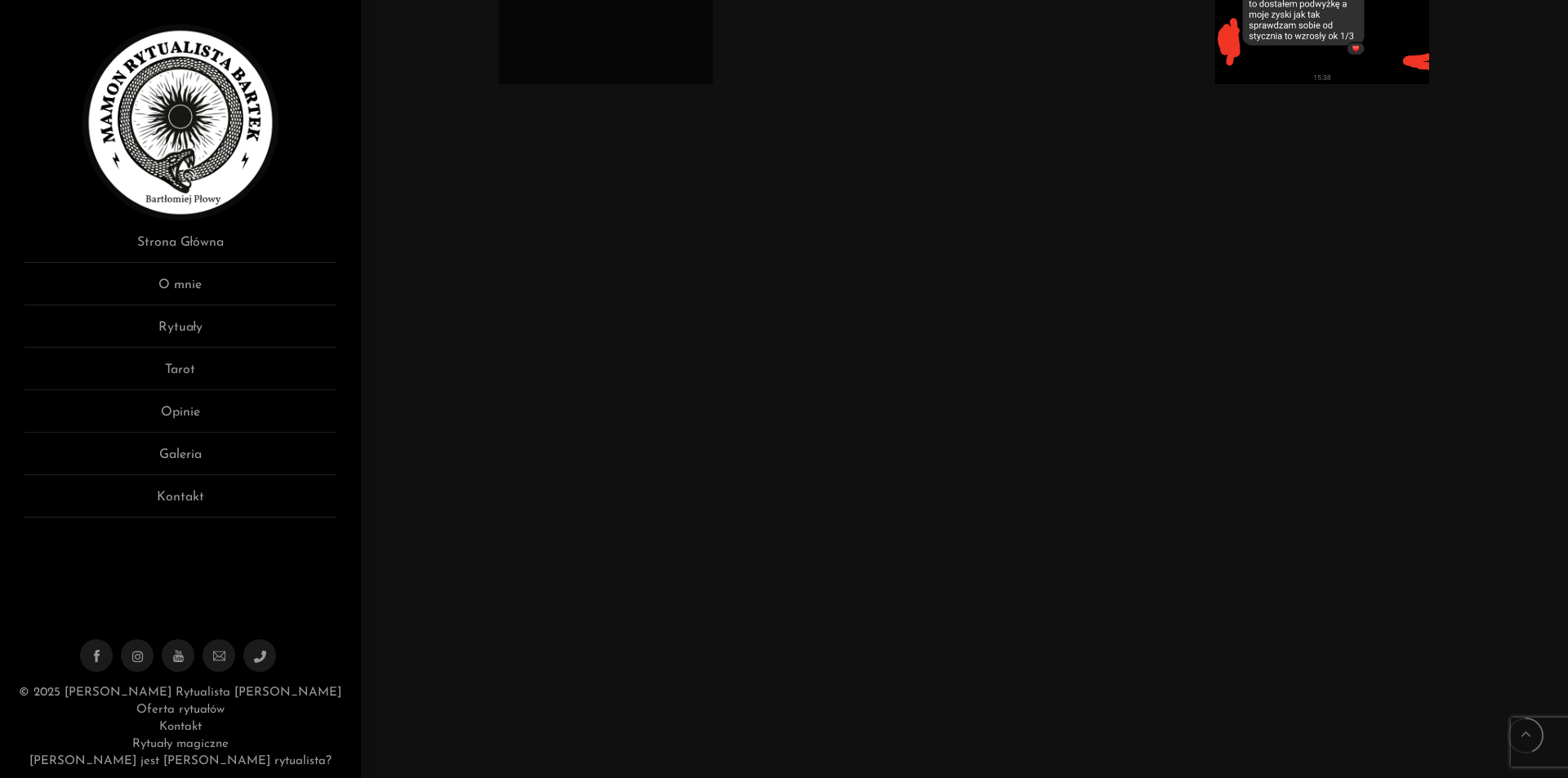
scroll to position [4816, 0]
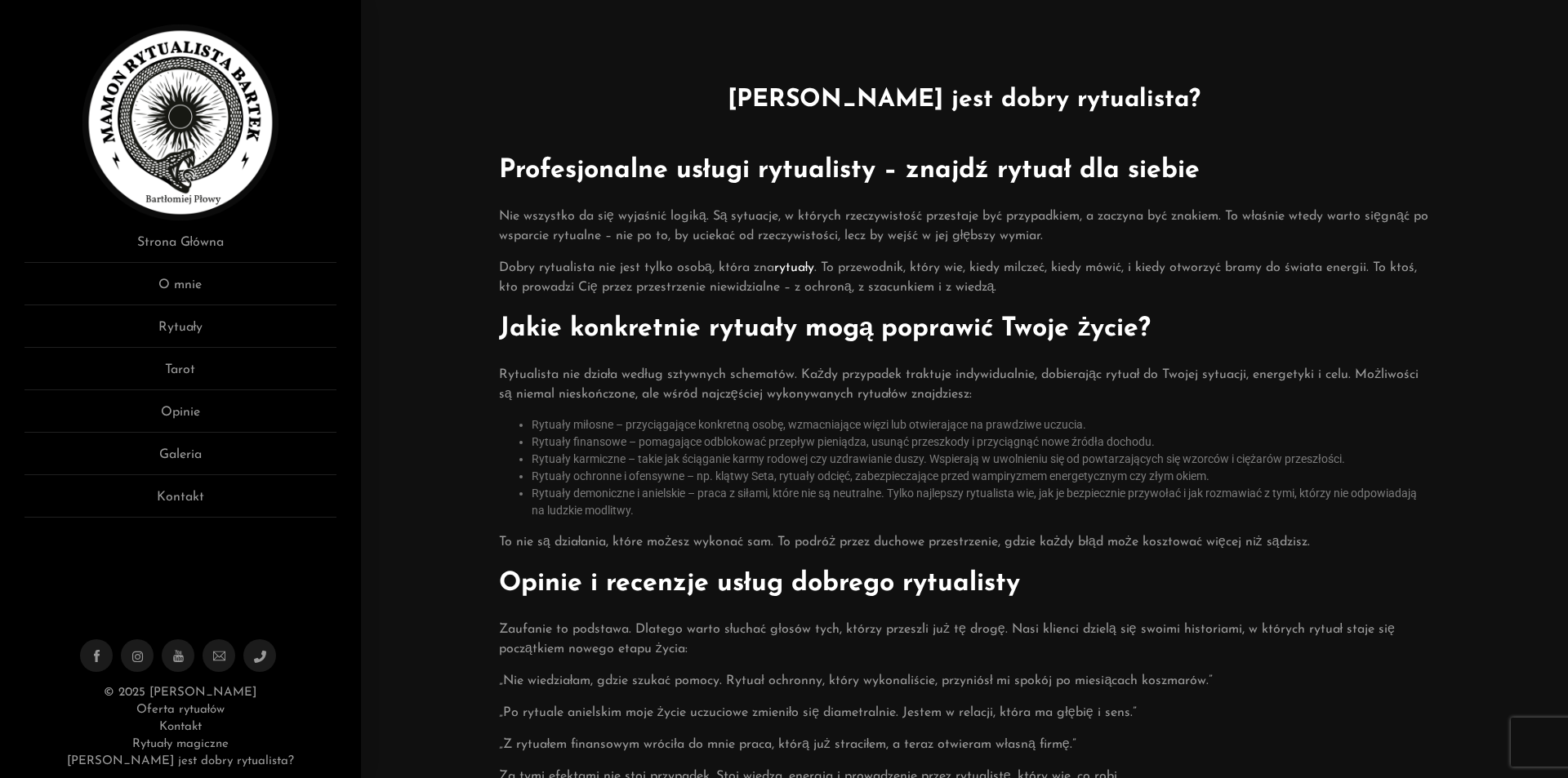
click at [179, 359] on ul "Strona Główna O mnie Rytuały Tarot Opinie Galeria Kontakt" at bounding box center [180, 375] width 312 height 285
click at [179, 334] on link "Rytuały" at bounding box center [180, 333] width 312 height 30
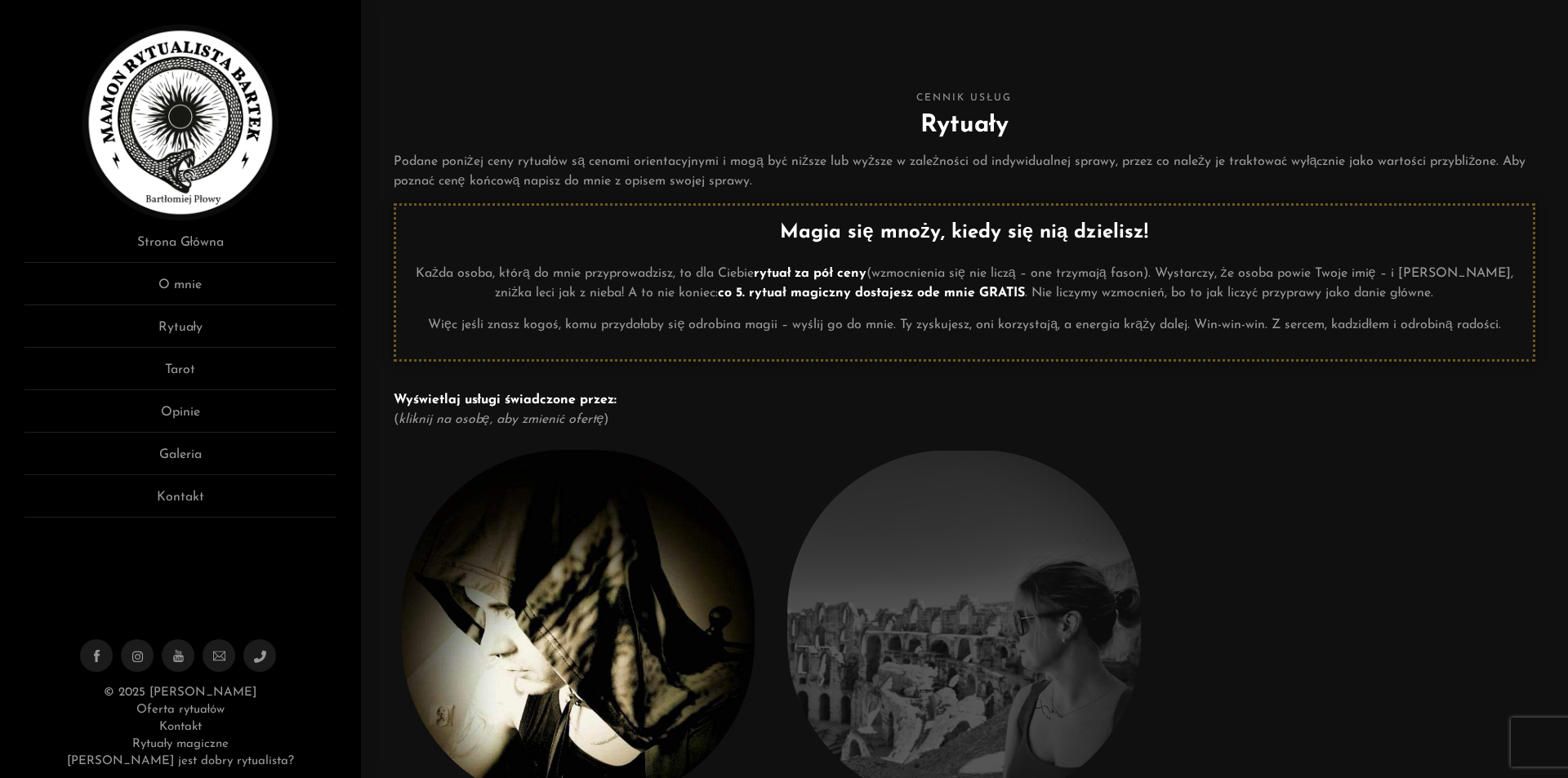
scroll to position [163, 0]
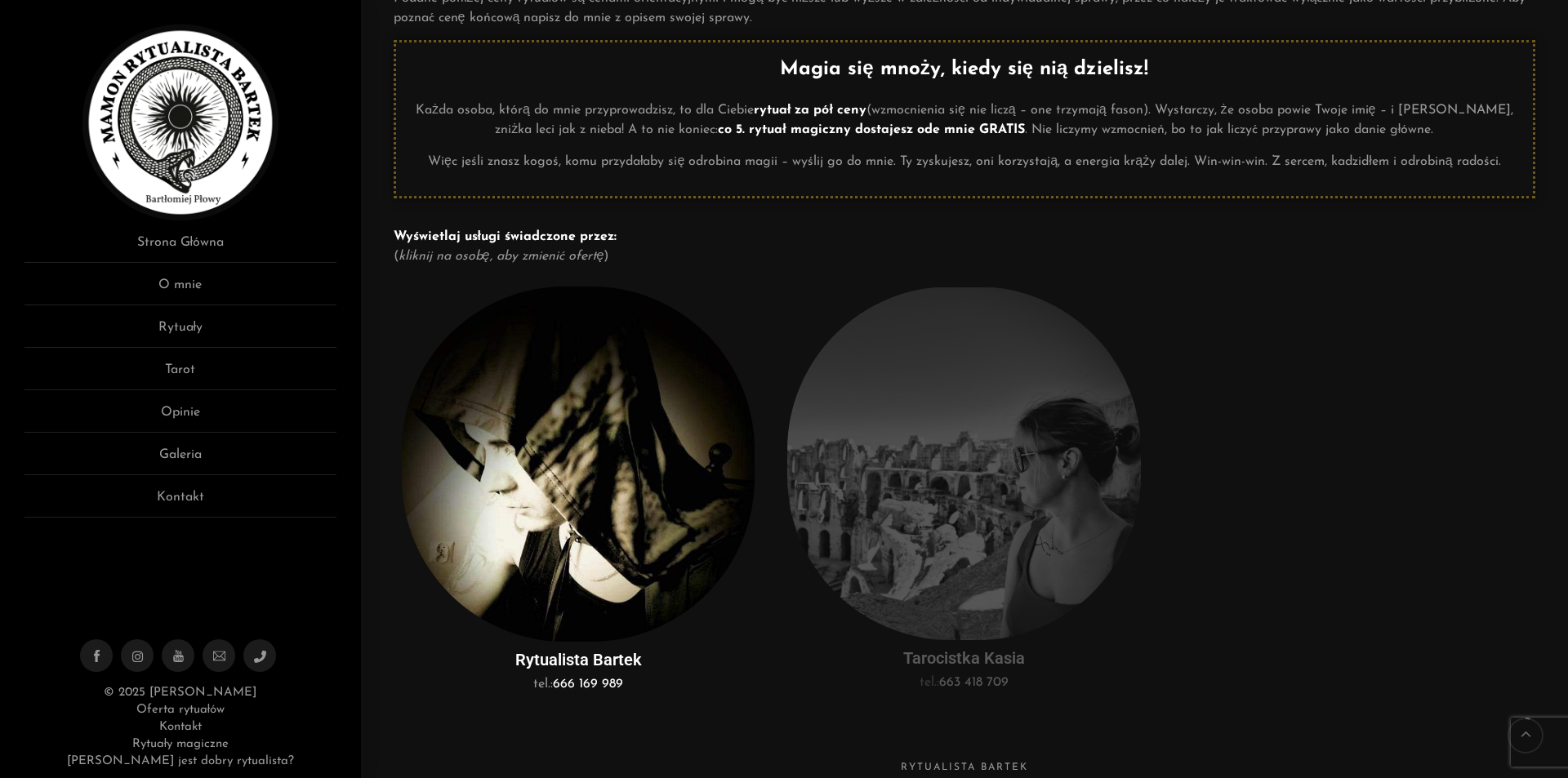
click at [1117, 538] on img at bounding box center [963, 463] width 354 height 353
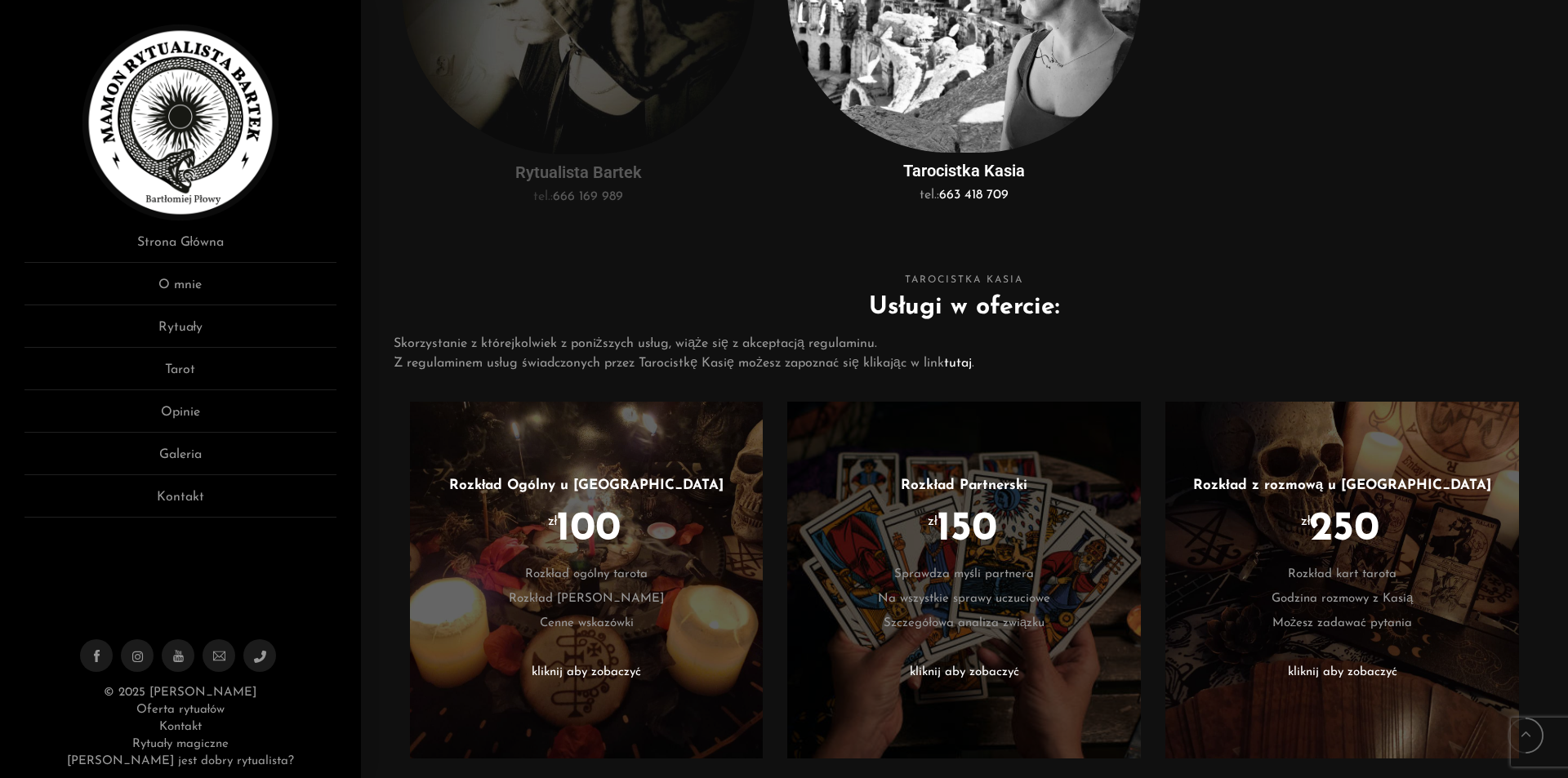
scroll to position [571, 0]
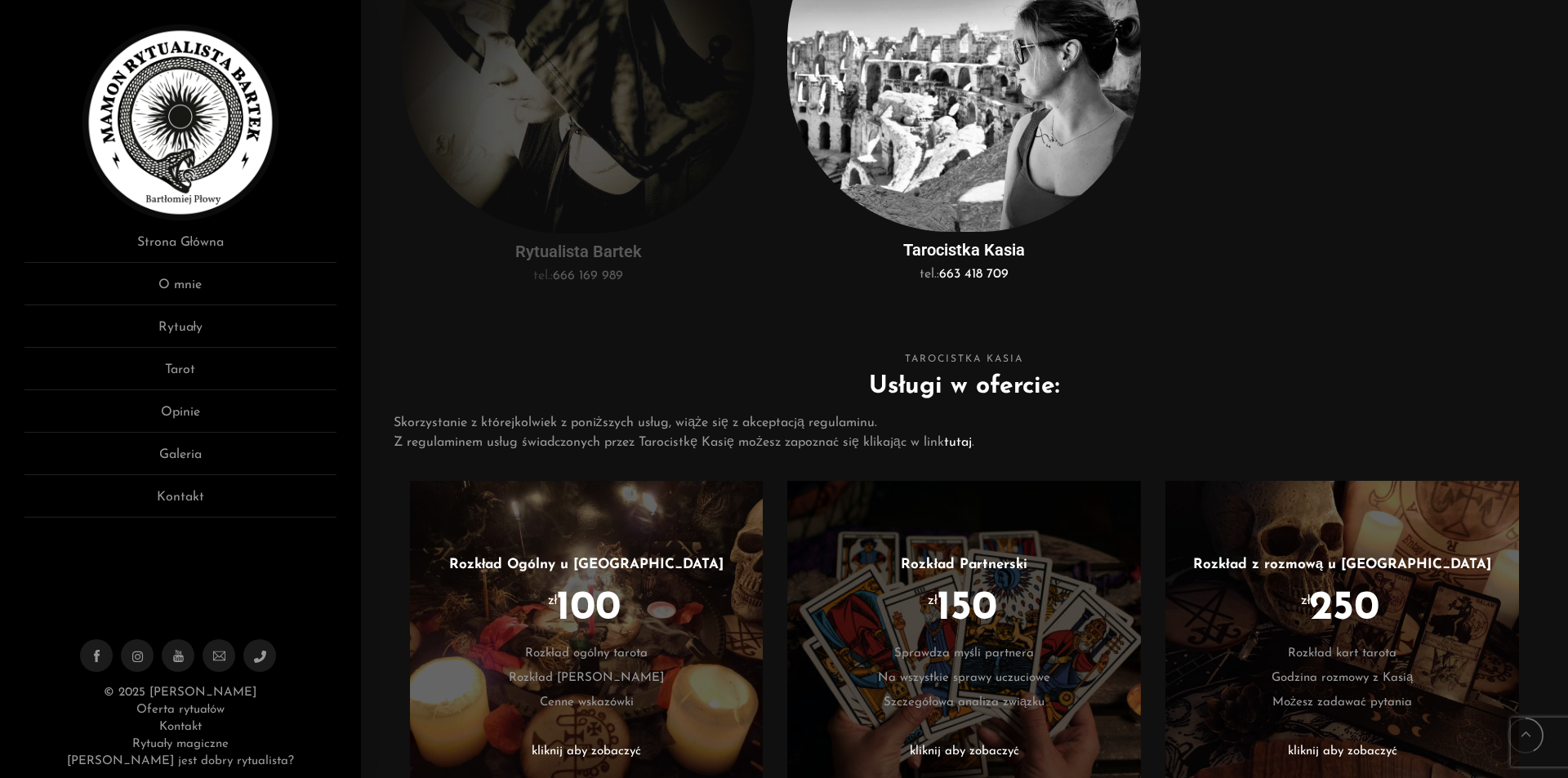
click at [536, 225] on img at bounding box center [578, 56] width 354 height 355
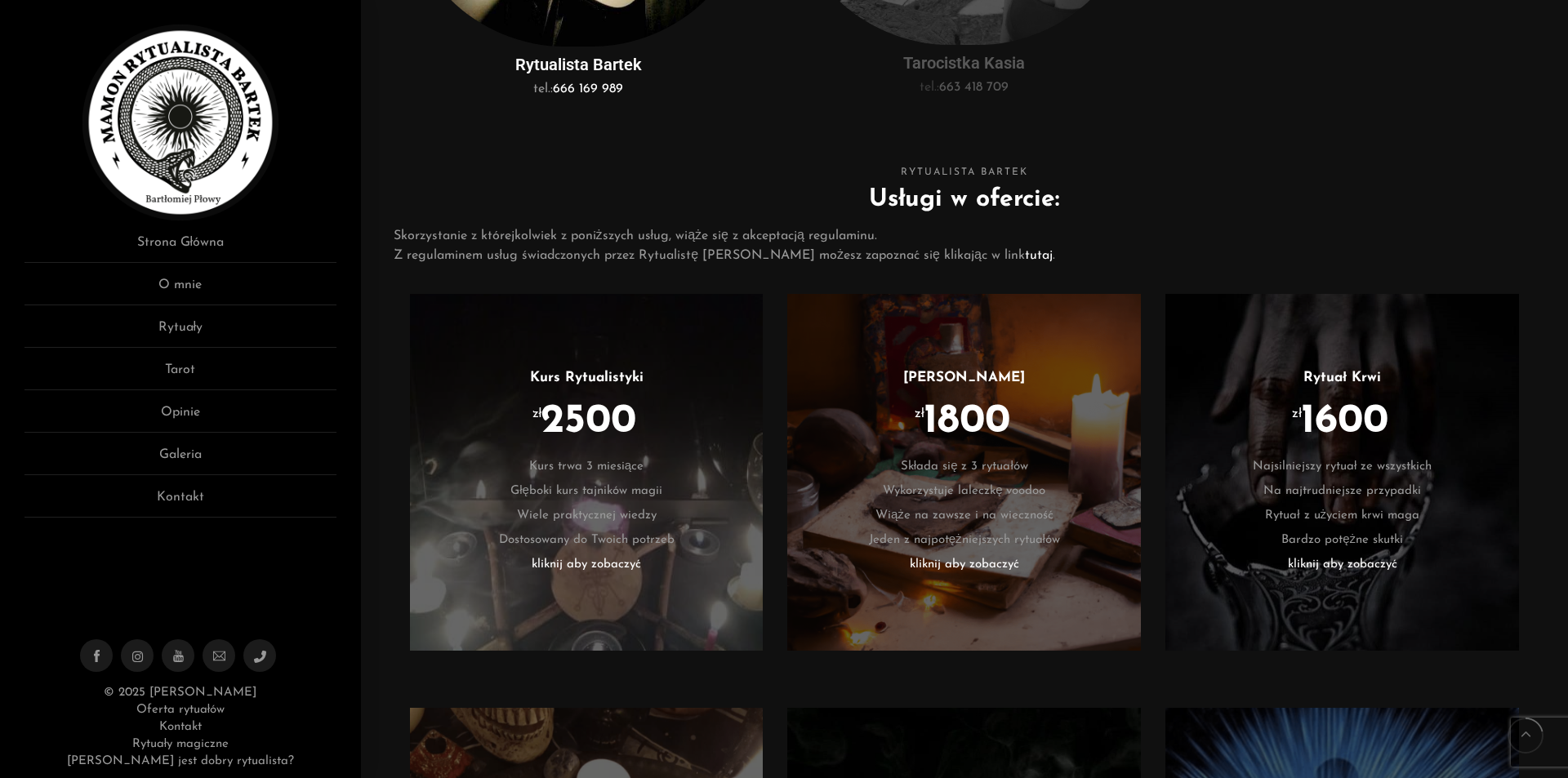
scroll to position [898, 0]
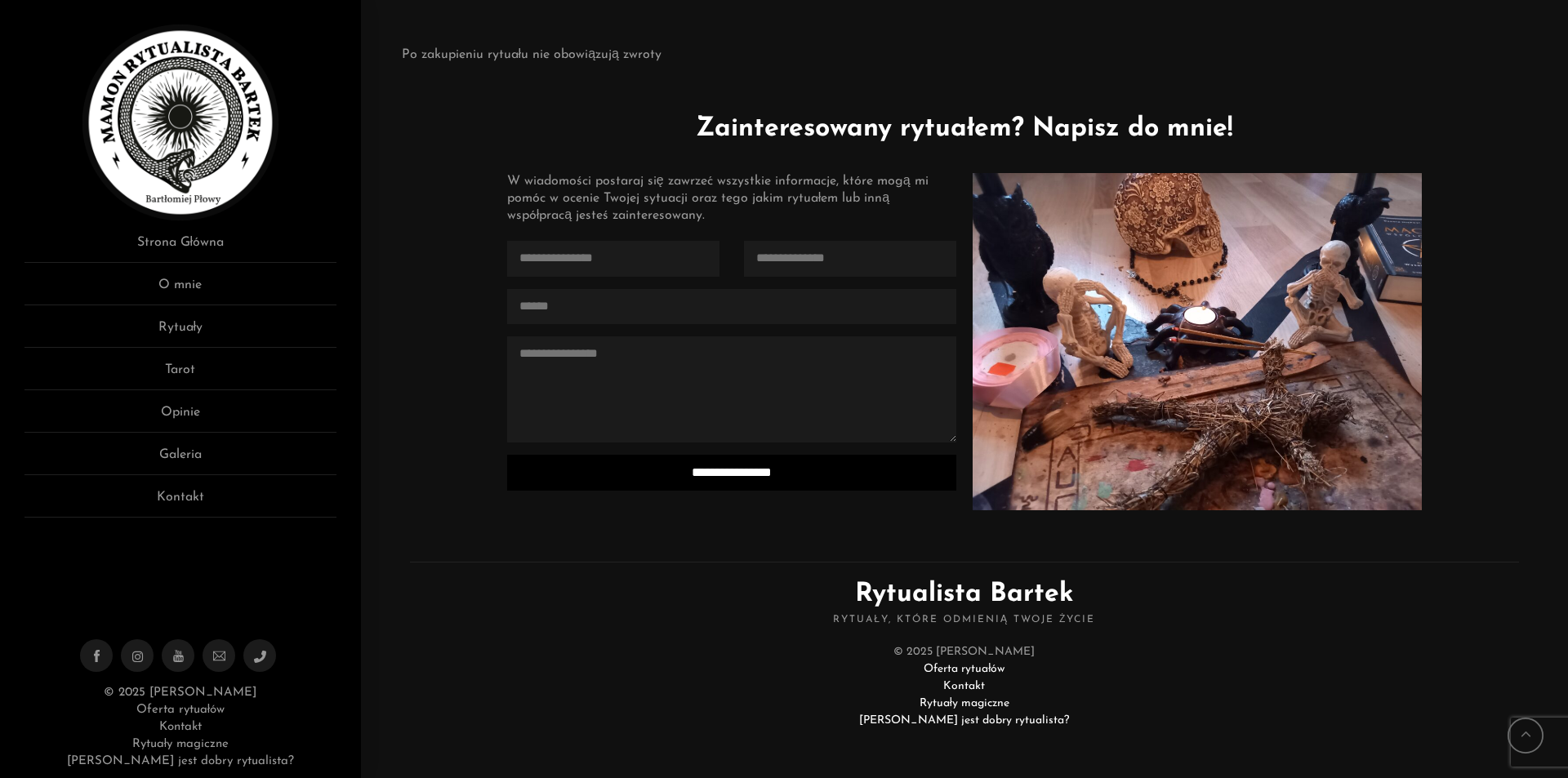
drag, startPoint x: 1512, startPoint y: 170, endPoint x: 1509, endPoint y: 554, distance: 384.0
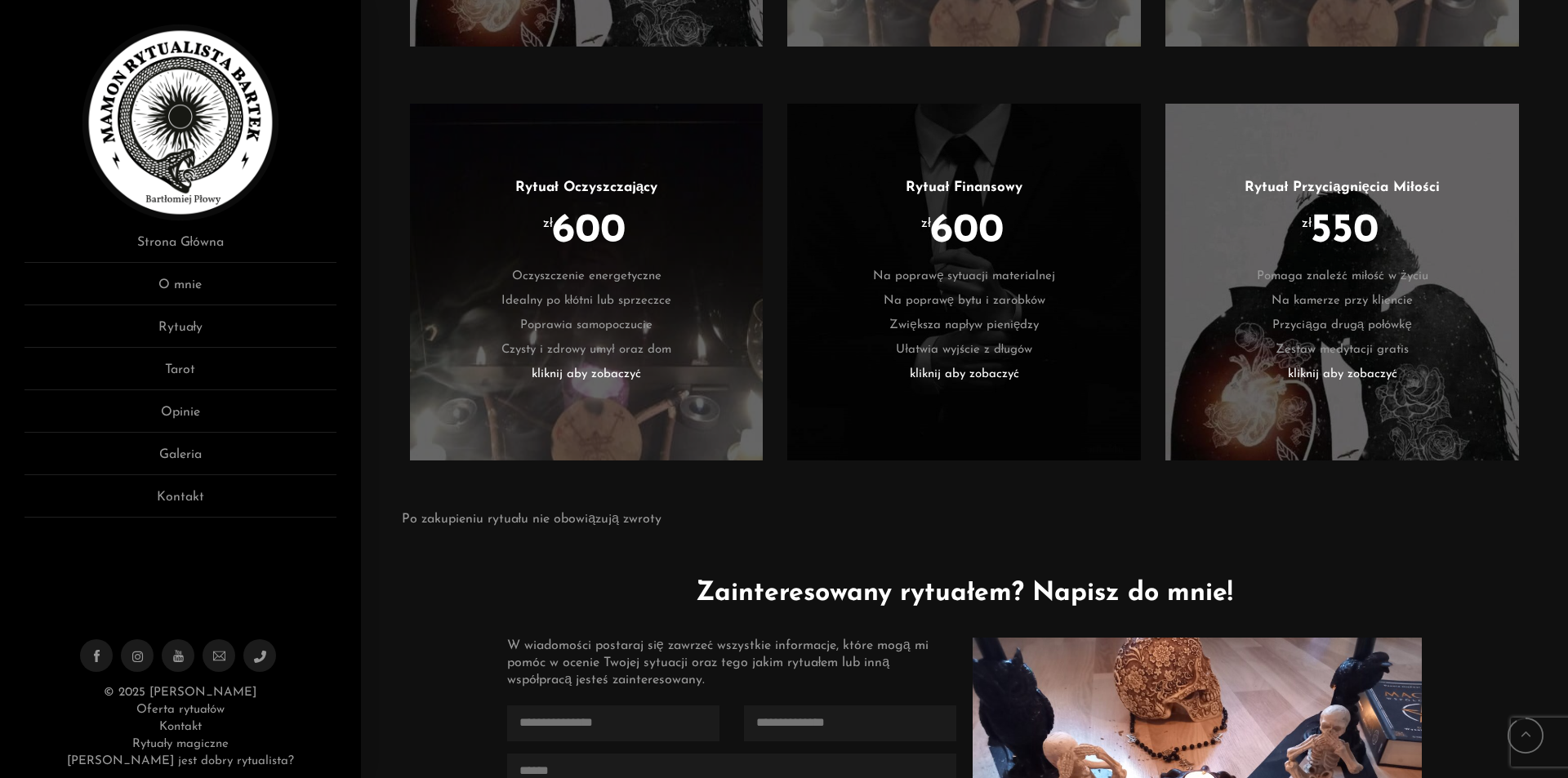
scroll to position [3326, 0]
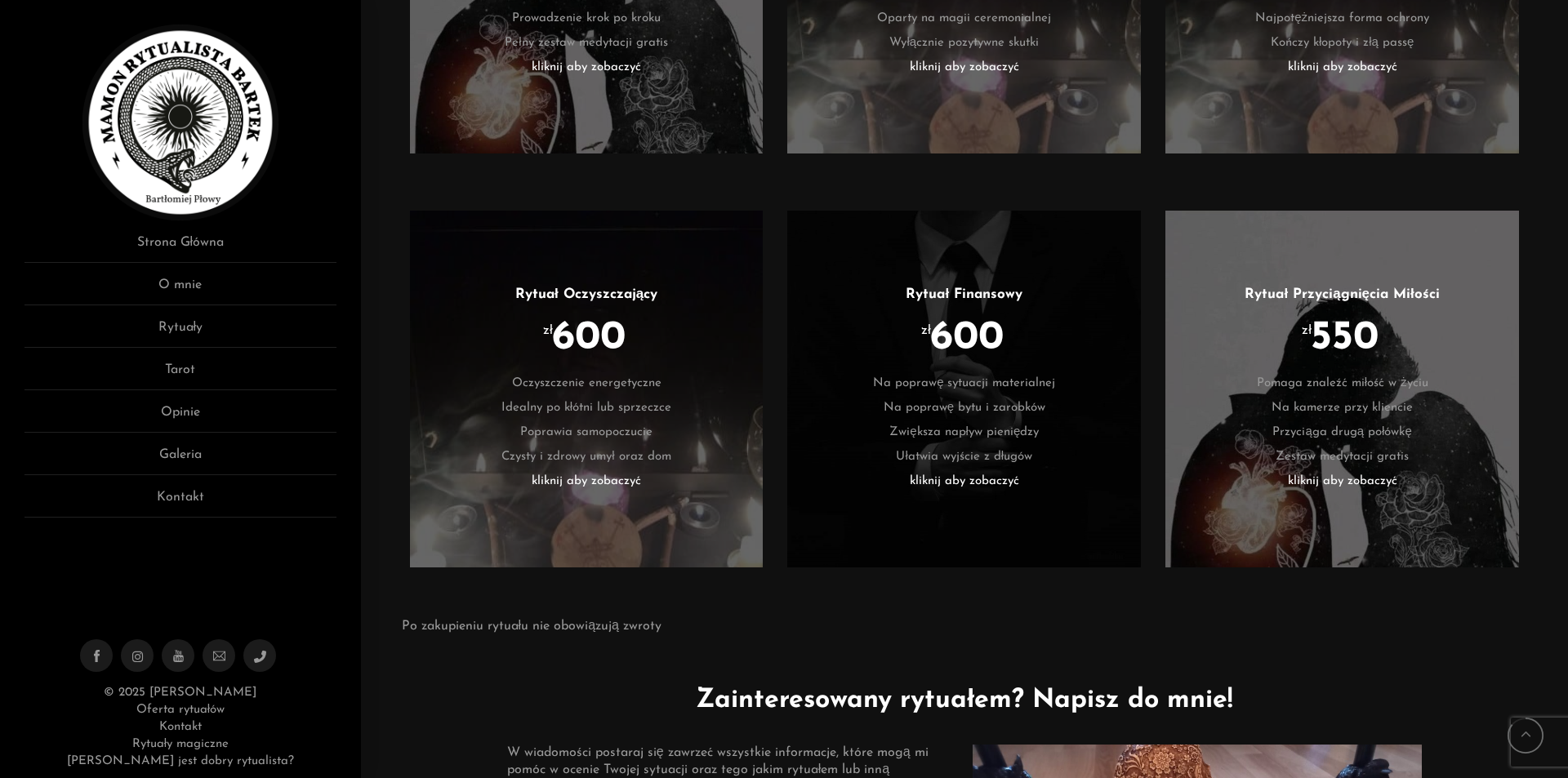
click at [1382, 483] on li "kliknij aby zobaczyć" at bounding box center [1341, 481] width 305 height 24
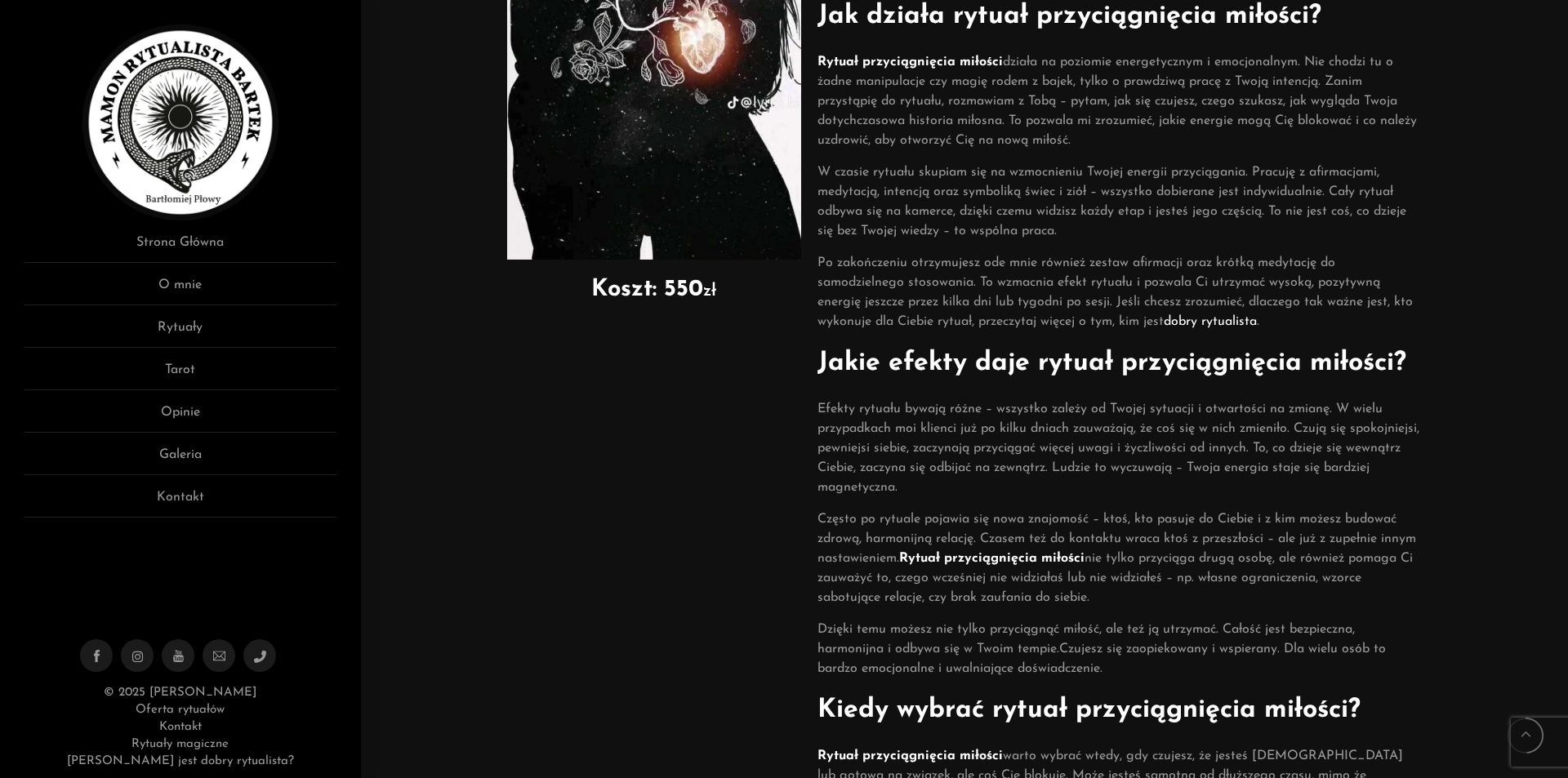
scroll to position [898, 0]
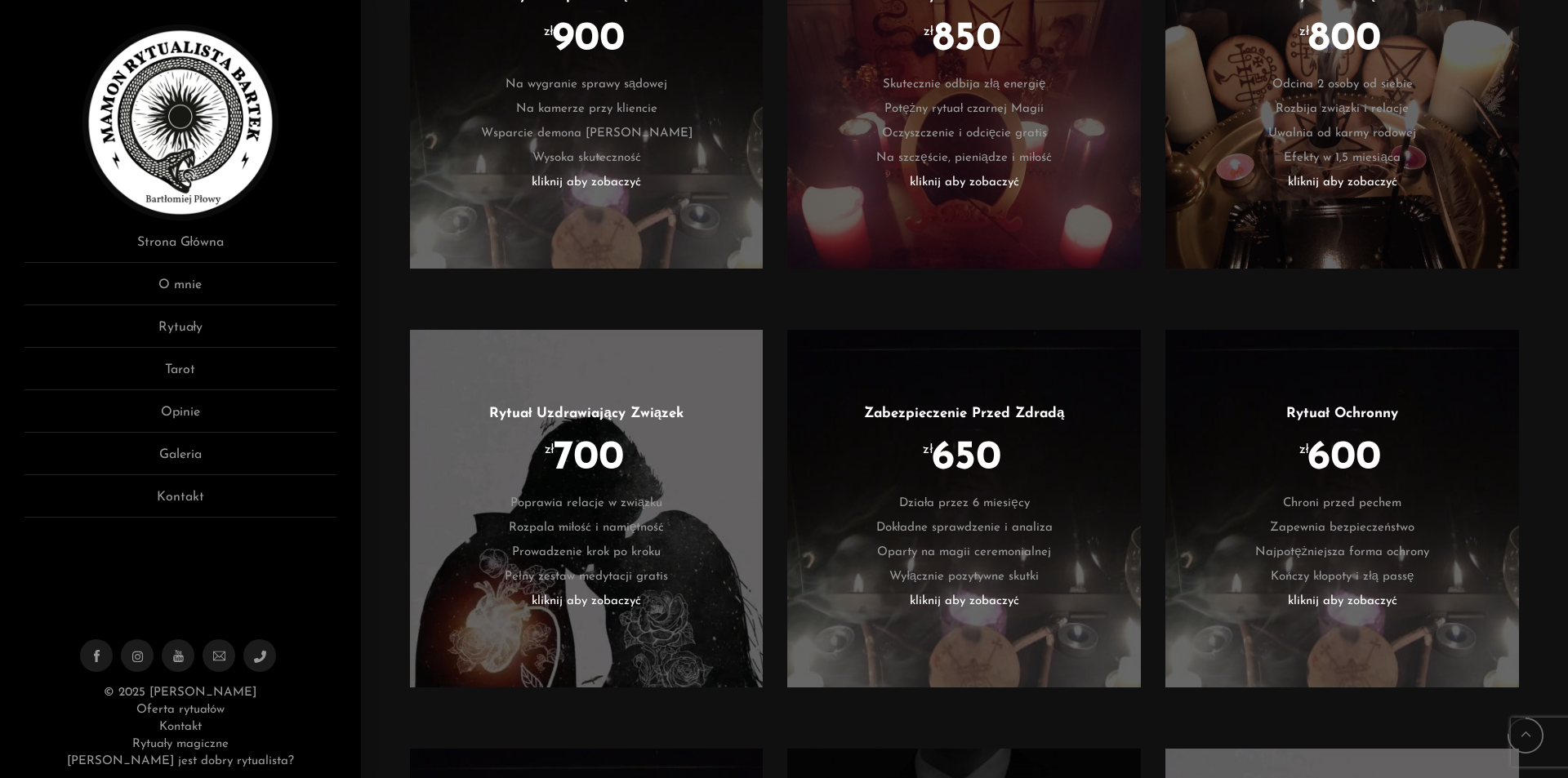
scroll to position [2659, 0]
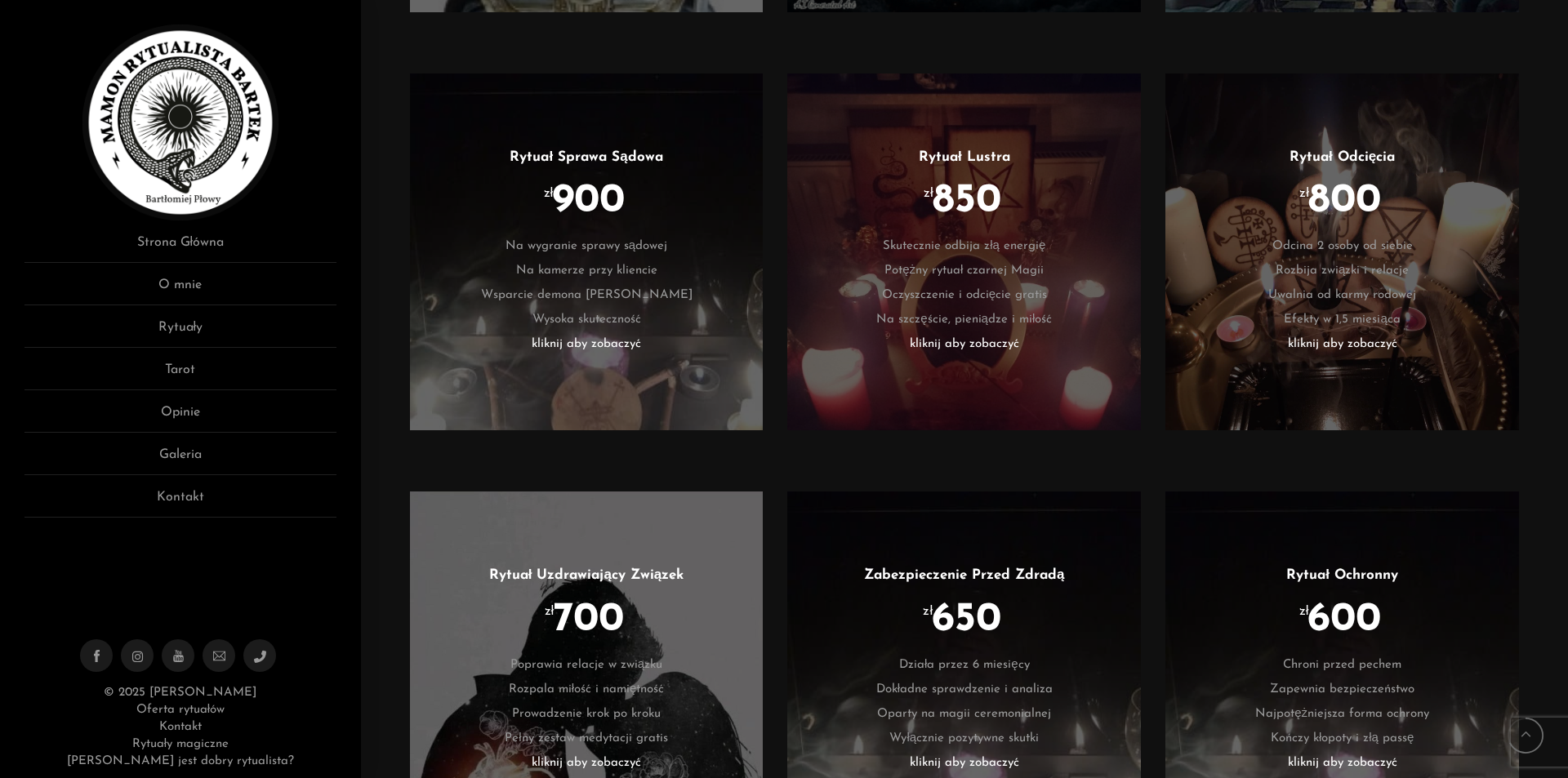
click at [1366, 167] on h3 "Rytuał Odcięcia" at bounding box center [1341, 157] width 305 height 21
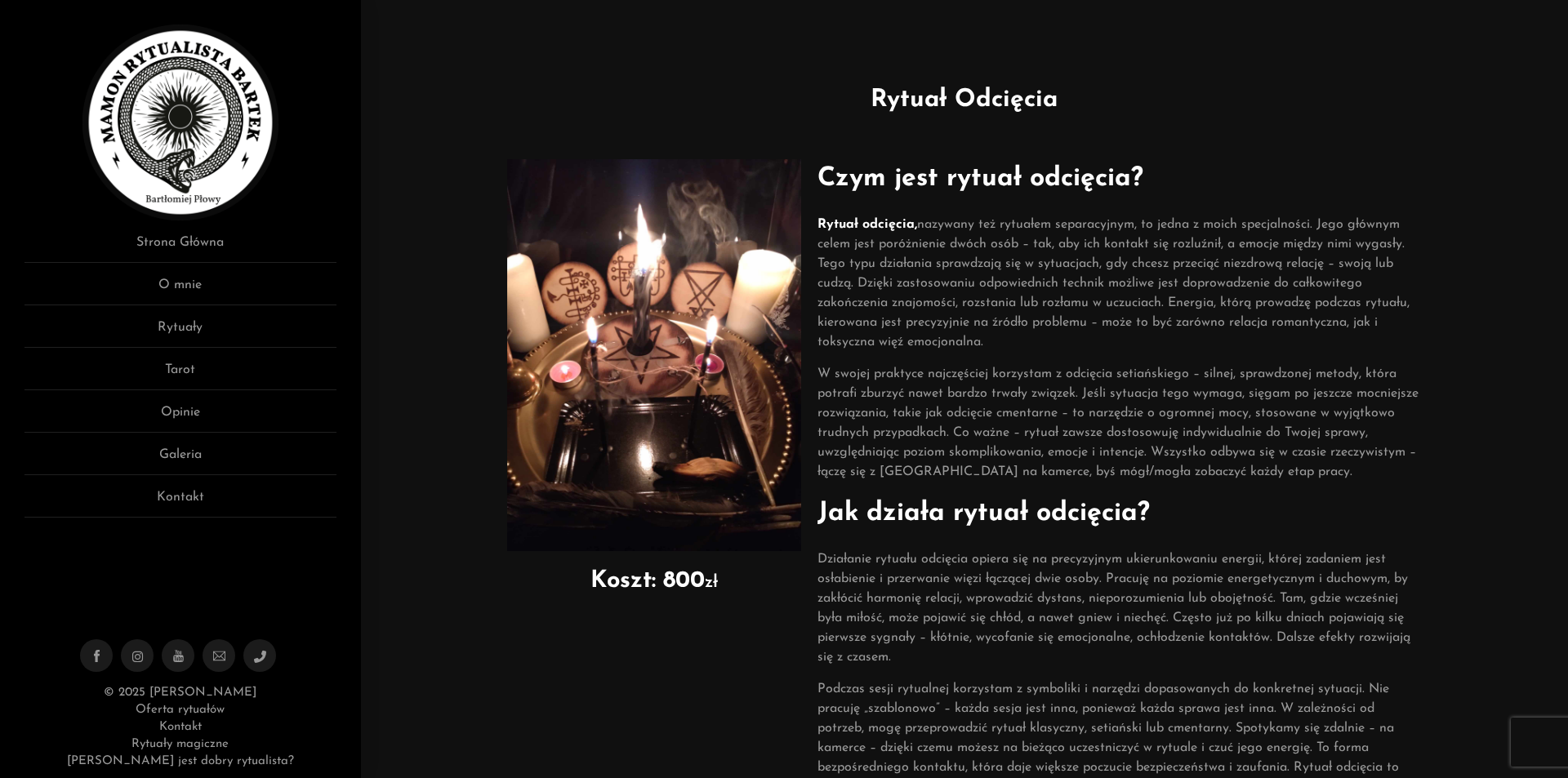
click at [711, 326] on img at bounding box center [654, 354] width 294 height 392
click at [1278, 129] on div "Rytuał Odcięcia" at bounding box center [964, 112] width 1182 height 61
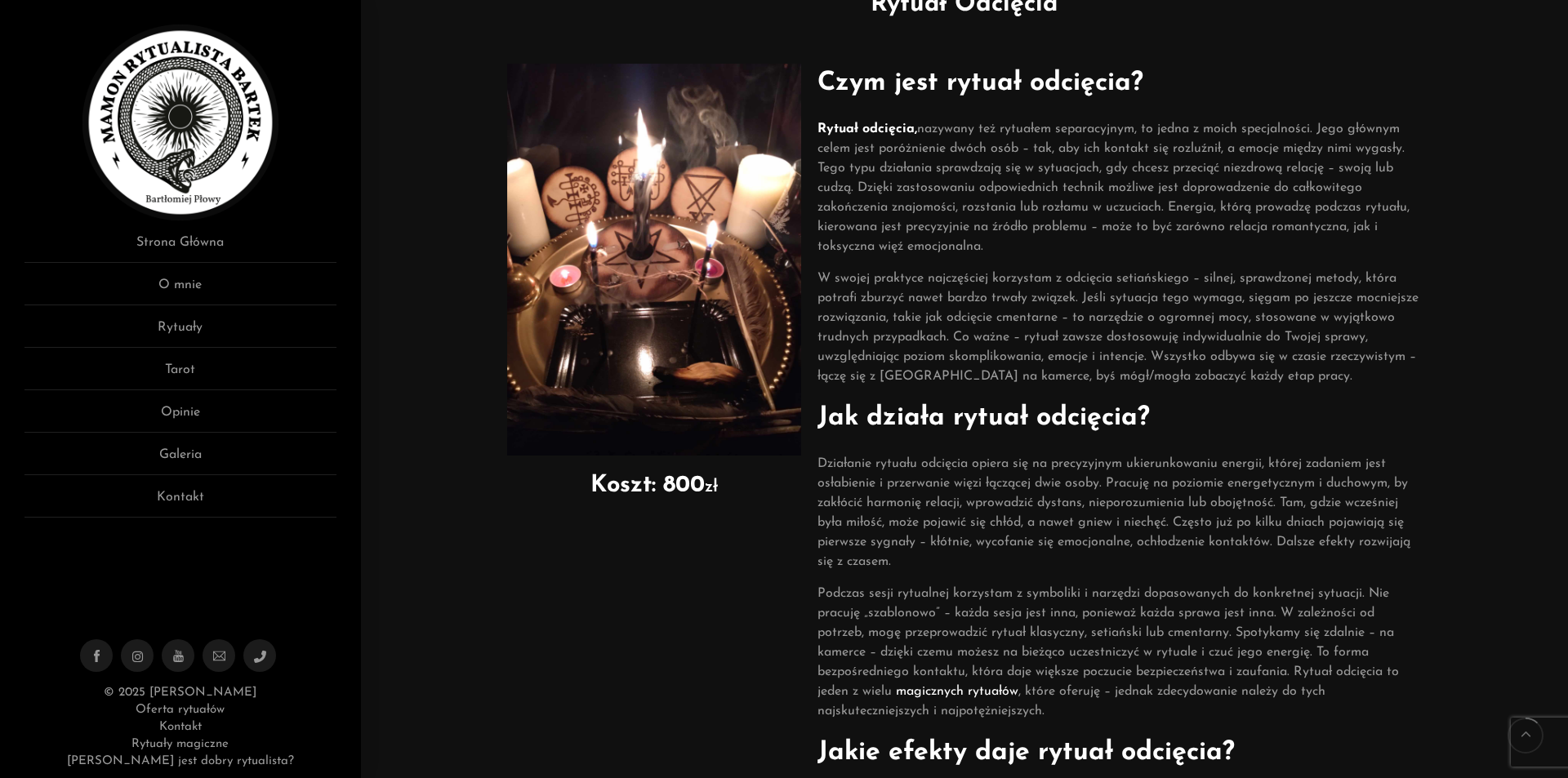
scroll to position [245, 0]
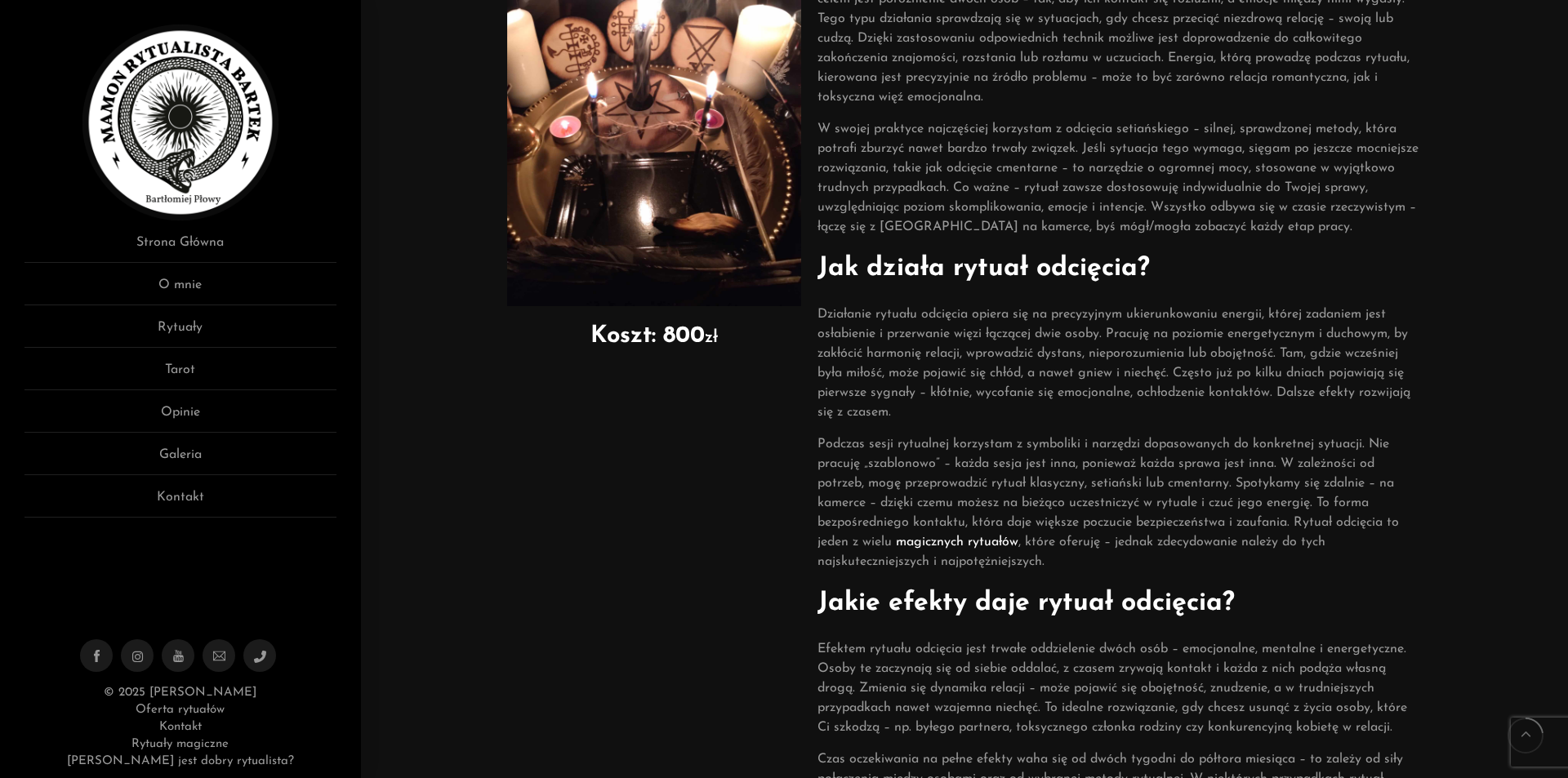
click at [1467, 487] on div "Koszt: 800 zł Czym jest rytuał odcięcia? Rytuał odcięcia, nazywany też rytuałem…" at bounding box center [964, 635] width 1158 height 1473
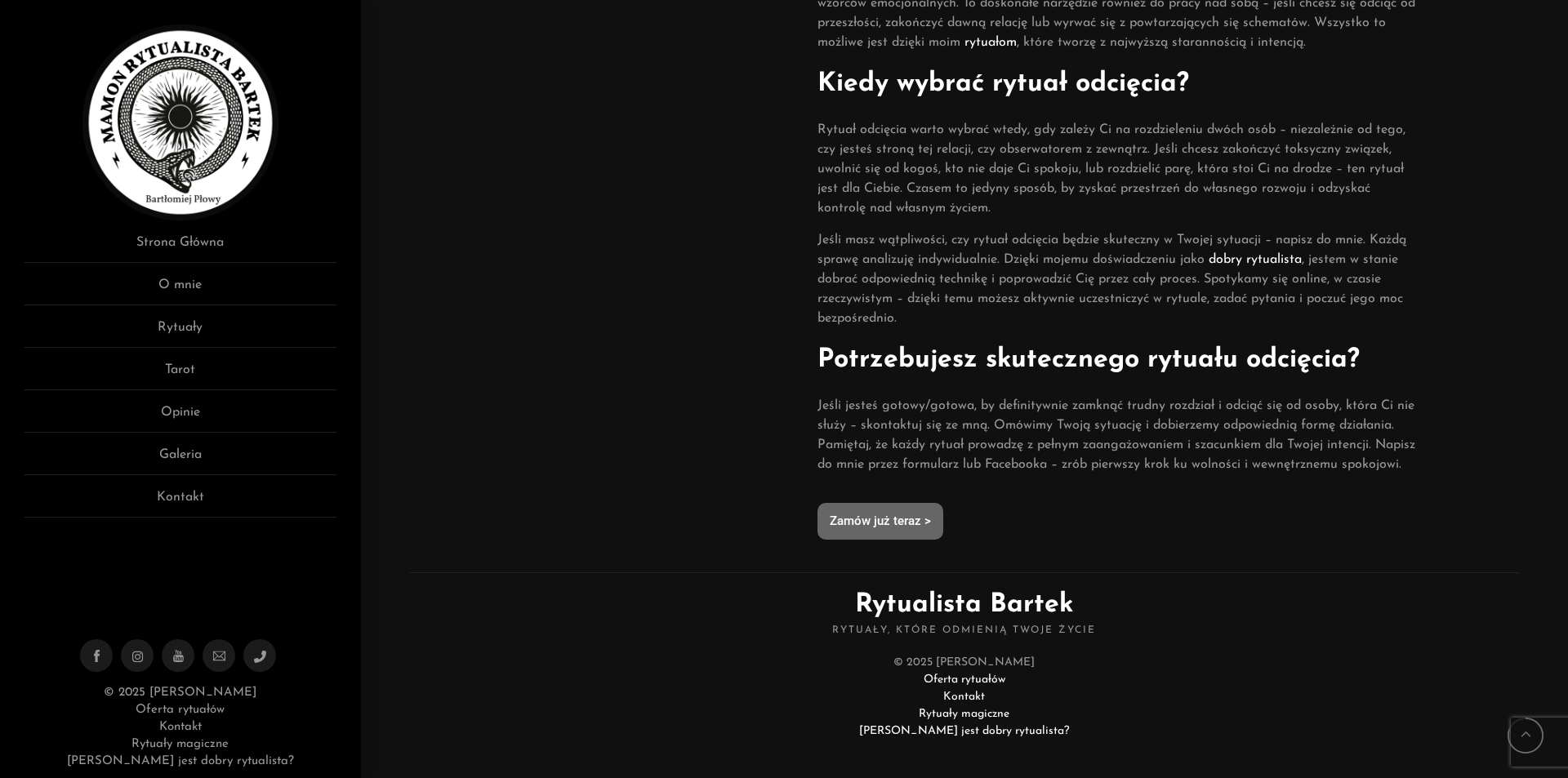
scroll to position [1061, 0]
click at [187, 327] on link "Rytuały" at bounding box center [180, 333] width 312 height 30
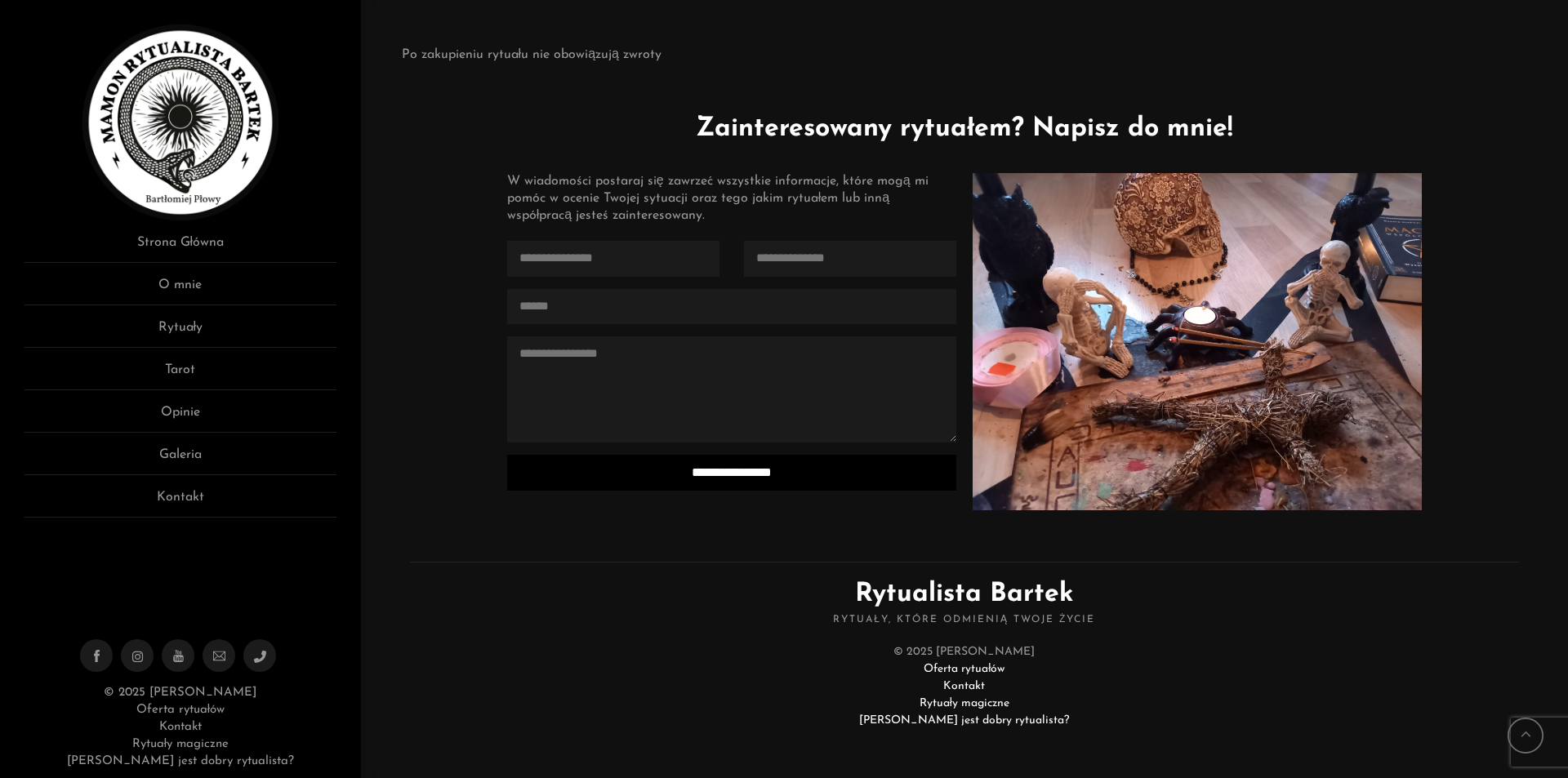
drag, startPoint x: 1130, startPoint y: 221, endPoint x: 1173, endPoint y: 645, distance: 426.2
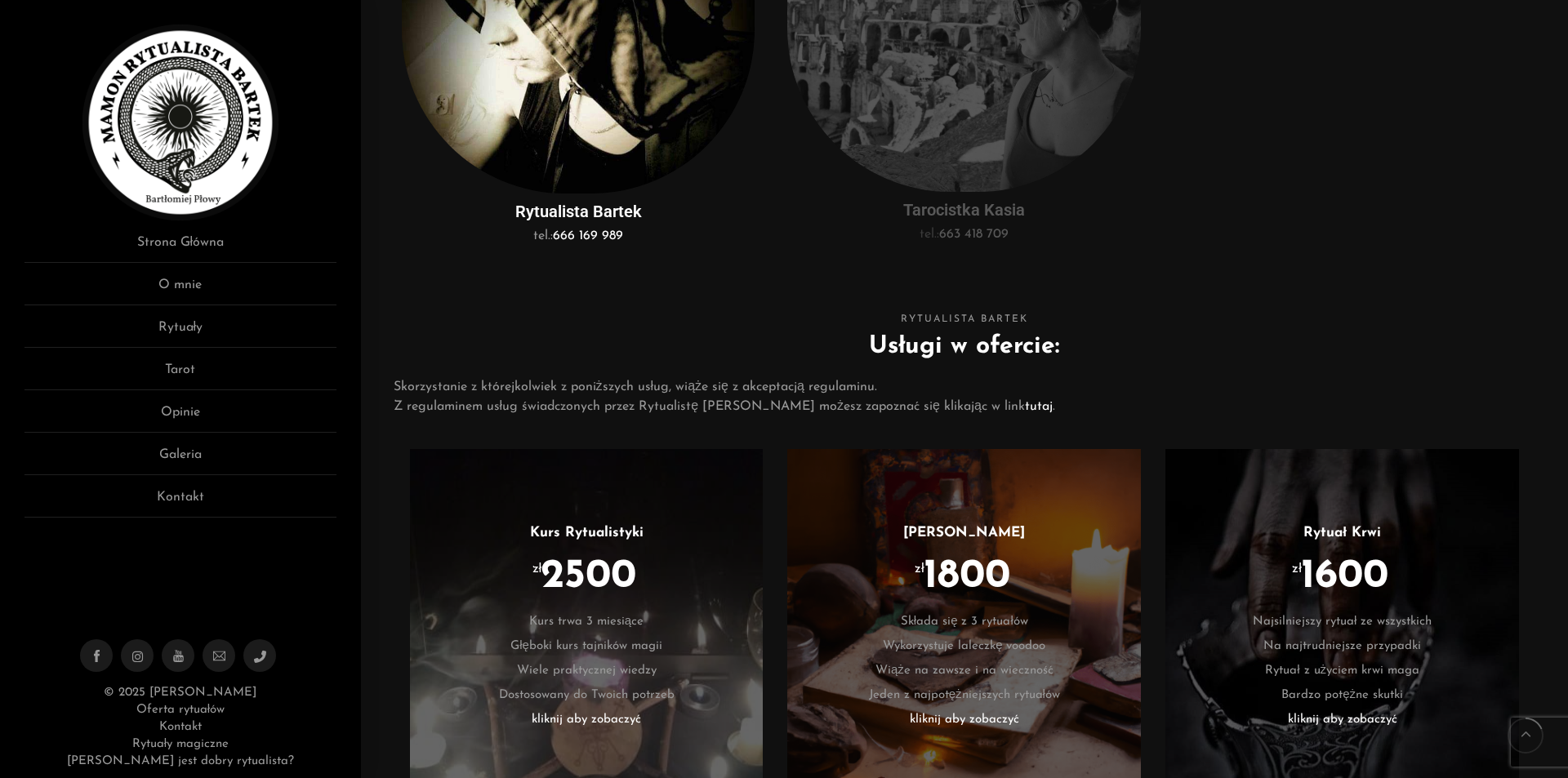
scroll to position [735, 0]
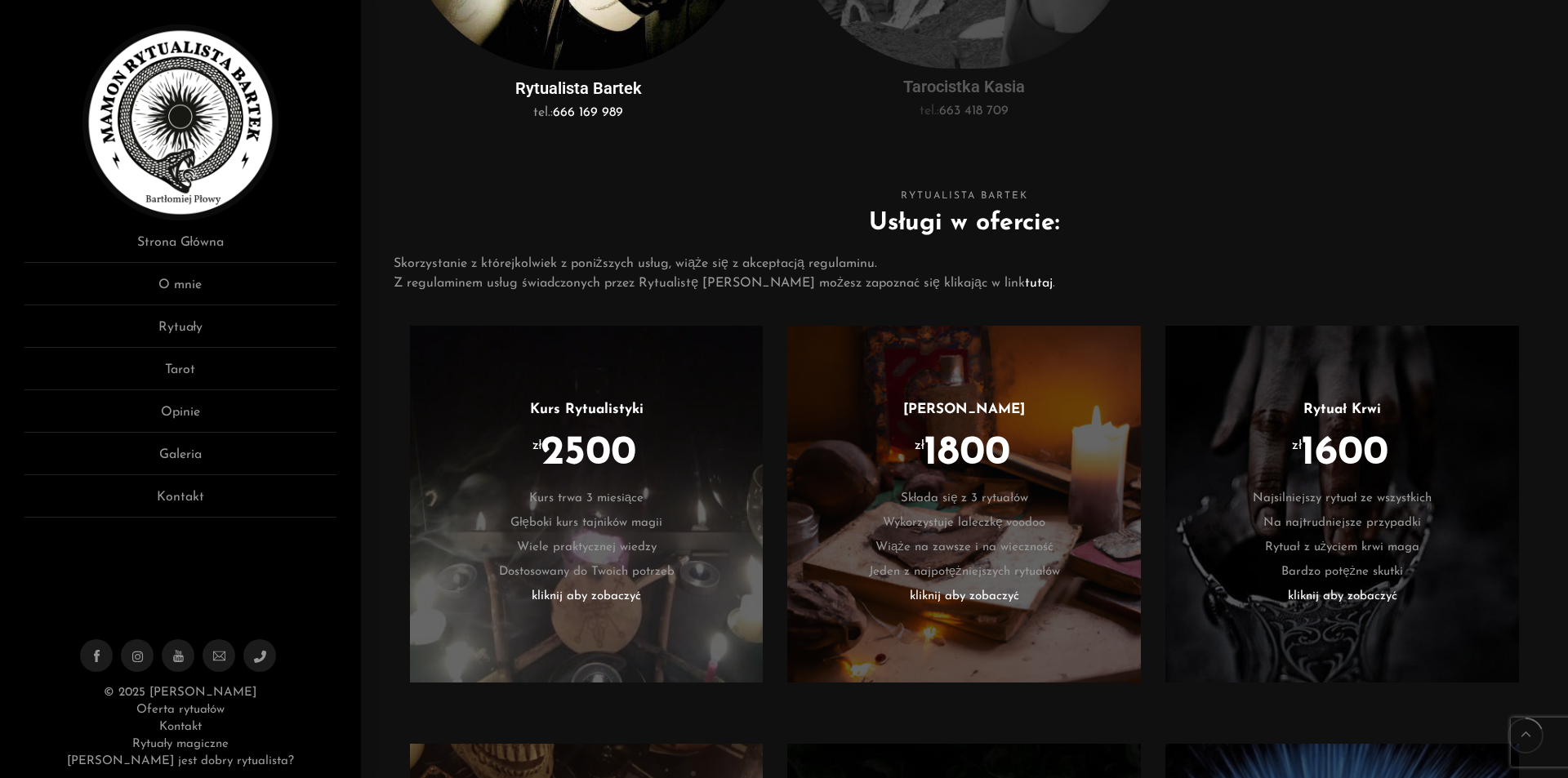
click at [1333, 419] on h3 "Rytuał Krwi" at bounding box center [1341, 410] width 305 height 21
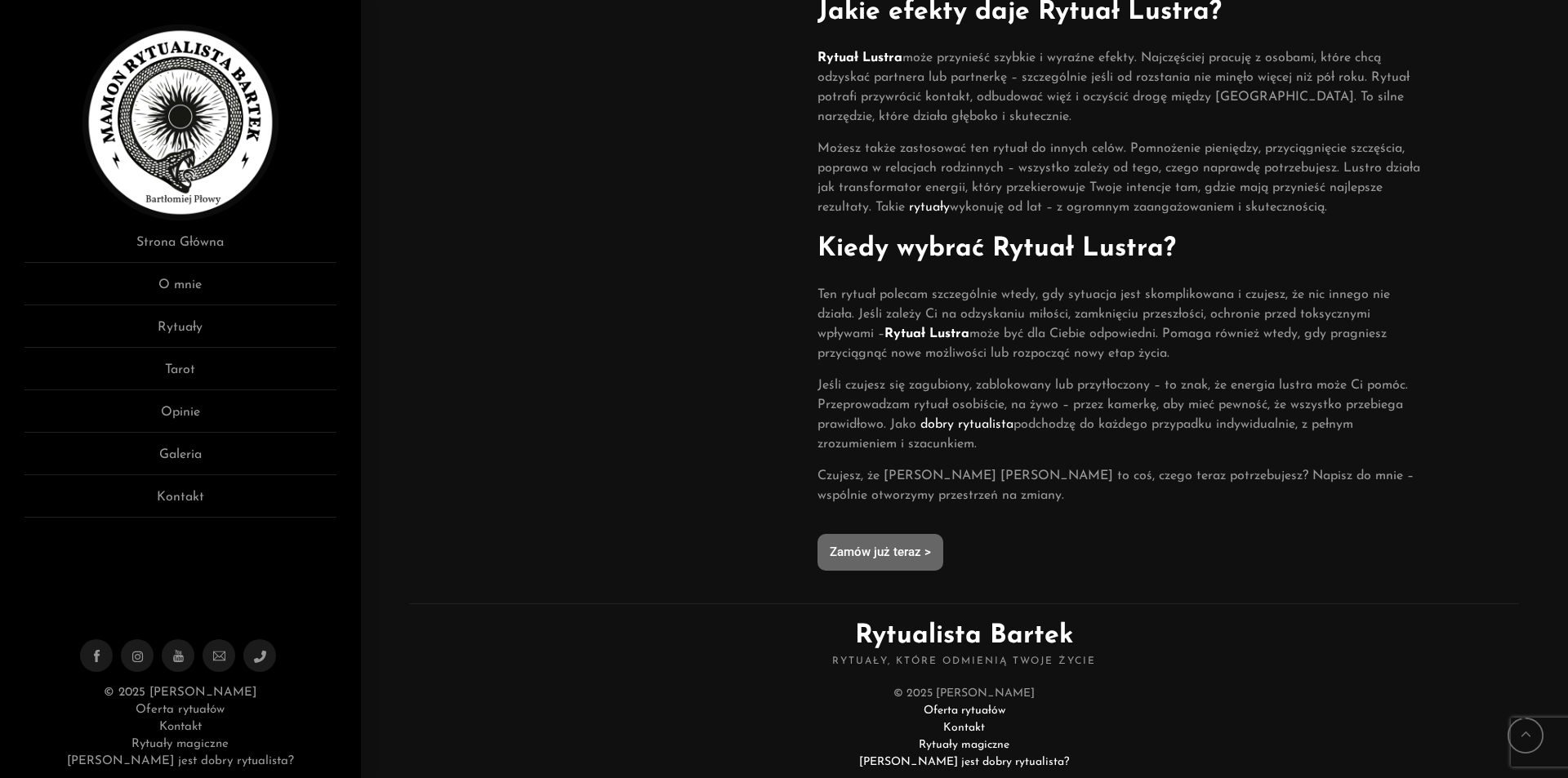
scroll to position [701, 0]
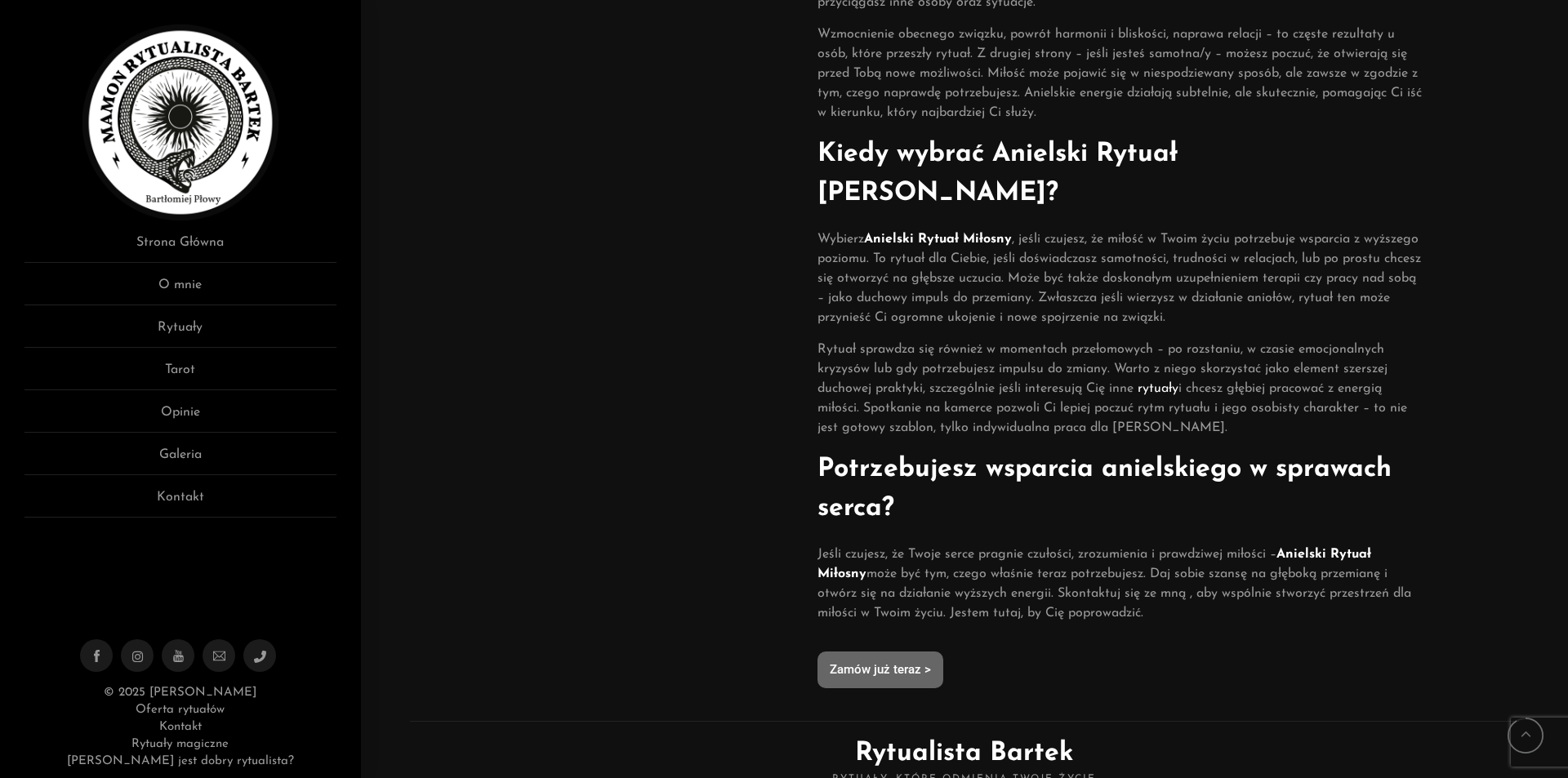
scroll to position [1306, 0]
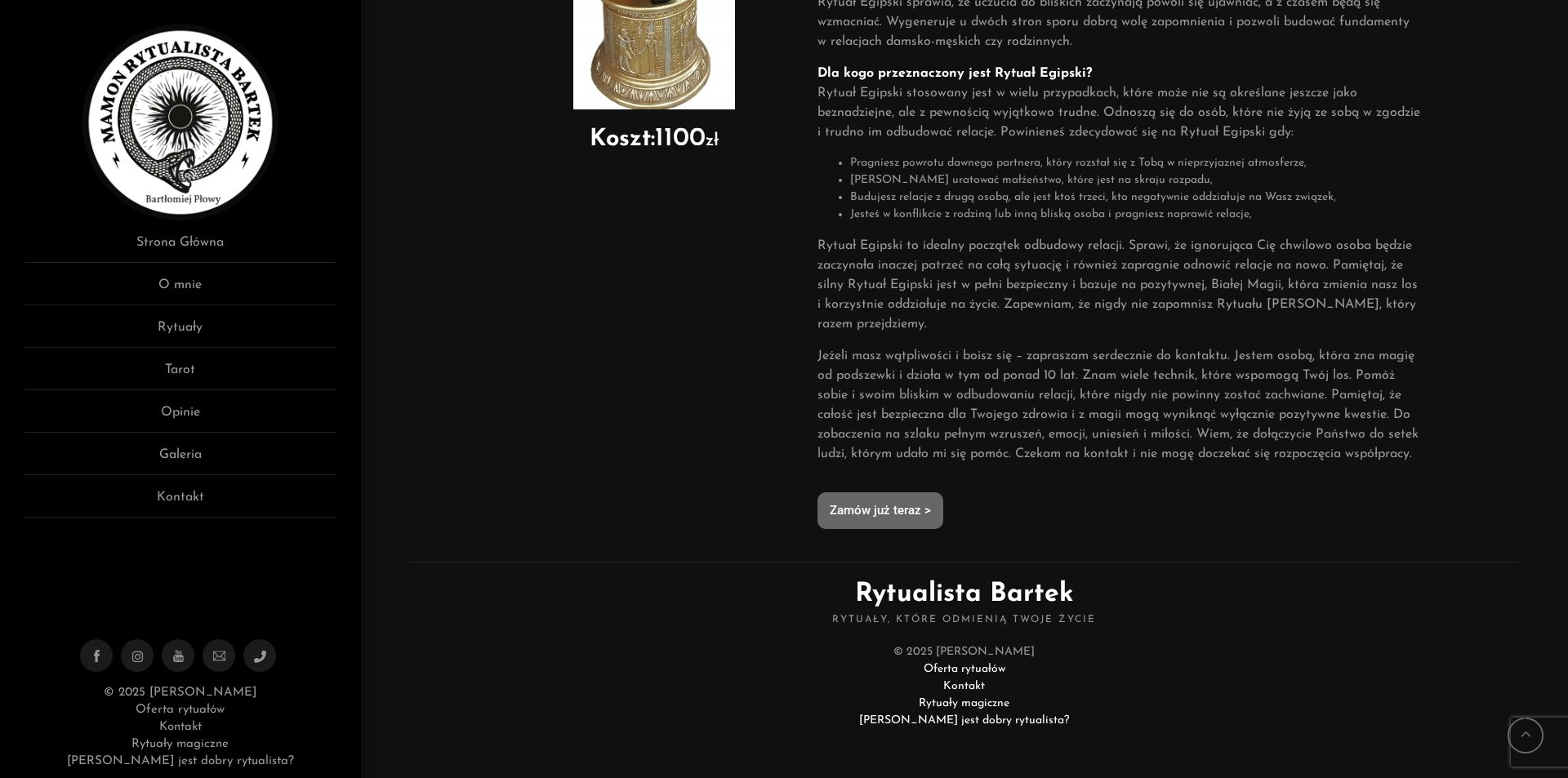
scroll to position [653, 0]
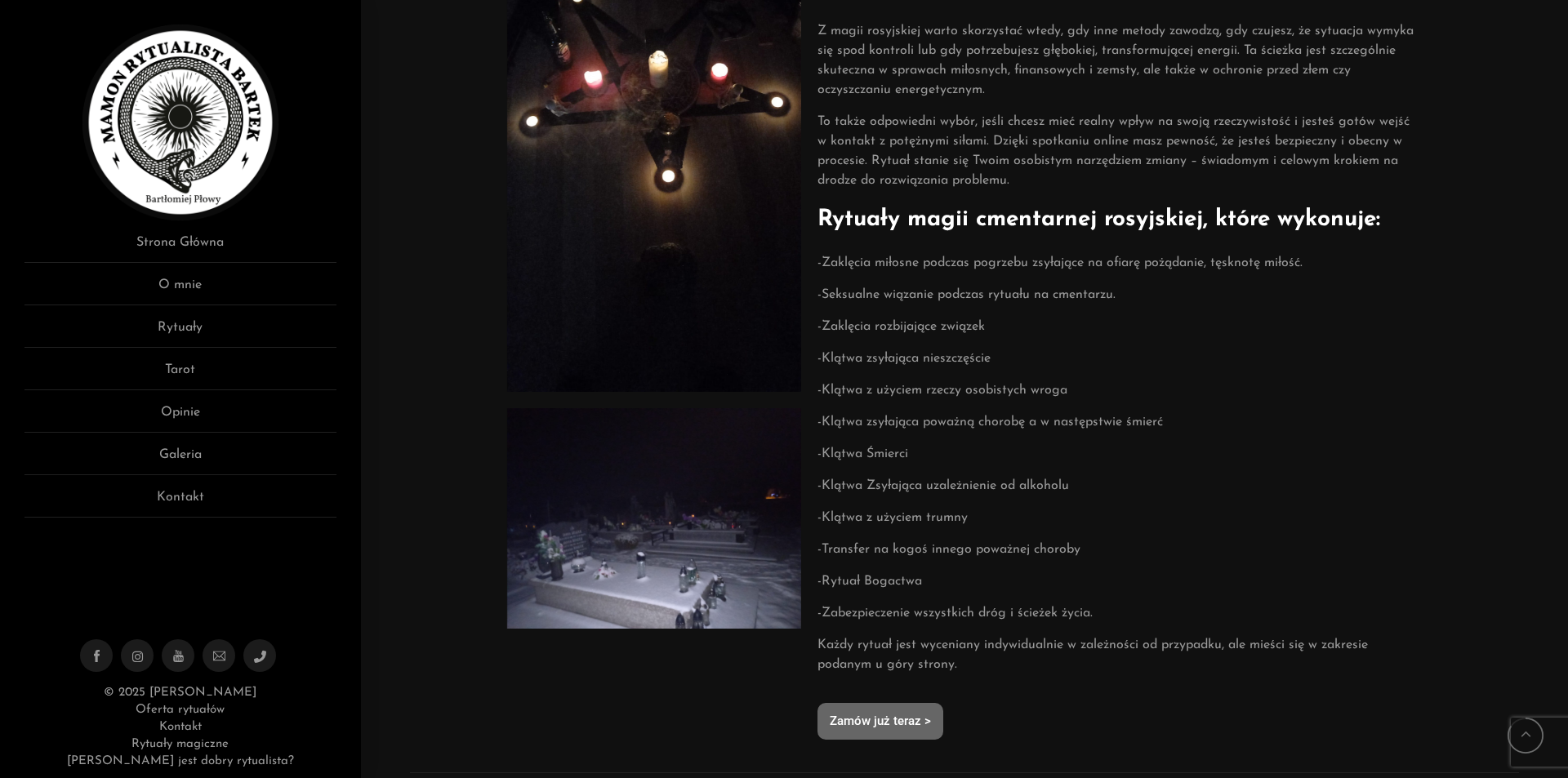
scroll to position [979, 0]
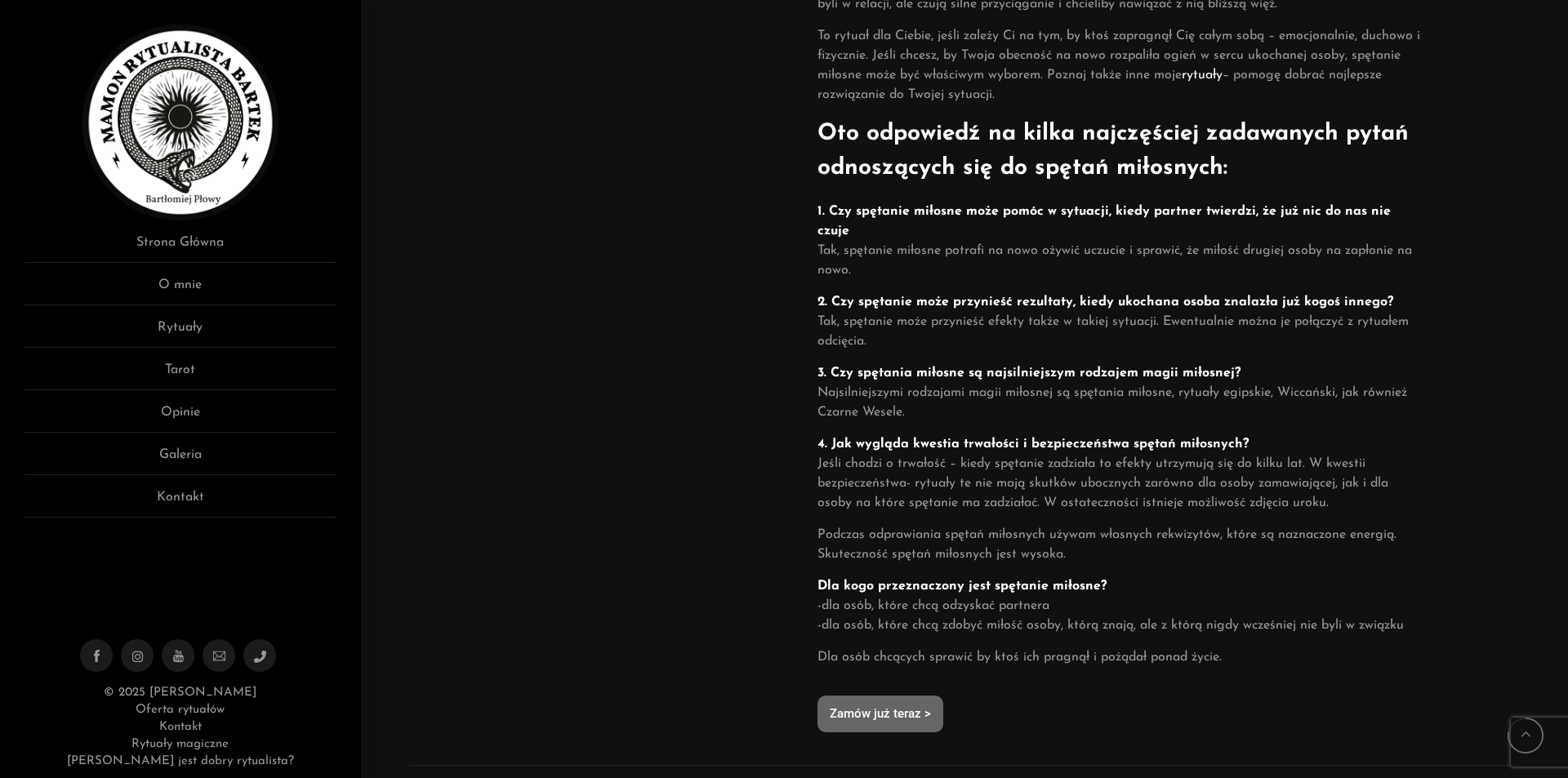
scroll to position [979, 0]
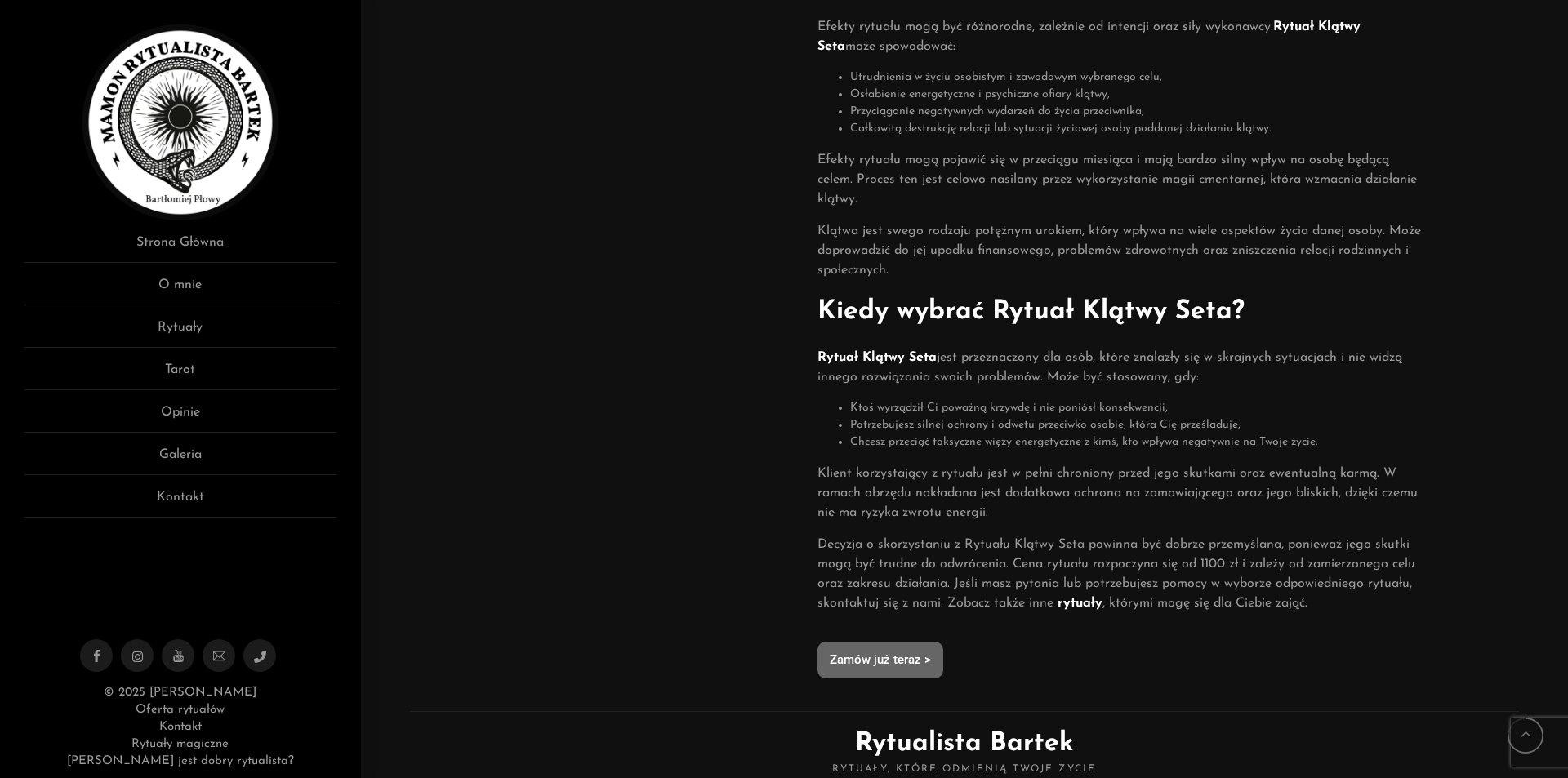
scroll to position [898, 0]
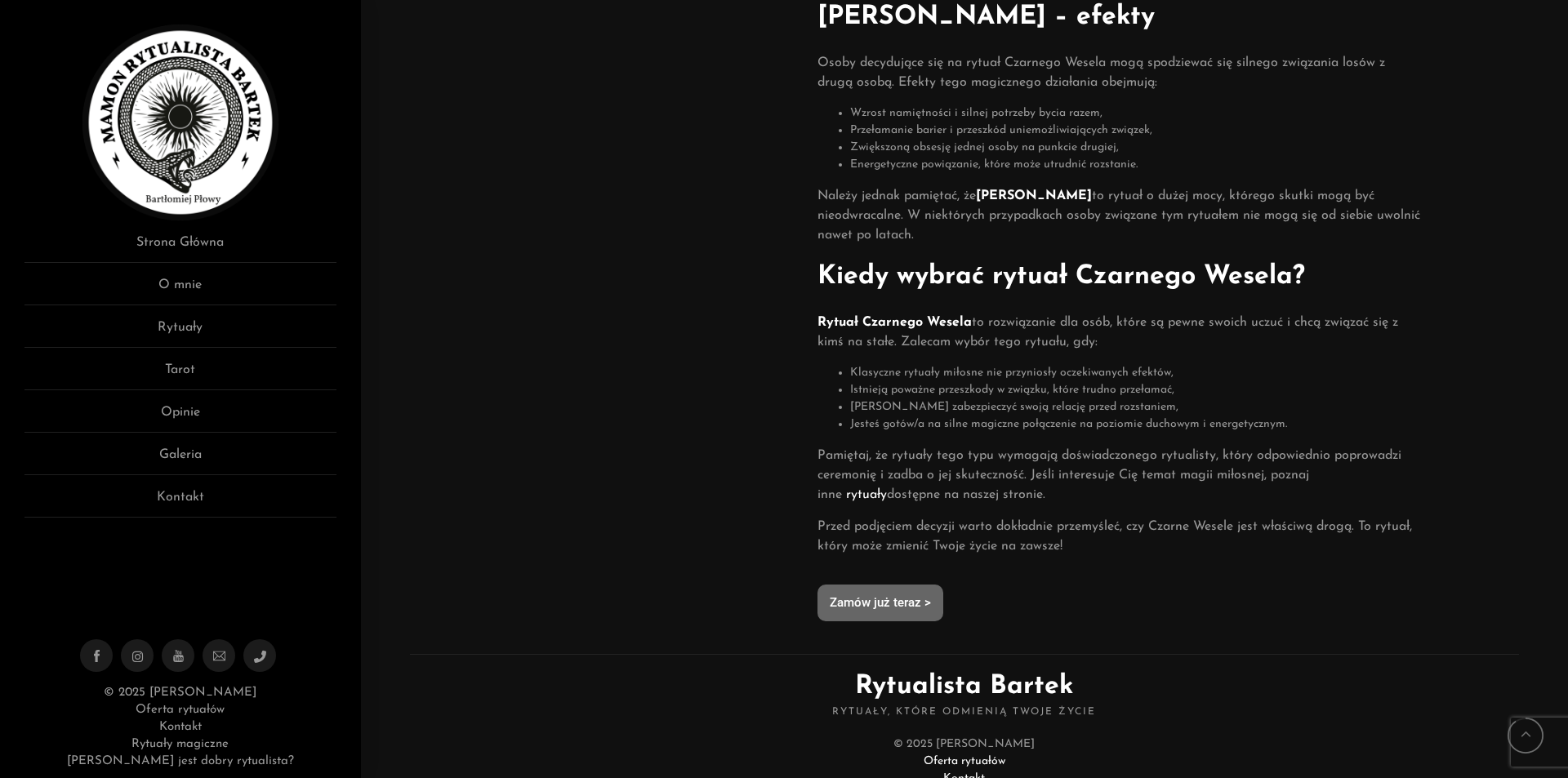
scroll to position [735, 0]
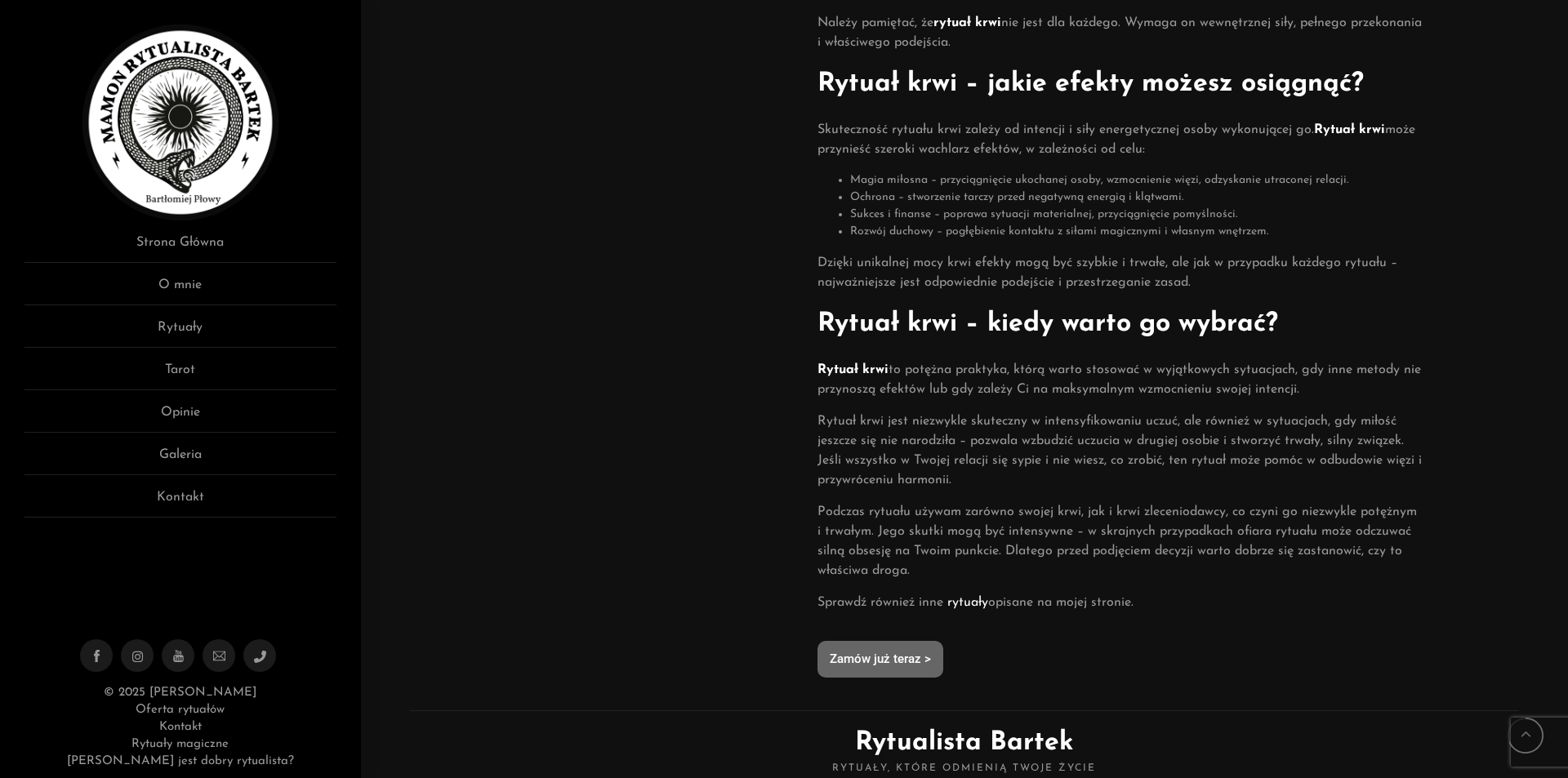
scroll to position [735, 0]
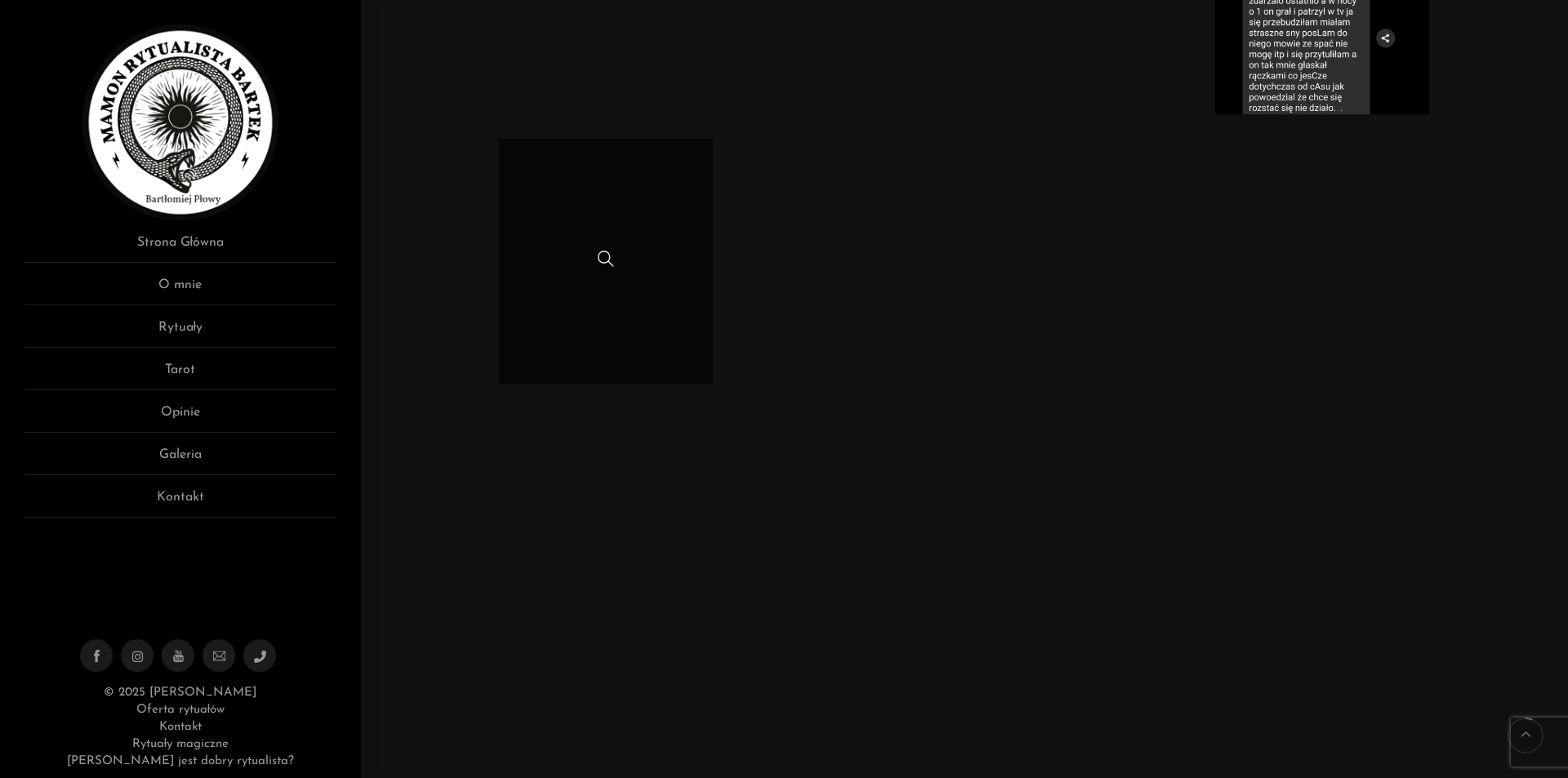
scroll to position [735, 0]
